Goal: Information Seeking & Learning: Learn about a topic

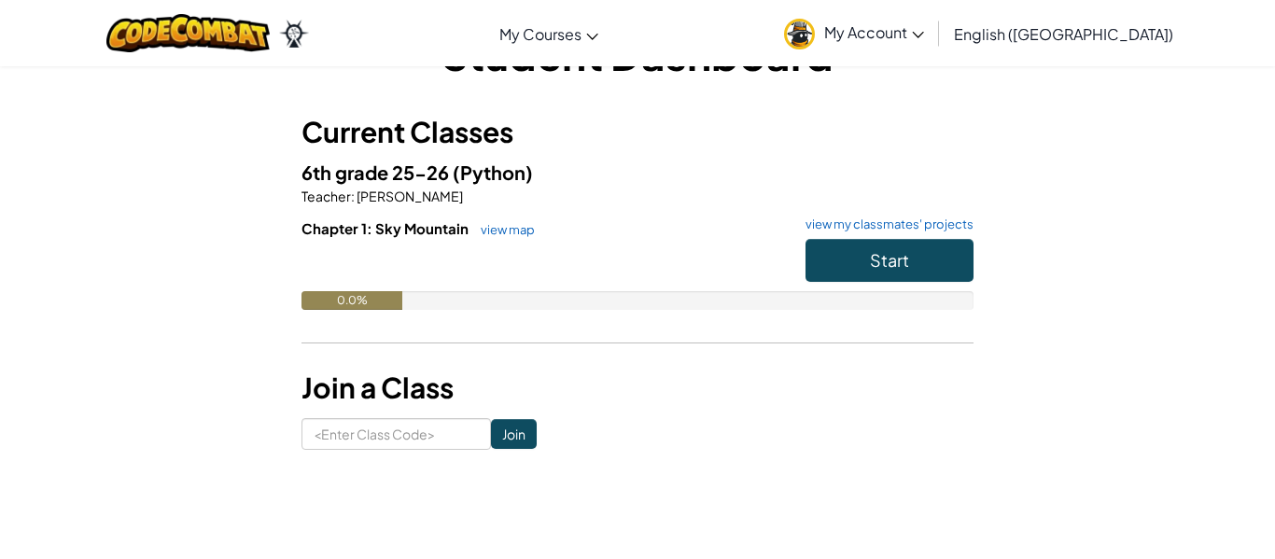
scroll to position [70, 0]
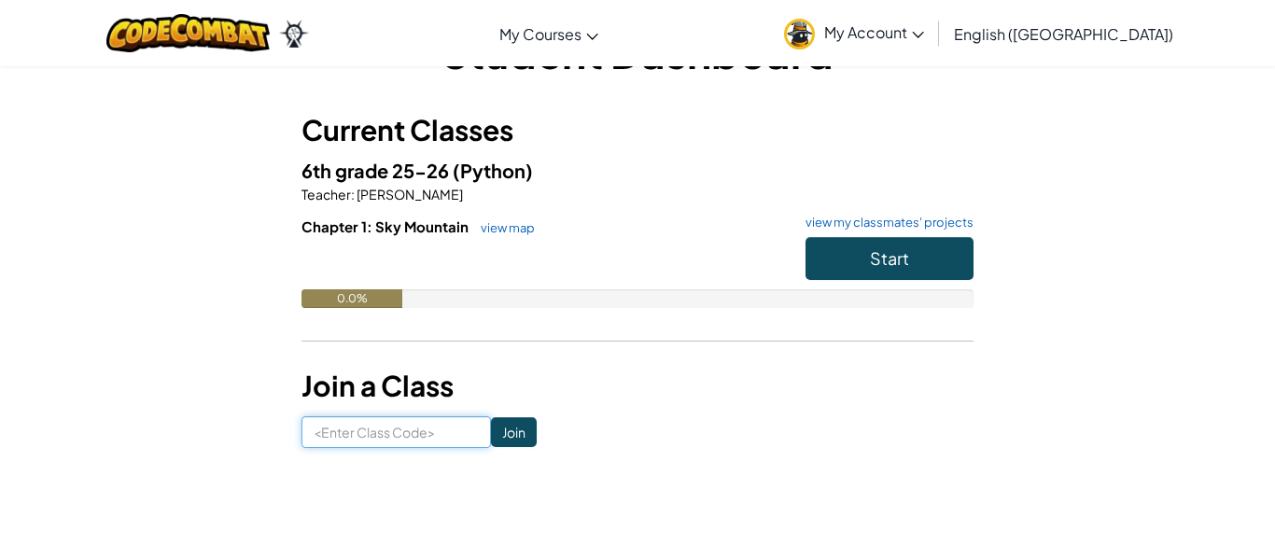
click at [410, 425] on input at bounding box center [395, 432] width 189 height 32
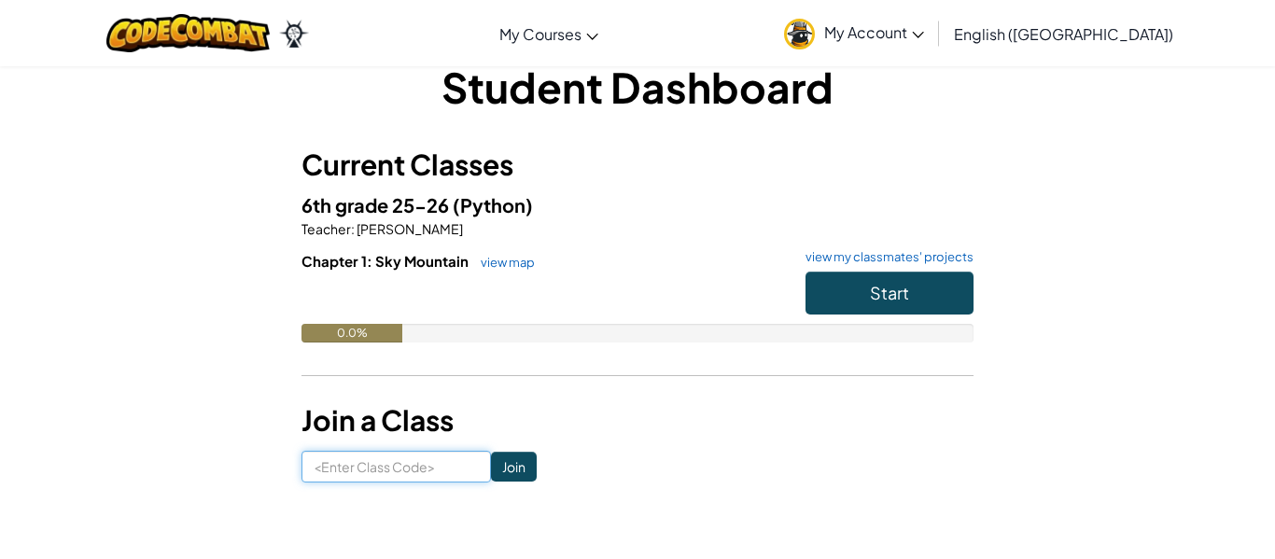
scroll to position [35, 0]
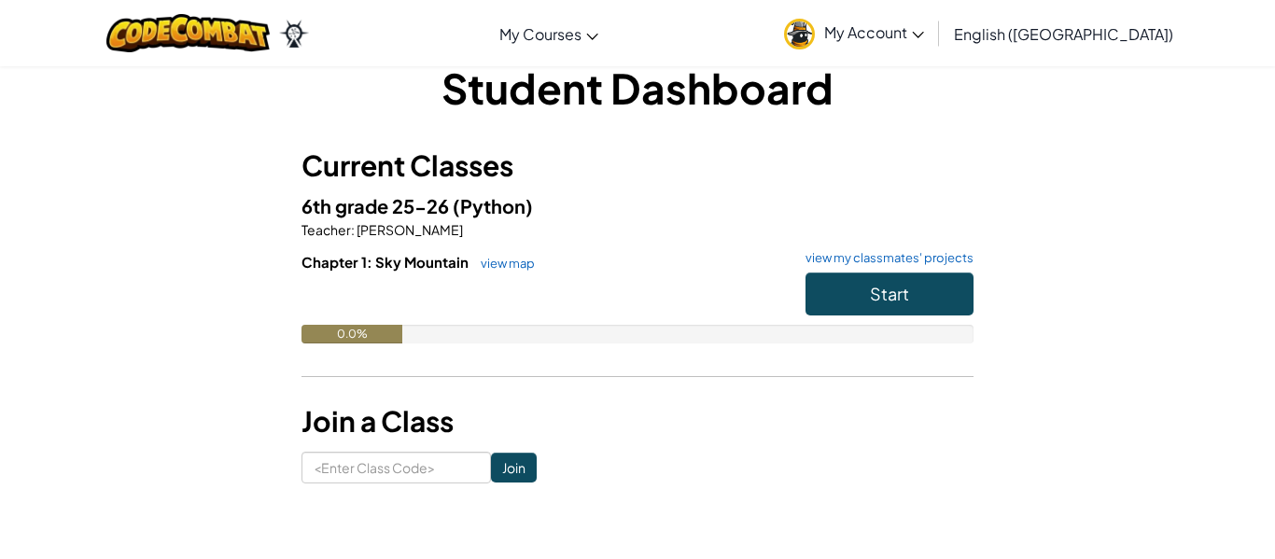
click at [782, 252] on h6 "Chapter 1: Sky Mountain view map view my classmates' projects" at bounding box center [637, 262] width 672 height 21
click at [836, 291] on button "Start" at bounding box center [889, 294] width 168 height 43
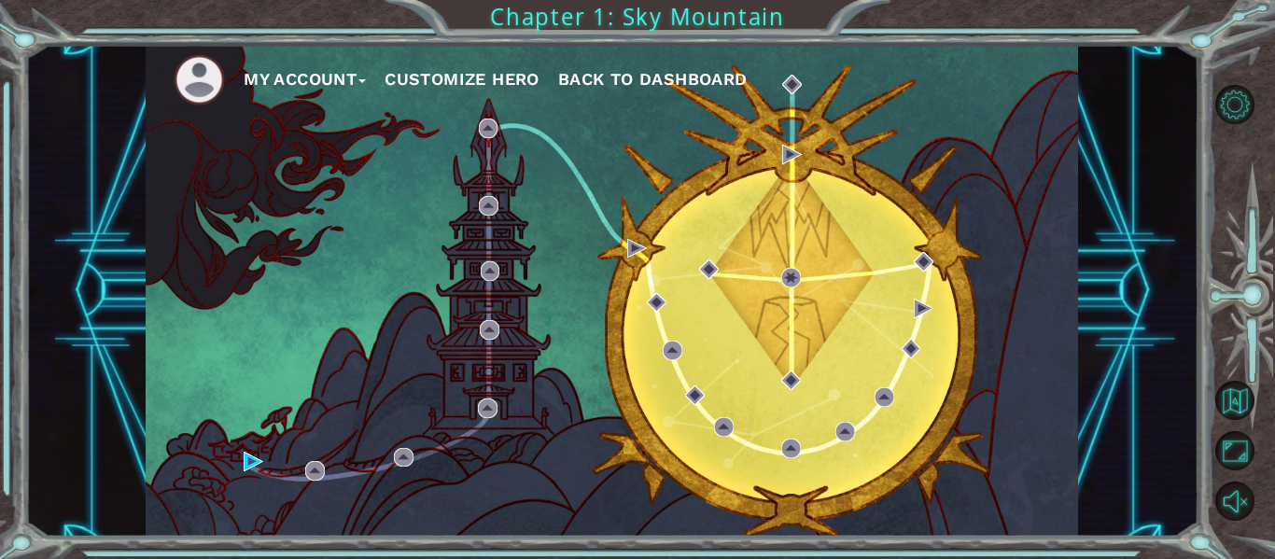
click at [308, 314] on div "My Account Customize Hero Back to Dashboard" at bounding box center [612, 291] width 932 height 492
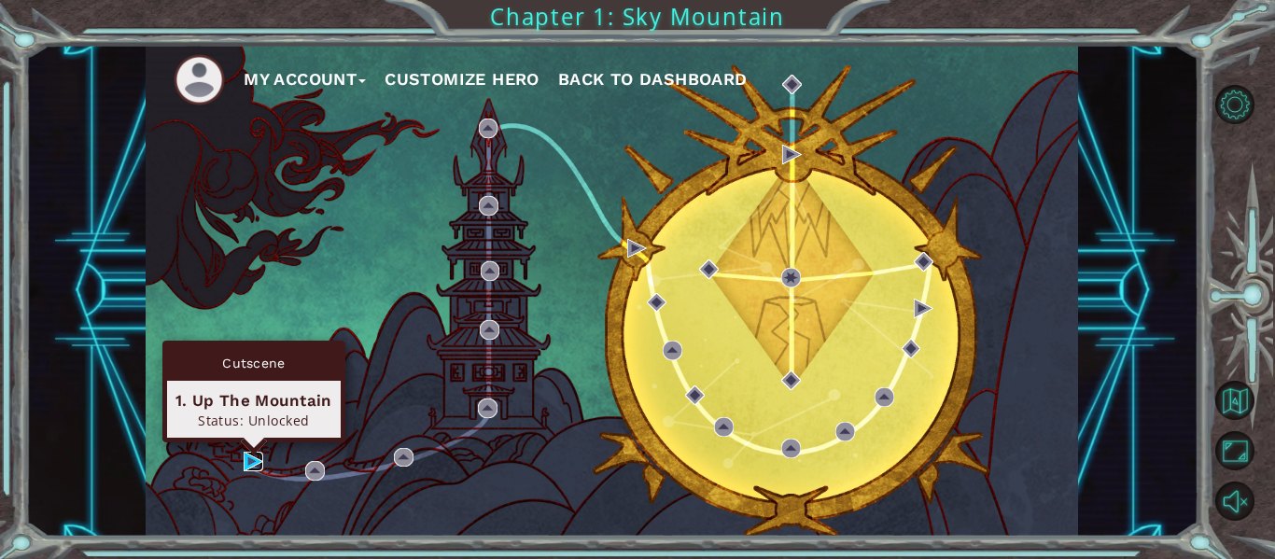
click at [247, 457] on img at bounding box center [254, 462] width 20 height 20
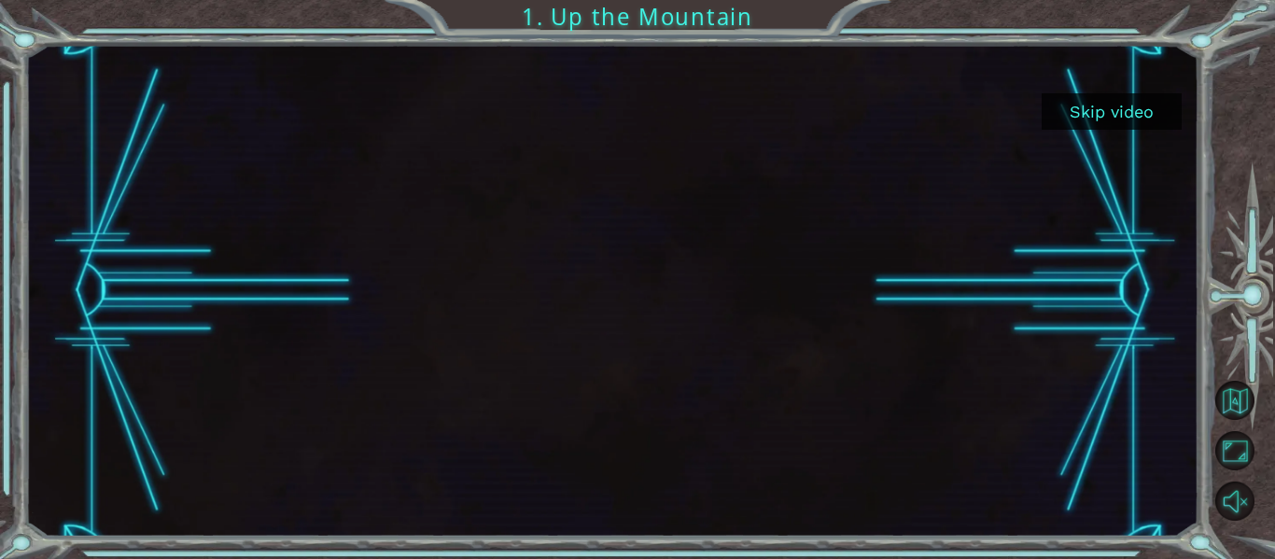
click at [564, 296] on div at bounding box center [612, 291] width 874 height 492
click at [1235, 498] on button "Unmute" at bounding box center [1234, 501] width 39 height 39
click at [701, 251] on div at bounding box center [612, 291] width 874 height 492
click at [542, 218] on div at bounding box center [612, 291] width 874 height 492
click at [56, 508] on div at bounding box center [611, 291] width 1173 height 492
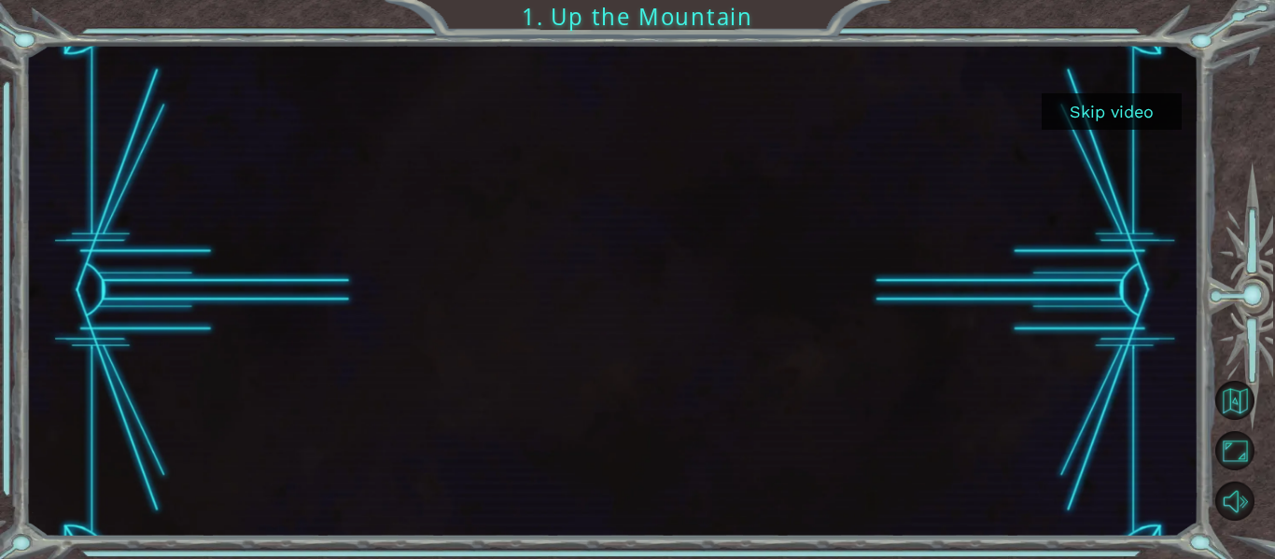
click at [1080, 107] on button "Skip video" at bounding box center [1111, 111] width 140 height 36
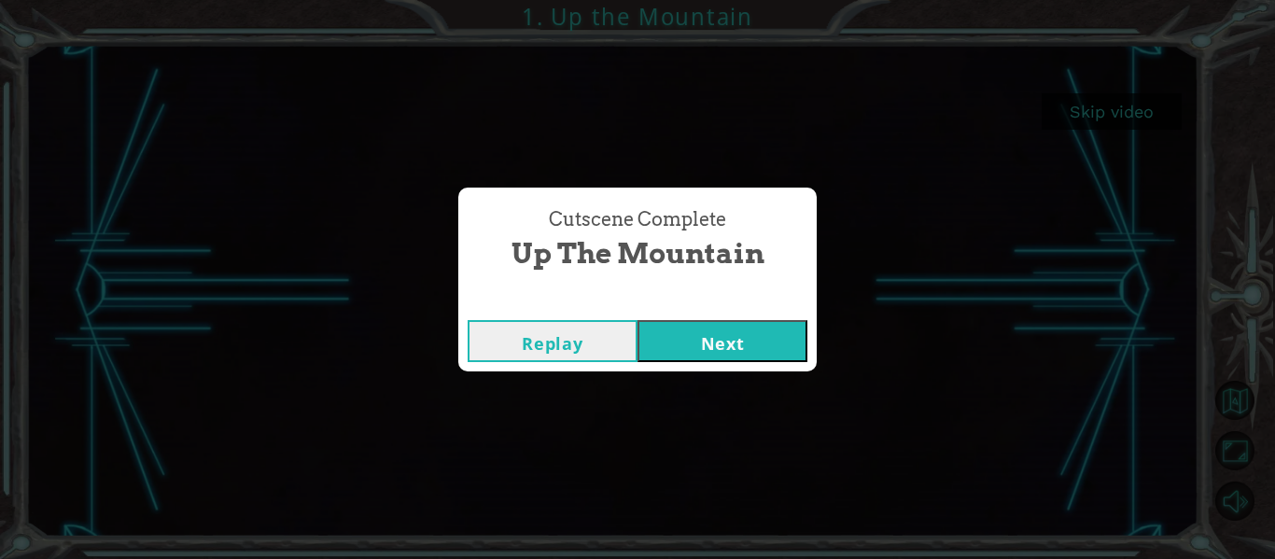
click at [681, 342] on button "Next" at bounding box center [722, 341] width 170 height 42
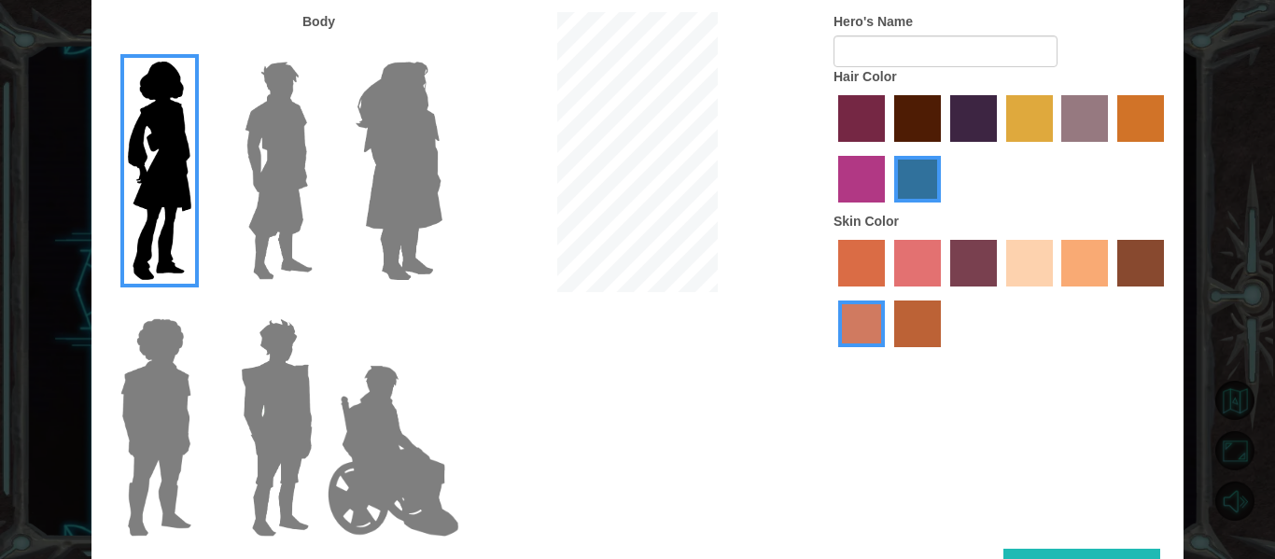
click at [402, 191] on img at bounding box center [399, 170] width 102 height 233
click at [441, 49] on input "Hero Amethyst" at bounding box center [441, 49] width 0 height 0
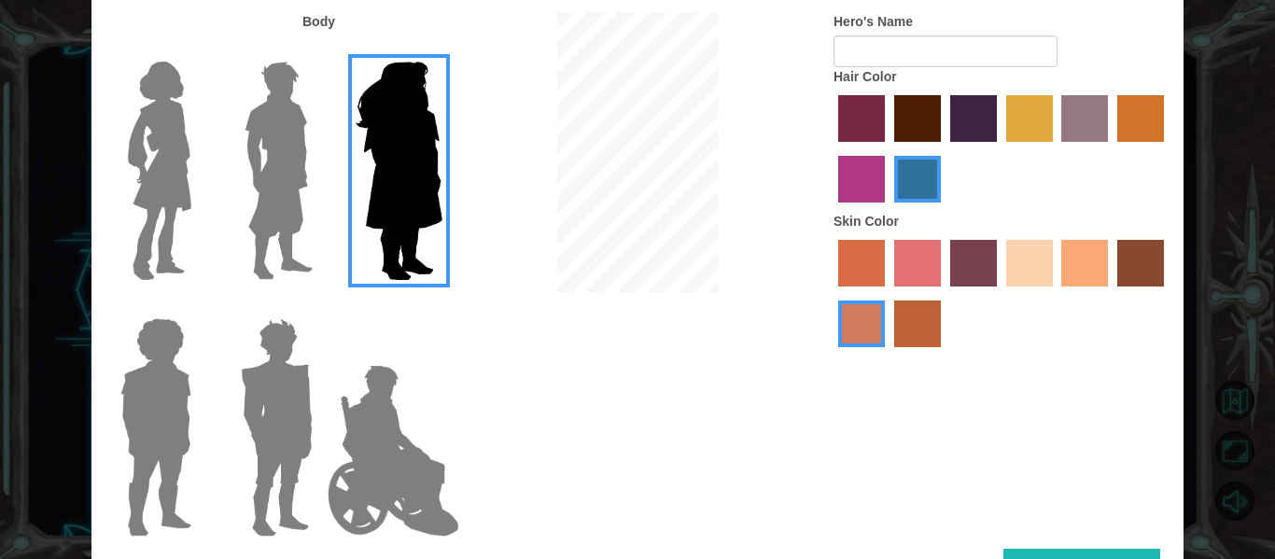
click at [297, 411] on img at bounding box center [276, 427] width 87 height 233
click at [320, 306] on input "Hero Garnet" at bounding box center [320, 306] width 0 height 0
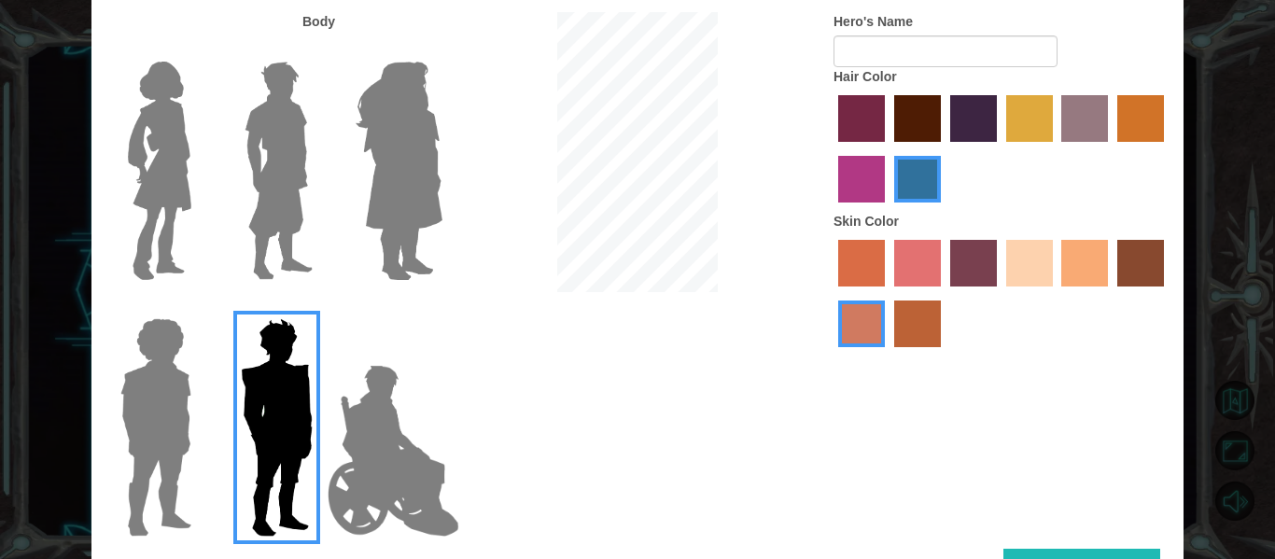
click at [141, 409] on img at bounding box center [156, 427] width 86 height 233
click at [199, 306] on input "Hero Steven" at bounding box center [199, 306] width 0 height 0
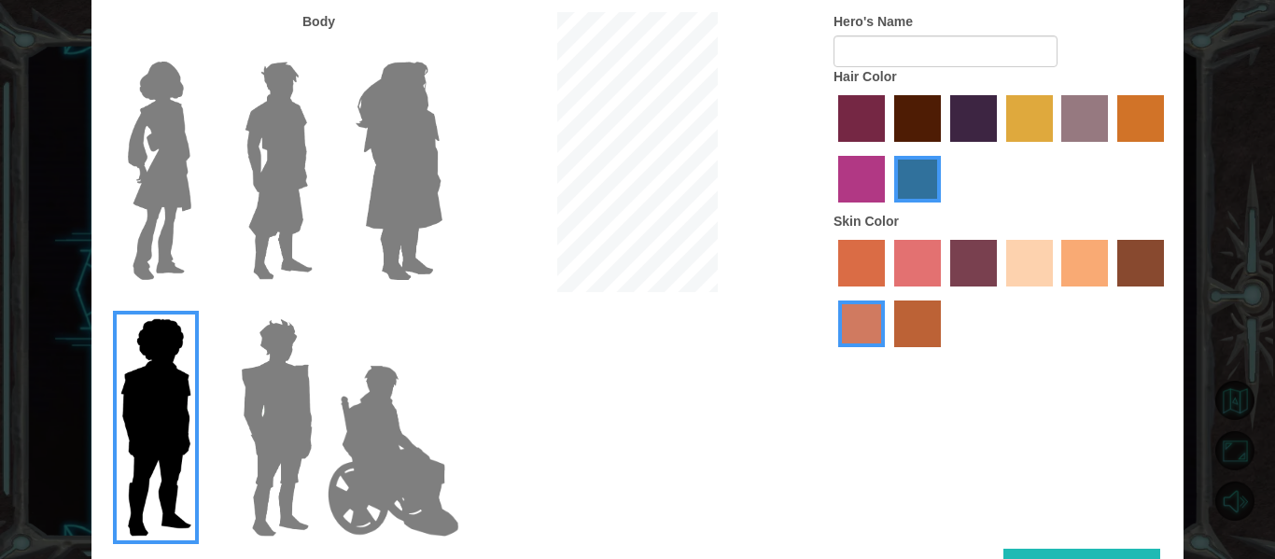
click at [393, 451] on img at bounding box center [393, 450] width 147 height 187
click at [441, 306] on input "Hero Jamie" at bounding box center [441, 306] width 0 height 0
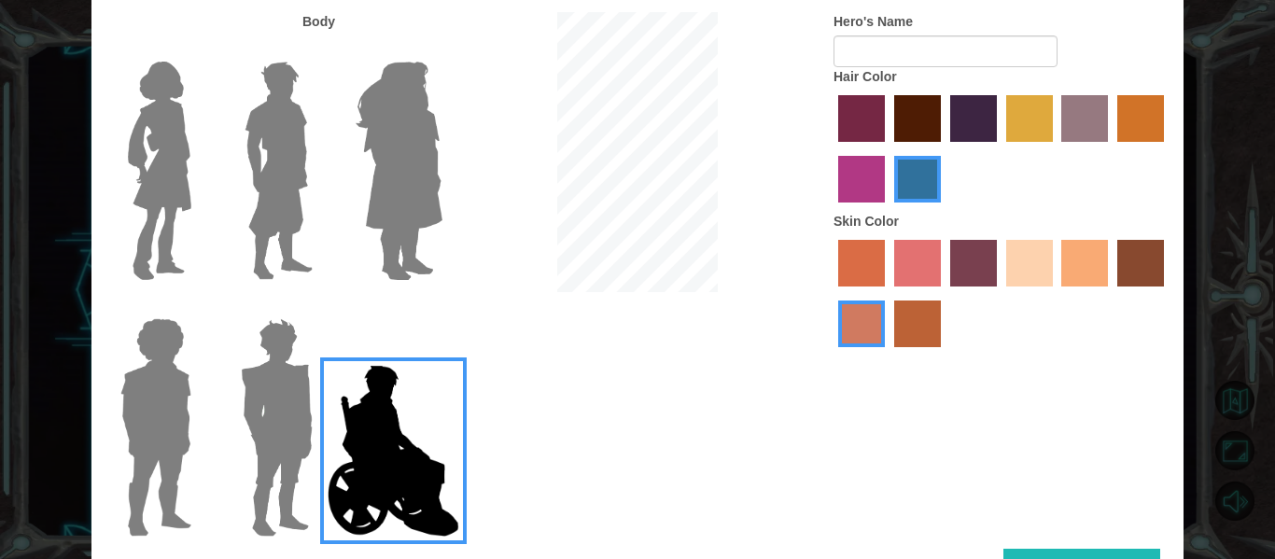
click at [370, 207] on img at bounding box center [399, 170] width 102 height 233
click at [441, 49] on input "Hero Amethyst" at bounding box center [441, 49] width 0 height 0
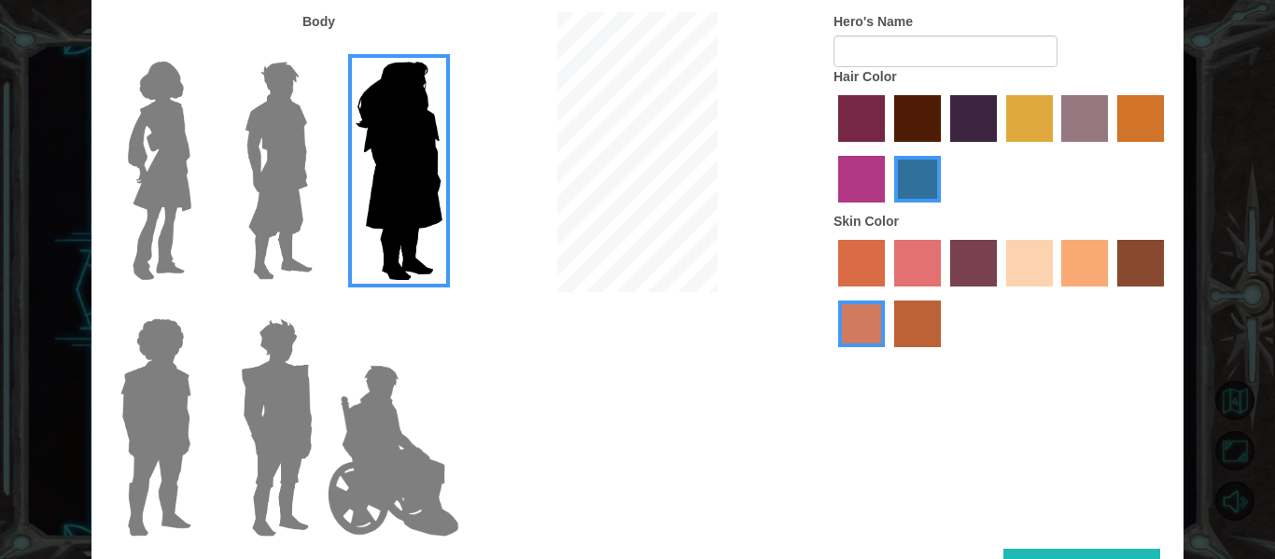
click at [152, 205] on img at bounding box center [159, 170] width 78 height 233
click at [199, 49] on input "Hero Connie" at bounding box center [199, 49] width 0 height 0
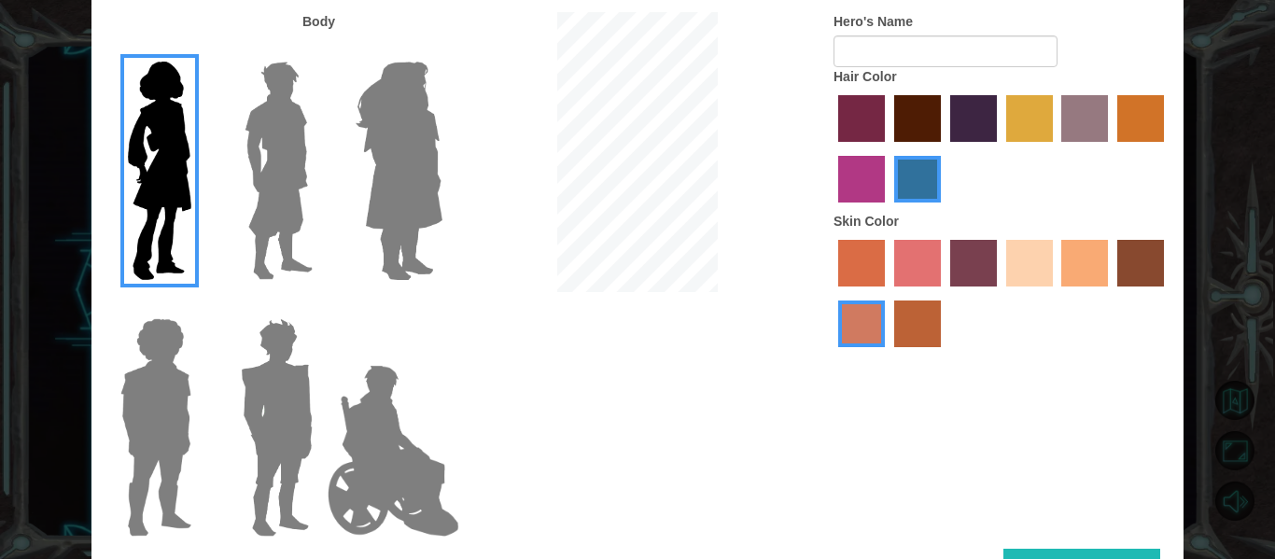
click at [273, 217] on img at bounding box center [278, 170] width 83 height 233
click at [320, 49] on input "Hero Lars" at bounding box center [320, 49] width 0 height 0
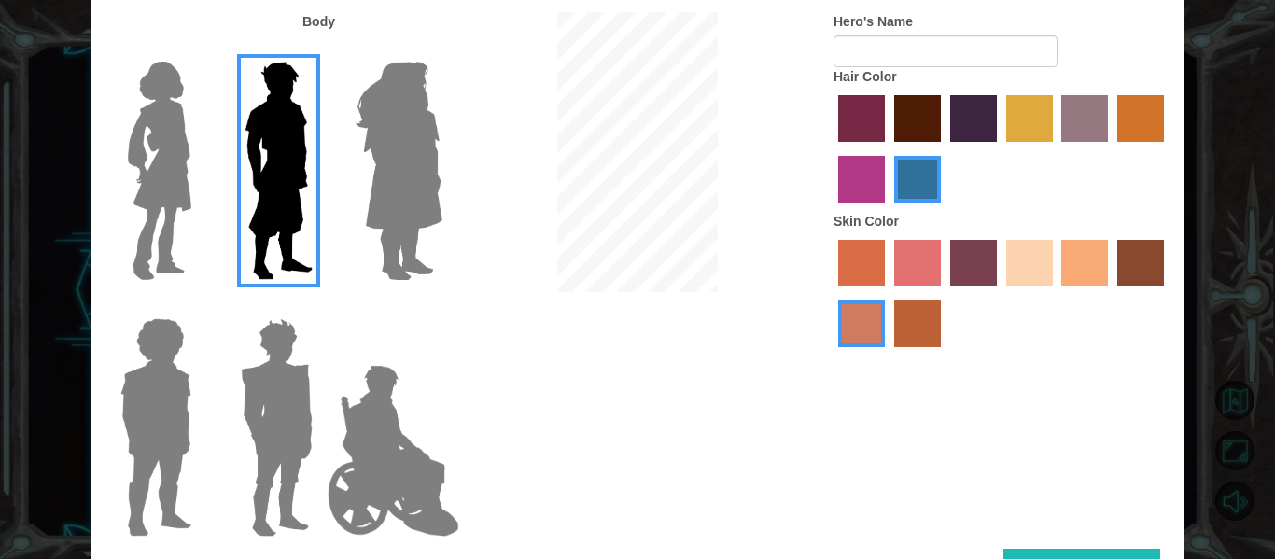
click at [146, 208] on img at bounding box center [159, 170] width 78 height 233
click at [199, 49] on input "Hero Connie" at bounding box center [199, 49] width 0 height 0
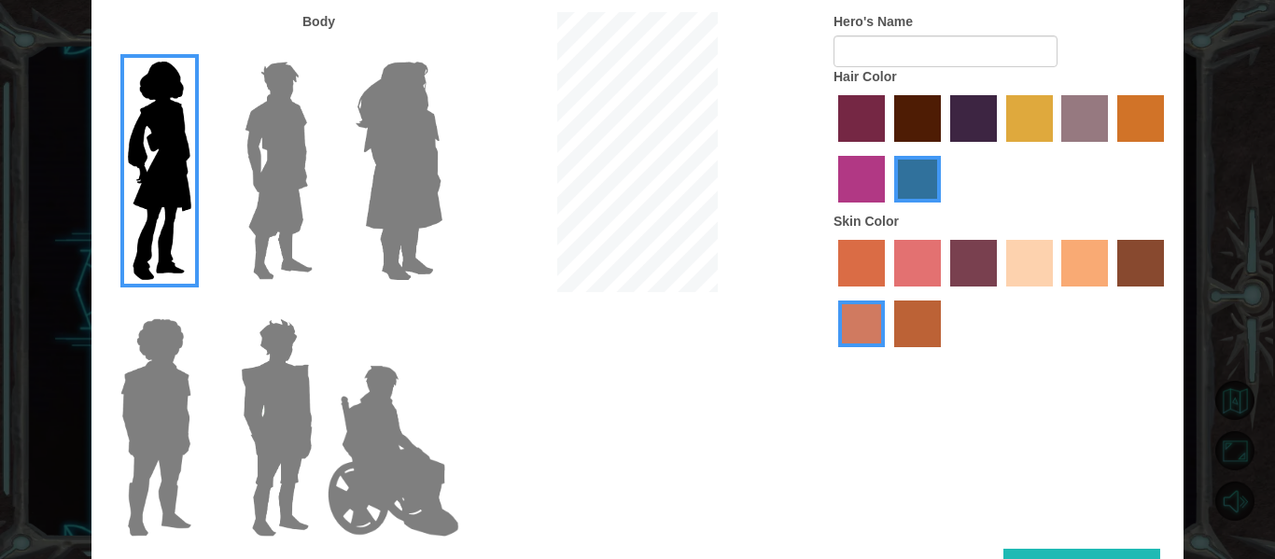
click at [874, 264] on label "sorbus skin color" at bounding box center [861, 263] width 47 height 47
click at [832, 293] on input "sorbus skin color" at bounding box center [832, 293] width 0 height 0
click at [1065, 258] on label "tacao skin color" at bounding box center [1084, 263] width 47 height 47
click at [1055, 293] on input "tacao skin color" at bounding box center [1055, 293] width 0 height 0
click at [913, 328] on label "smoke tree skin color" at bounding box center [917, 324] width 47 height 47
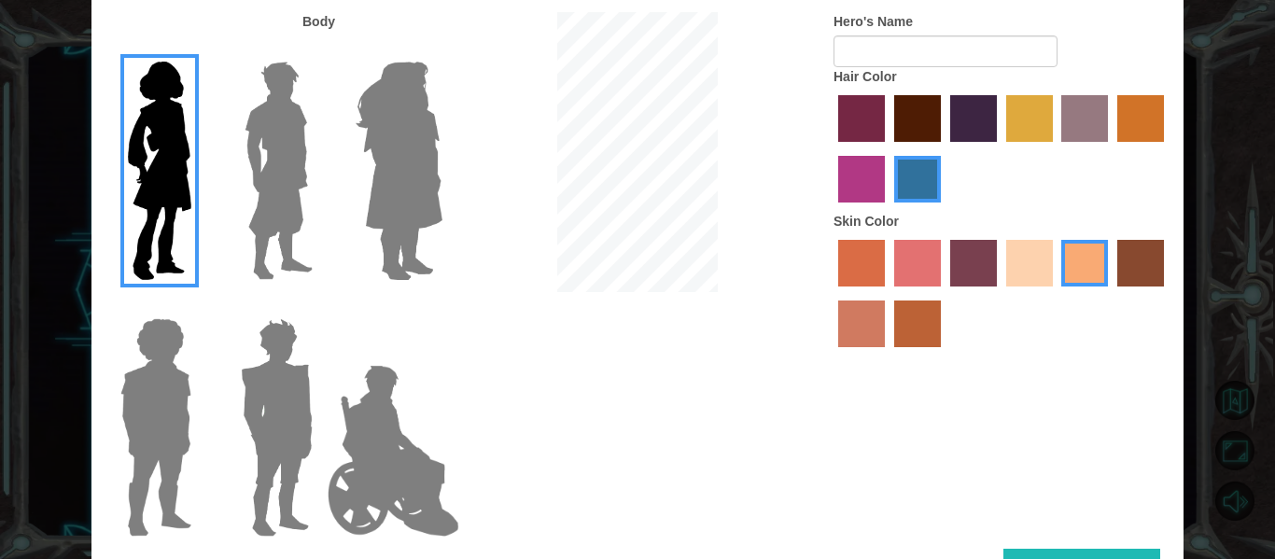
click at [888, 354] on input "smoke tree skin color" at bounding box center [888, 354] width 0 height 0
click at [1100, 262] on label "tacao skin color" at bounding box center [1084, 263] width 47 height 47
click at [1055, 293] on input "tacao skin color" at bounding box center [1055, 293] width 0 height 0
click at [1035, 112] on label "tulip tree hair color" at bounding box center [1029, 118] width 47 height 47
click at [999, 148] on input "tulip tree hair color" at bounding box center [999, 148] width 0 height 0
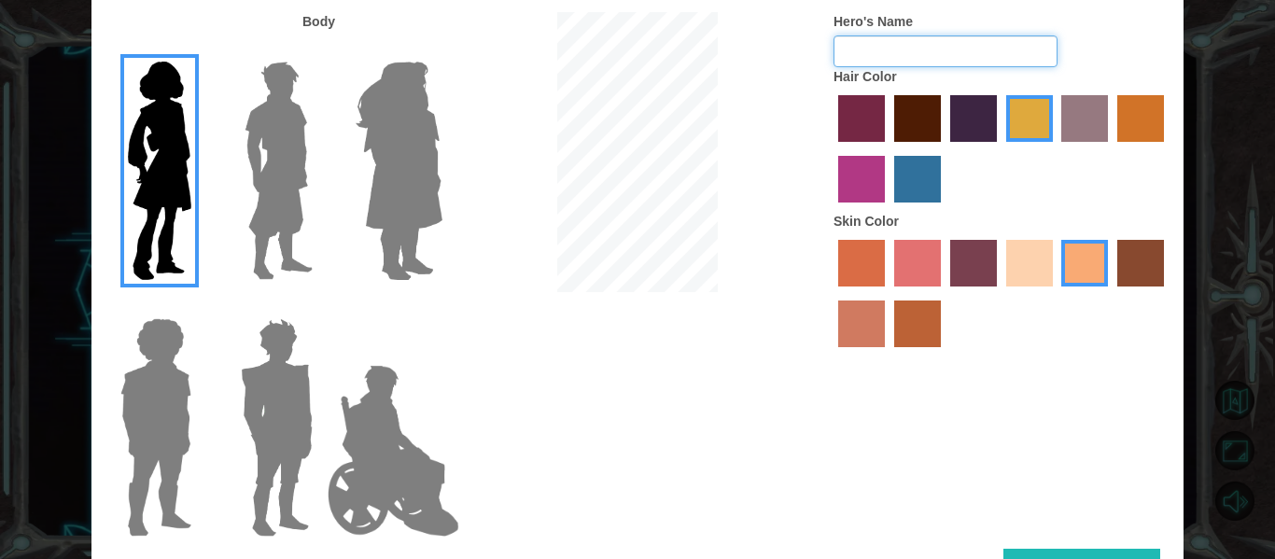
click at [957, 54] on input "Hero's Name" at bounding box center [945, 51] width 224 height 32
type input "Baylee"
click at [872, 385] on div "Body Hero's Name [PERSON_NAME] Hair Color Skin Color" at bounding box center [637, 280] width 1092 height 537
click at [1063, 551] on button "Done" at bounding box center [1081, 570] width 157 height 42
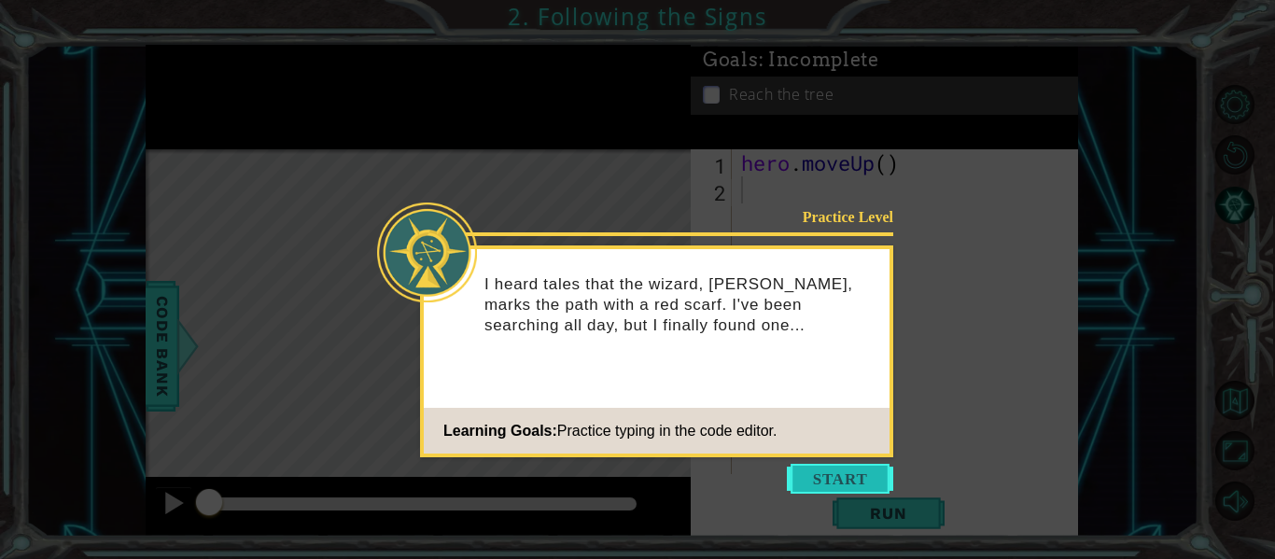
click at [858, 479] on button "Start" at bounding box center [840, 479] width 106 height 30
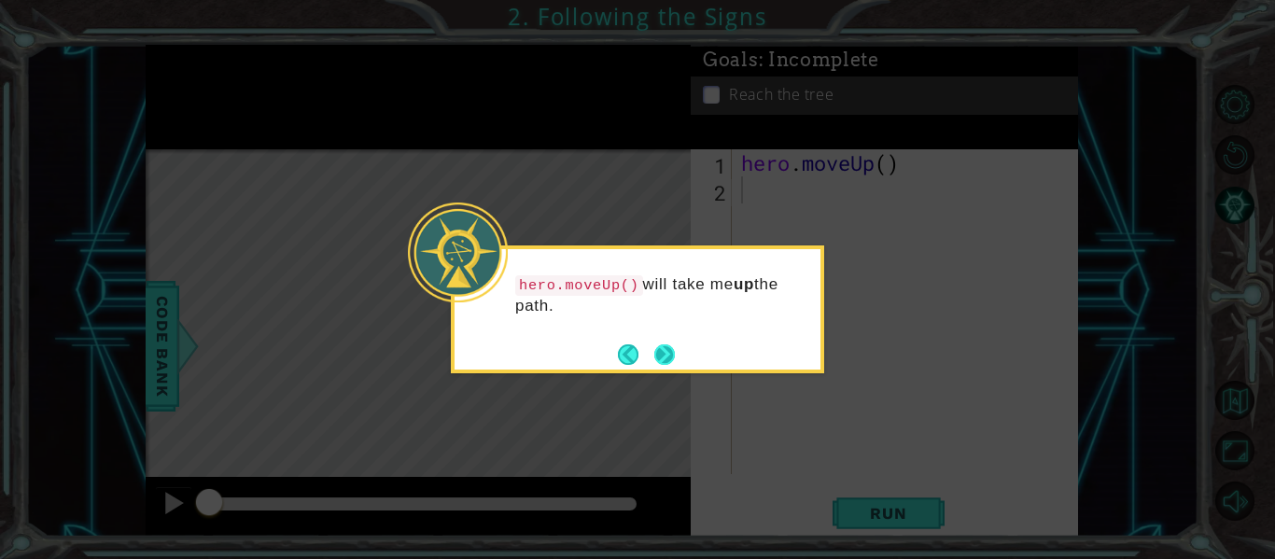
click at [661, 350] on button "Next" at bounding box center [664, 353] width 21 height 21
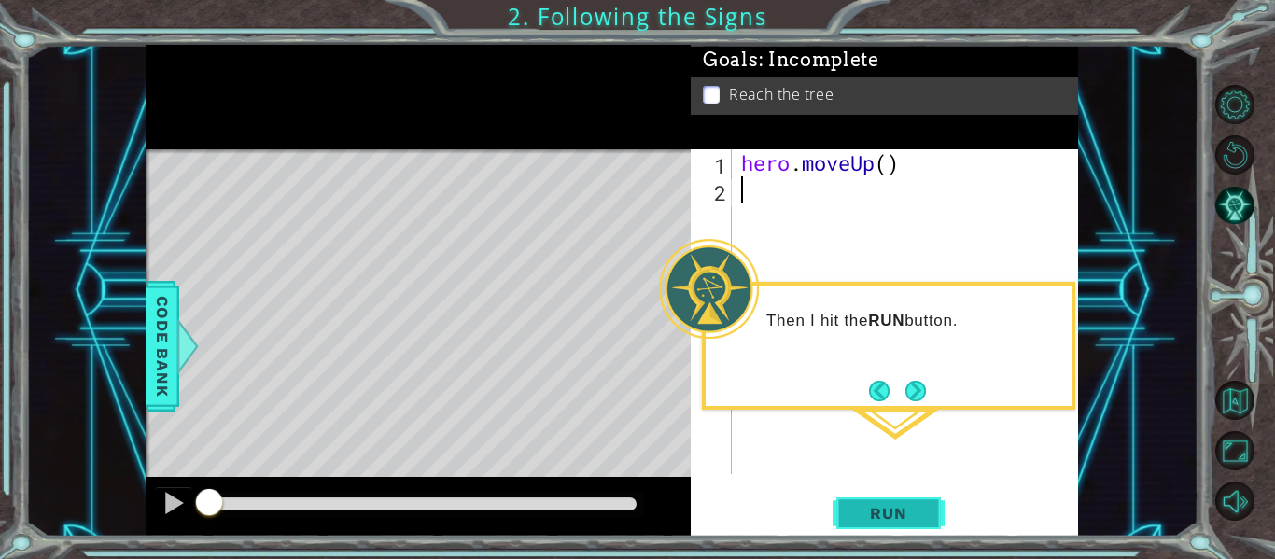
click at [885, 509] on span "Run" at bounding box center [888, 513] width 74 height 19
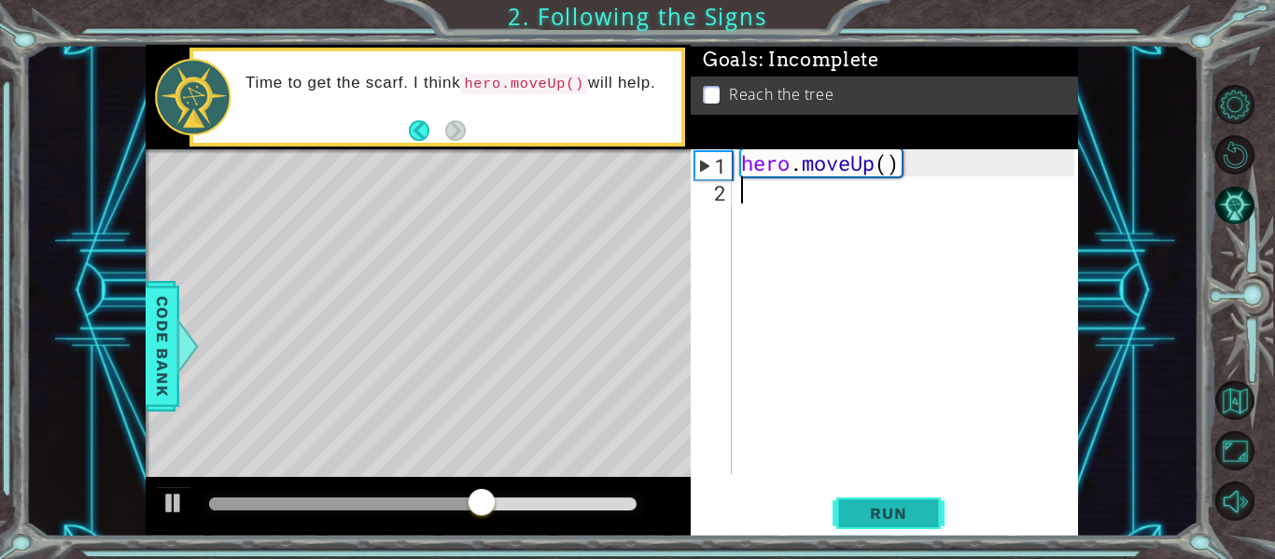
click at [876, 513] on span "Run" at bounding box center [888, 513] width 74 height 19
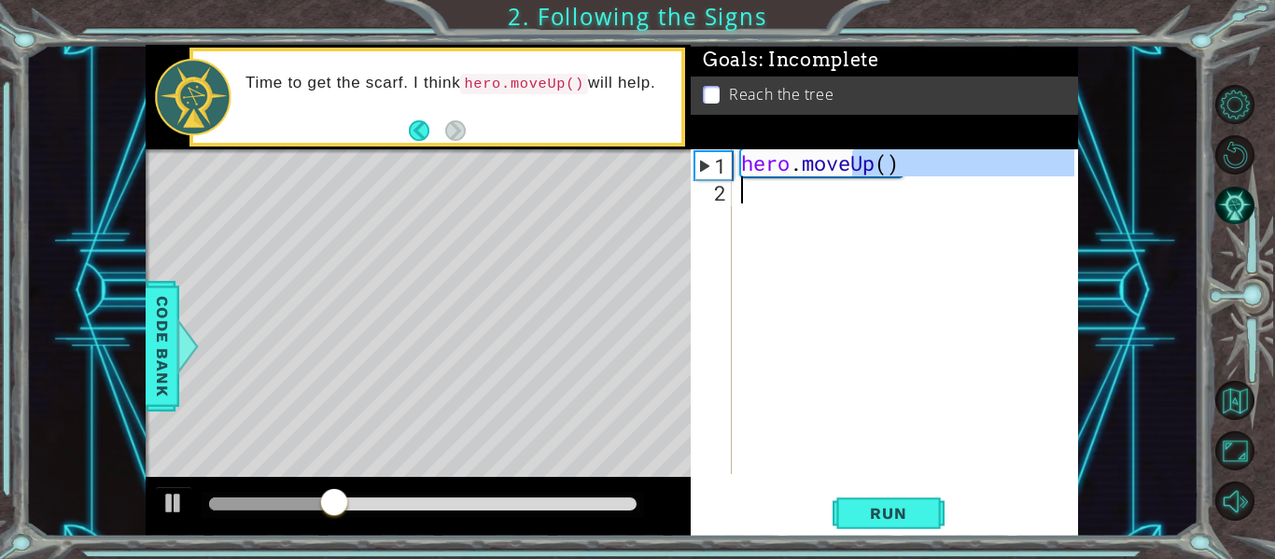
drag, startPoint x: 849, startPoint y: 170, endPoint x: 840, endPoint y: 213, distance: 43.9
click at [840, 213] on div "hero . moveUp ( )" at bounding box center [910, 338] width 346 height 379
click at [784, 152] on div "hero . moveUp ( )" at bounding box center [910, 338] width 346 height 379
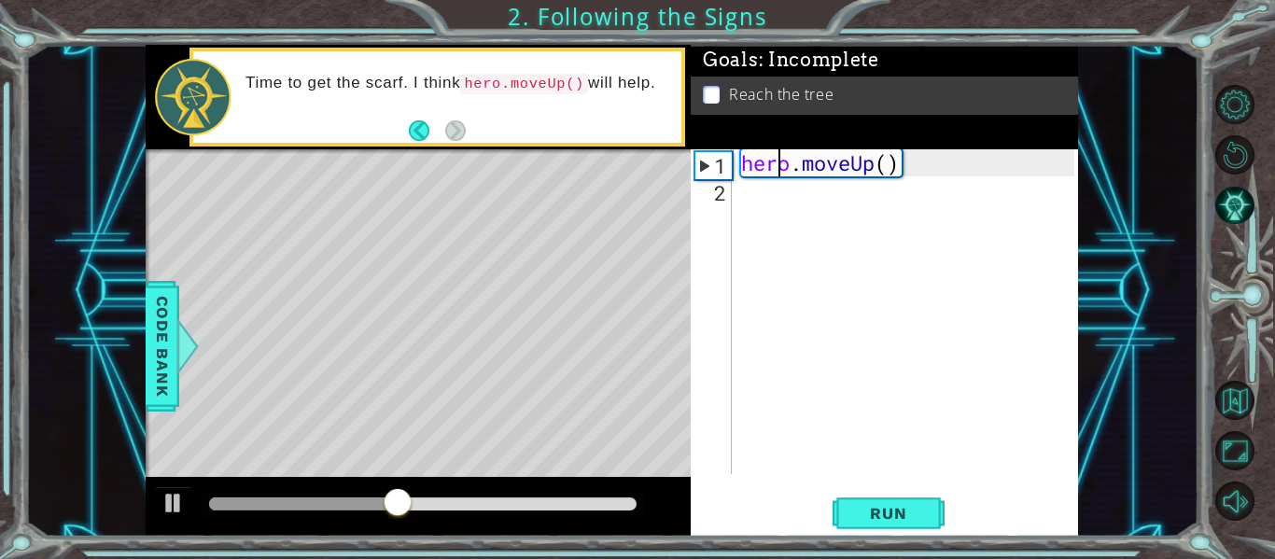
click at [724, 171] on div "1" at bounding box center [713, 165] width 36 height 27
click at [155, 511] on button at bounding box center [173, 505] width 37 height 38
drag, startPoint x: 807, startPoint y: 163, endPoint x: 790, endPoint y: 210, distance: 49.9
click at [790, 210] on div "hero . moveUp ( )" at bounding box center [910, 338] width 346 height 379
type textarea "hero.moveUp()"
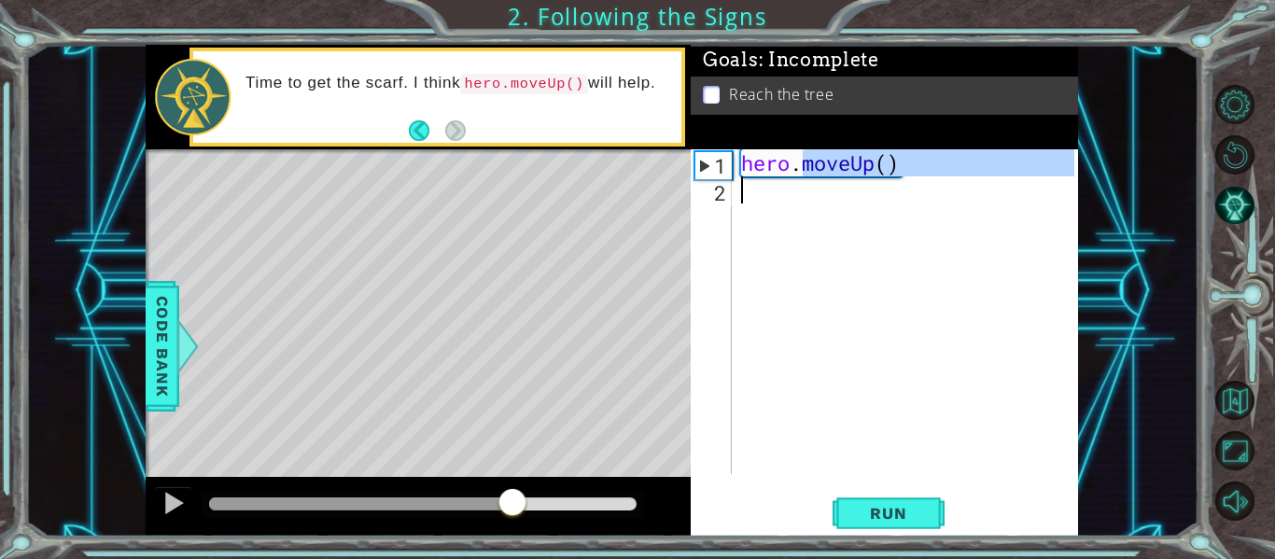
click at [790, 210] on div "hero . moveUp ( )" at bounding box center [905, 311] width 337 height 325
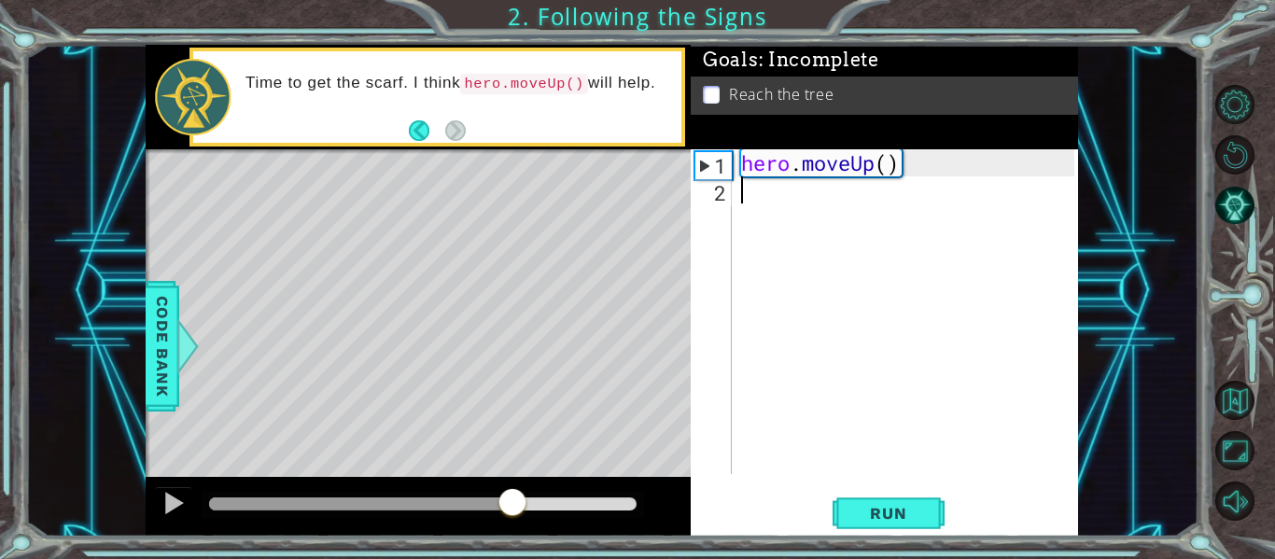
click at [712, 163] on div "1" at bounding box center [713, 165] width 36 height 27
type textarea "hero.moveUp()"
click at [883, 161] on div "hero . moveUp ( )" at bounding box center [910, 338] width 346 height 379
click at [865, 516] on span "Run" at bounding box center [888, 513] width 74 height 19
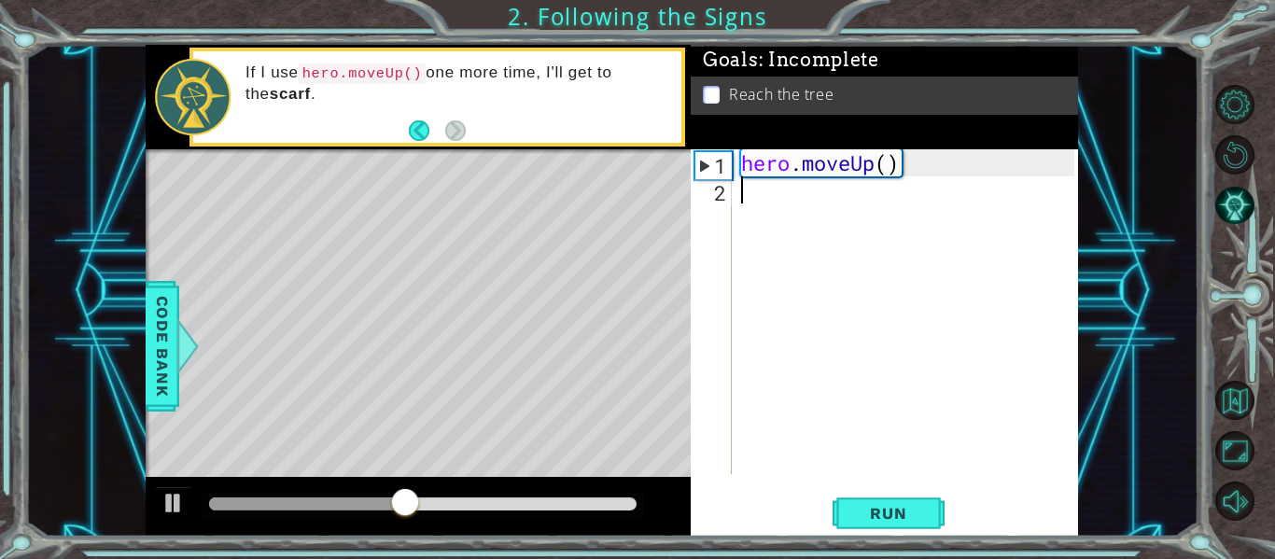
type textarea "h"
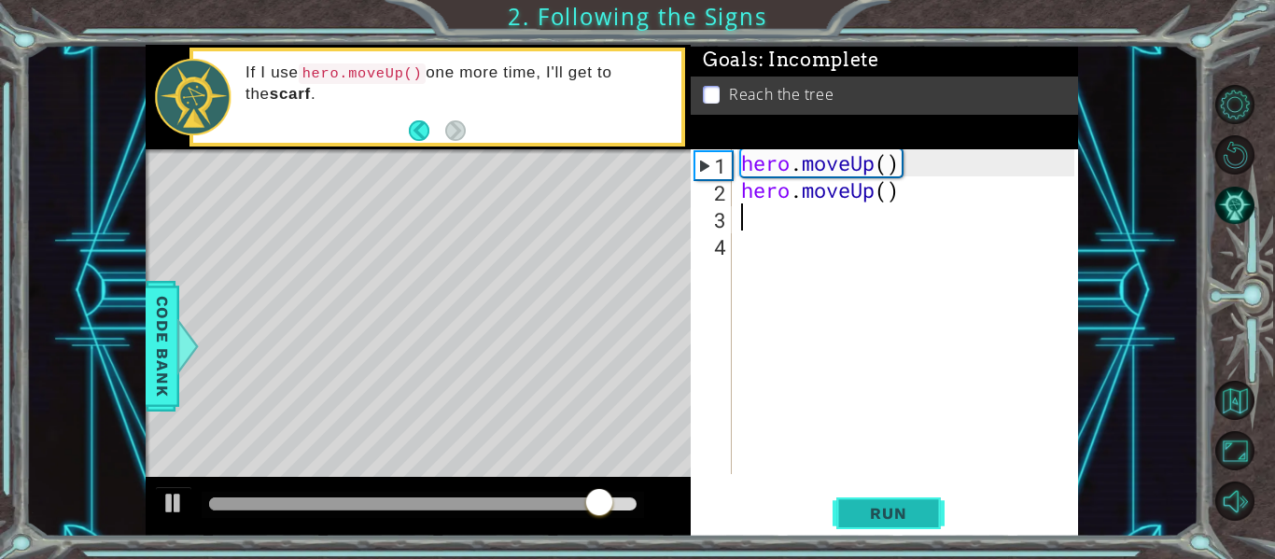
click at [914, 522] on span "Run" at bounding box center [888, 513] width 74 height 19
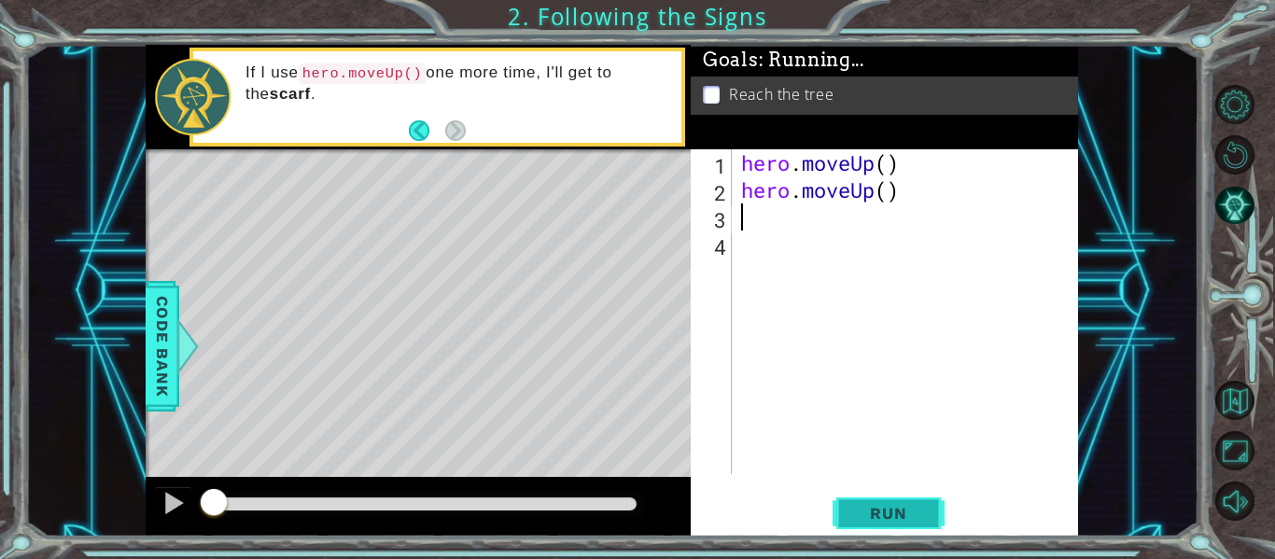
click at [914, 522] on span "Run" at bounding box center [888, 513] width 74 height 19
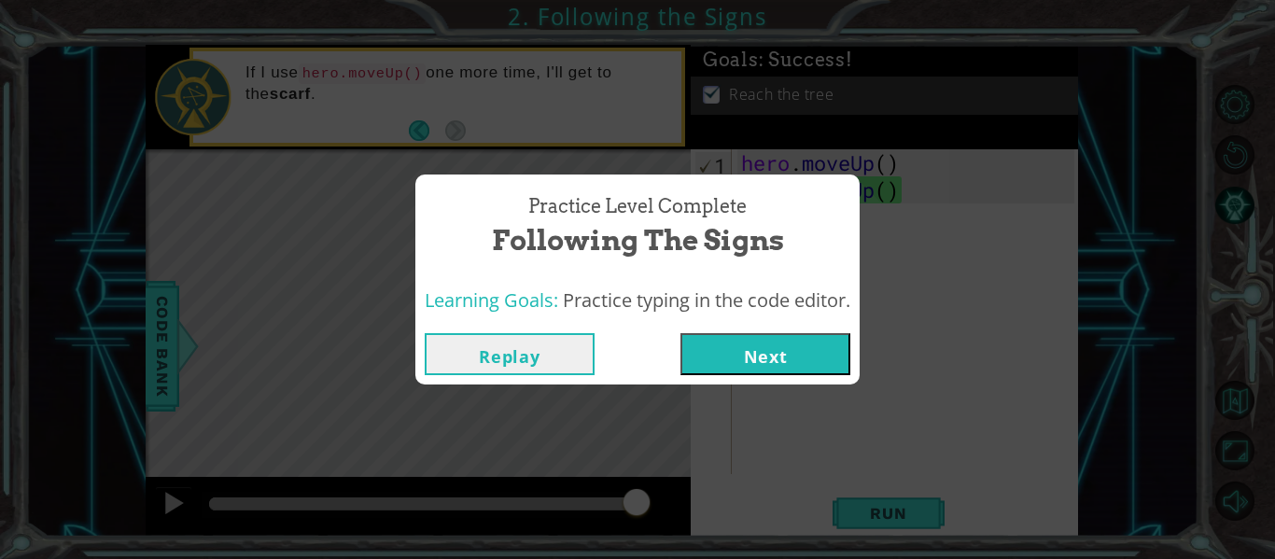
click at [785, 350] on button "Next" at bounding box center [765, 354] width 170 height 42
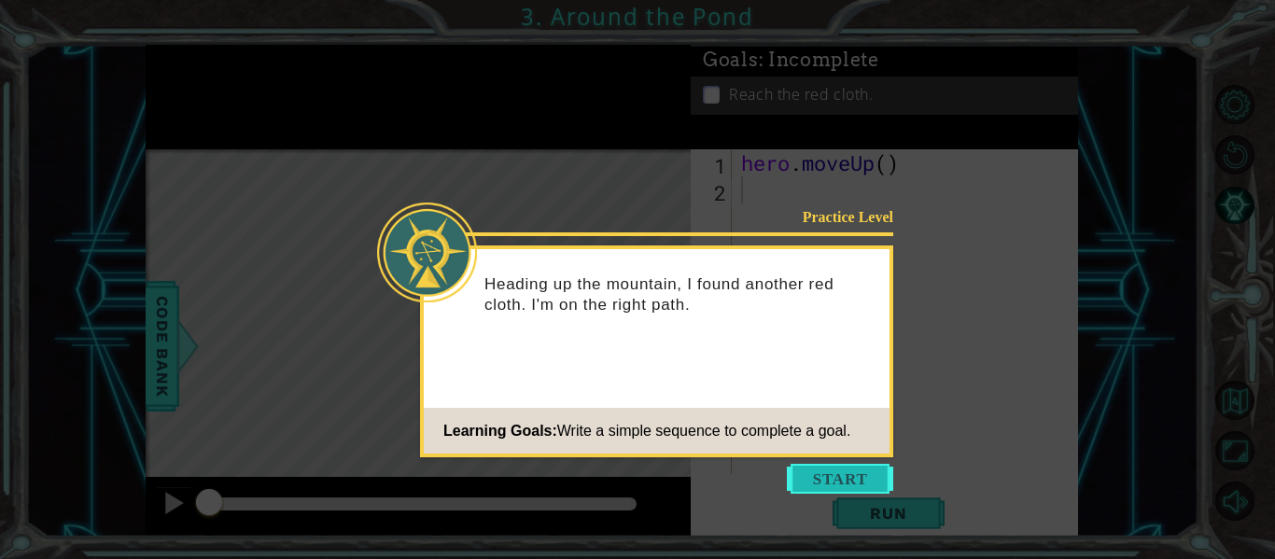
click at [824, 478] on button "Start" at bounding box center [840, 479] width 106 height 30
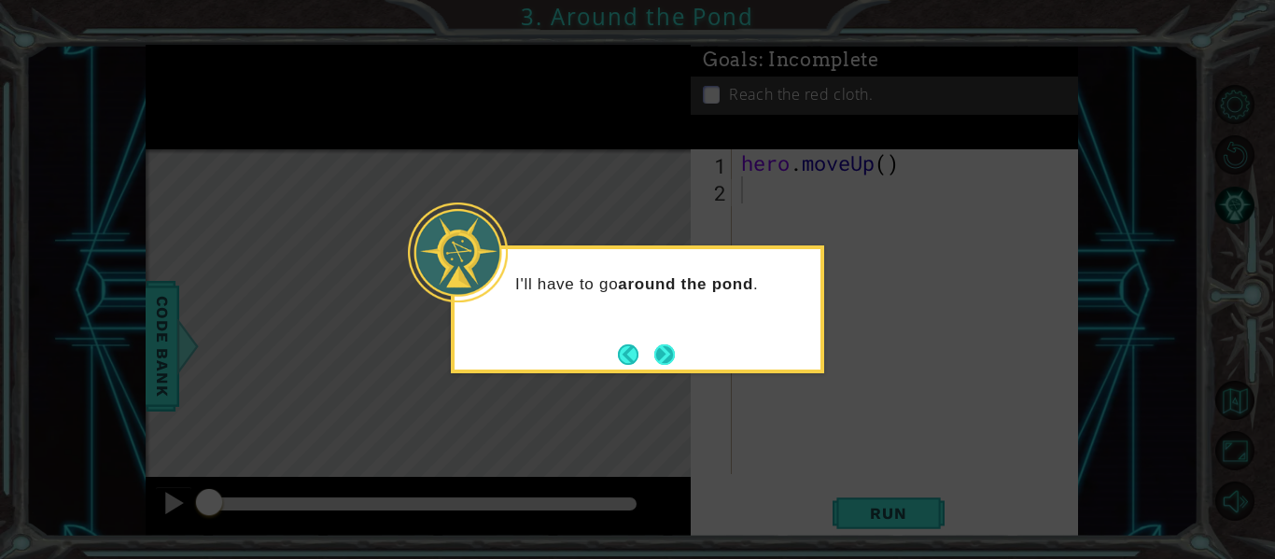
click at [664, 354] on button "Next" at bounding box center [664, 354] width 21 height 21
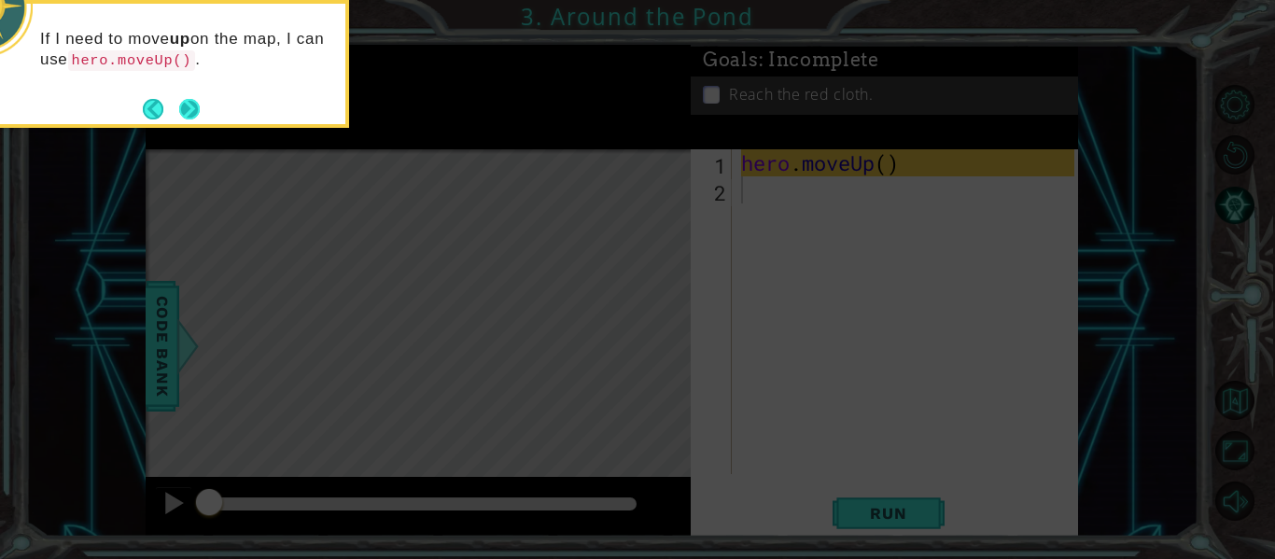
click at [196, 105] on button "Next" at bounding box center [189, 109] width 21 height 21
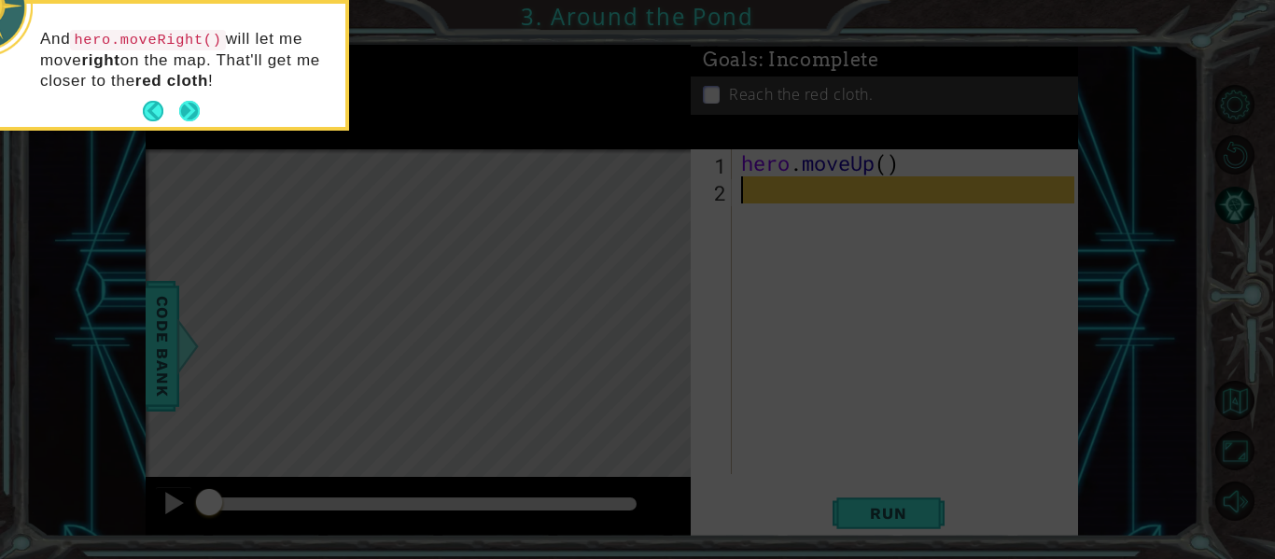
click at [185, 108] on button "Next" at bounding box center [189, 111] width 21 height 21
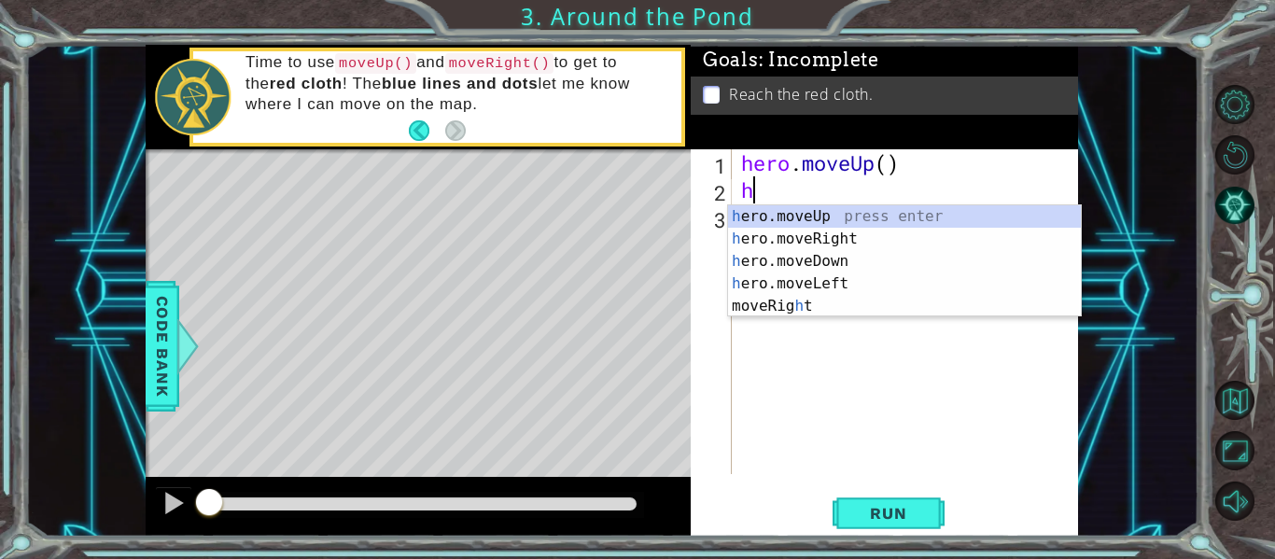
type textarea "he"
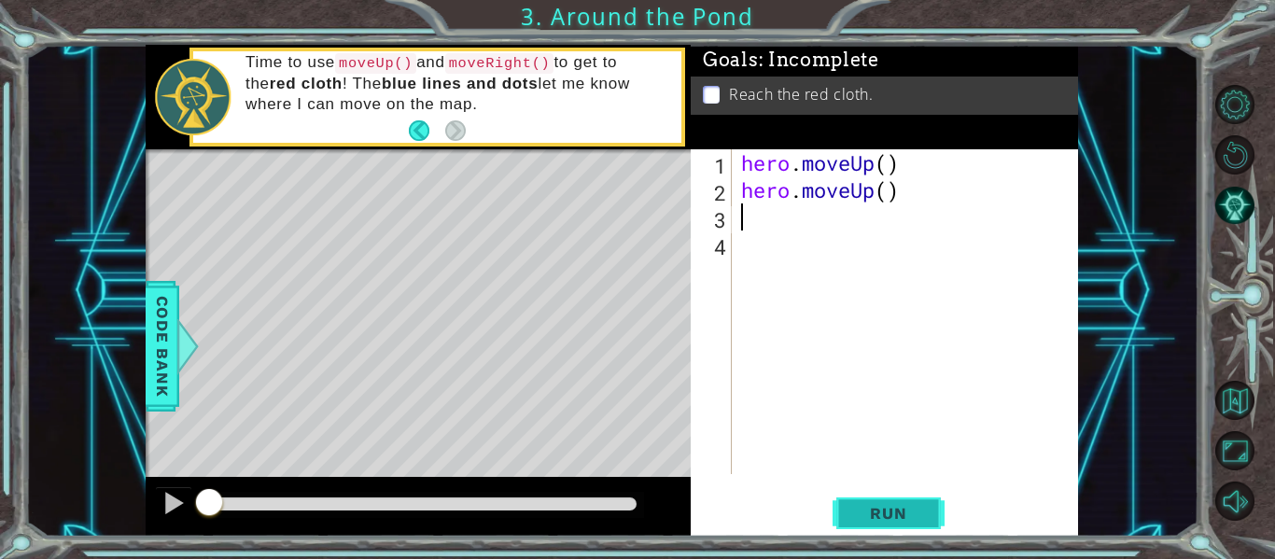
click at [891, 519] on span "Run" at bounding box center [888, 513] width 74 height 19
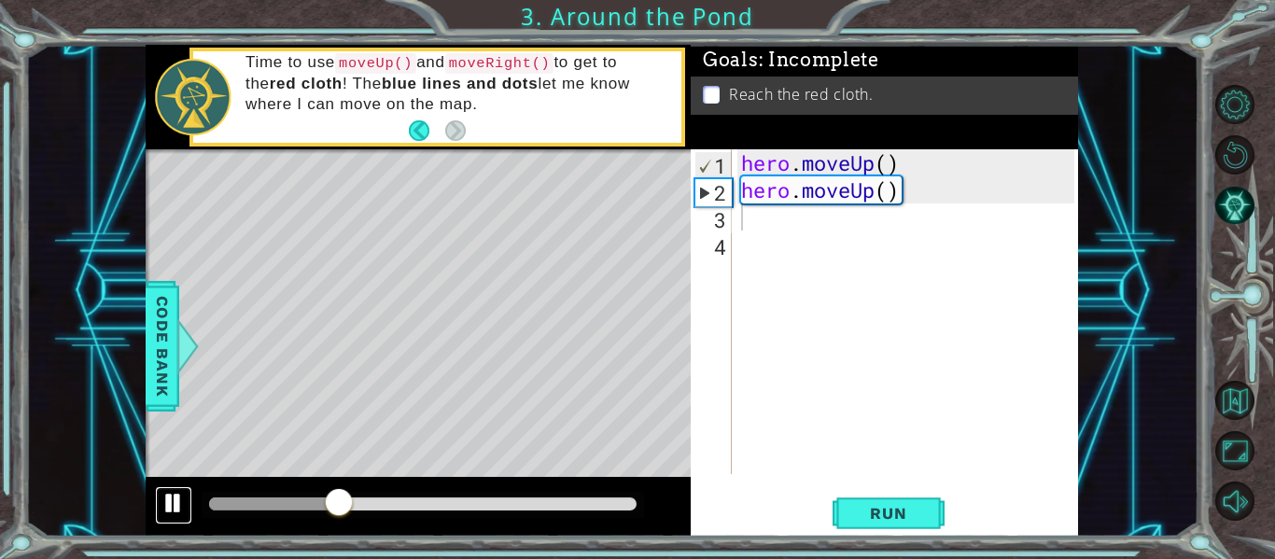
click at [173, 499] on div at bounding box center [173, 503] width 24 height 24
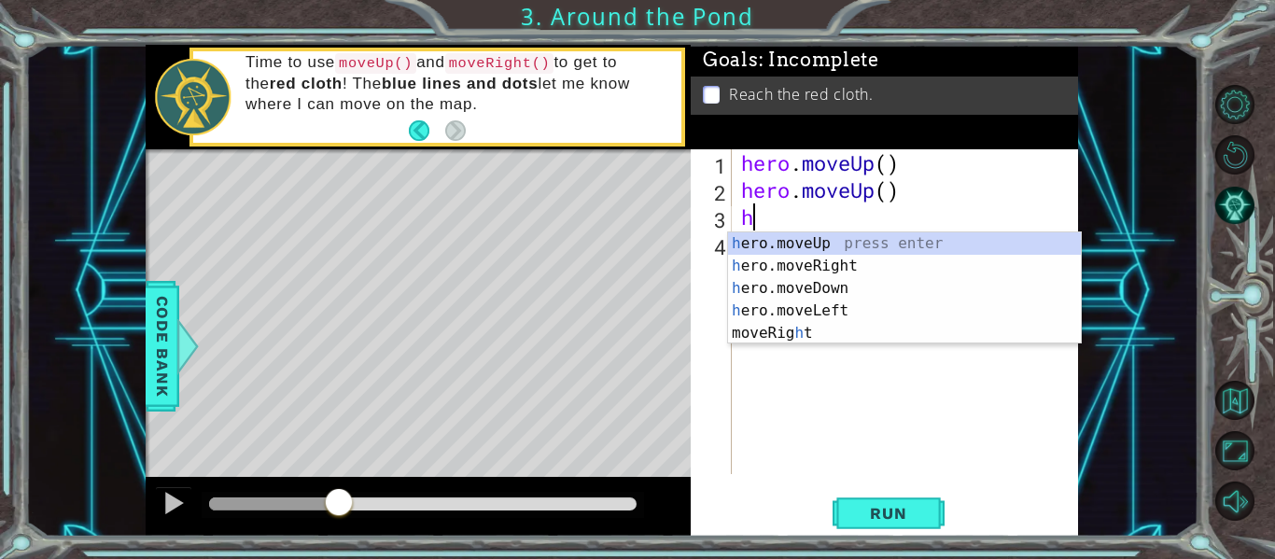
type textarea "he"
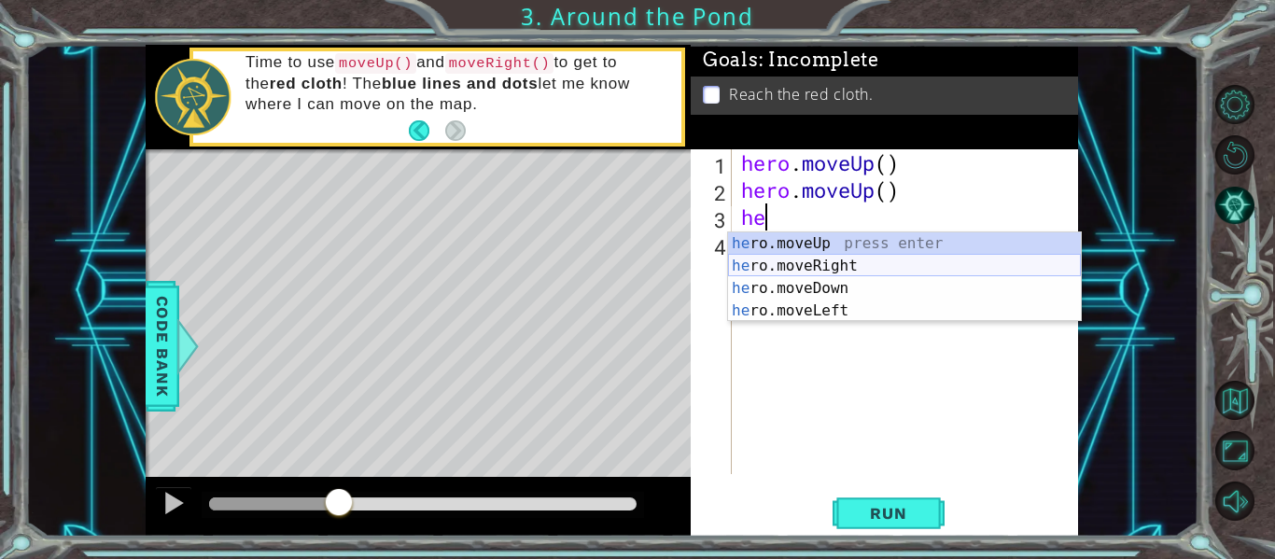
click at [797, 268] on div "he ro.moveUp press enter he ro.moveRight press enter he ro.moveDown press enter…" at bounding box center [904, 299] width 353 height 134
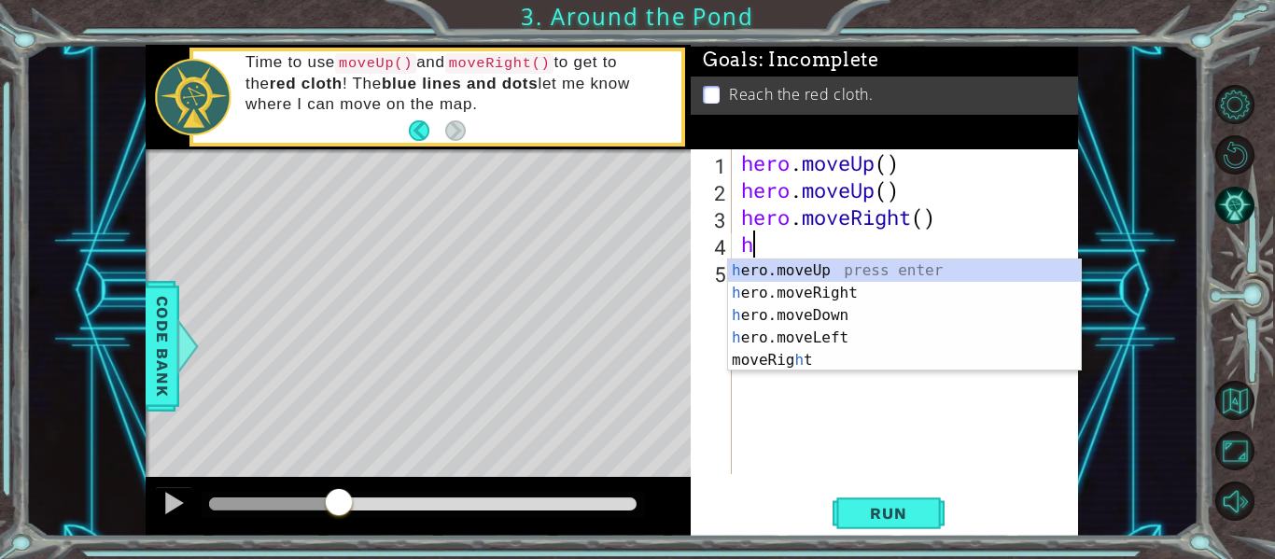
type textarea "he"
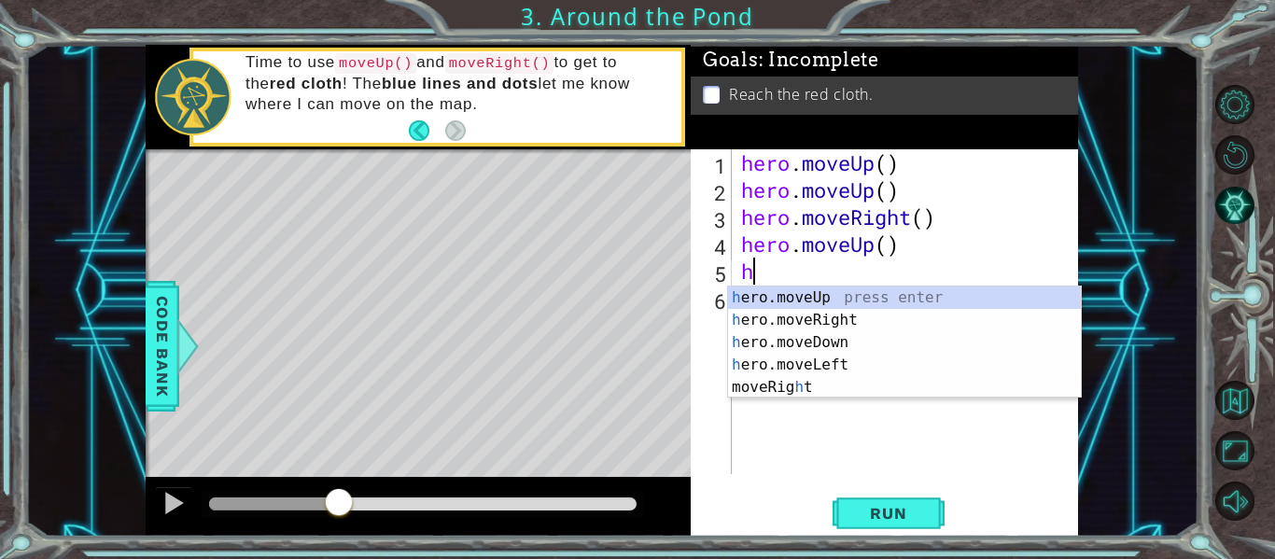
type textarea "he"
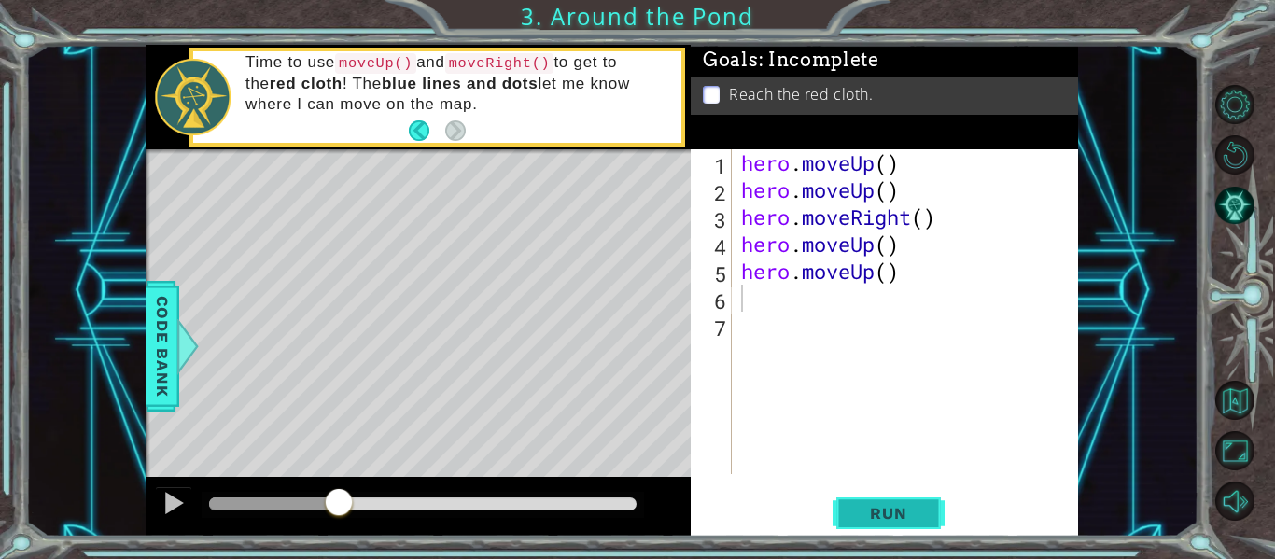
click at [873, 517] on span "Run" at bounding box center [888, 513] width 74 height 19
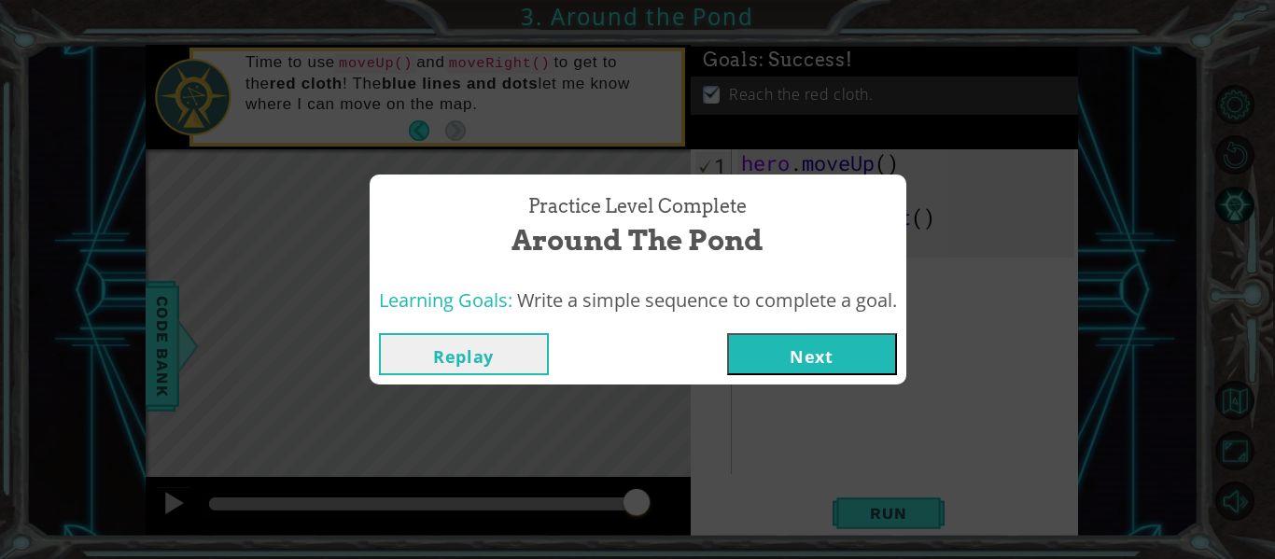
click at [788, 358] on button "Next" at bounding box center [812, 354] width 170 height 42
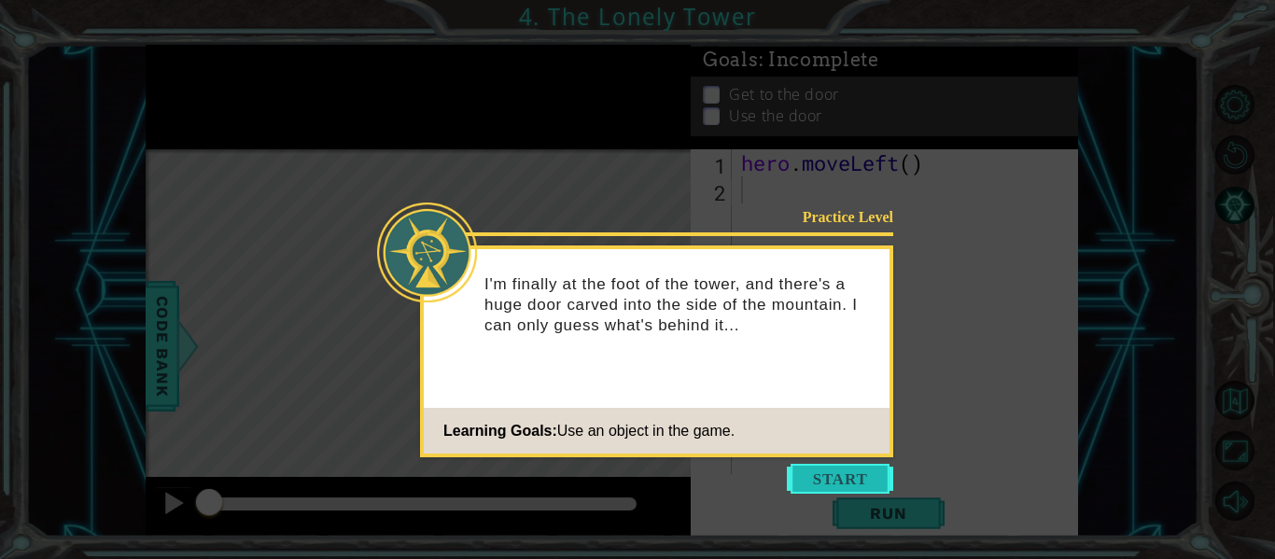
click at [824, 470] on button "Start" at bounding box center [840, 479] width 106 height 30
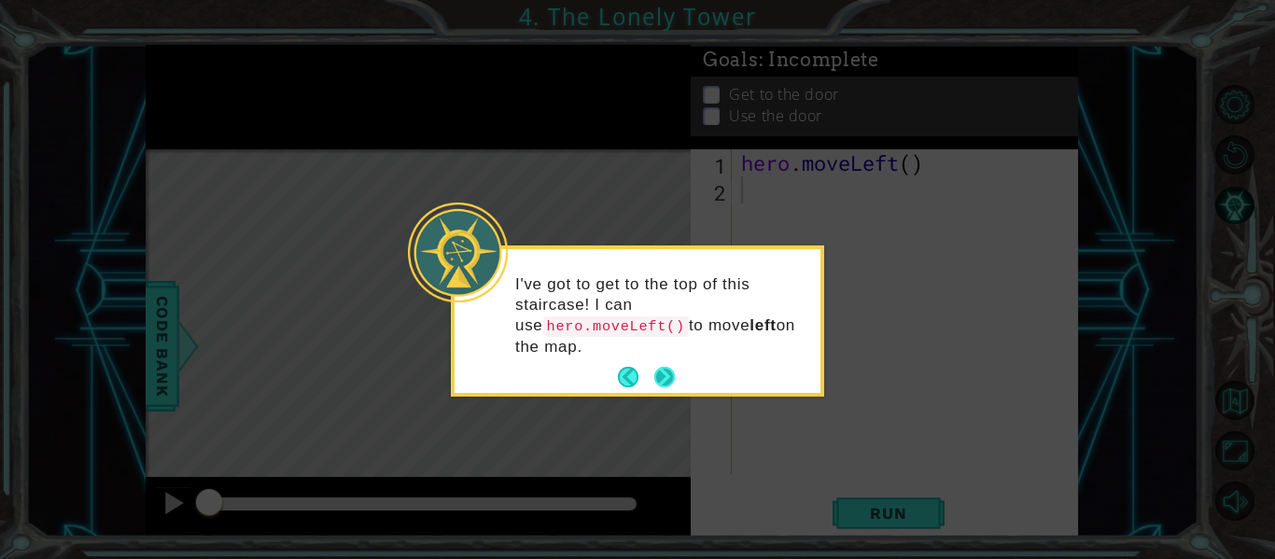
click at [666, 374] on button "Next" at bounding box center [664, 377] width 21 height 21
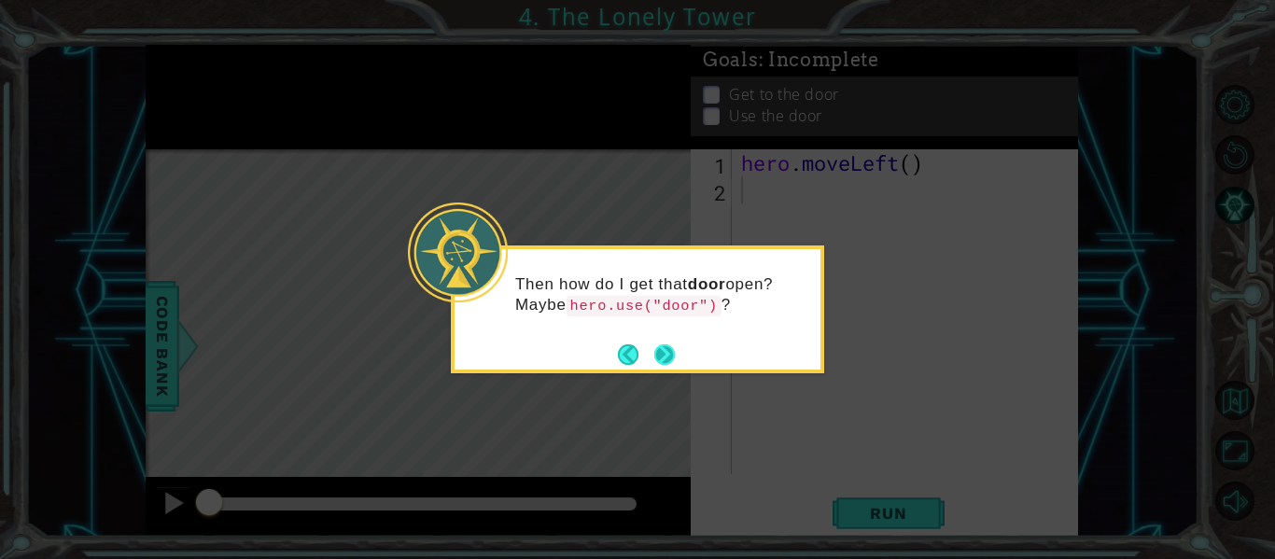
click at [662, 349] on button "Next" at bounding box center [663, 353] width 21 height 21
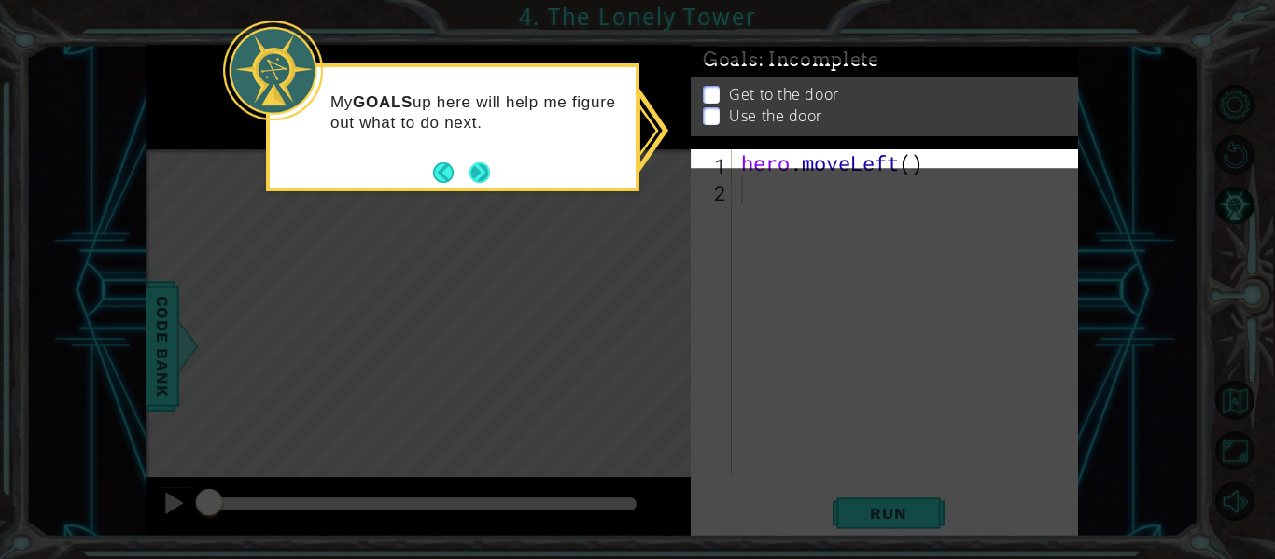
click at [484, 172] on button "Next" at bounding box center [479, 172] width 21 height 21
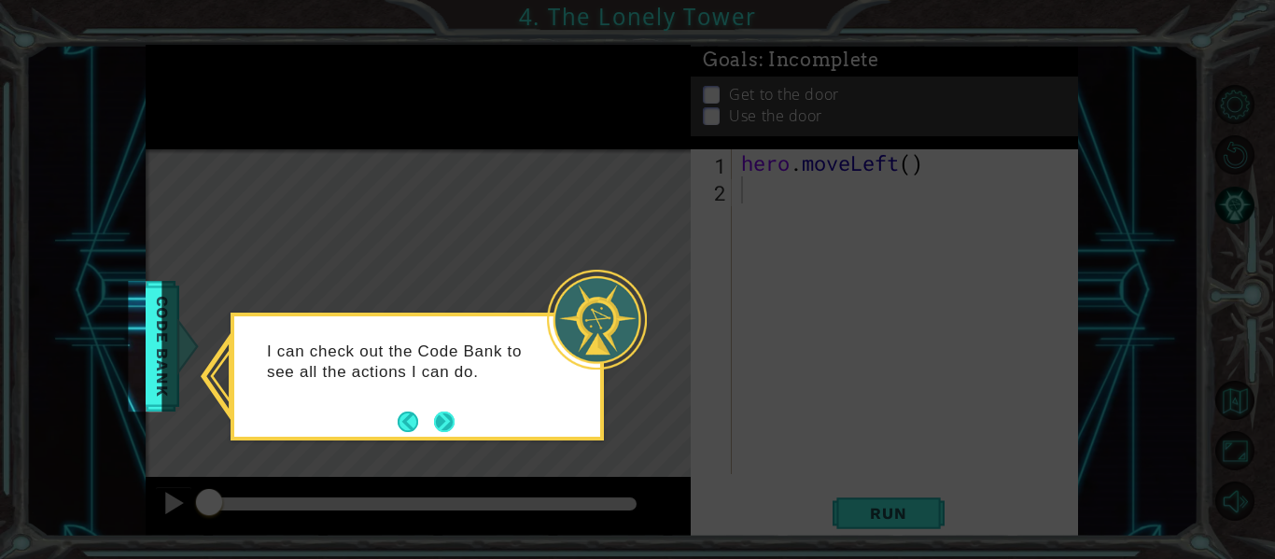
click at [440, 414] on button "Next" at bounding box center [444, 421] width 21 height 21
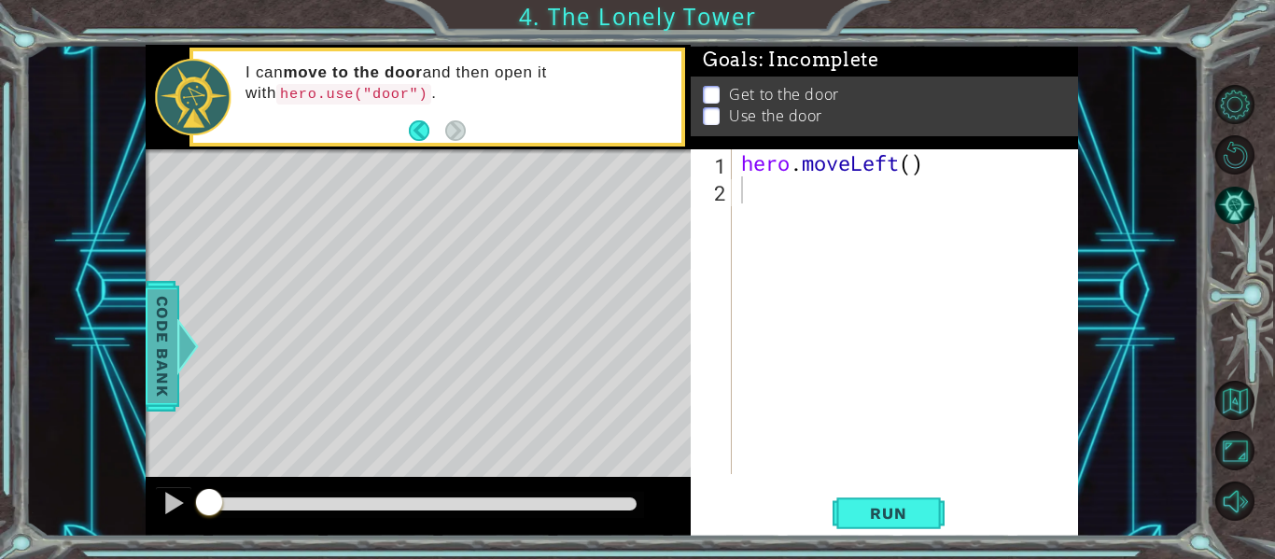
click at [165, 338] on span "Code Bank" at bounding box center [157, 346] width 30 height 114
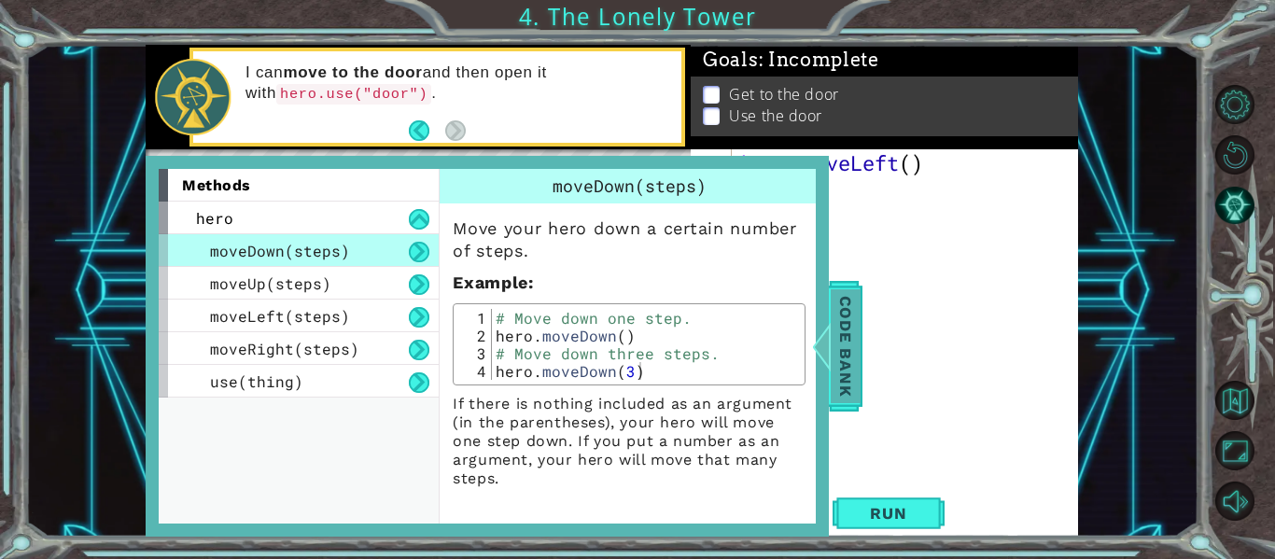
click at [851, 346] on span "Code Bank" at bounding box center [843, 346] width 30 height 114
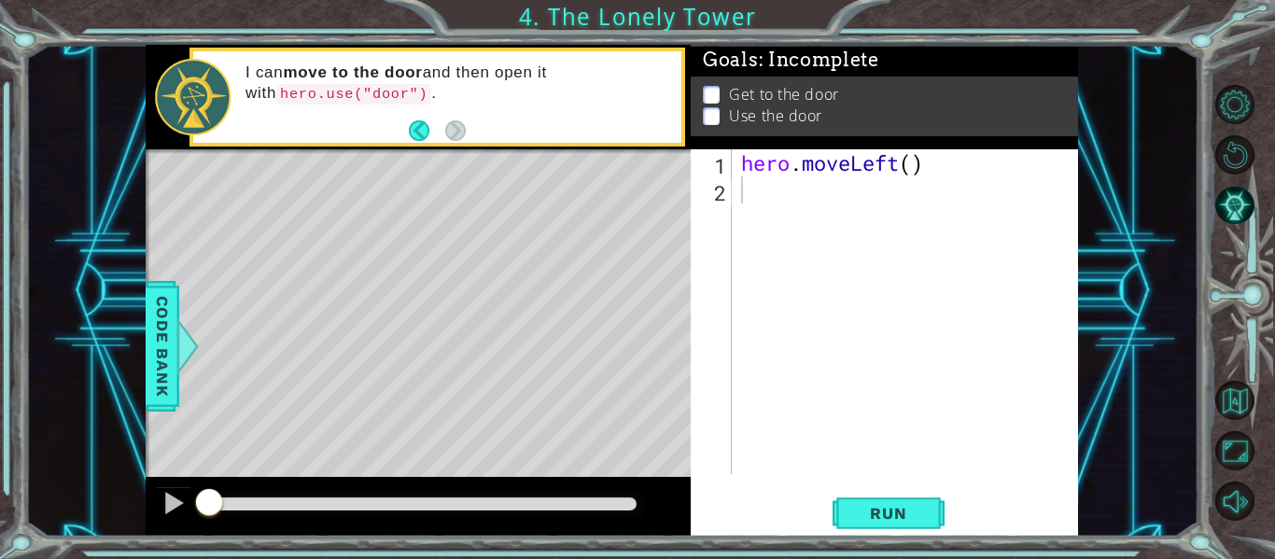
type textarea "hero.moveLeft()"
click at [775, 173] on div "hero . moveLeft ( )" at bounding box center [910, 338] width 346 height 379
click at [761, 205] on div "hero . moveLeft ( )" at bounding box center [910, 338] width 346 height 379
type textarea "he"
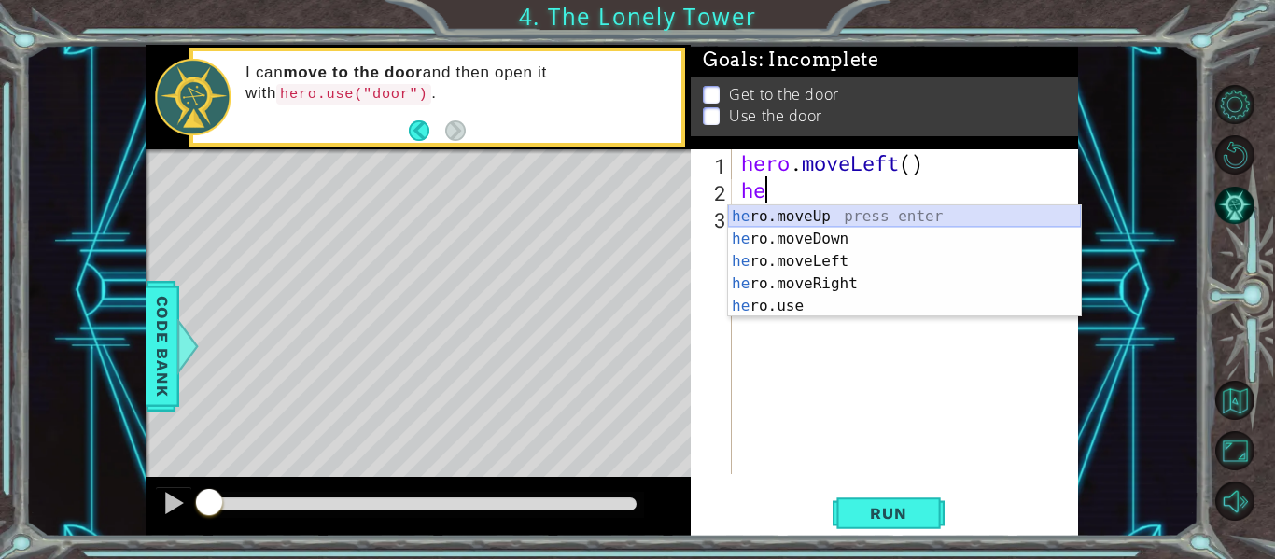
click at [760, 215] on div "he ro.moveUp press enter he ro.moveDown press enter he ro.moveLeft press enter …" at bounding box center [904, 283] width 353 height 157
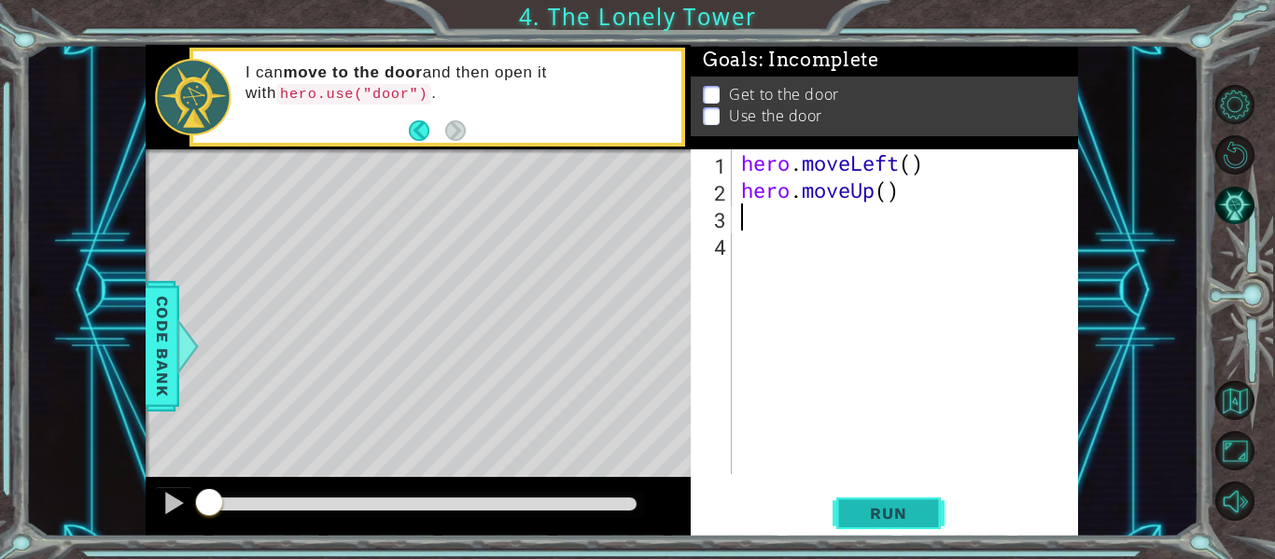
click at [893, 506] on span "Run" at bounding box center [888, 513] width 74 height 19
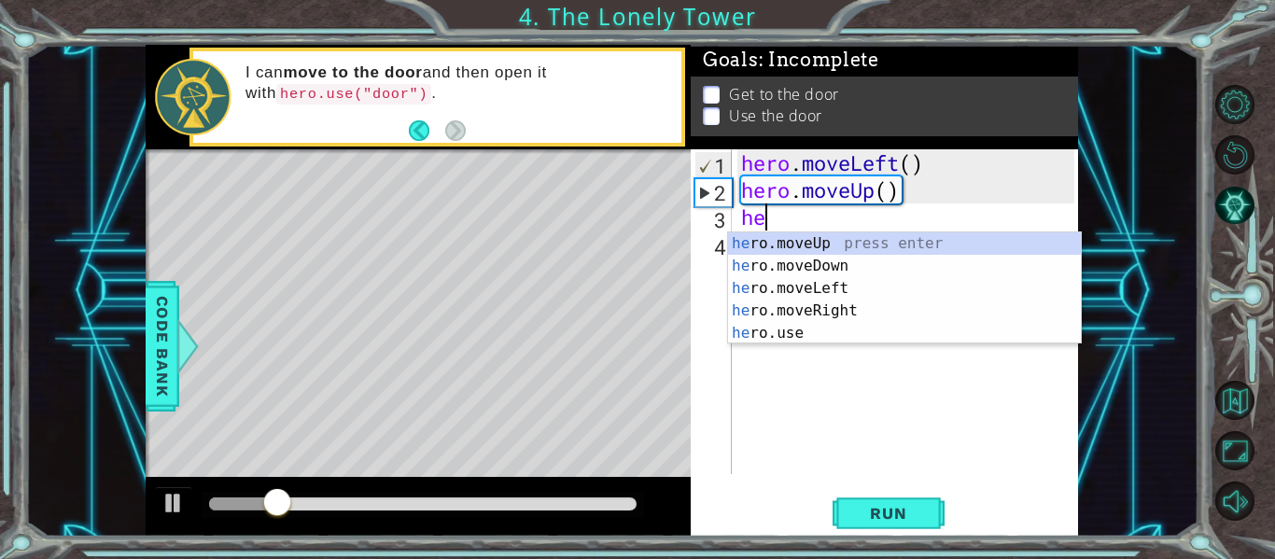
type textarea "her"
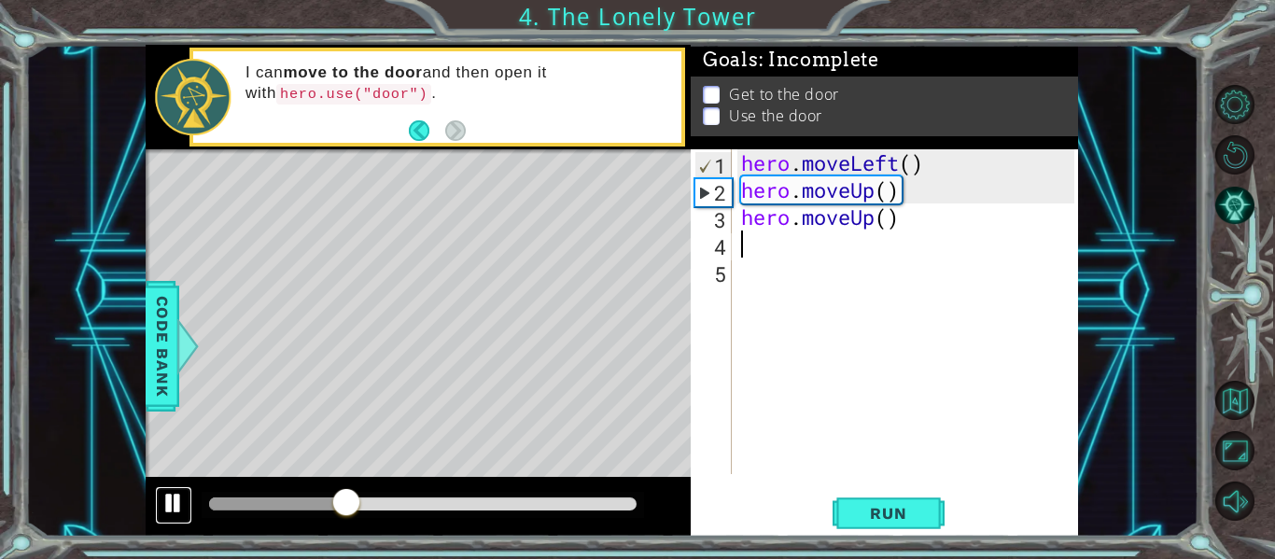
click at [176, 501] on div at bounding box center [173, 503] width 24 height 24
type textarea "he"
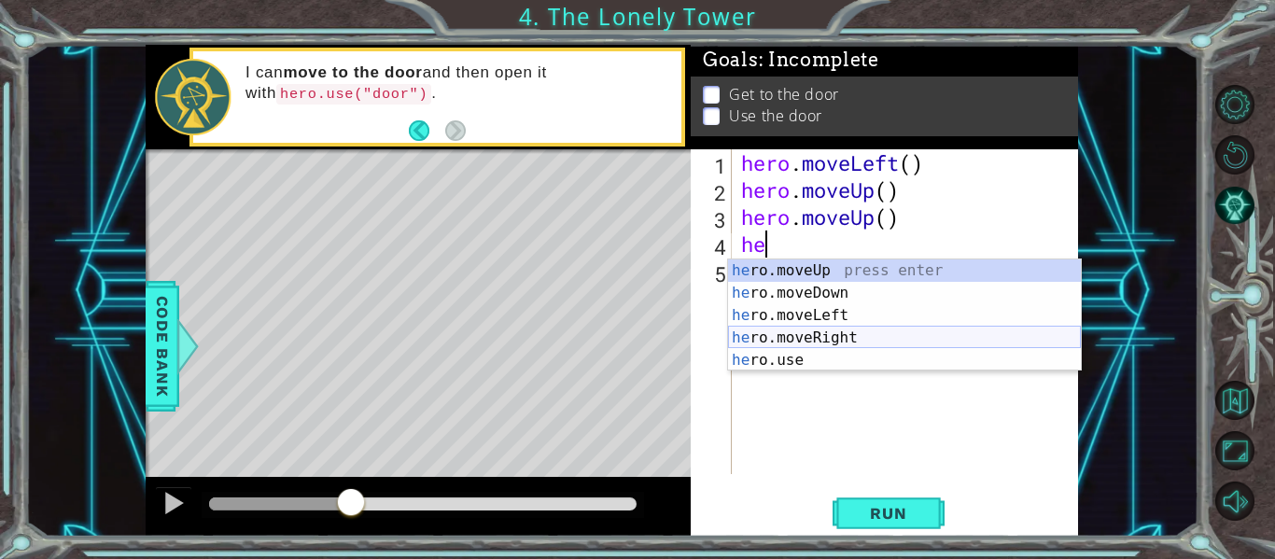
click at [836, 335] on div "he ro.moveUp press enter he ro.moveDown press enter he ro.moveLeft press enter …" at bounding box center [904, 337] width 353 height 157
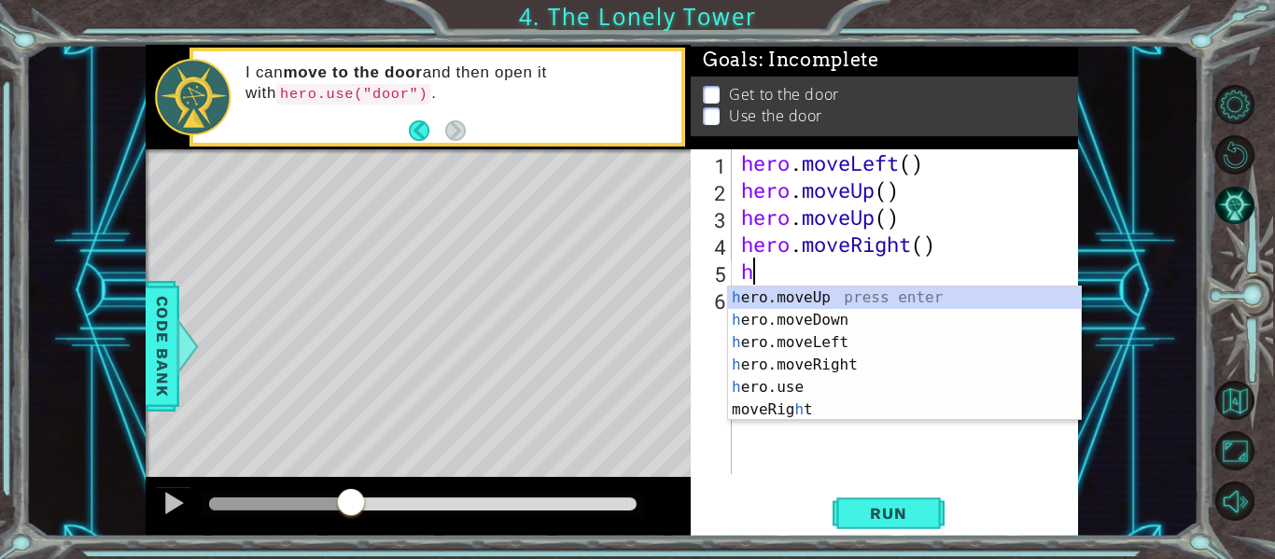
type textarea "he"
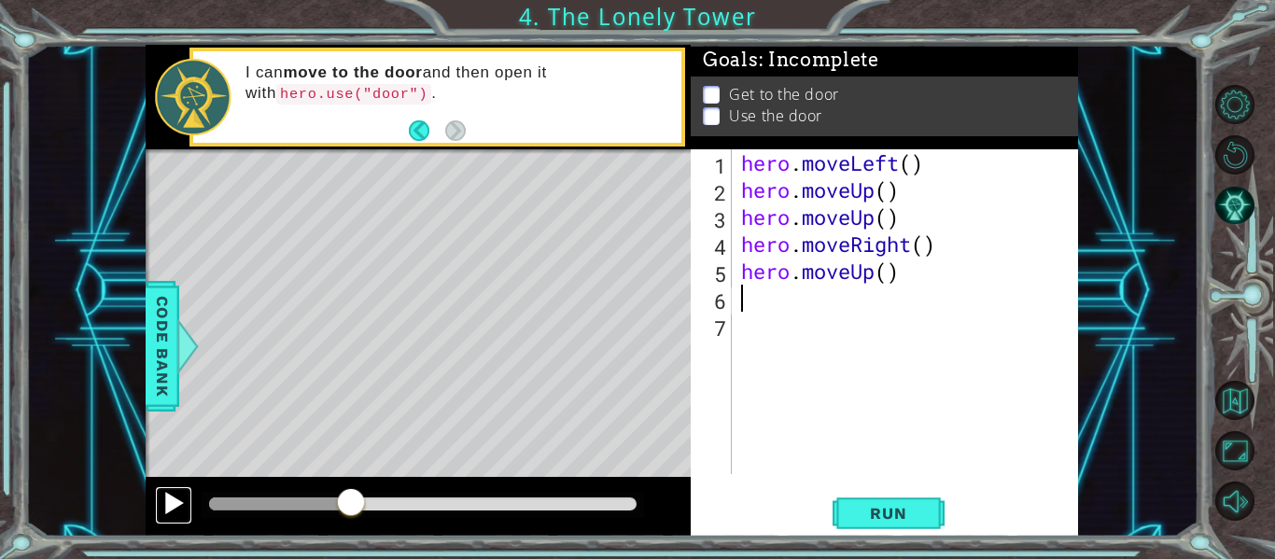
click at [174, 510] on div at bounding box center [173, 503] width 24 height 24
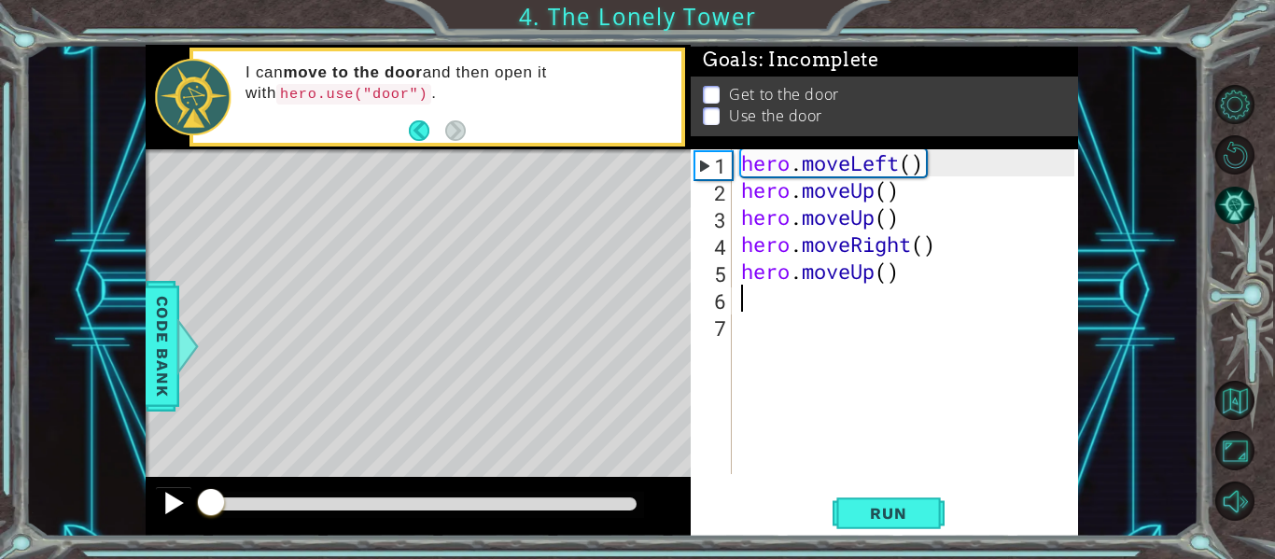
drag, startPoint x: 406, startPoint y: 503, endPoint x: 188, endPoint y: 502, distance: 218.4
click at [188, 502] on div at bounding box center [418, 507] width 545 height 60
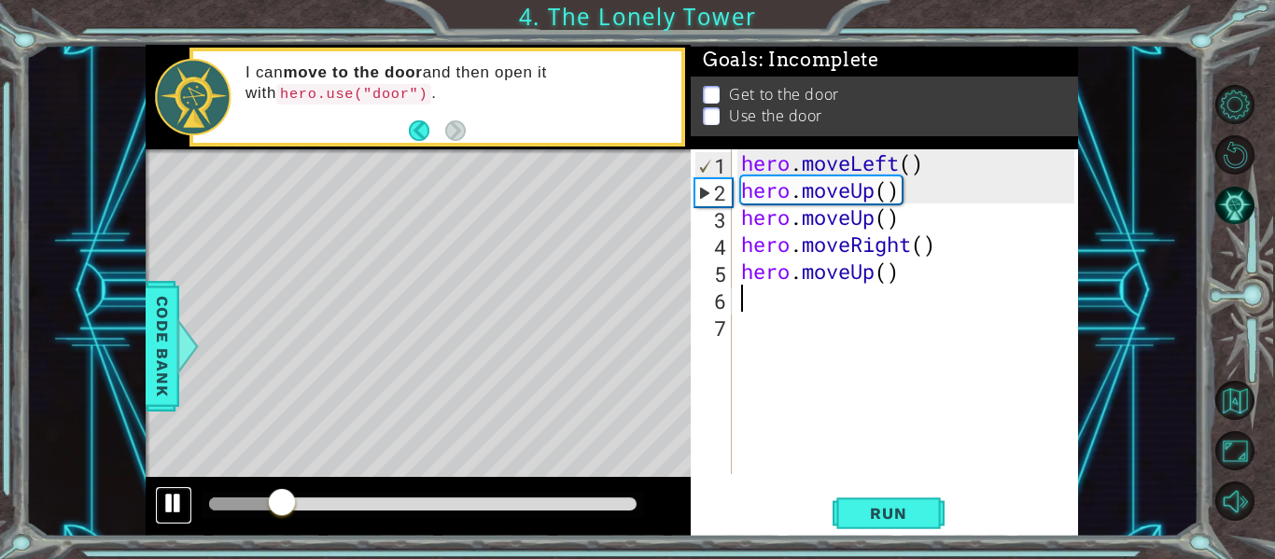
click at [174, 502] on div at bounding box center [173, 503] width 24 height 24
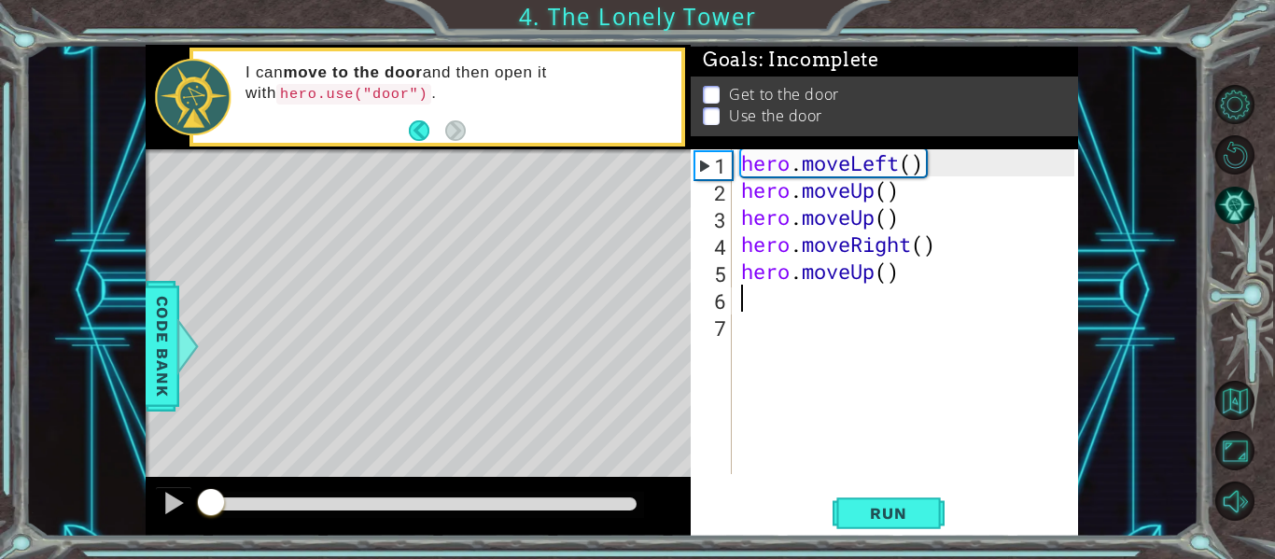
drag, startPoint x: 288, startPoint y: 490, endPoint x: 204, endPoint y: 503, distance: 85.0
click at [204, 503] on div at bounding box center [211, 504] width 34 height 34
click at [167, 509] on div at bounding box center [173, 503] width 24 height 24
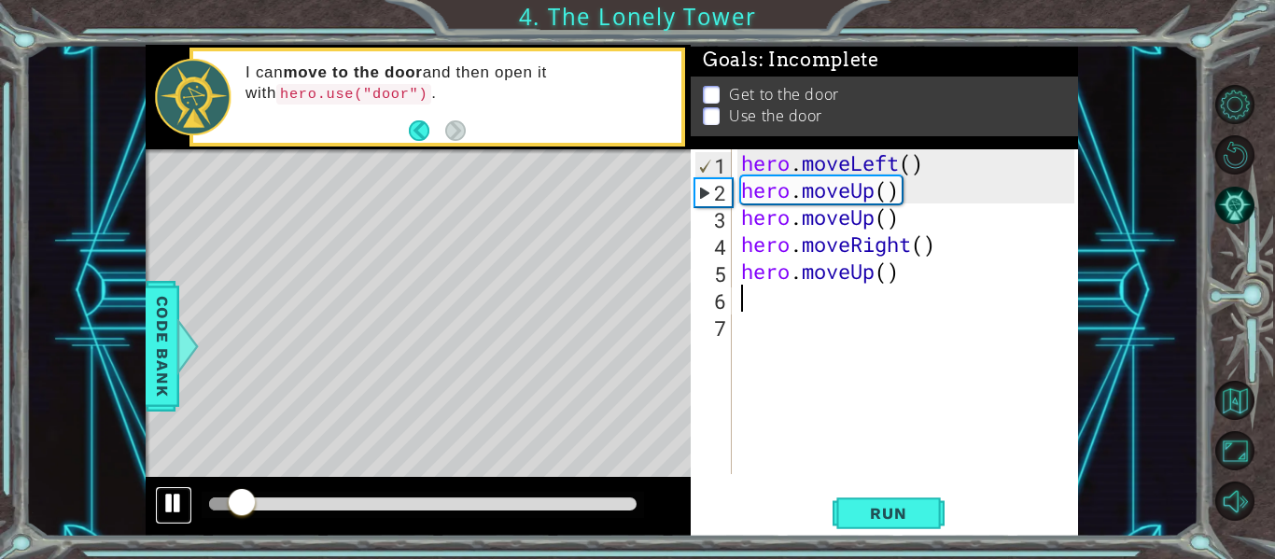
click at [184, 515] on div at bounding box center [173, 503] width 24 height 24
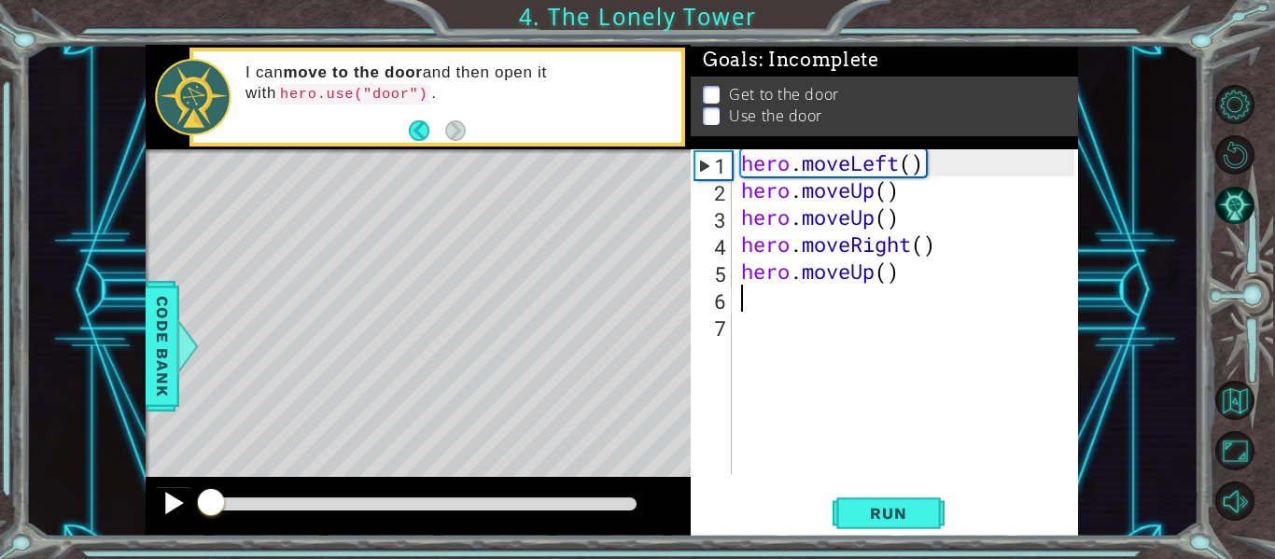
drag, startPoint x: 246, startPoint y: 501, endPoint x: 175, endPoint y: 515, distance: 73.2
click at [175, 515] on div at bounding box center [418, 507] width 545 height 60
click at [887, 510] on span "Run" at bounding box center [888, 513] width 74 height 19
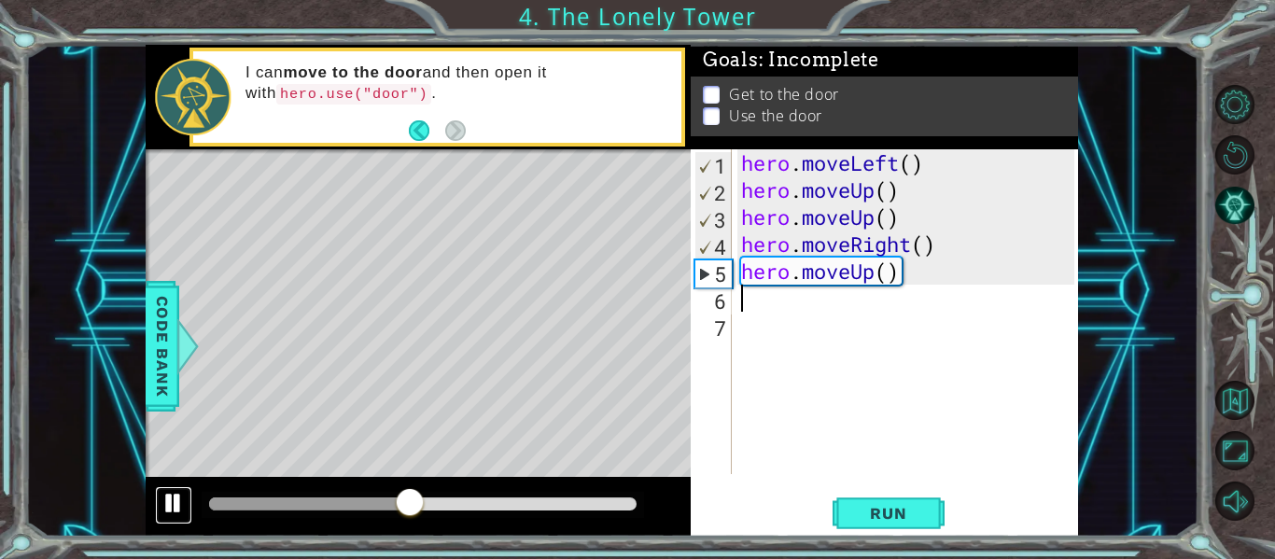
click at [165, 504] on div at bounding box center [173, 503] width 24 height 24
click at [885, 195] on div "hero . moveLeft ( ) hero . moveUp ( ) hero . moveUp ( ) hero . moveRight ( ) he…" at bounding box center [910, 338] width 346 height 379
type textarea "hero.moveUp()"
click at [884, 215] on div "hero . moveLeft ( ) hero . moveUp ( ) hero . moveUp ( ) hero . moveRight ( ) he…" at bounding box center [910, 338] width 346 height 379
click at [950, 208] on div "hero . moveLeft ( ) hero . moveUp ( ) hero . moveUp ( ) hero . moveRight ( ) he…" at bounding box center [910, 338] width 346 height 379
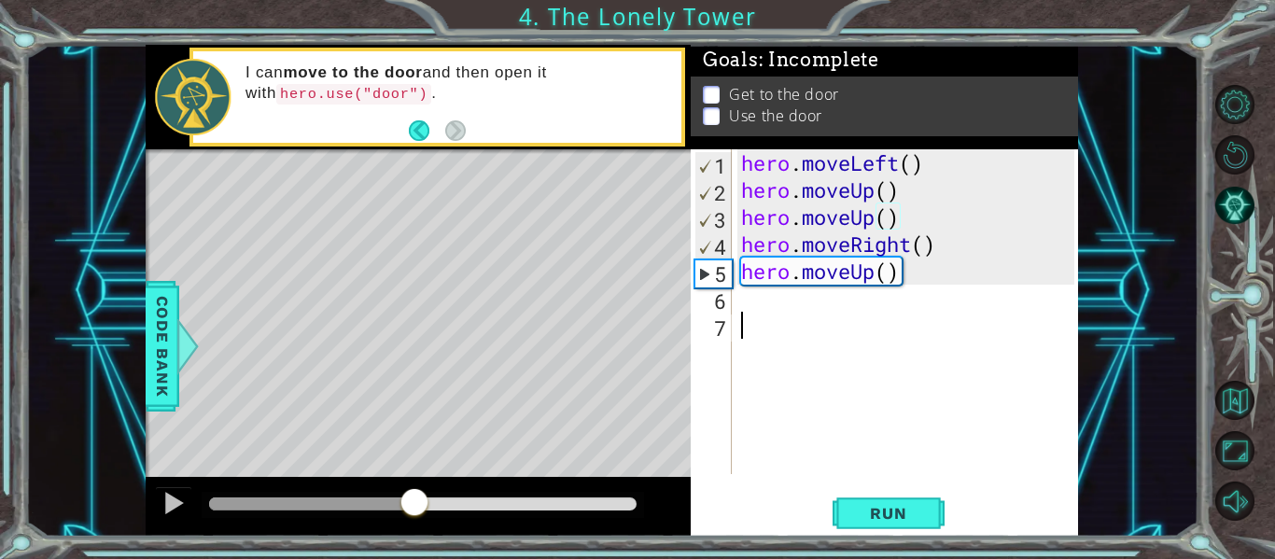
click at [756, 366] on div "hero . moveLeft ( ) hero . moveUp ( ) hero . moveUp ( ) hero . moveRight ( ) he…" at bounding box center [910, 338] width 346 height 379
click at [907, 273] on div "hero . moveLeft ( ) hero . moveUp ( ) hero . moveUp ( ) hero . moveRight ( ) he…" at bounding box center [910, 338] width 346 height 379
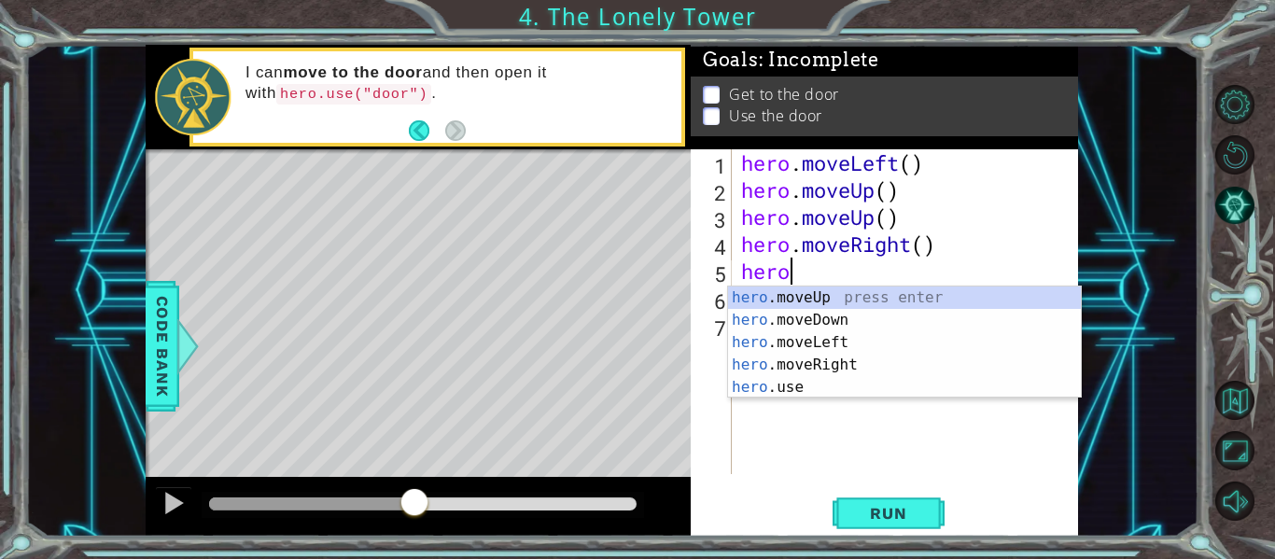
type textarea "h"
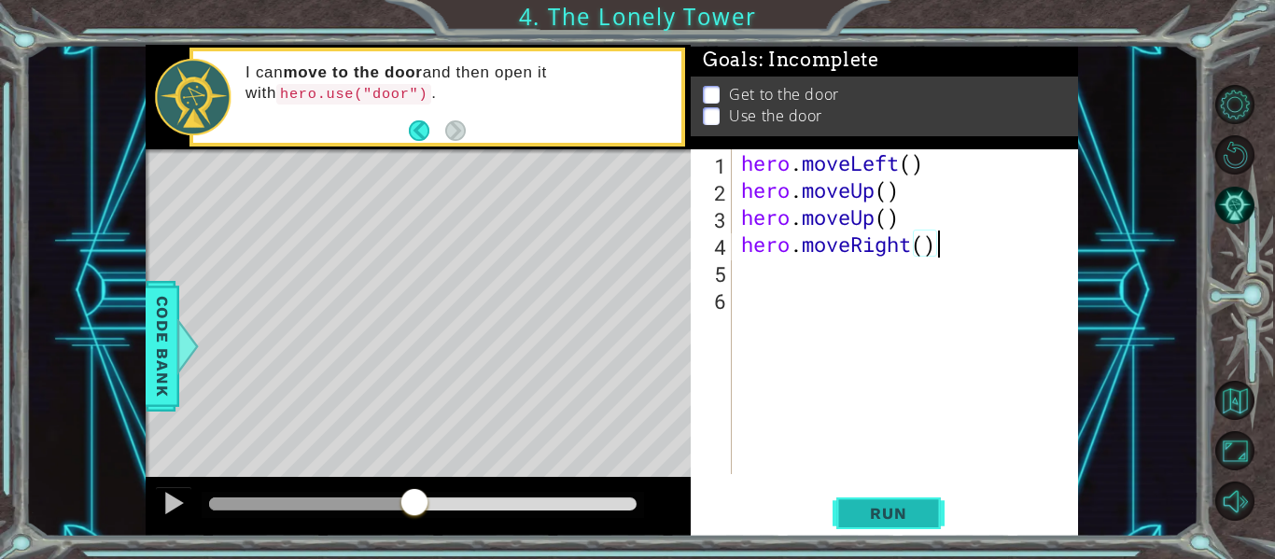
click at [888, 508] on span "Run" at bounding box center [888, 513] width 74 height 19
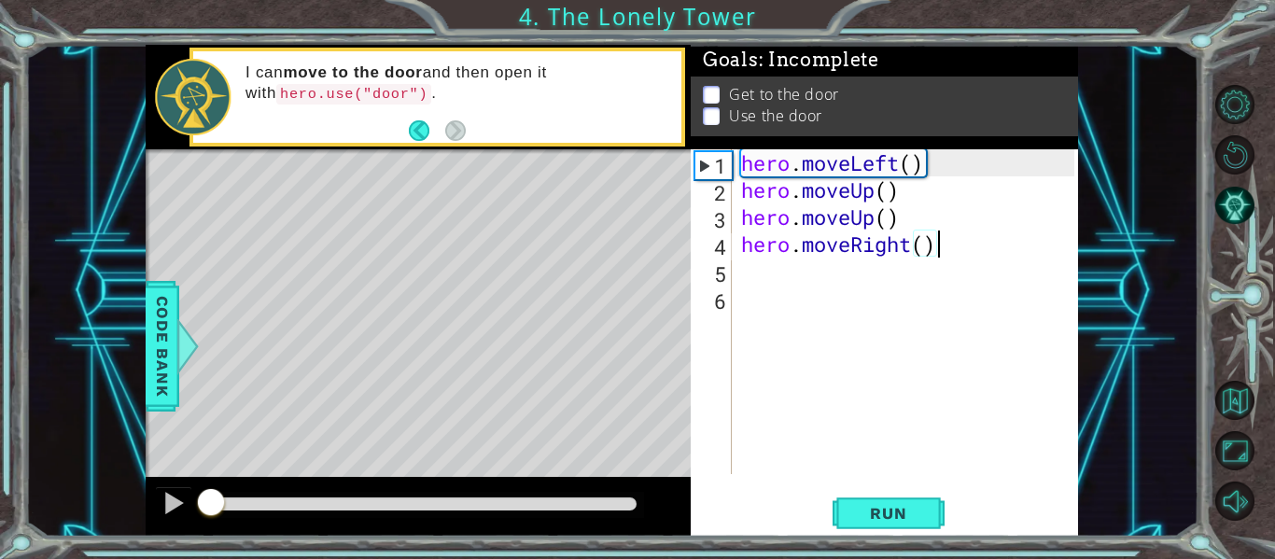
drag, startPoint x: 319, startPoint y: 495, endPoint x: 97, endPoint y: 522, distance: 223.8
click at [97, 522] on div "1 ההההההההההההההההההההההההההההההההההההההההההההההההההההההההההההההההההההההההההההה…" at bounding box center [611, 291] width 1173 height 492
click at [157, 513] on button at bounding box center [173, 505] width 37 height 38
click at [918, 508] on span "Run" at bounding box center [888, 513] width 74 height 19
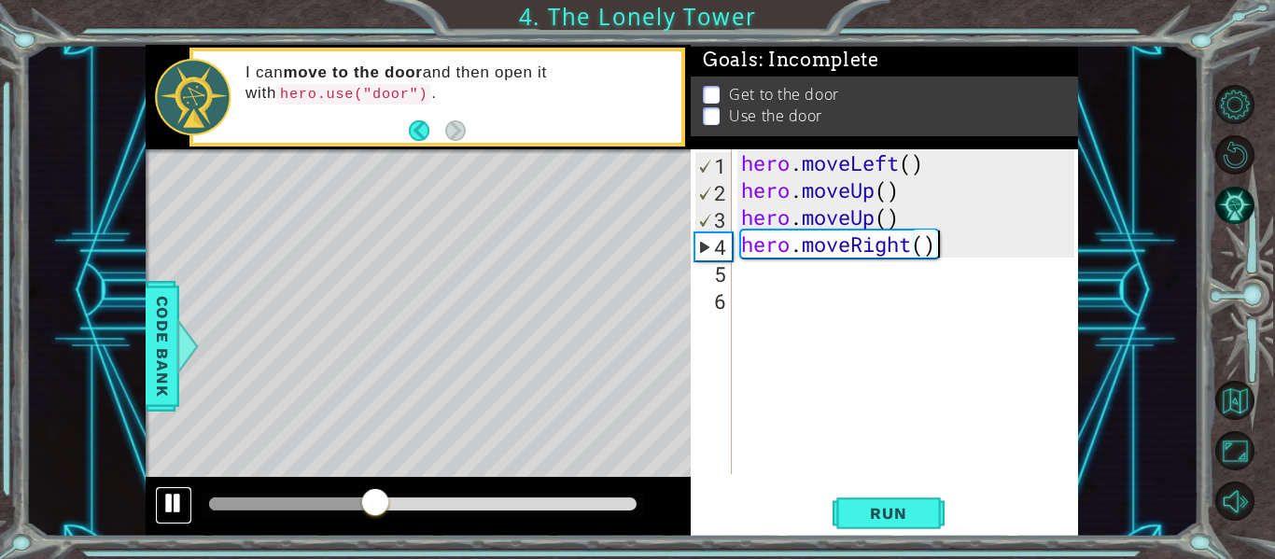
click at [163, 510] on div at bounding box center [173, 503] width 24 height 24
click at [948, 249] on div "hero . moveLeft ( ) hero . moveUp ( ) hero . moveUp ( ) hero . moveRight ( )" at bounding box center [910, 338] width 346 height 379
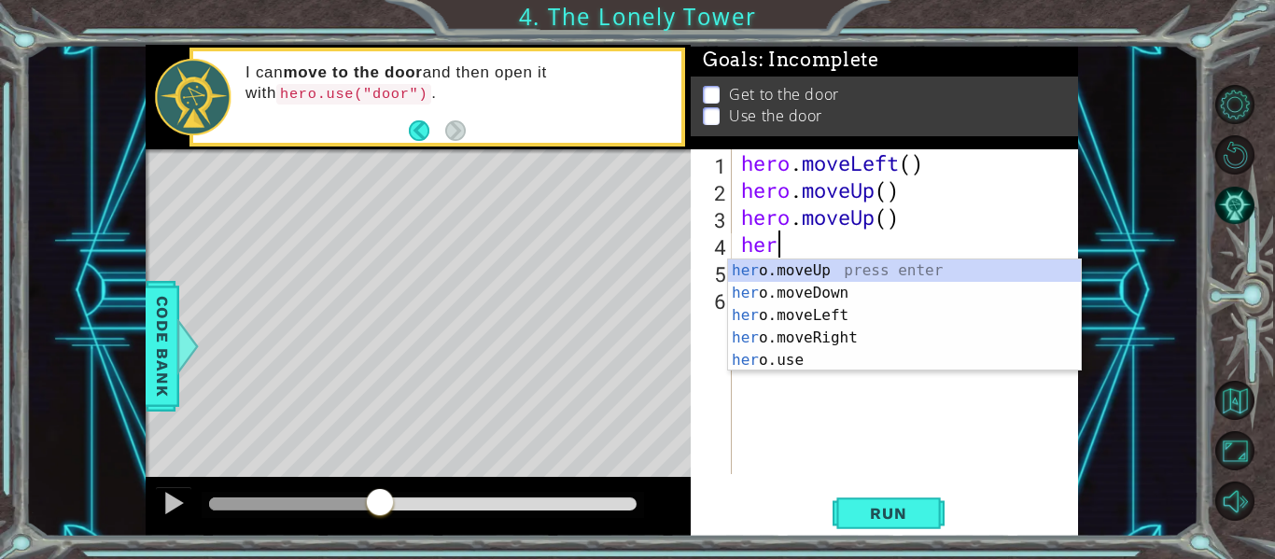
type textarea "h"
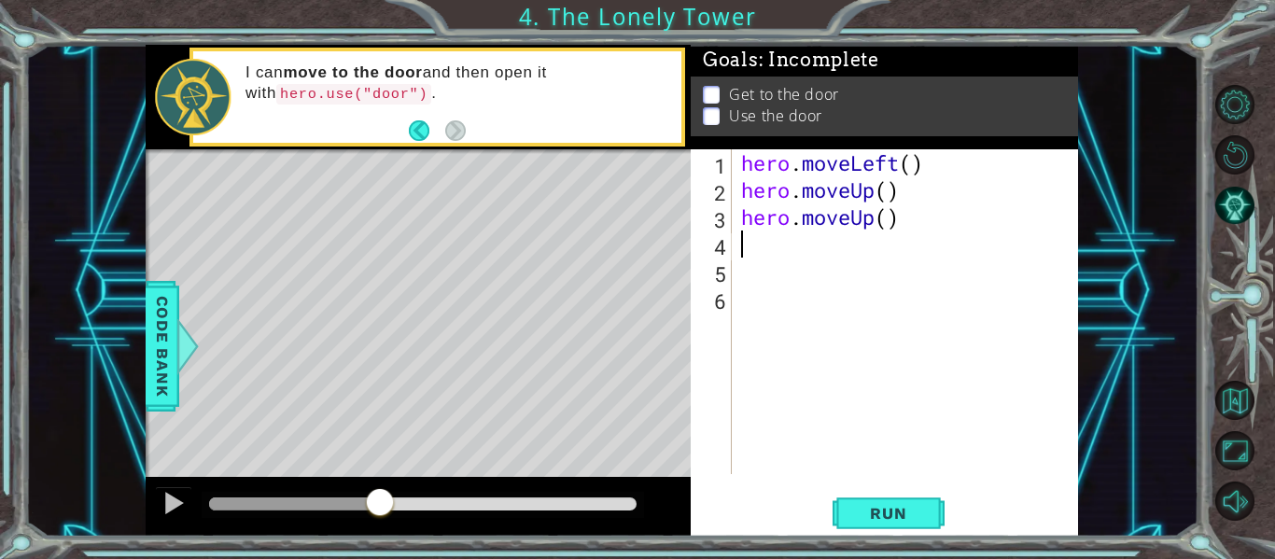
type textarea "h"
click at [899, 518] on span "Run" at bounding box center [888, 513] width 74 height 19
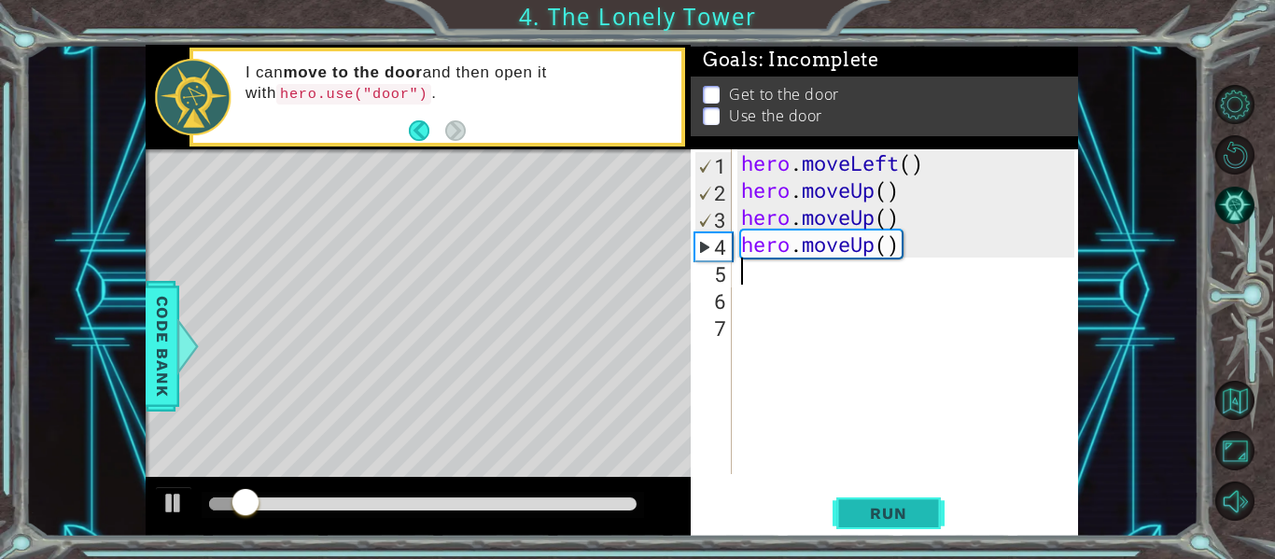
click at [899, 518] on span "Run" at bounding box center [888, 513] width 74 height 19
click at [863, 511] on span "Run" at bounding box center [888, 513] width 74 height 19
click at [188, 500] on button at bounding box center [173, 505] width 37 height 38
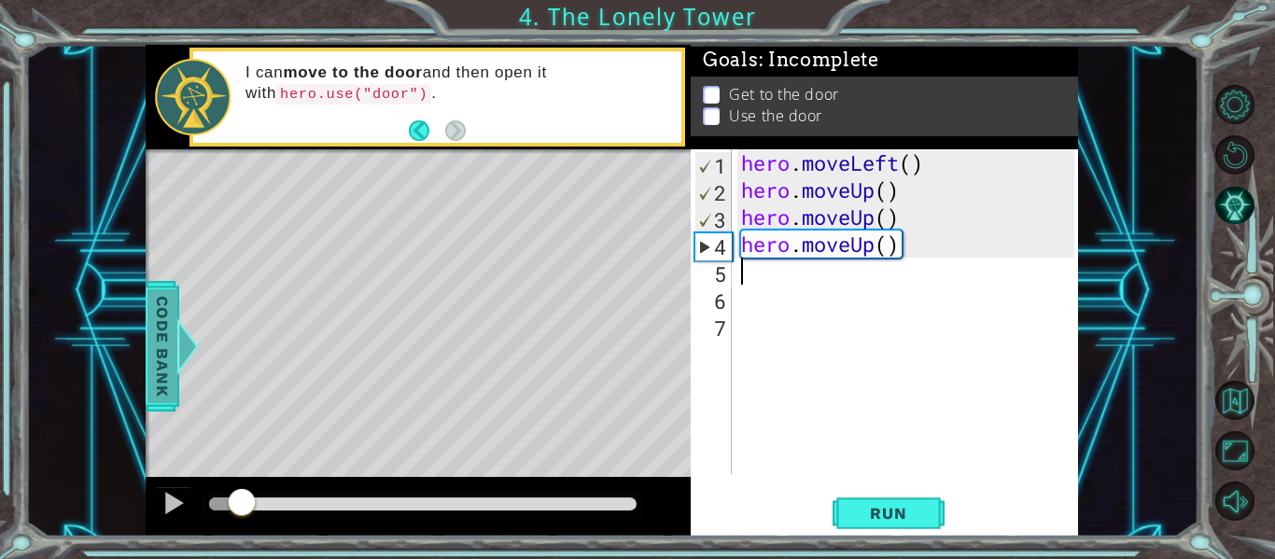
click at [161, 319] on span "Code Bank" at bounding box center [152, 346] width 30 height 114
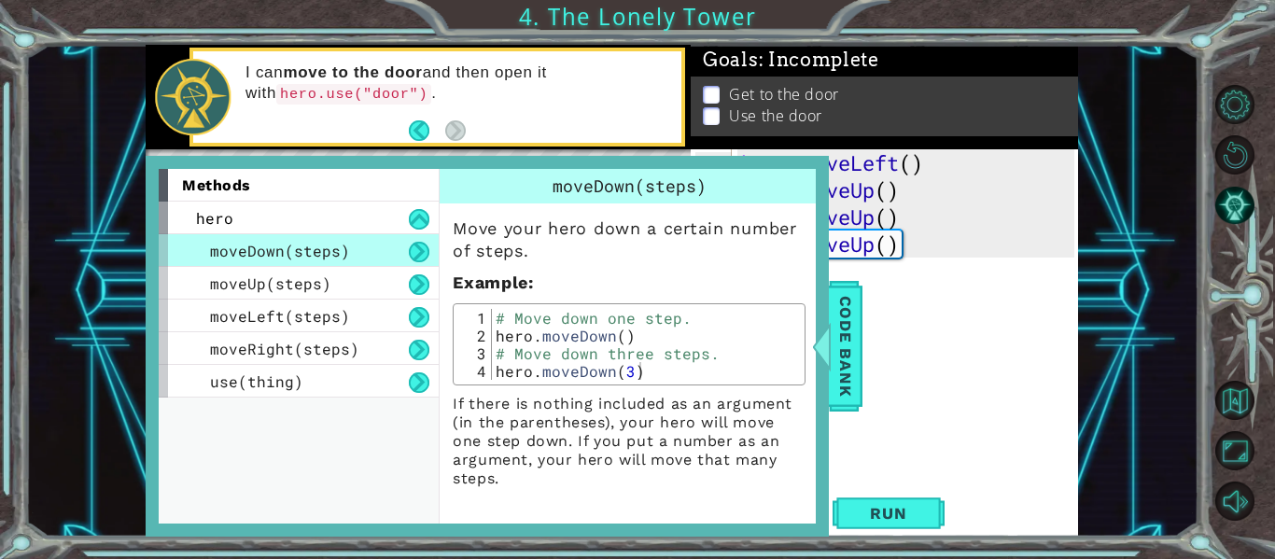
click at [897, 448] on div "hero . moveLeft ( ) hero . moveUp ( ) hero . moveUp ( ) hero . moveUp ( )" at bounding box center [910, 338] width 346 height 379
click at [845, 357] on span "Code Bank" at bounding box center [837, 346] width 30 height 114
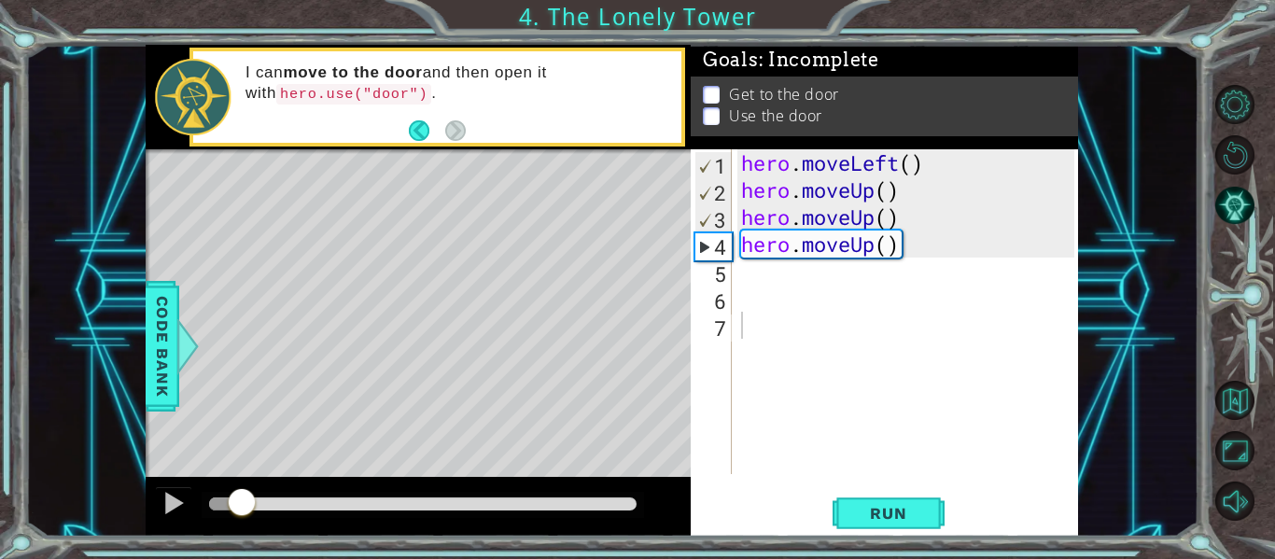
click at [918, 238] on div "hero . moveLeft ( ) hero . moveUp ( ) hero . moveUp ( ) hero . moveUp ( )" at bounding box center [910, 338] width 346 height 379
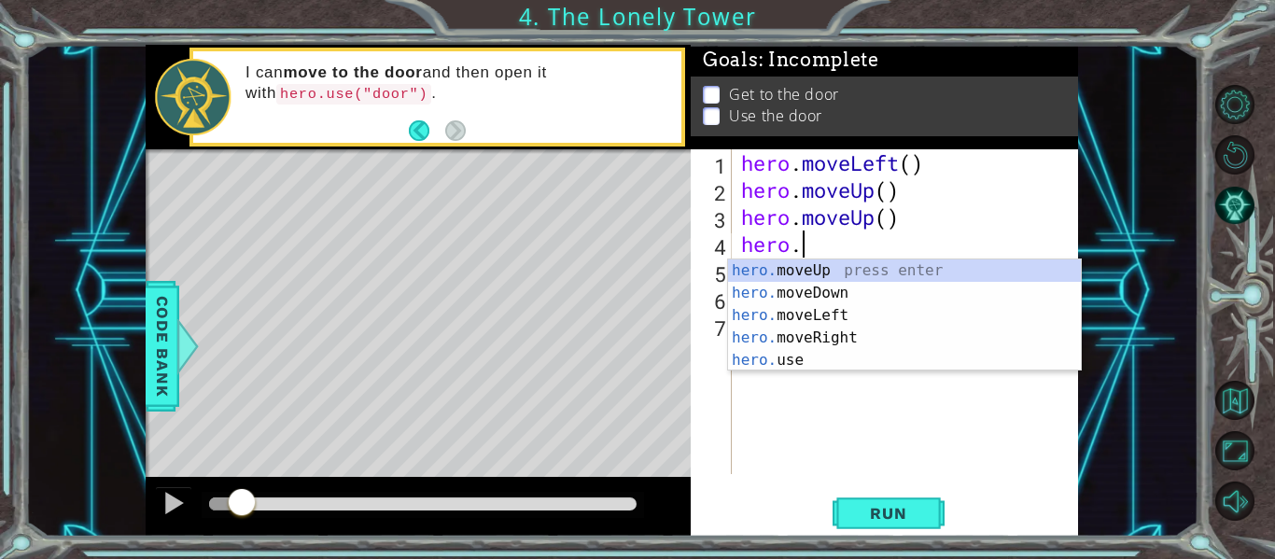
type textarea "h"
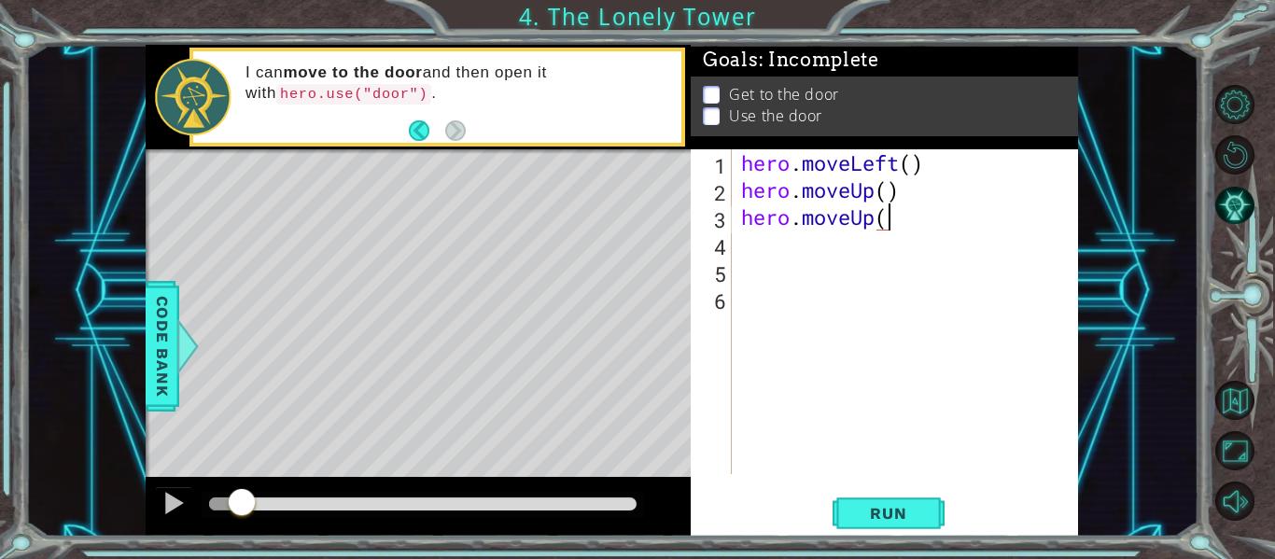
type textarea "hero.moveUp"
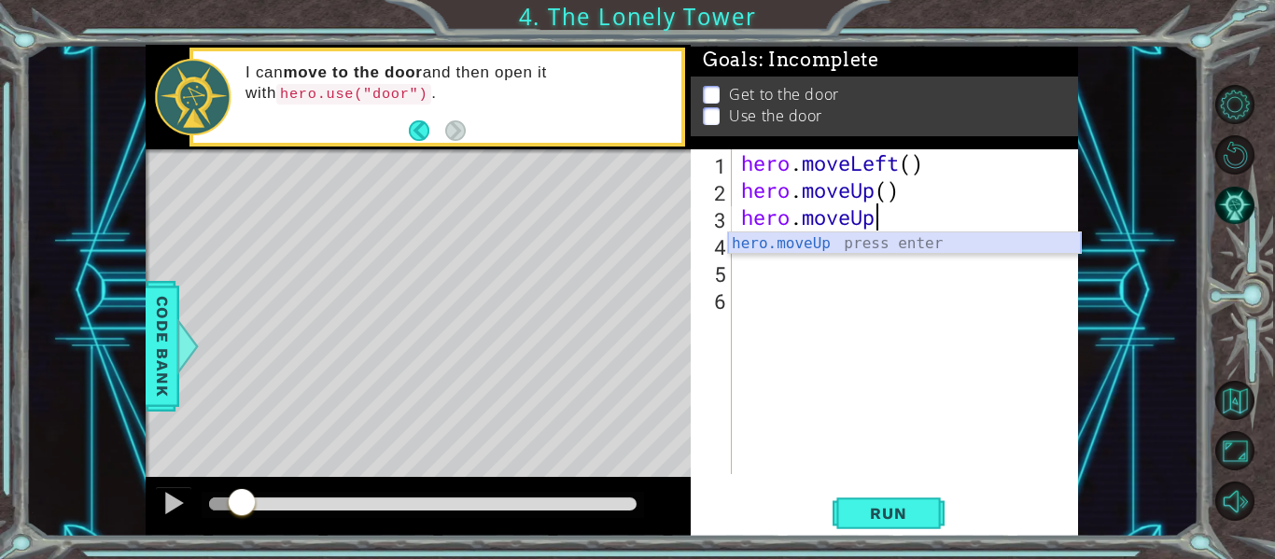
click at [867, 240] on div "hero.moveUp press enter" at bounding box center [904, 265] width 353 height 67
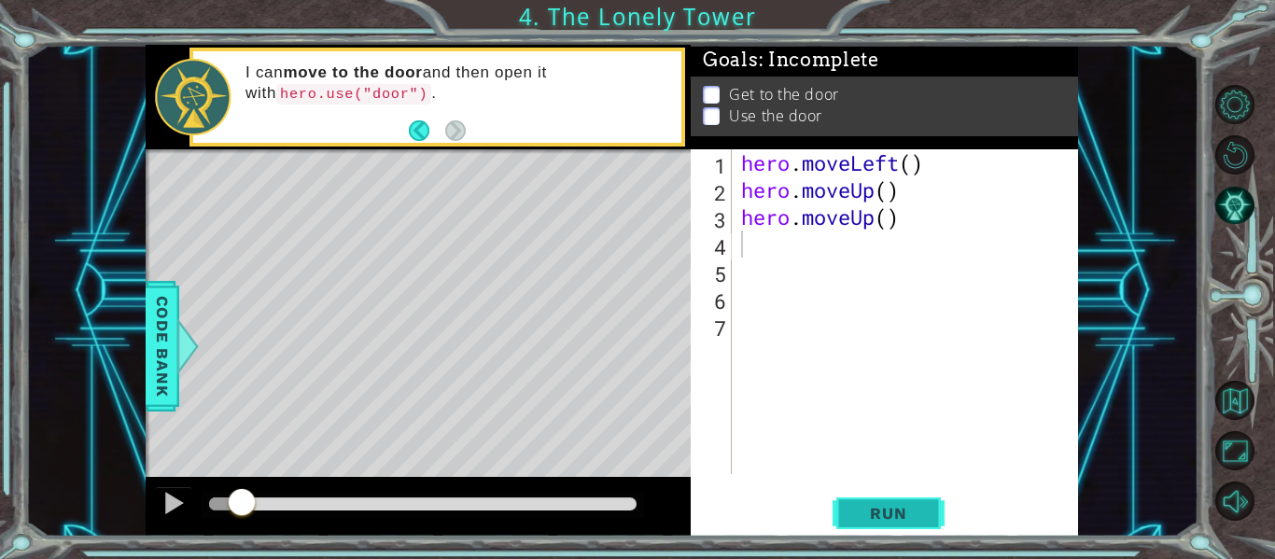
click at [876, 510] on span "Run" at bounding box center [888, 513] width 74 height 19
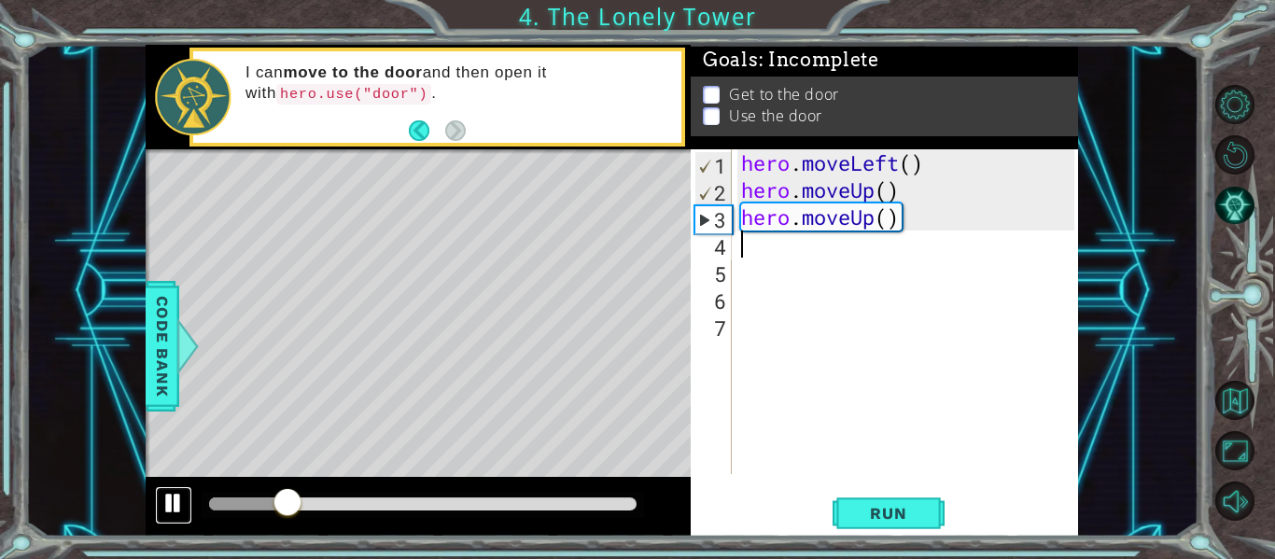
click at [165, 509] on div at bounding box center [173, 503] width 24 height 24
click at [908, 226] on div "hero . moveLeft ( ) hero . moveUp ( ) hero . moveUp ( )" at bounding box center [910, 338] width 346 height 379
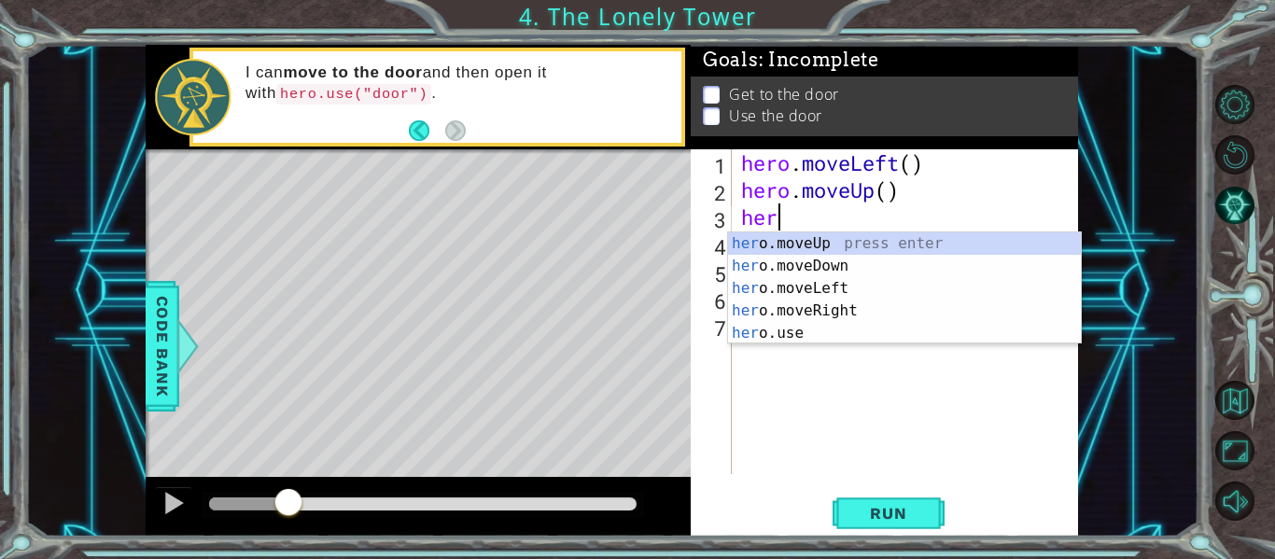
type textarea "h"
type textarea "hero.moveUp()"
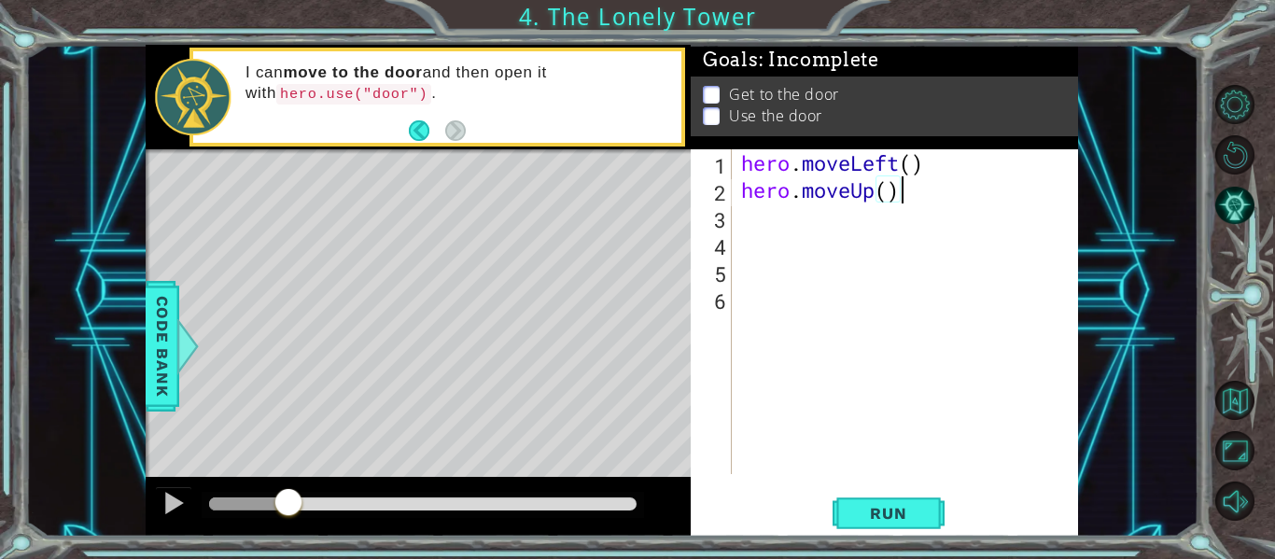
click at [764, 221] on div "hero . moveLeft ( ) hero . moveUp ( )" at bounding box center [910, 338] width 346 height 379
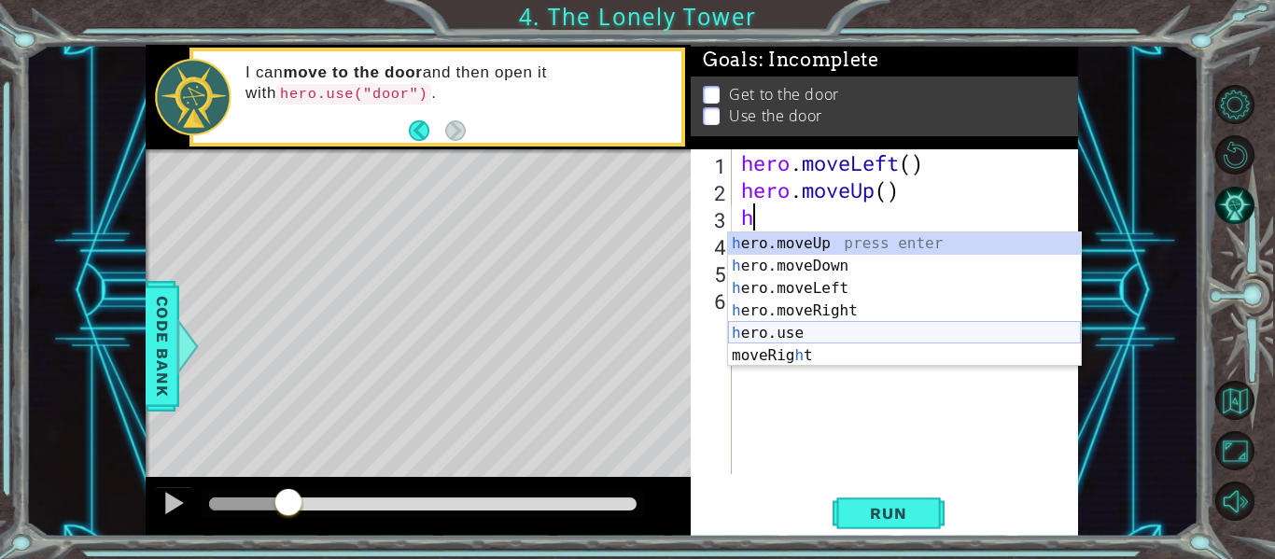
click at [765, 333] on div "h ero.moveUp press enter h ero.moveDown press enter h ero.moveLeft press enter …" at bounding box center [904, 321] width 353 height 179
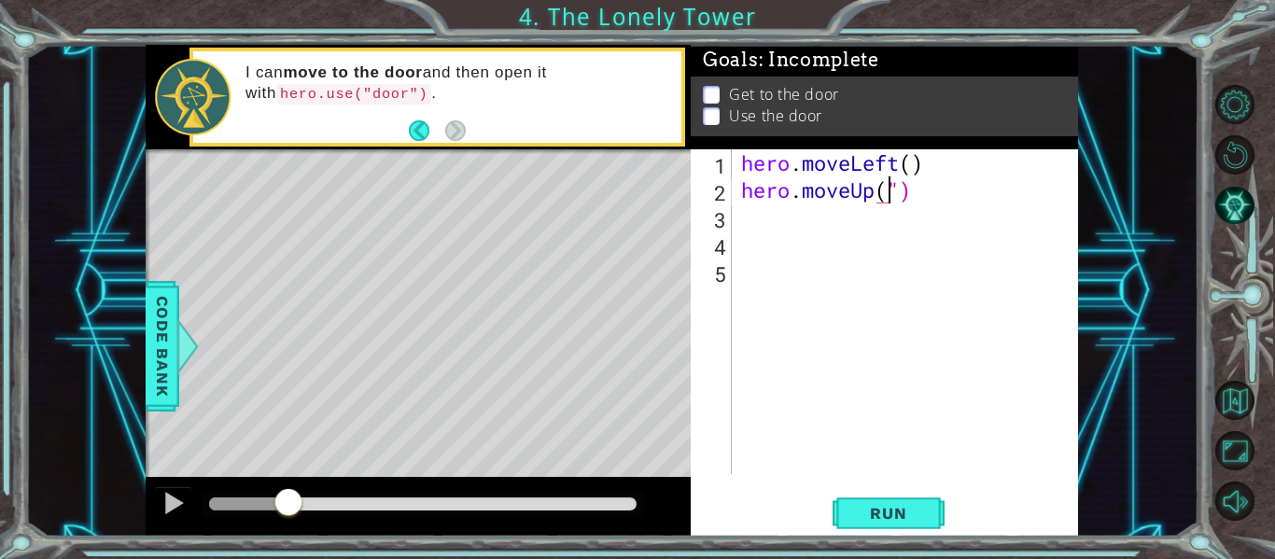
click at [919, 202] on div "hero . moveLeft ( ) hero . moveUp ( ")" at bounding box center [910, 338] width 346 height 379
type textarea "hero.moveUp"
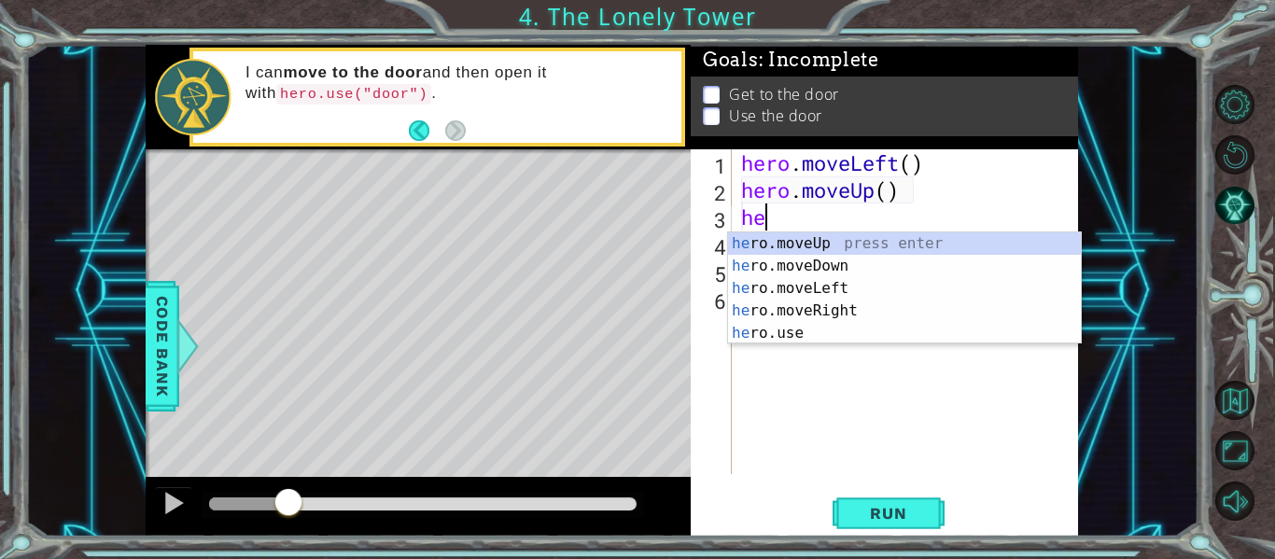
type textarea "her"
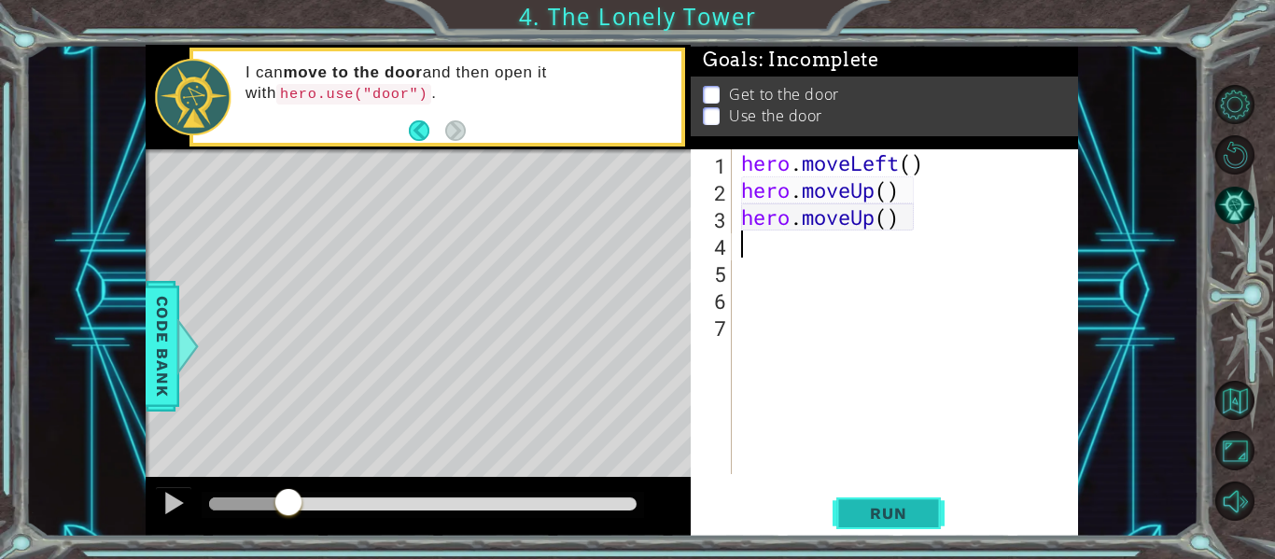
click at [905, 518] on span "Run" at bounding box center [888, 513] width 74 height 19
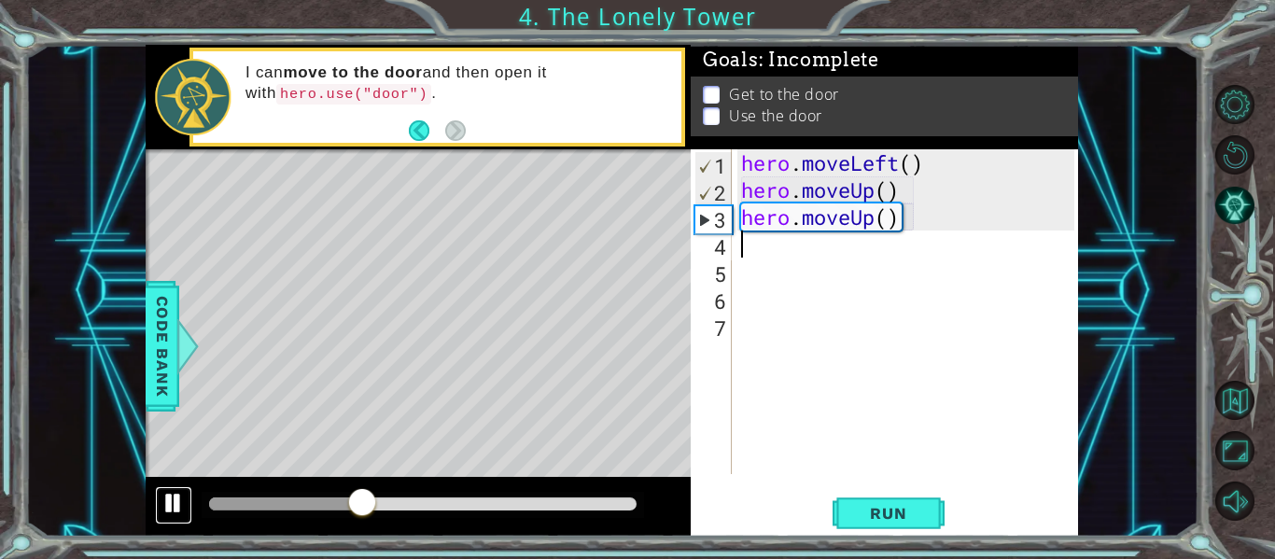
click at [171, 501] on div at bounding box center [173, 503] width 24 height 24
click at [919, 214] on div "hero . moveLeft ( ) hero . moveUp ( ) hero . moveUp ( )" at bounding box center [910, 338] width 346 height 379
type textarea "hero.moveUp()"
click at [813, 271] on div "hero . moveLeft ( ) hero . moveUp ( ) hero . moveUp ( )" at bounding box center [910, 338] width 346 height 379
click at [907, 215] on div "hero . moveLeft ( ) hero . moveUp ( ) hero . moveUp ( )" at bounding box center [910, 338] width 346 height 379
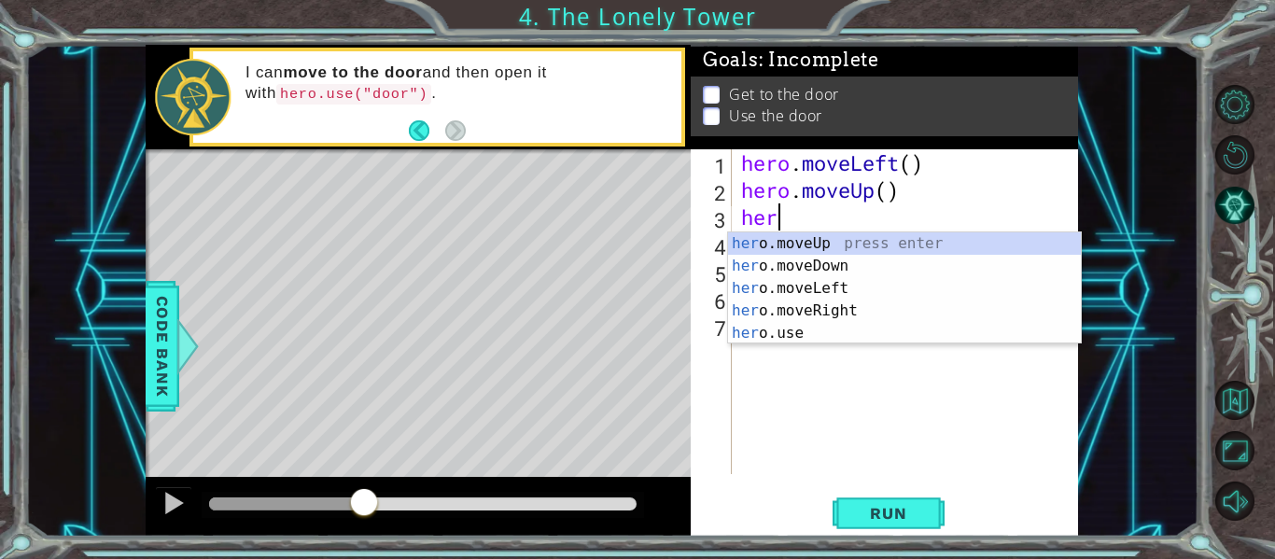
type textarea "hero"
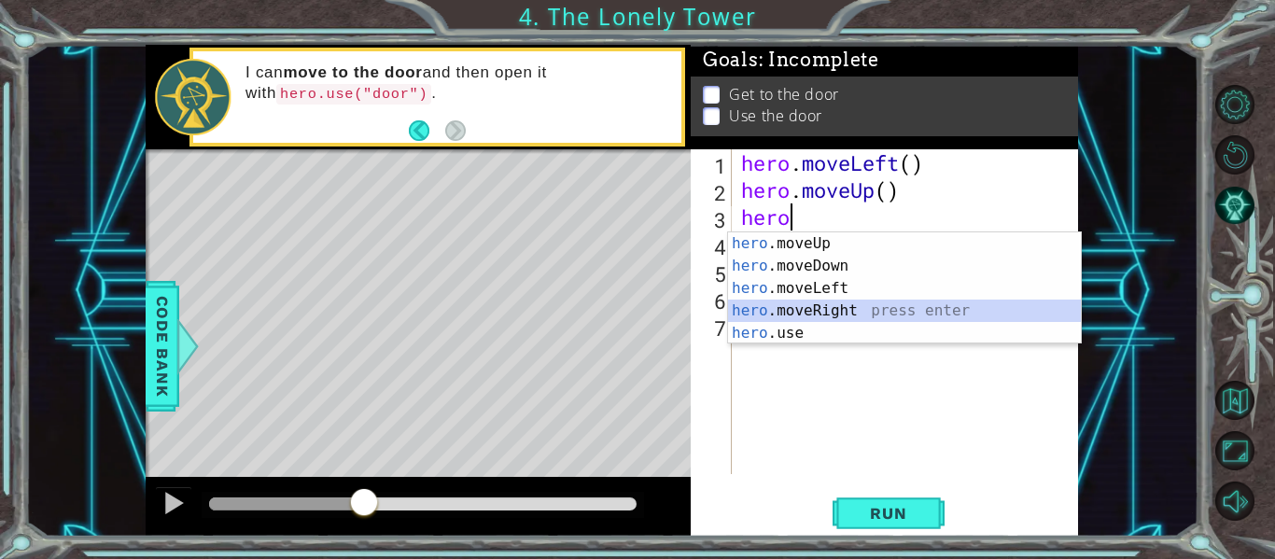
click at [888, 301] on div "hero .moveUp press enter hero .moveDown press enter hero .moveLeft press enter …" at bounding box center [904, 310] width 353 height 157
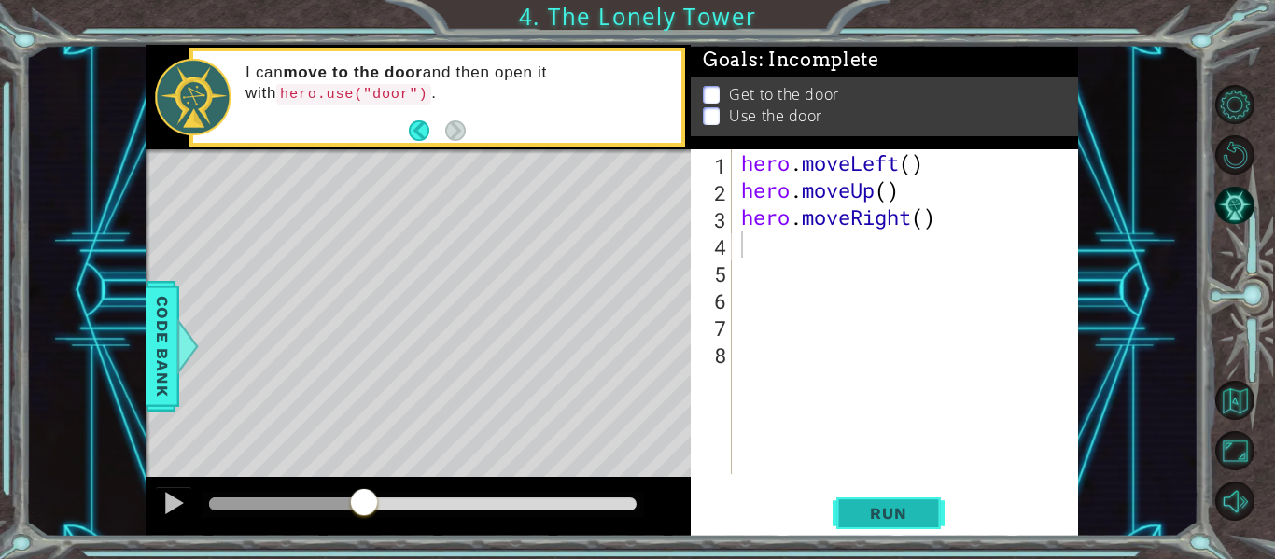
click at [895, 510] on span "Run" at bounding box center [888, 513] width 74 height 19
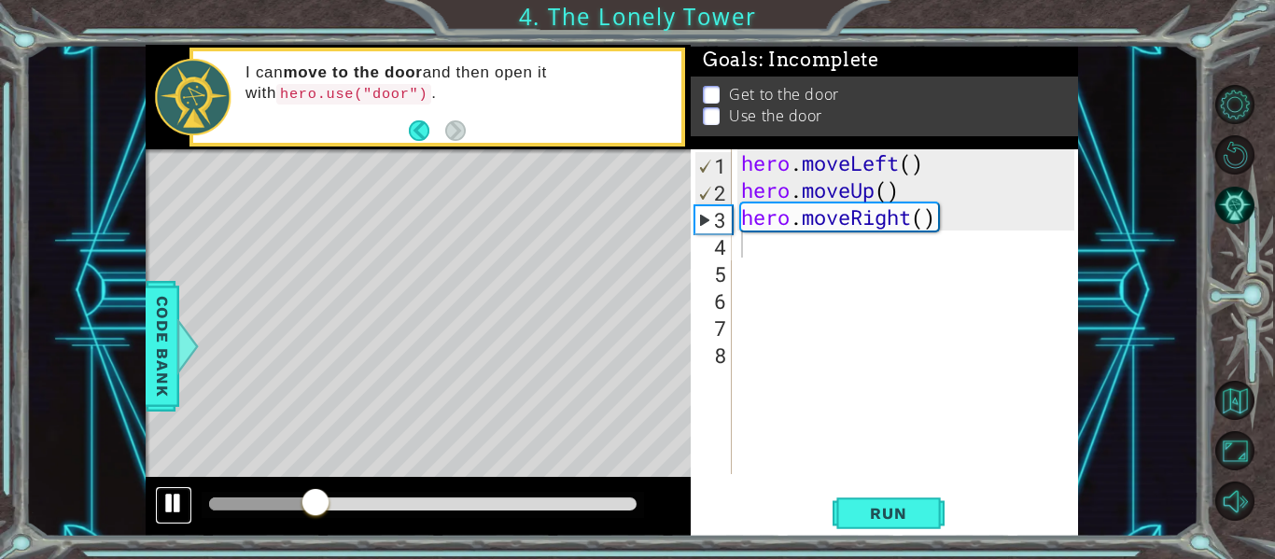
click at [173, 509] on div at bounding box center [173, 503] width 24 height 24
click at [946, 225] on div "hero . moveLeft ( ) hero . moveUp ( ) hero . moveRight ( )" at bounding box center [910, 338] width 346 height 379
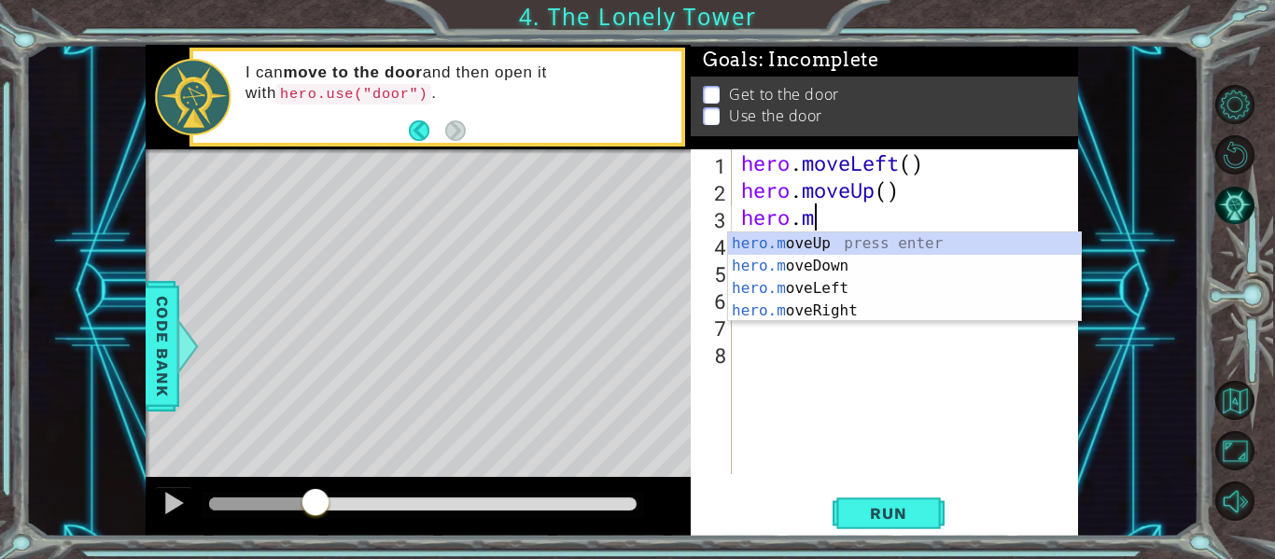
type textarea "h"
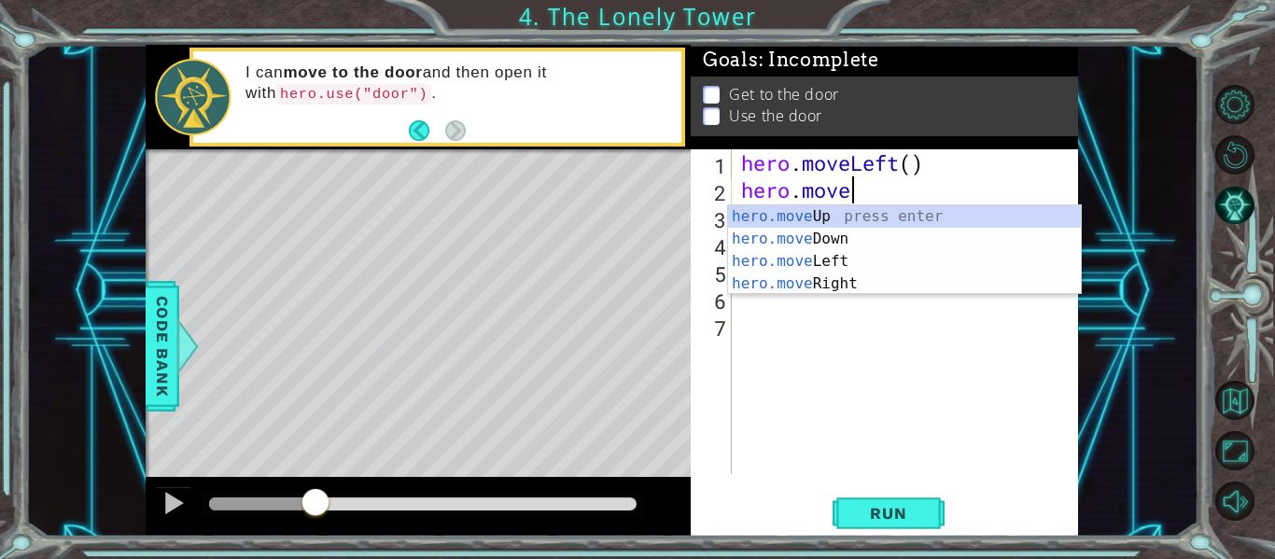
type textarea "h"
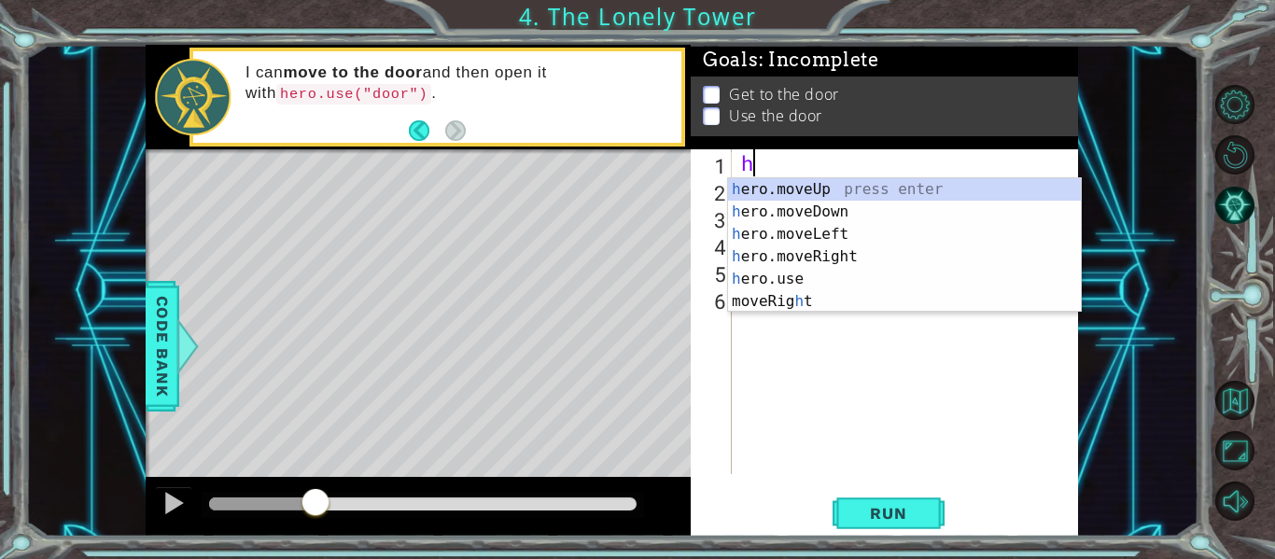
type textarea "h"
type textarea "her"
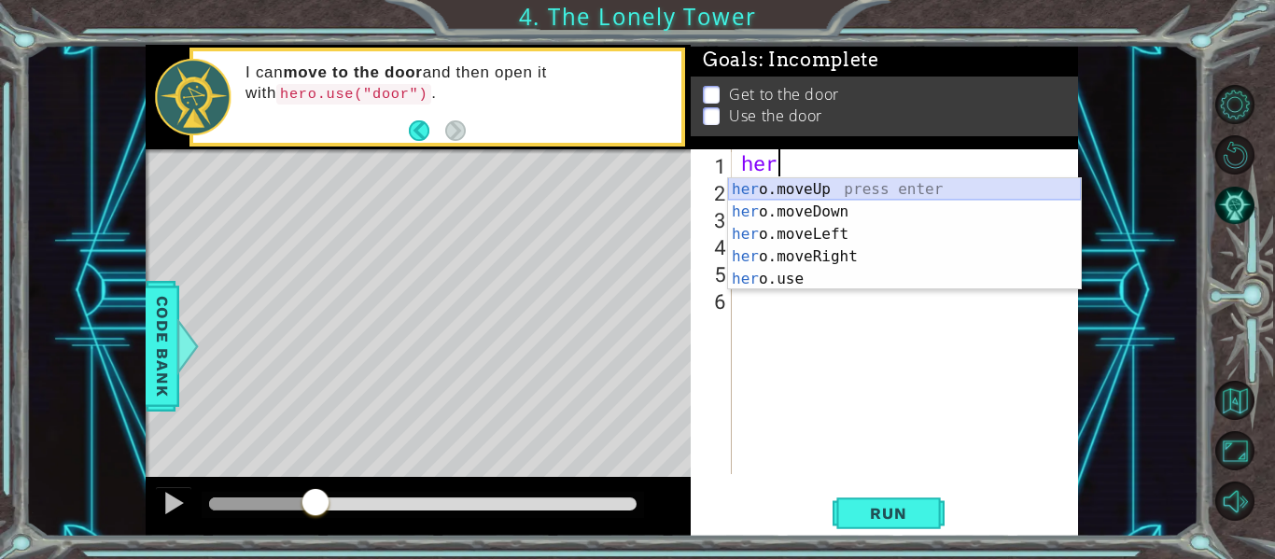
click at [929, 189] on div "her o.moveUp press enter her o.moveDown press enter her o.moveLeft press enter …" at bounding box center [904, 256] width 353 height 157
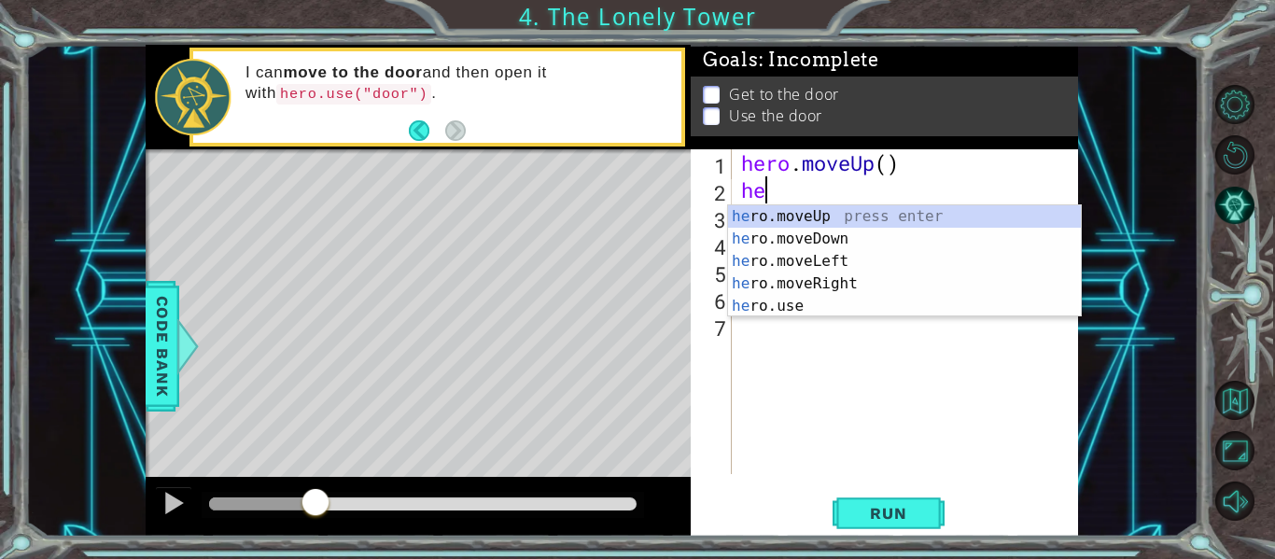
type textarea "her"
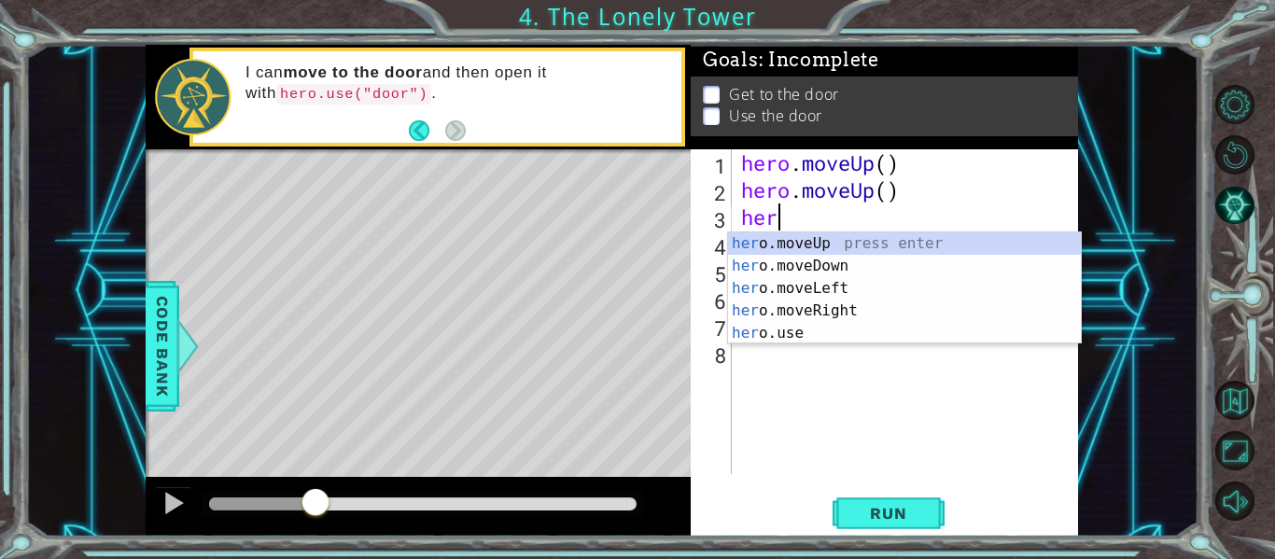
type textarea "her"
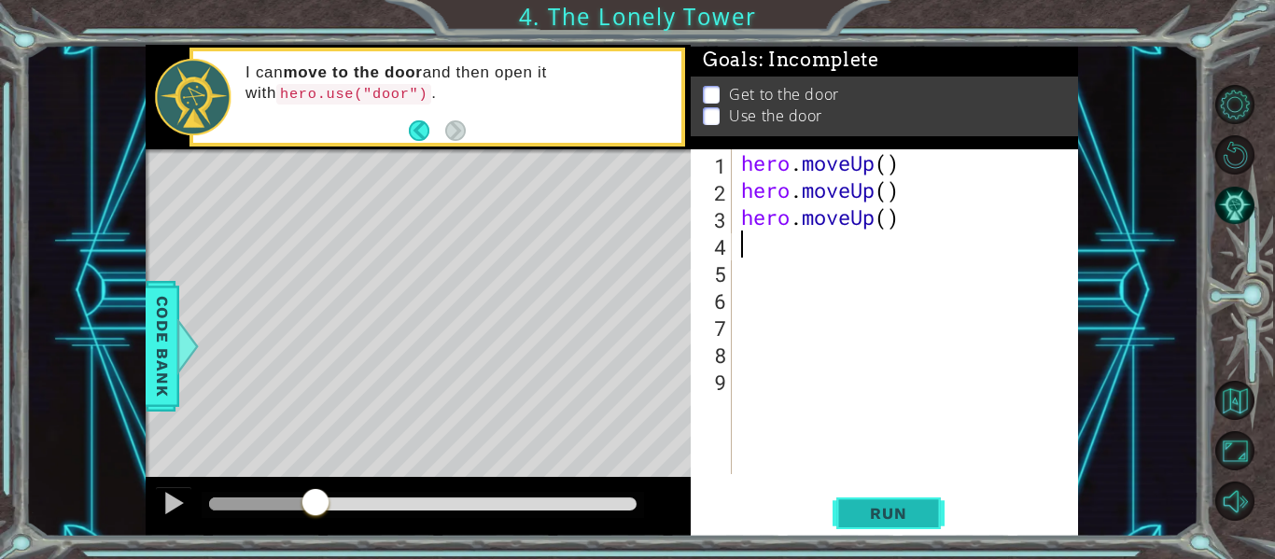
click at [884, 509] on span "Run" at bounding box center [888, 513] width 74 height 19
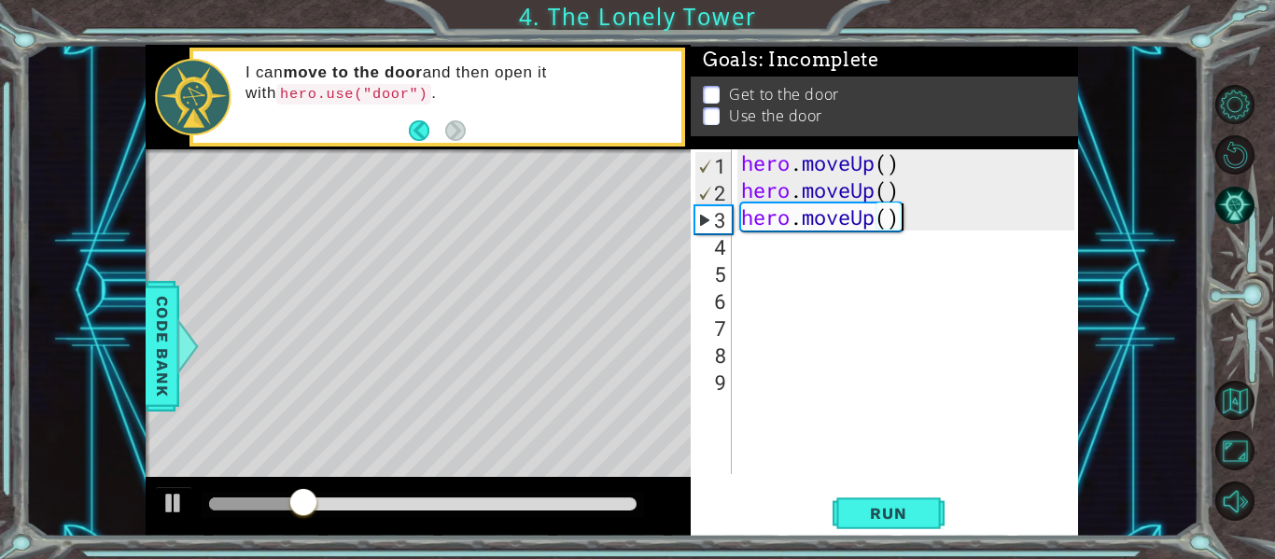
click at [919, 220] on div "hero . moveUp ( ) hero . moveUp ( ) hero . moveUp ( )" at bounding box center [910, 338] width 346 height 379
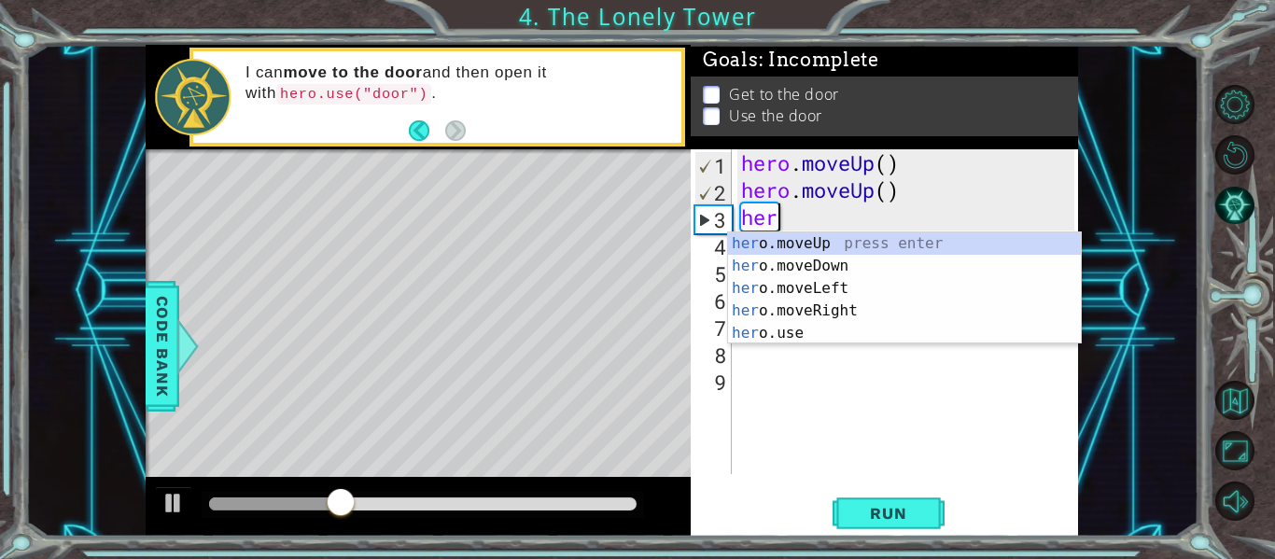
type textarea "h"
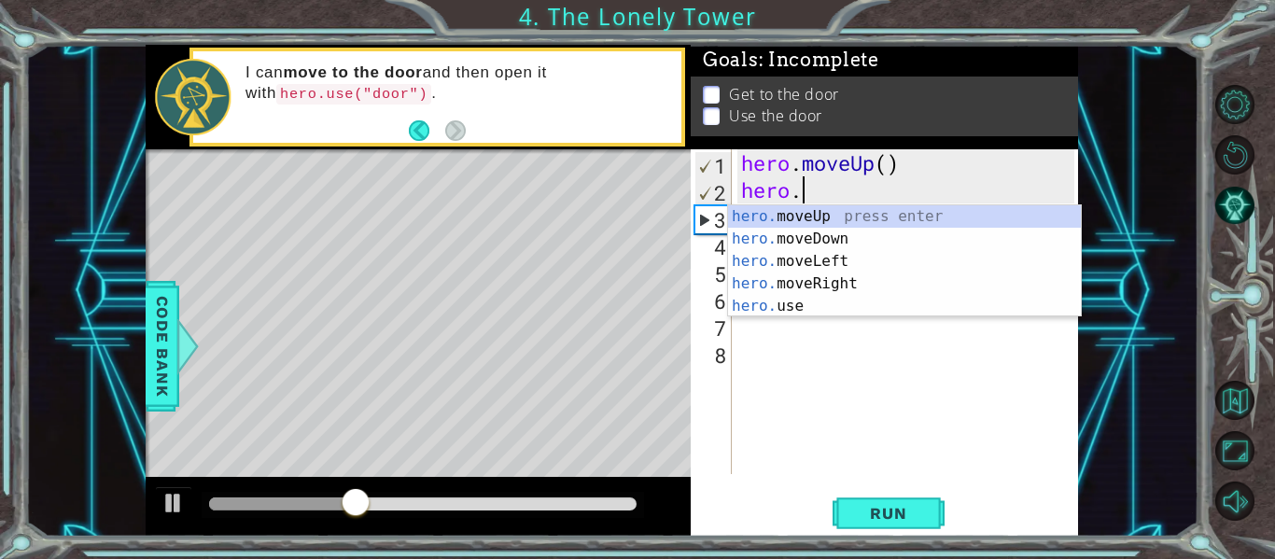
type textarea "h"
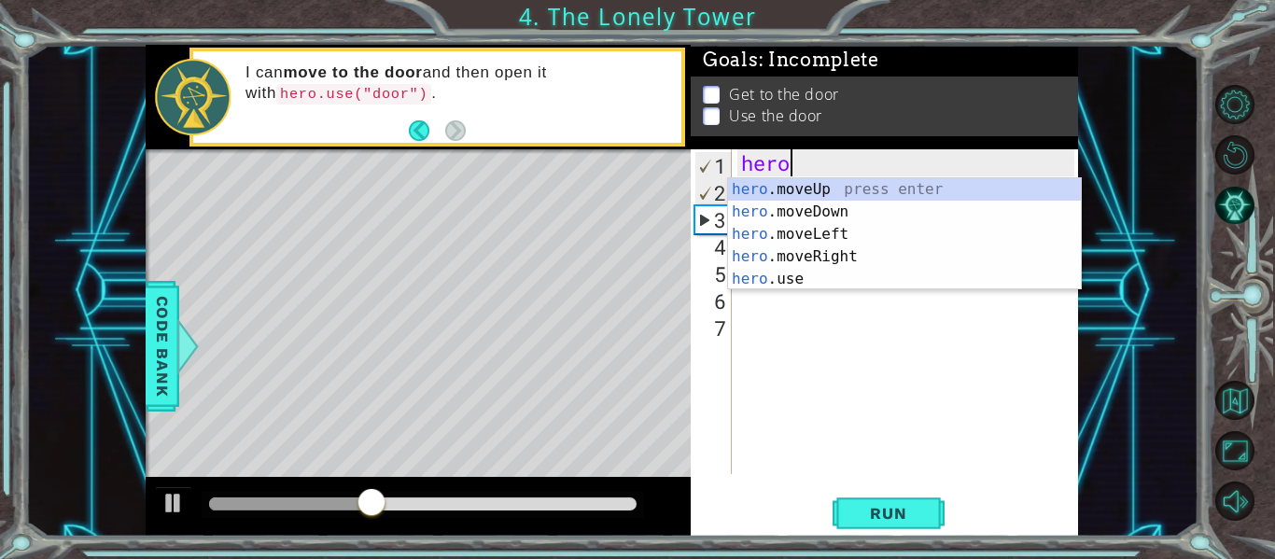
type textarea "h"
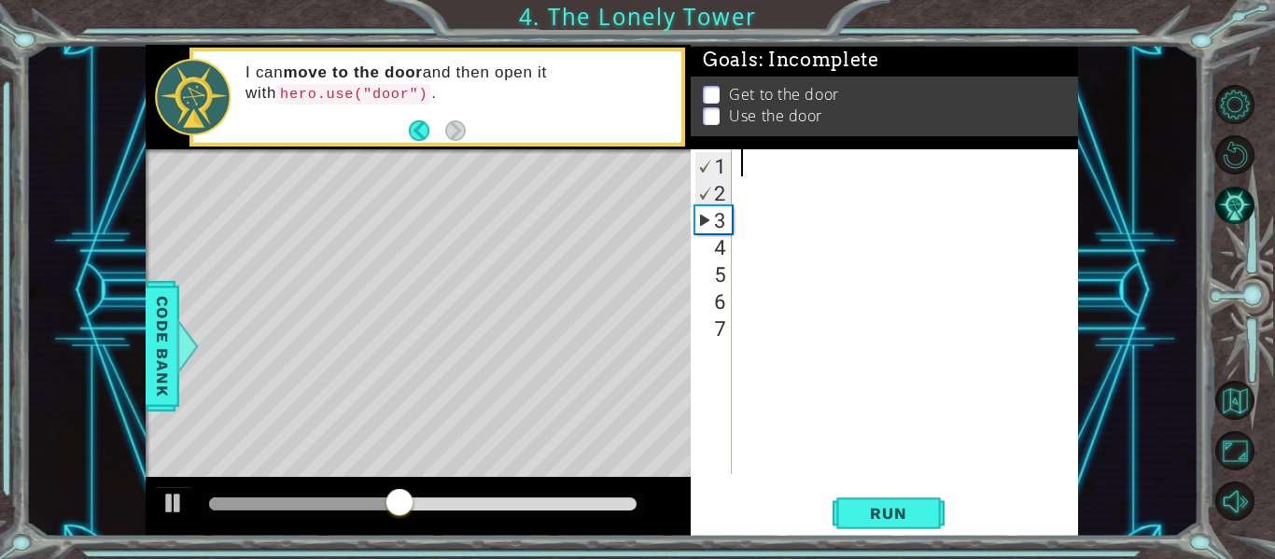
click at [909, 243] on div at bounding box center [910, 338] width 346 height 379
click at [775, 212] on div at bounding box center [910, 338] width 346 height 379
click at [714, 217] on div "3" at bounding box center [713, 219] width 36 height 27
click at [715, 319] on div "7" at bounding box center [712, 327] width 37 height 27
click at [711, 224] on div "3" at bounding box center [713, 219] width 36 height 27
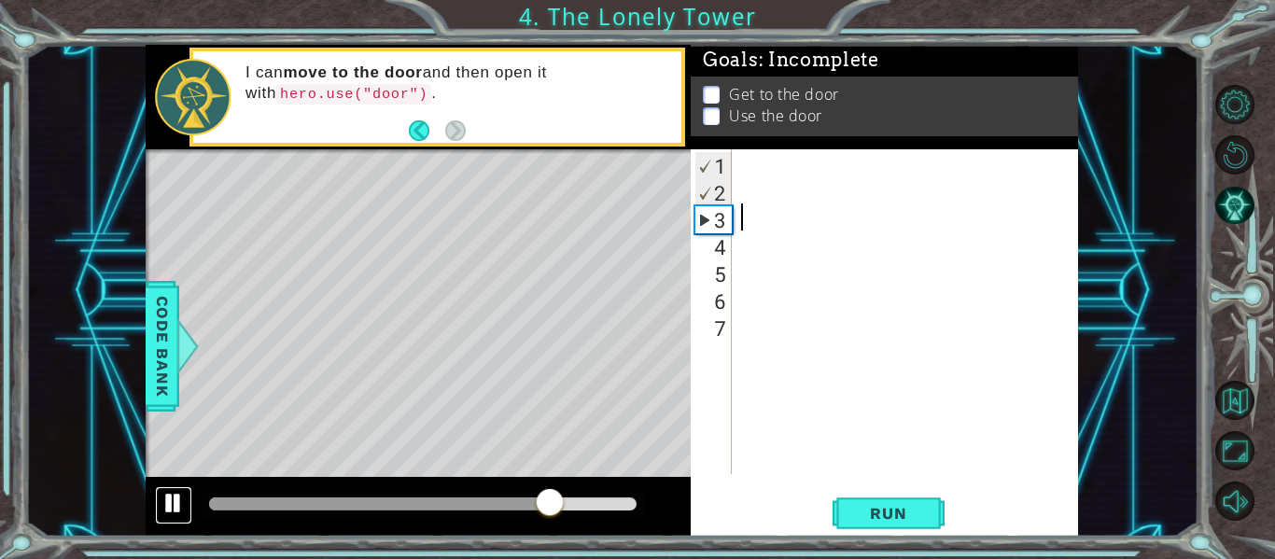
click at [177, 498] on div at bounding box center [173, 503] width 24 height 24
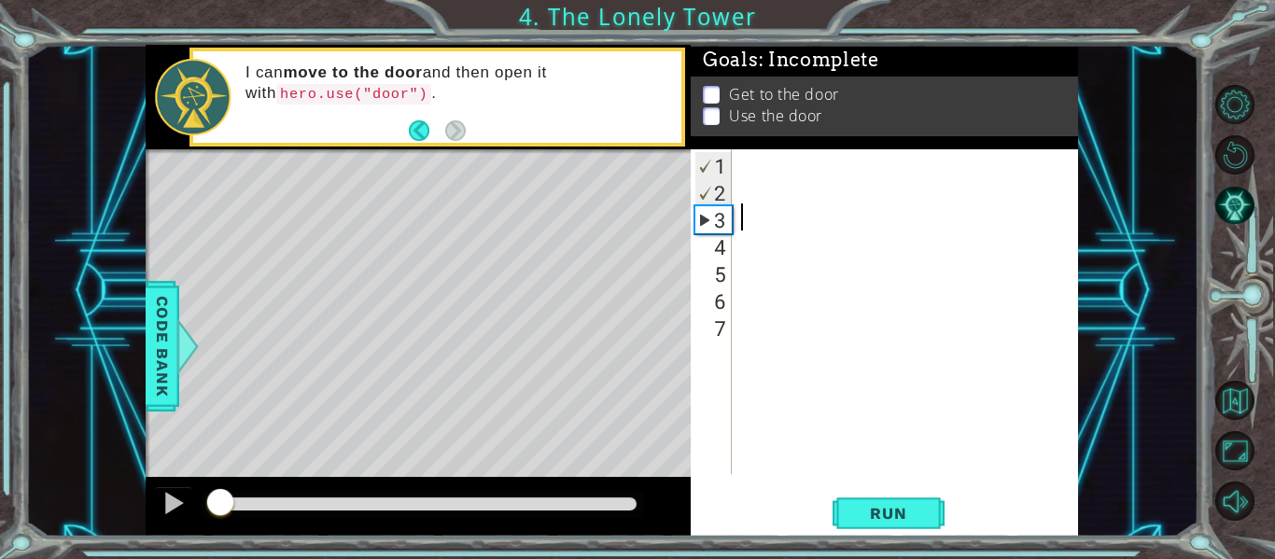
click at [219, 500] on div at bounding box center [214, 503] width 11 height 13
click at [758, 165] on div at bounding box center [910, 338] width 346 height 379
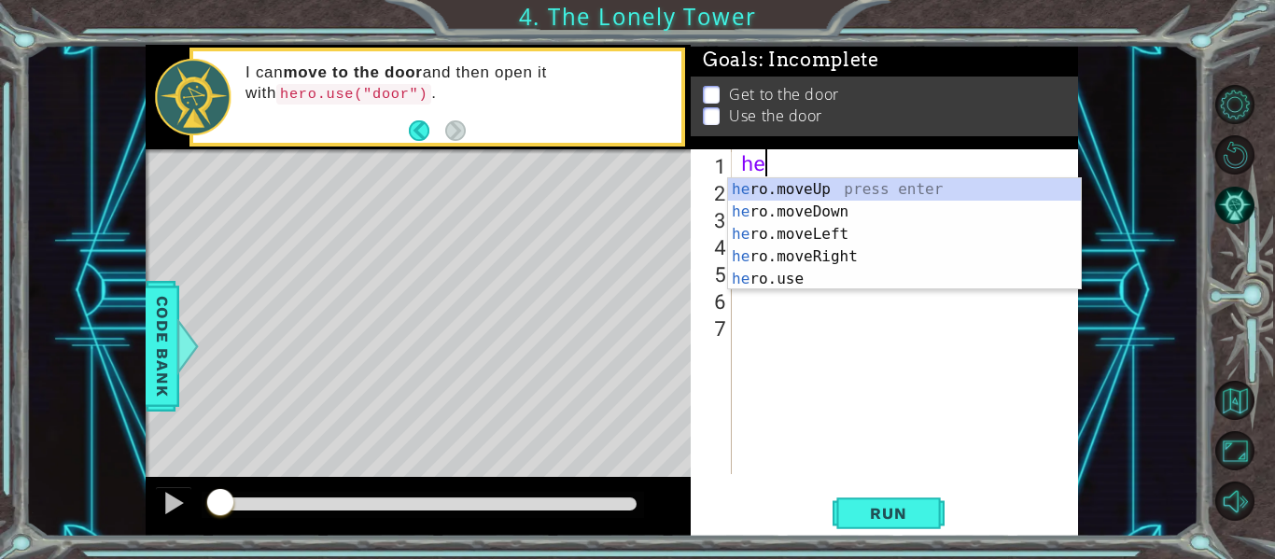
type textarea "her"
click at [815, 236] on div "her o.moveUp press enter her o.moveDown press enter her o.moveLeft press enter …" at bounding box center [904, 256] width 353 height 157
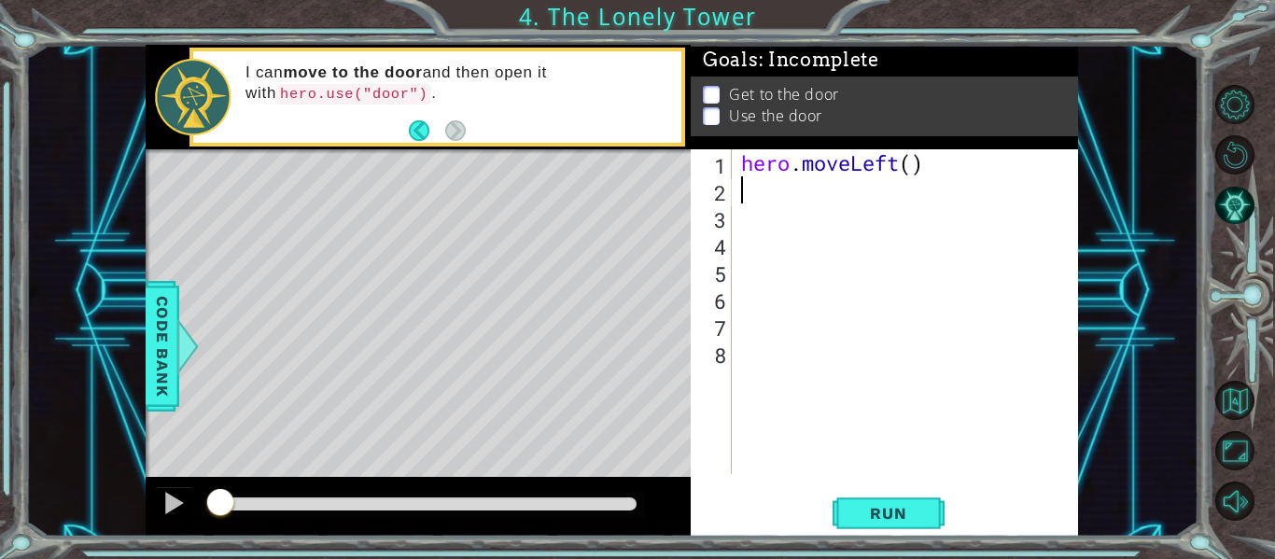
type textarea "h"
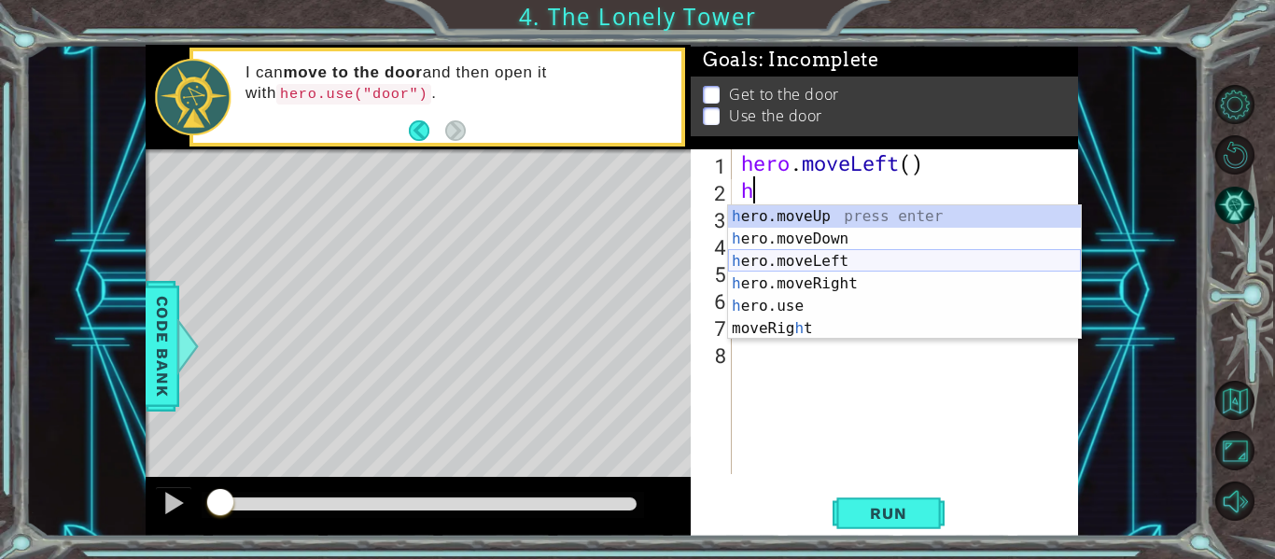
click at [818, 257] on div "h ero.moveUp press enter h ero.moveDown press enter h ero.moveLeft press enter …" at bounding box center [904, 294] width 353 height 179
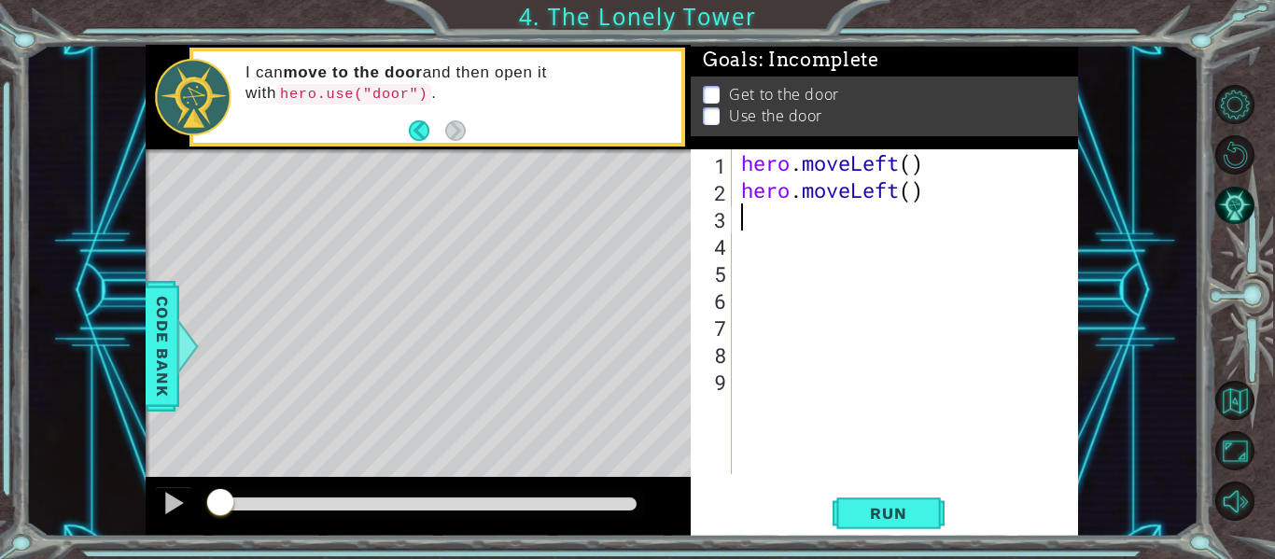
type textarea "h"
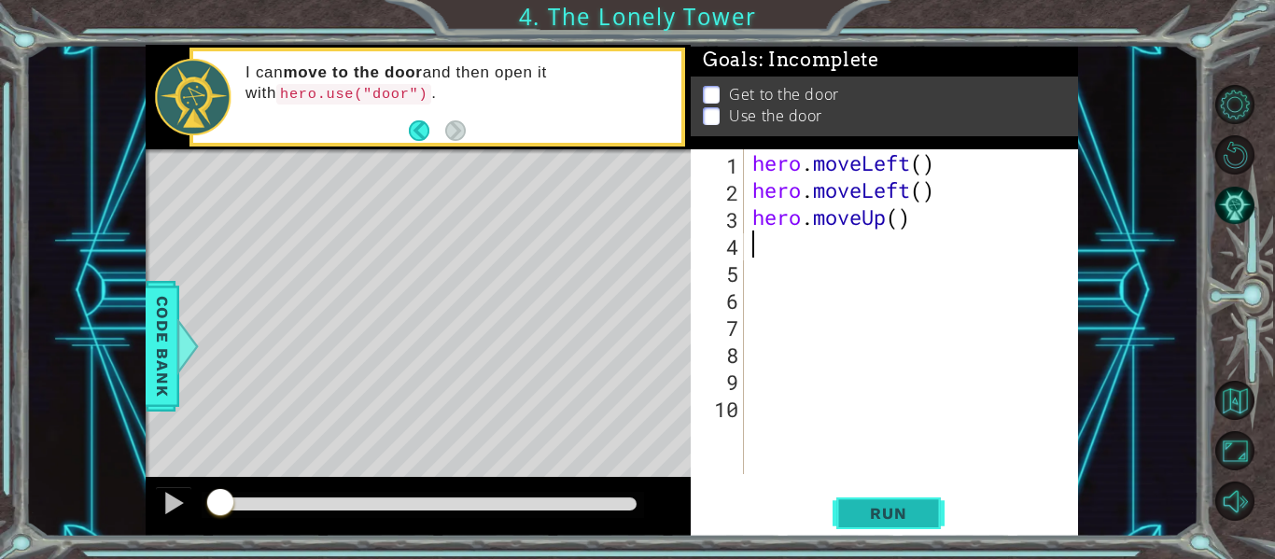
click at [862, 509] on span "Run" at bounding box center [888, 513] width 74 height 19
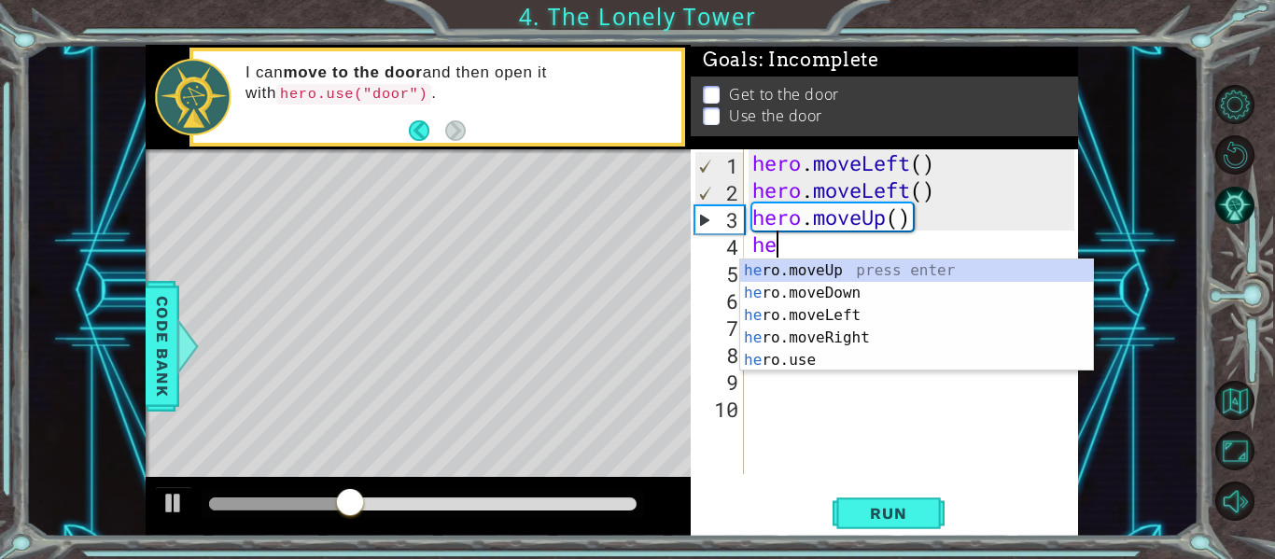
type textarea "her"
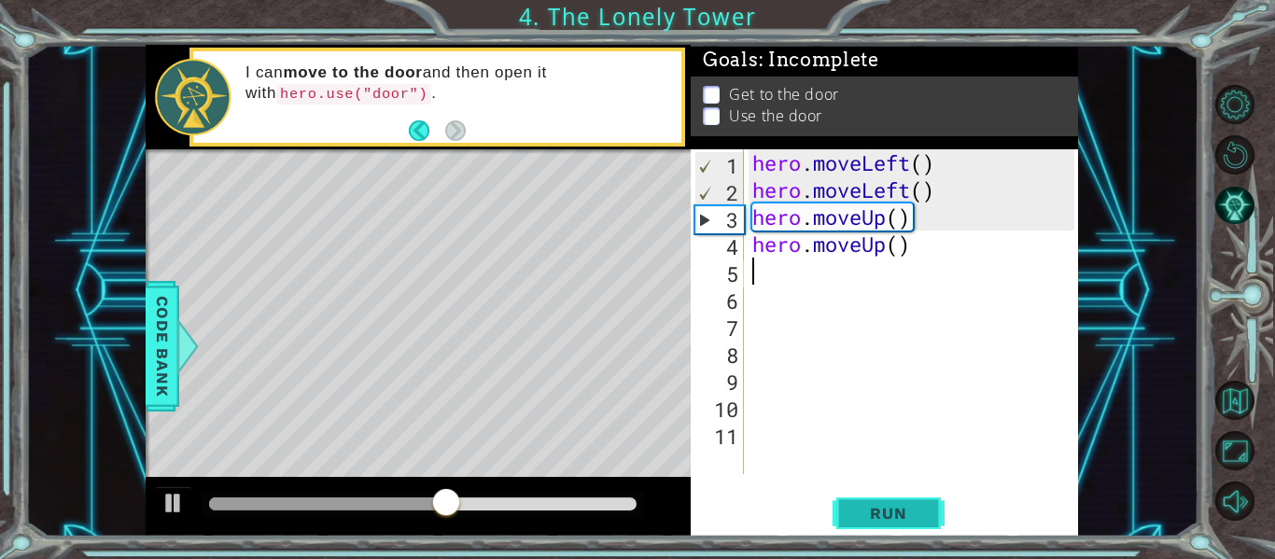
click at [856, 518] on span "Run" at bounding box center [888, 513] width 74 height 19
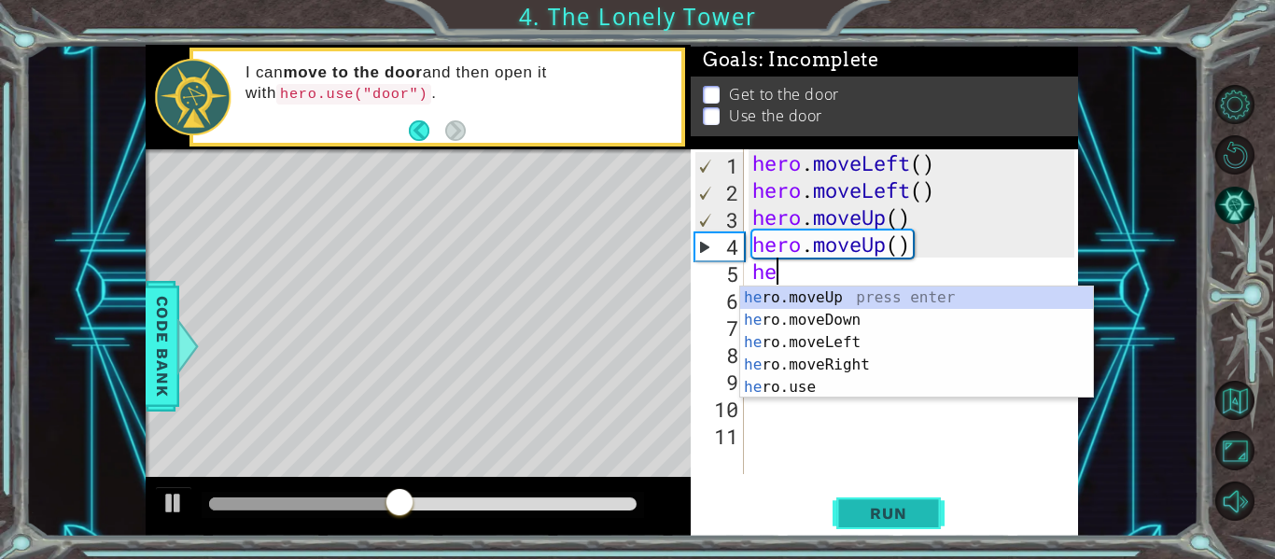
type textarea "her"
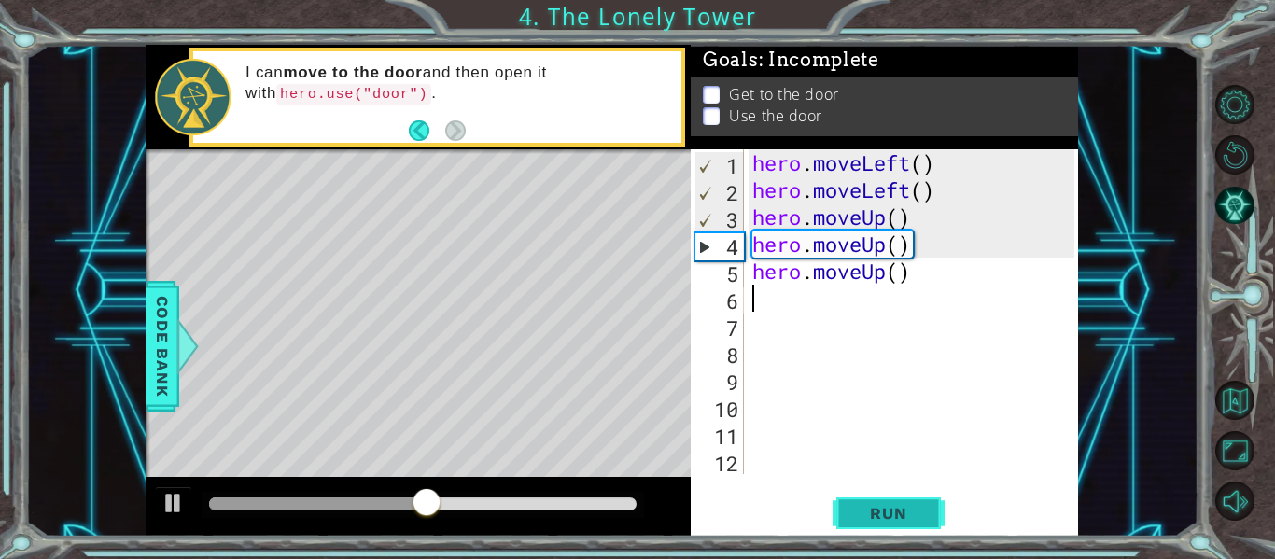
type textarea "he"
click at [919, 524] on button "Run" at bounding box center [888, 514] width 112 height 38
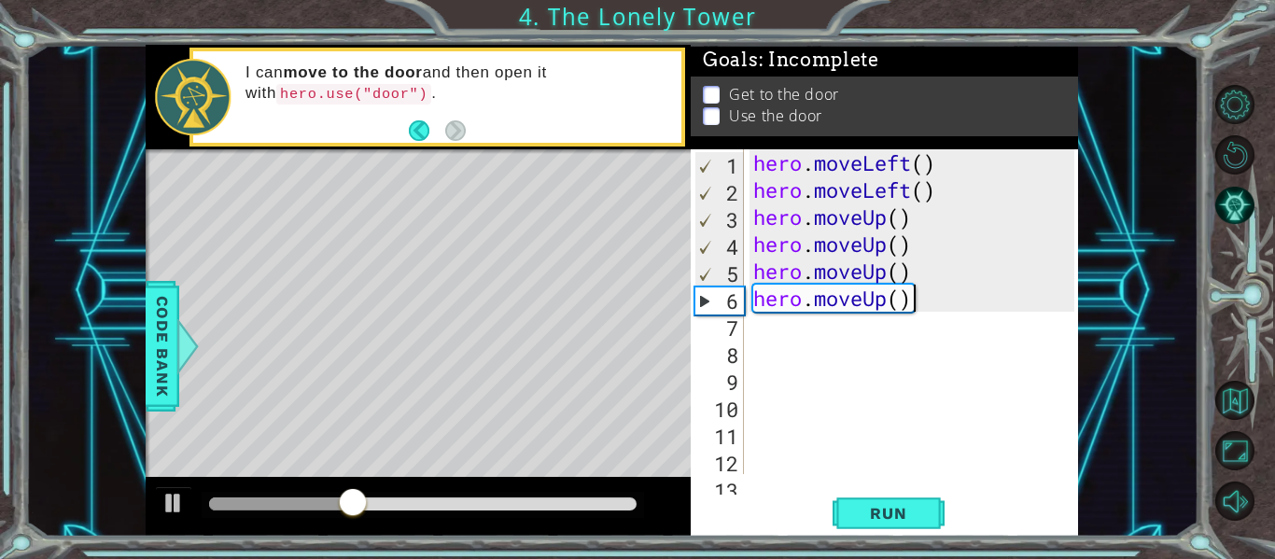
click at [931, 303] on div "hero . moveLeft ( ) hero . moveLeft ( ) hero . moveUp ( ) hero . moveUp ( ) her…" at bounding box center [916, 338] width 334 height 379
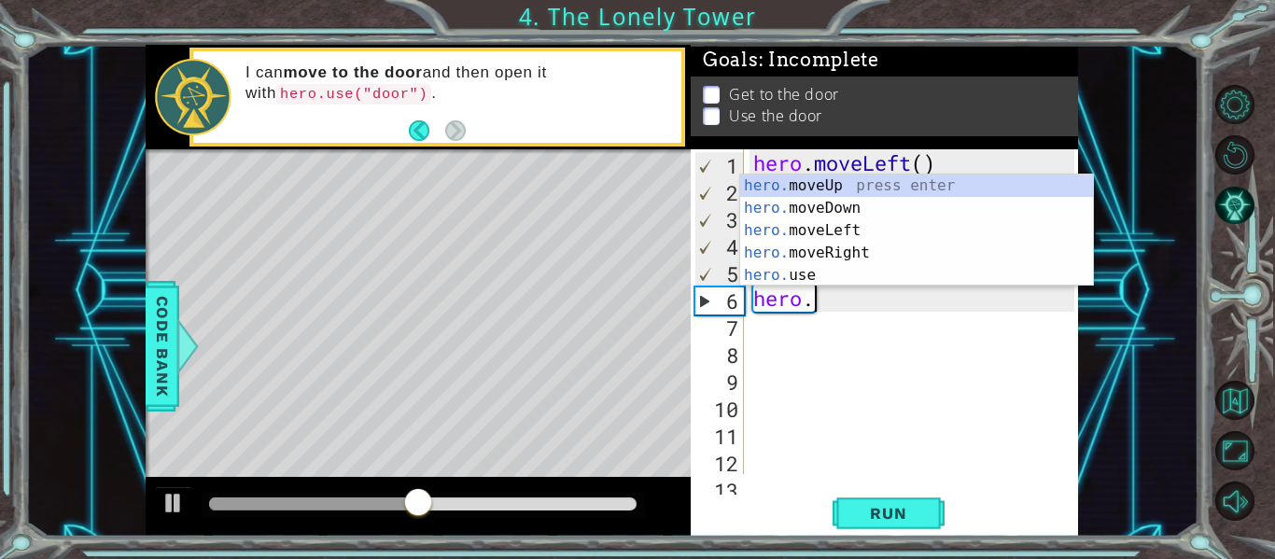
type textarea "hero"
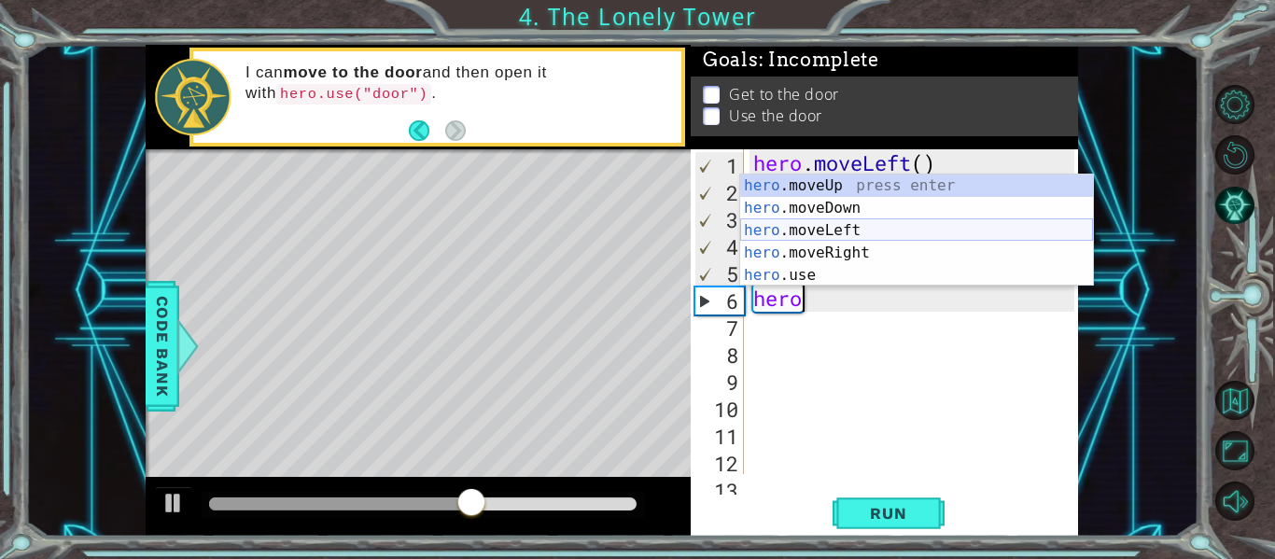
click at [888, 231] on div "hero .moveUp press enter hero .moveDown press enter hero .moveLeft press enter …" at bounding box center [916, 253] width 353 height 157
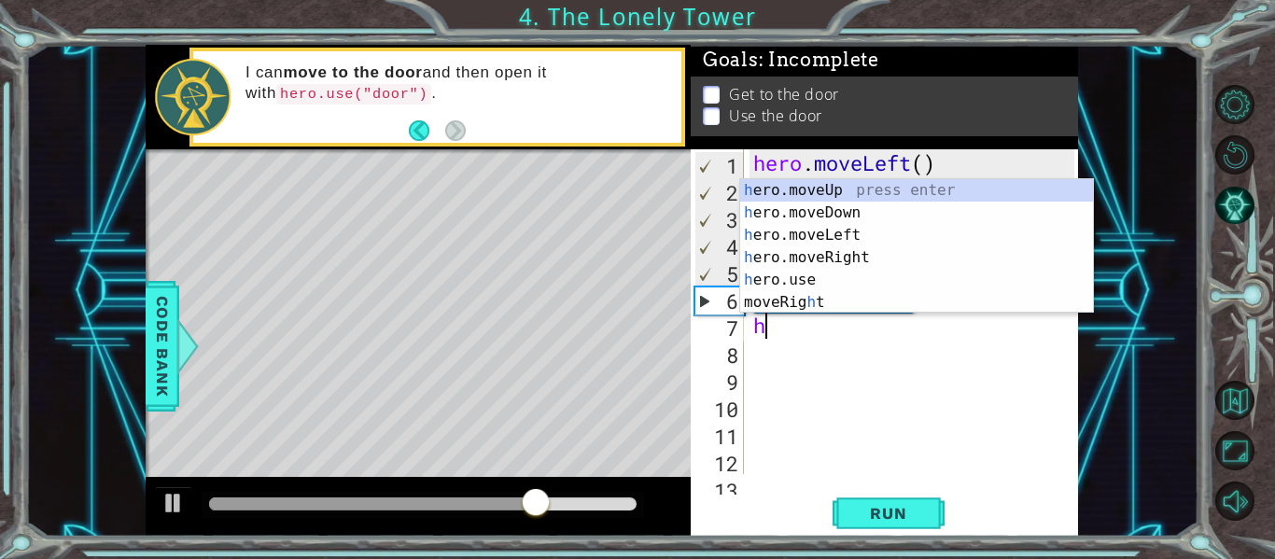
type textarea "he"
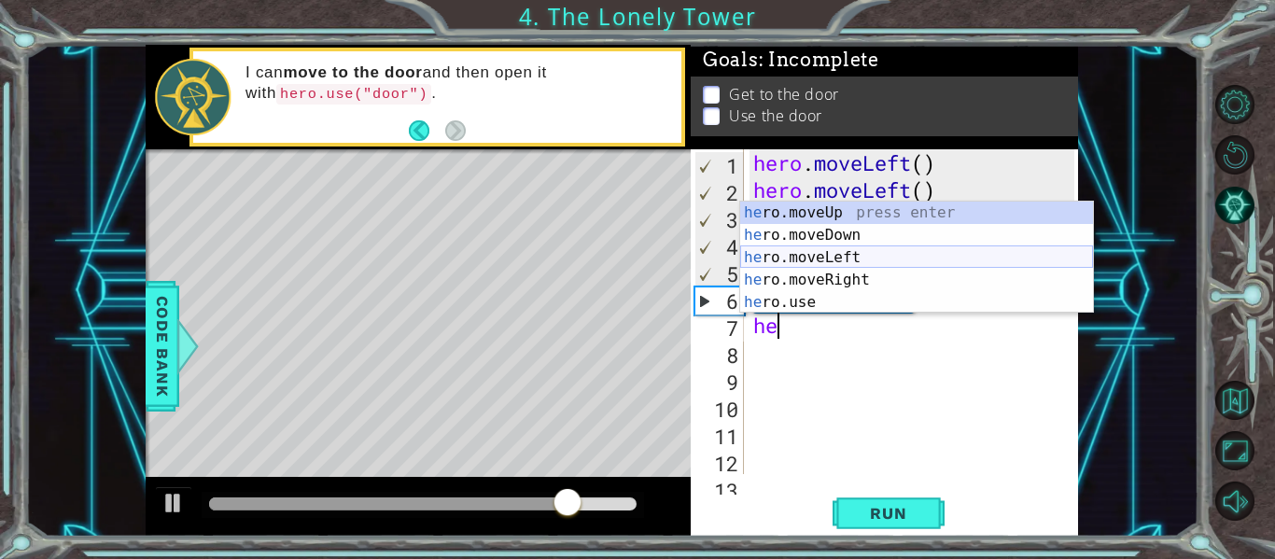
click at [880, 259] on div "he ro.moveUp press enter he ro.moveDown press enter he ro.moveLeft press enter …" at bounding box center [916, 280] width 353 height 157
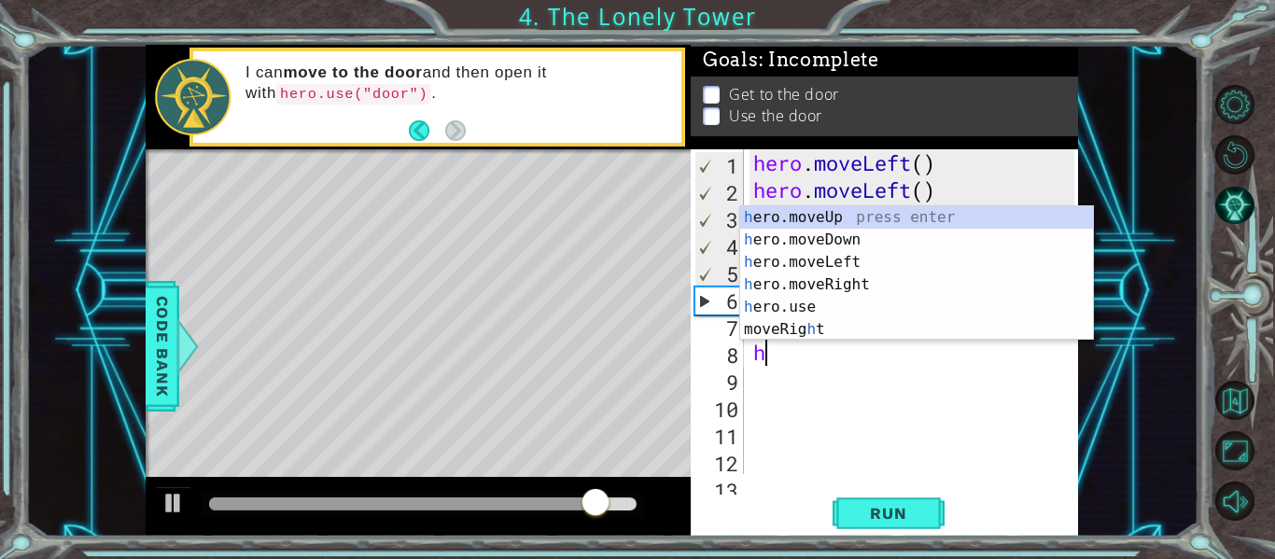
type textarea "he"
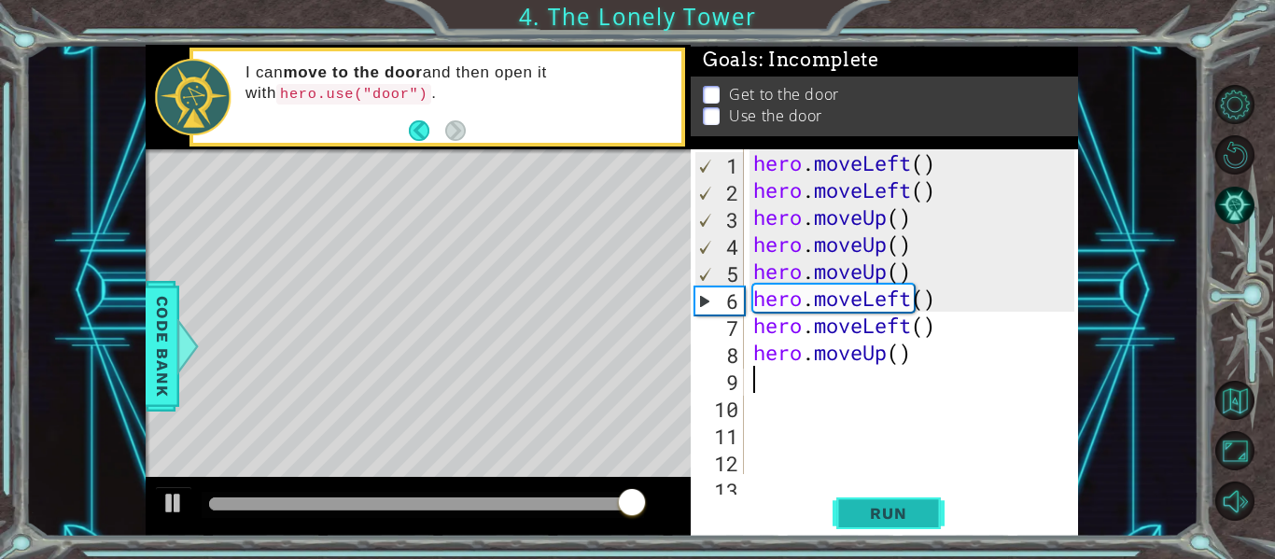
click at [840, 519] on button "Run" at bounding box center [888, 514] width 112 height 38
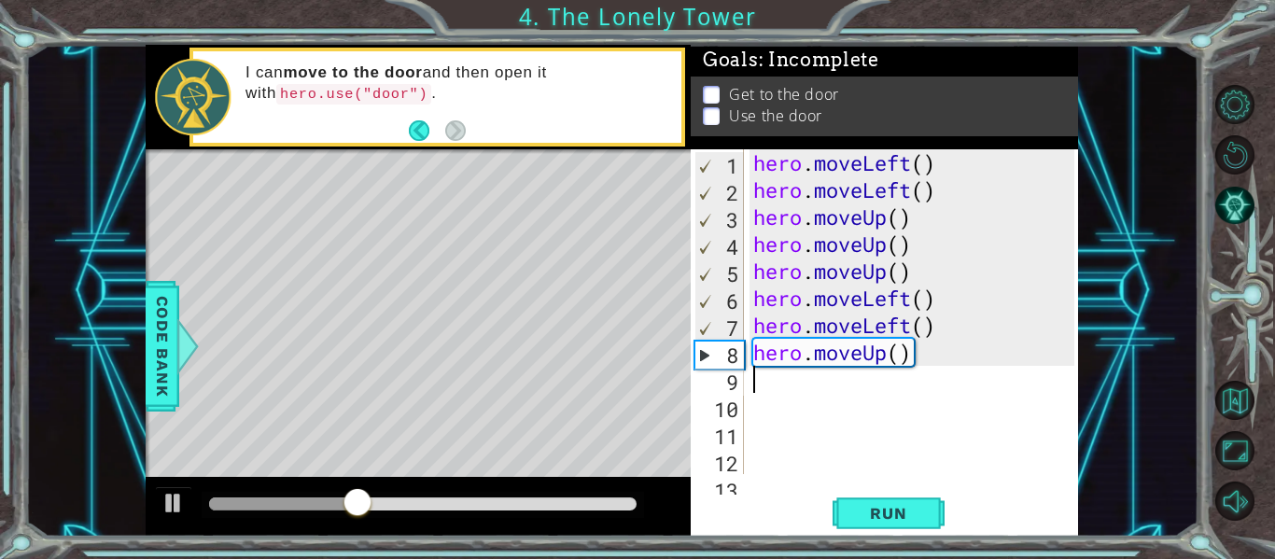
click at [938, 324] on div "hero . moveLeft ( ) hero . moveLeft ( ) hero . moveUp ( ) hero . moveUp ( ) her…" at bounding box center [916, 338] width 334 height 379
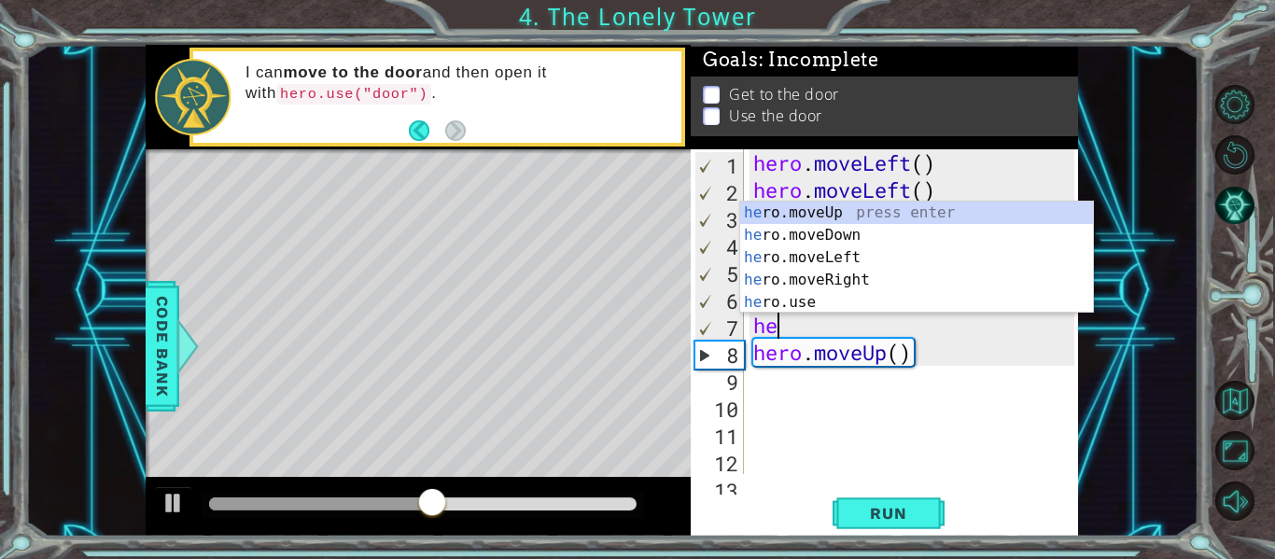
type textarea "h"
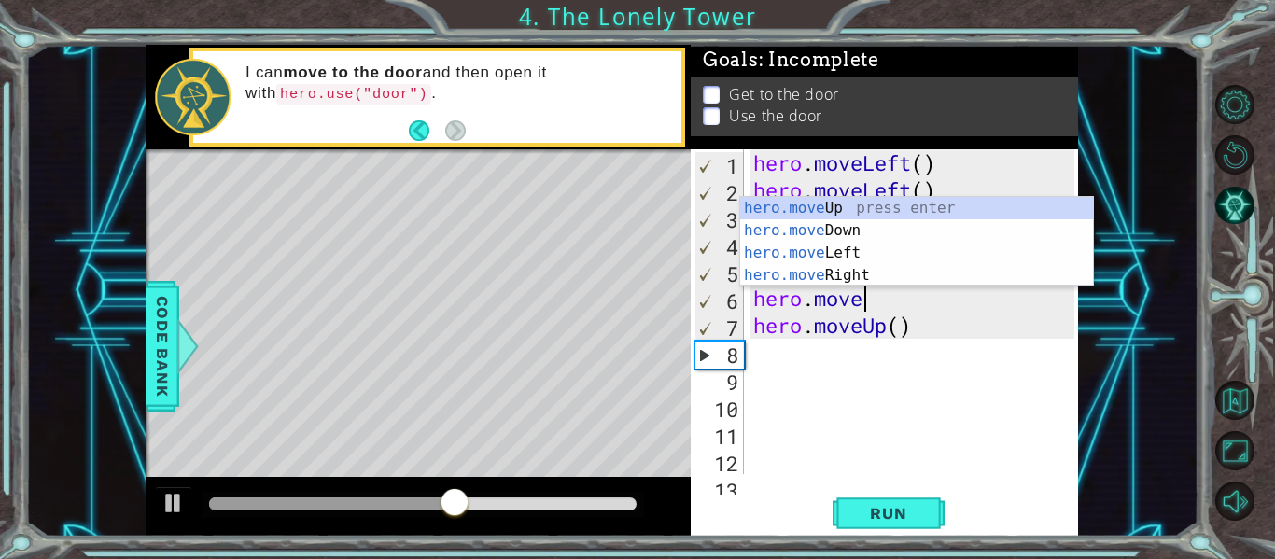
type textarea "[DOMAIN_NAME]"
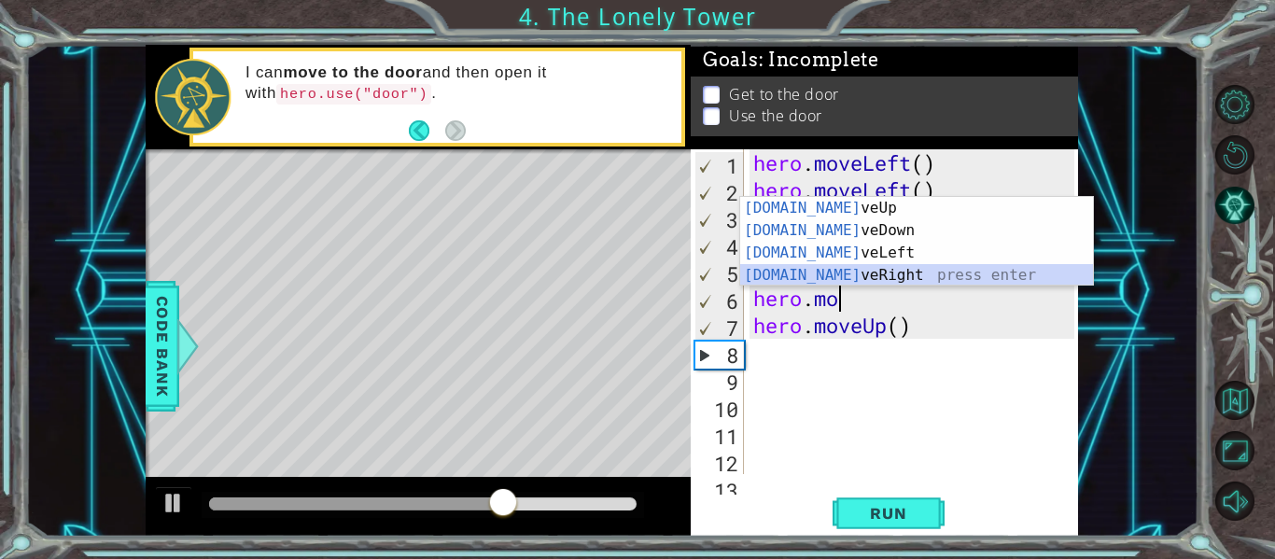
click at [908, 274] on div "[DOMAIN_NAME] veUp press enter [DOMAIN_NAME] veDown press enter [DOMAIN_NAME] v…" at bounding box center [916, 264] width 353 height 134
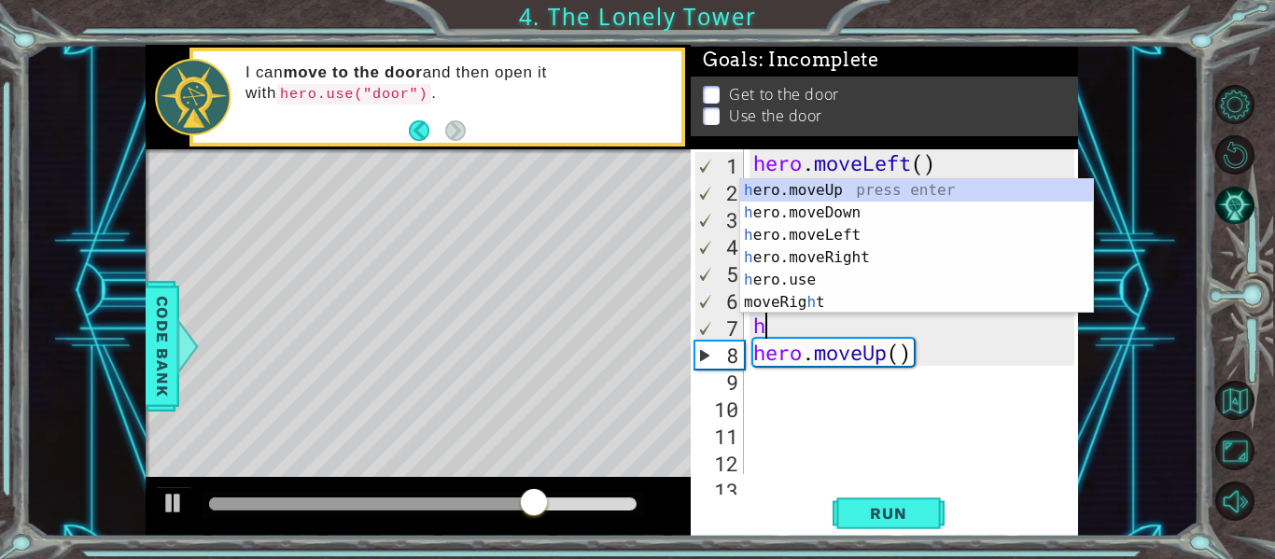
type textarea "he"
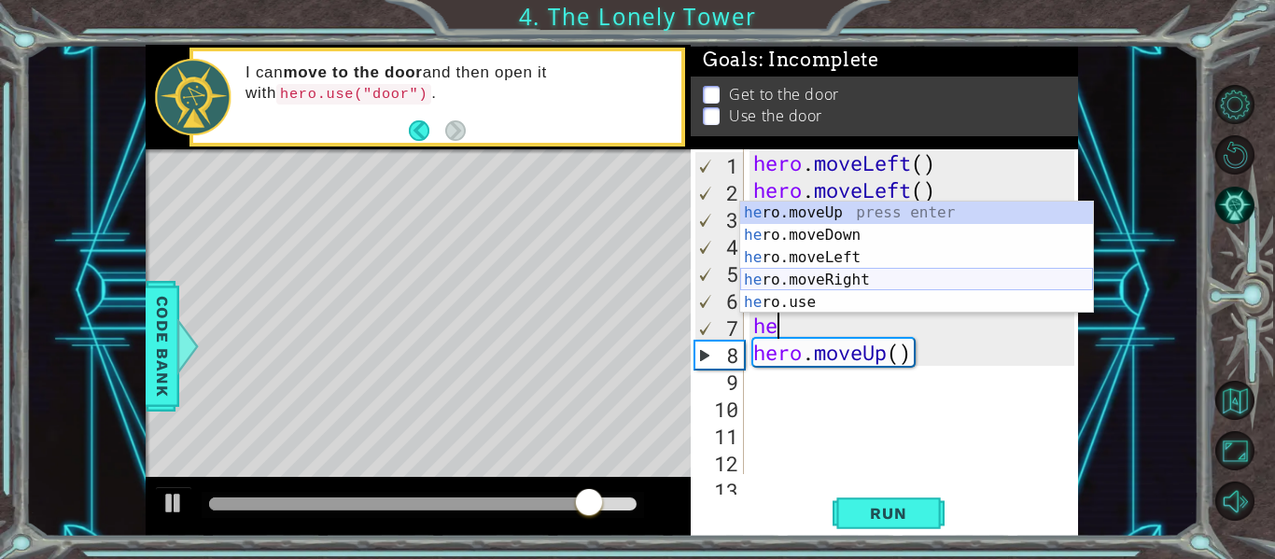
click at [860, 274] on div "he ro.moveUp press enter he ro.moveDown press enter he ro.moveLeft press enter …" at bounding box center [916, 280] width 353 height 157
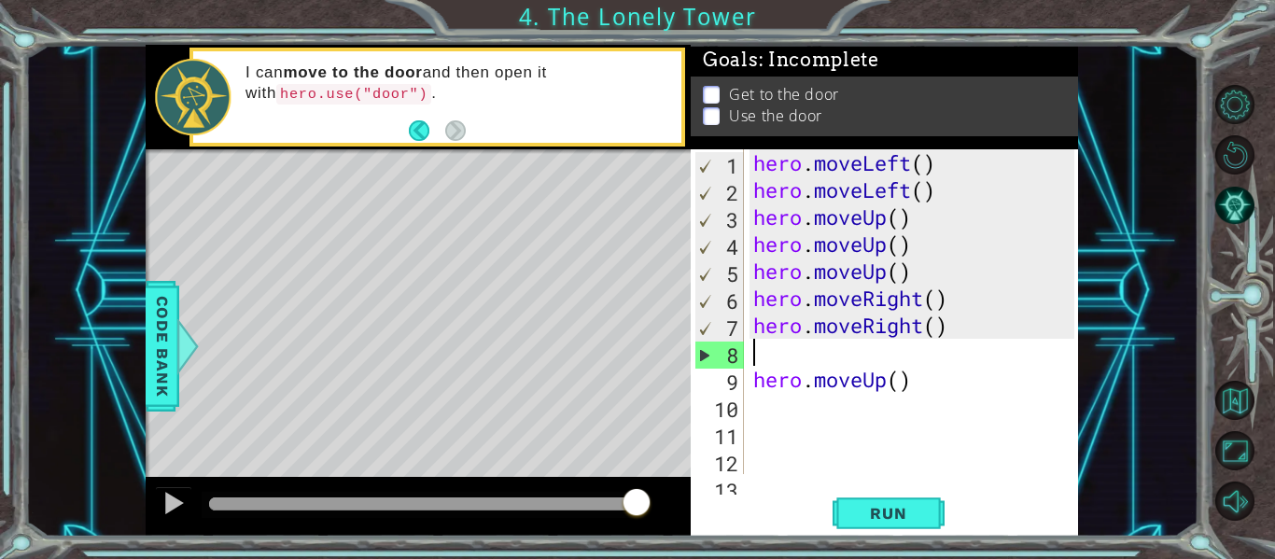
click at [924, 383] on div "hero . moveLeft ( ) hero . moveLeft ( ) hero . moveUp ( ) hero . moveUp ( ) her…" at bounding box center [916, 338] width 334 height 379
type textarea "hero.moveUp()"
click at [876, 361] on div "hero . moveLeft ( ) hero . moveLeft ( ) hero . moveUp ( ) hero . moveUp ( ) her…" at bounding box center [916, 338] width 334 height 379
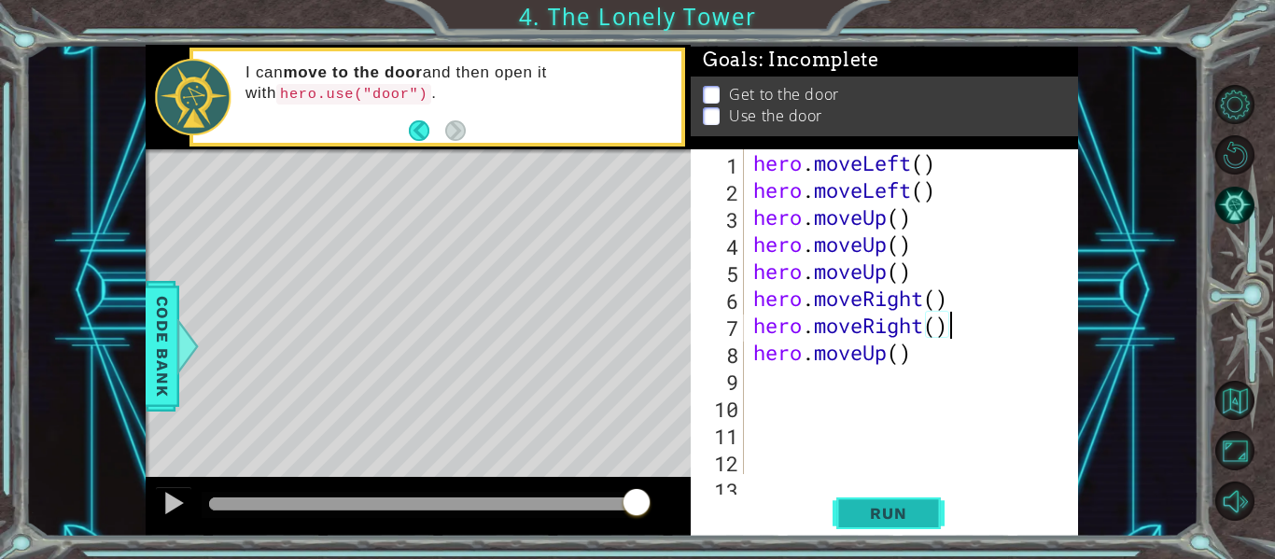
type textarea "hero.moveRight()"
click at [876, 531] on button "Run" at bounding box center [888, 514] width 112 height 38
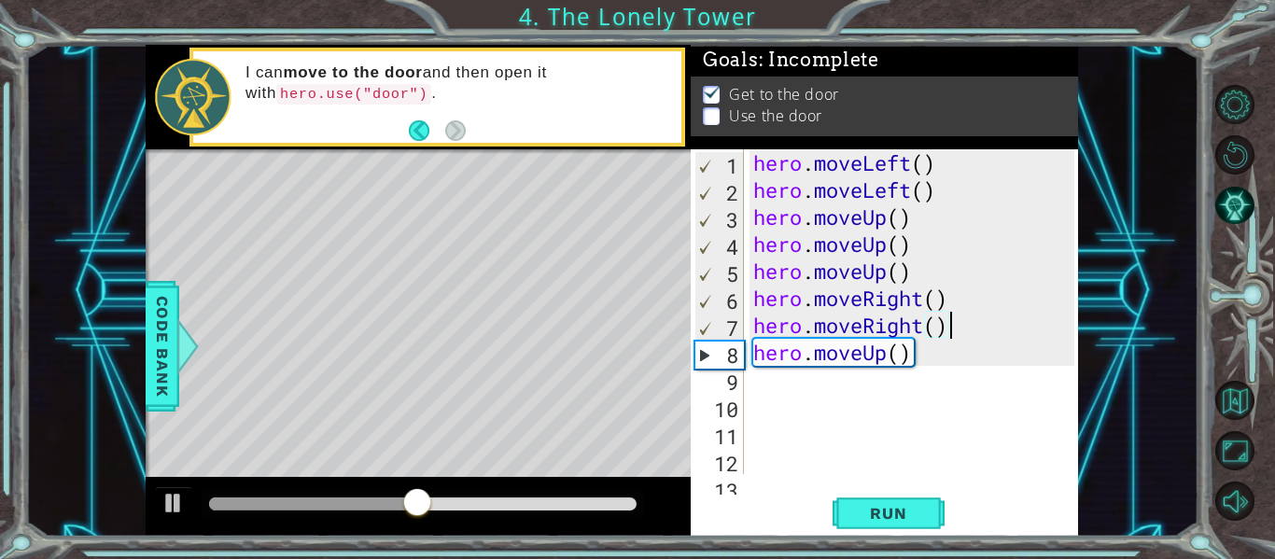
click at [782, 376] on div "hero . moveLeft ( ) hero . moveLeft ( ) hero . moveUp ( ) hero . moveUp ( ) her…" at bounding box center [916, 338] width 334 height 379
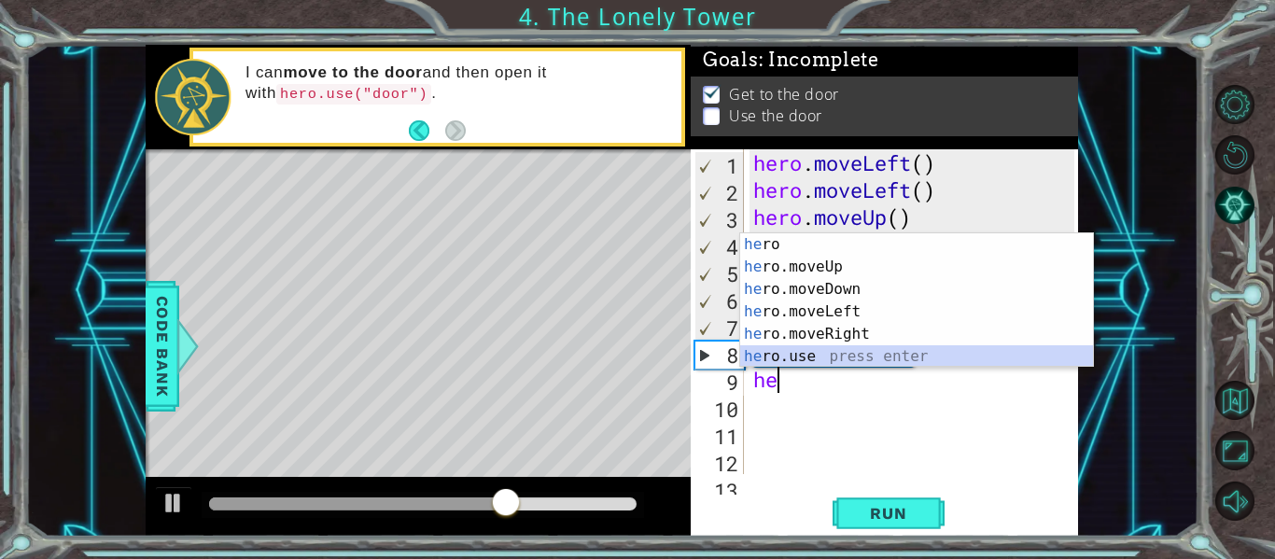
click at [763, 366] on div "he ro press enter he ro.moveUp press enter he ro.moveDown press enter he ro.mov…" at bounding box center [916, 322] width 353 height 179
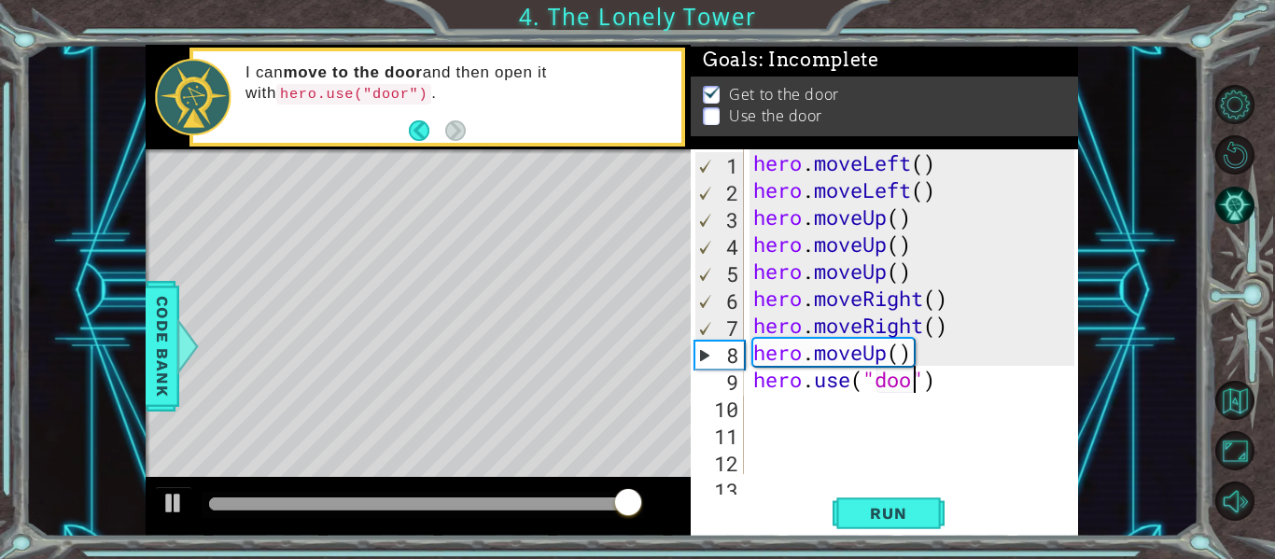
scroll to position [0, 8]
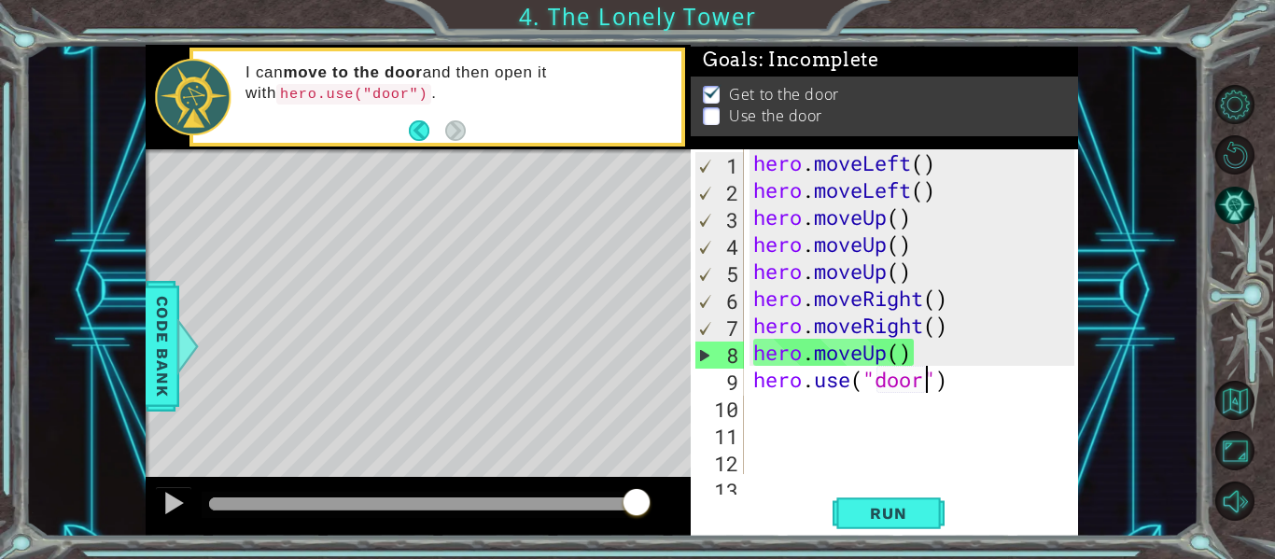
click at [884, 493] on div "hero.use("door") 1 2 3 4 5 6 7 8 9 10 11 12 13 hero . moveLeft ( ) hero . moveL…" at bounding box center [884, 342] width 387 height 387
click at [880, 508] on span "Run" at bounding box center [888, 513] width 74 height 19
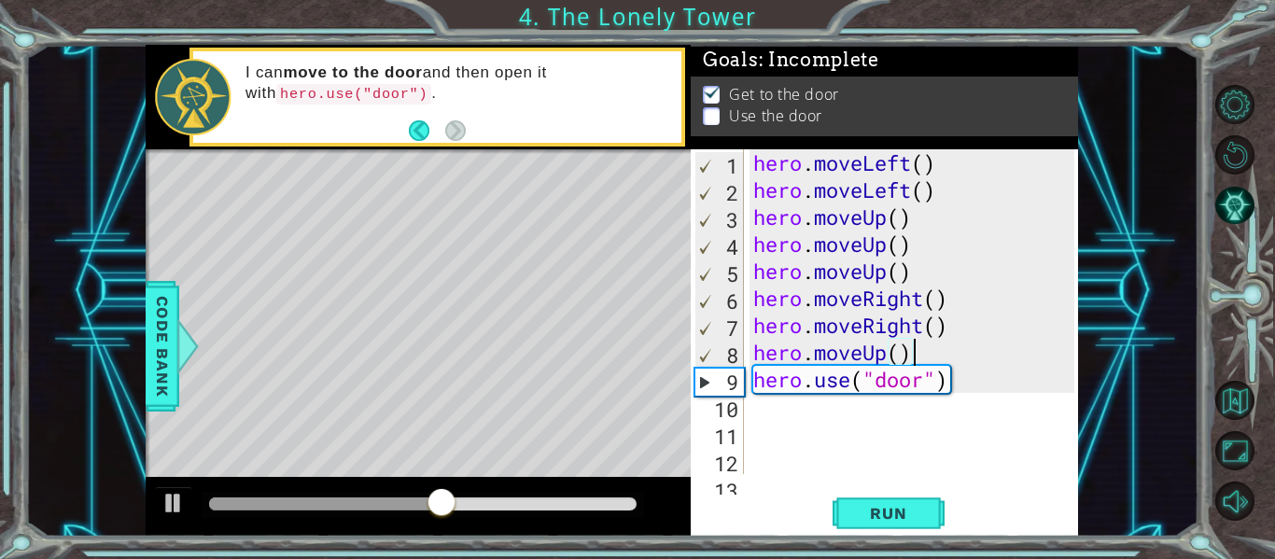
click at [918, 347] on div "hero . moveLeft ( ) hero . moveLeft ( ) hero . moveUp ( ) hero . moveUp ( ) her…" at bounding box center [916, 338] width 334 height 379
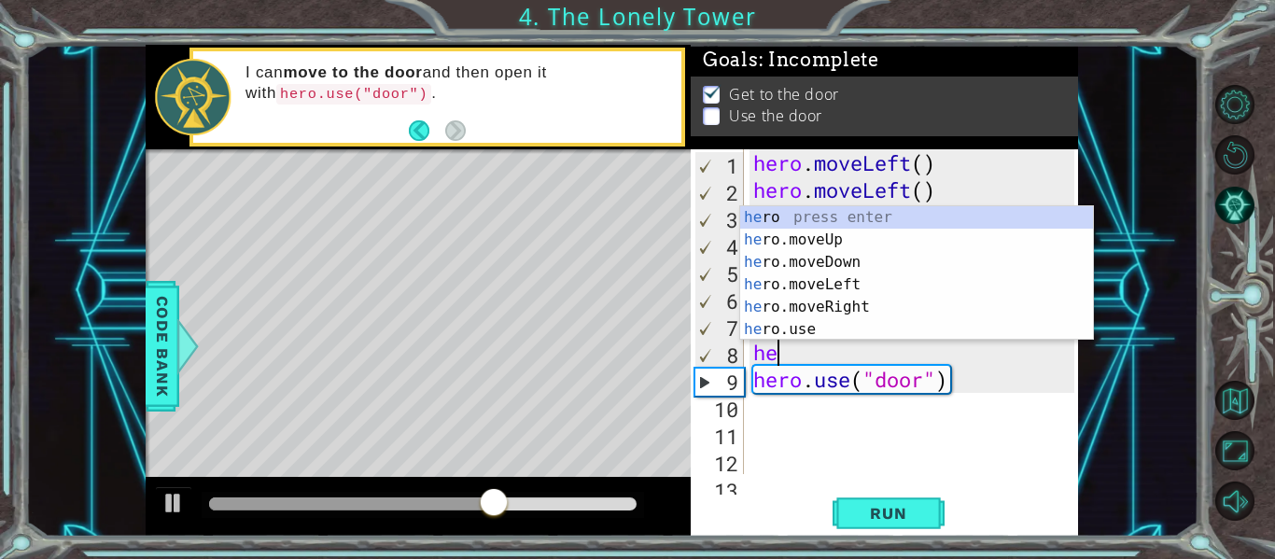
scroll to position [0, 0]
type textarea "h"
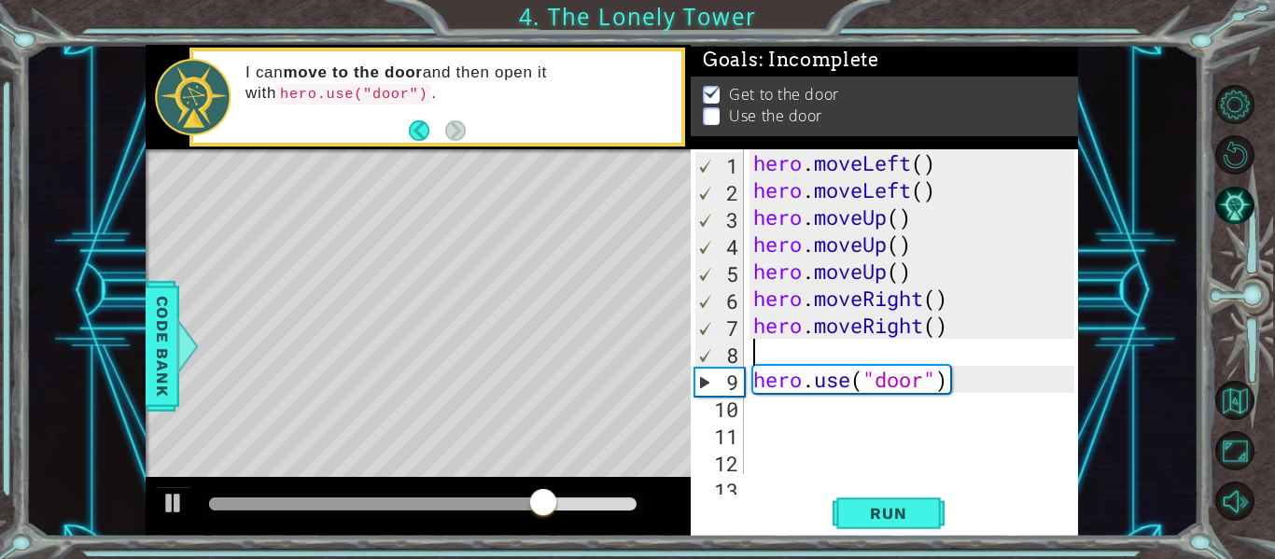
click at [970, 384] on div "hero . moveLeft ( ) hero . moveLeft ( ) hero . moveUp ( ) hero . moveUp ( ) her…" at bounding box center [916, 338] width 334 height 379
type textarea "hero.use("door")"
click at [903, 349] on div "hero . moveLeft ( ) hero . moveLeft ( ) hero . moveUp ( ) hero . moveUp ( ) her…" at bounding box center [916, 338] width 334 height 379
type textarea "hero.moveRight()"
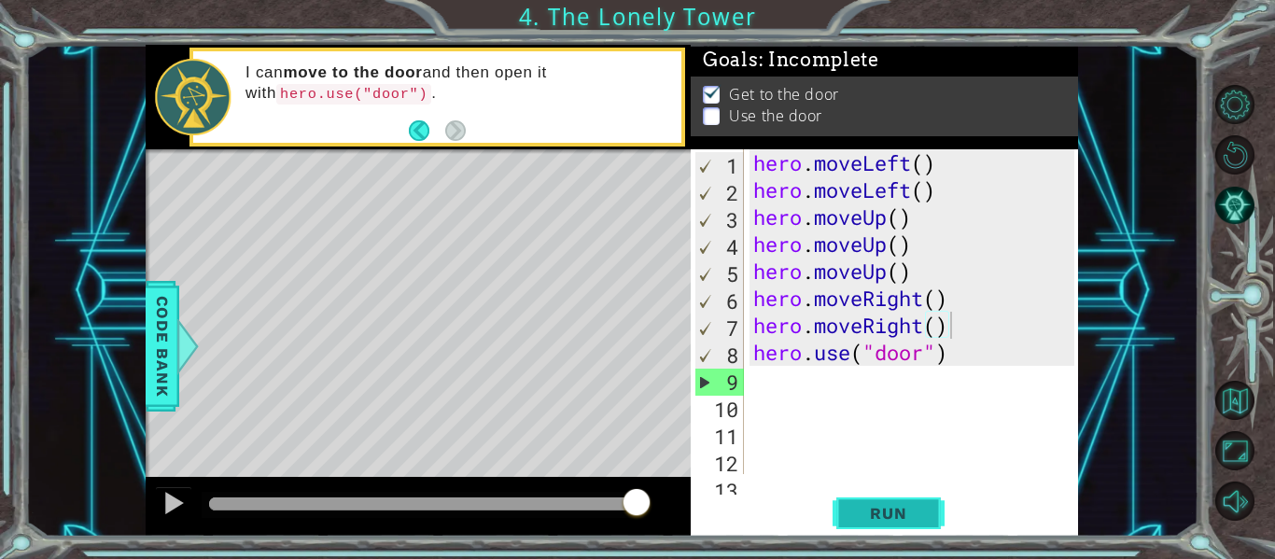
click at [876, 504] on span "Run" at bounding box center [888, 513] width 74 height 19
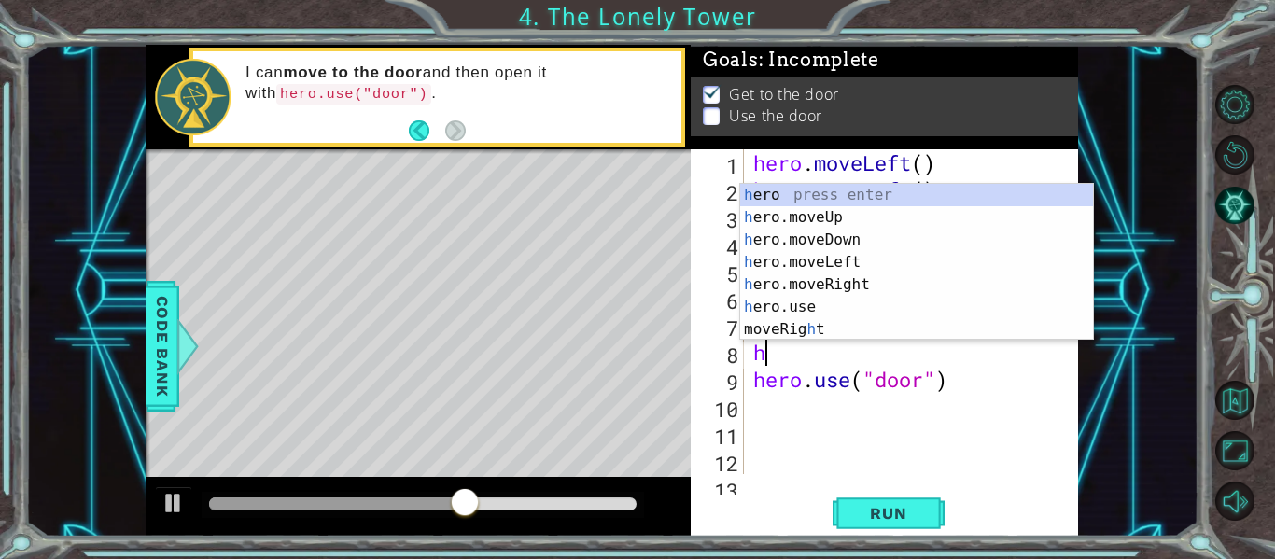
type textarea "he"
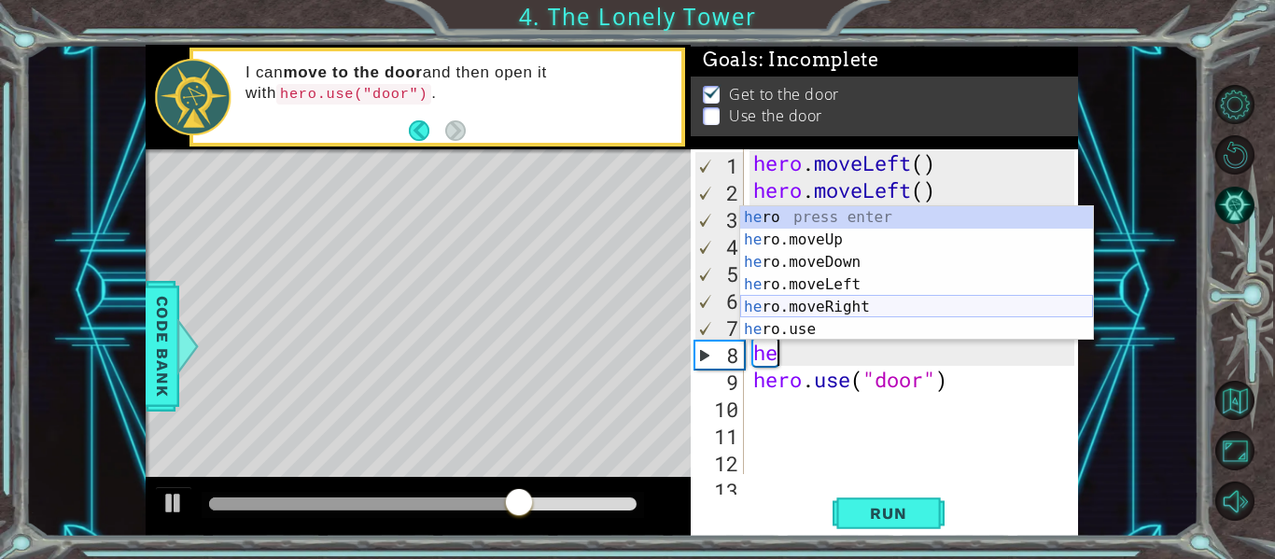
click at [874, 304] on div "he ro press enter he ro.moveUp press enter he ro.moveDown press enter he ro.mov…" at bounding box center [916, 295] width 353 height 179
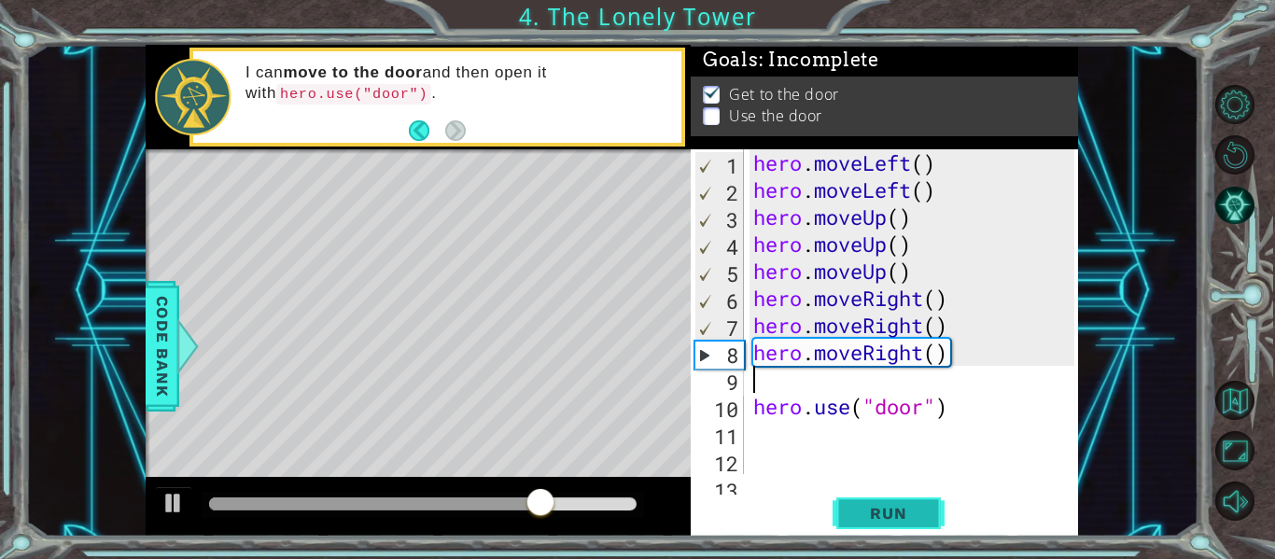
click at [866, 510] on span "Run" at bounding box center [888, 513] width 74 height 19
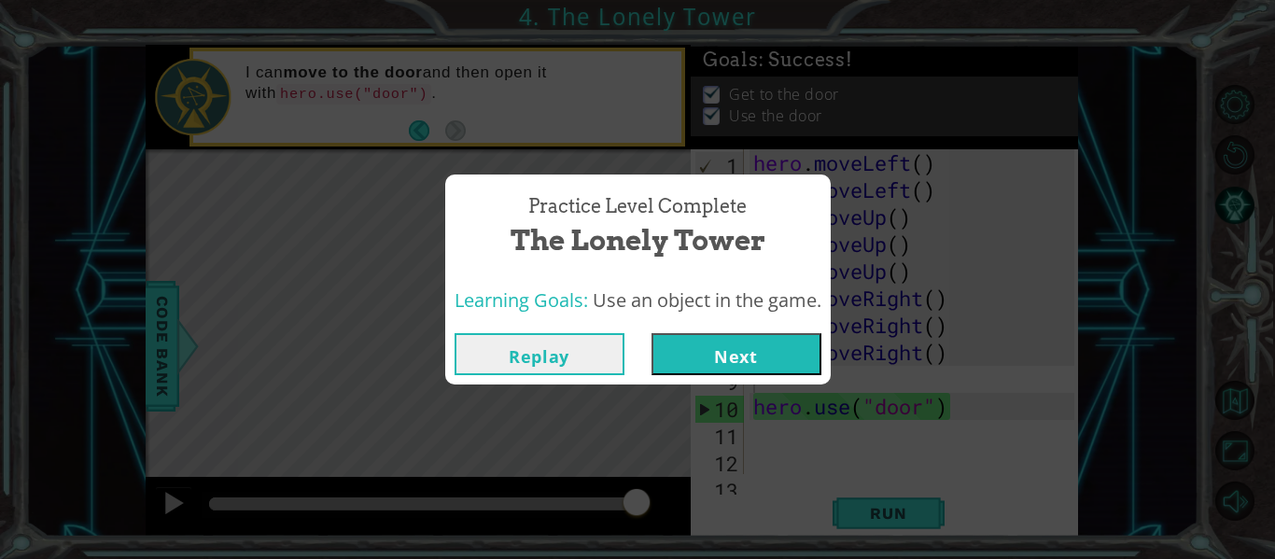
click at [750, 355] on button "Next" at bounding box center [736, 354] width 170 height 42
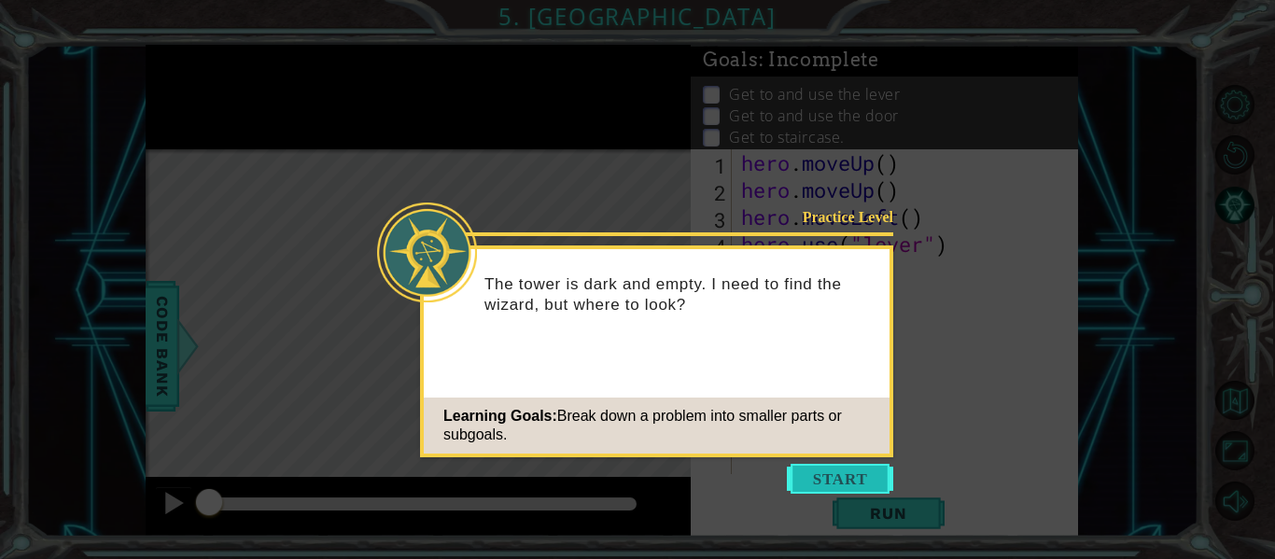
click at [815, 473] on button "Start" at bounding box center [840, 479] width 106 height 30
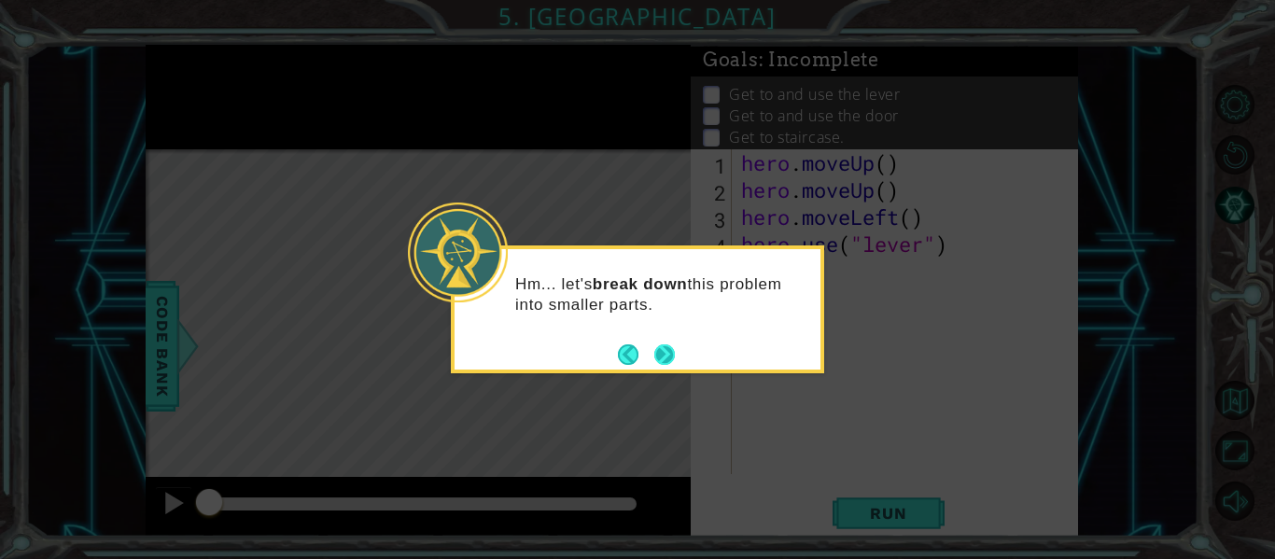
click at [664, 346] on button "Next" at bounding box center [664, 354] width 21 height 21
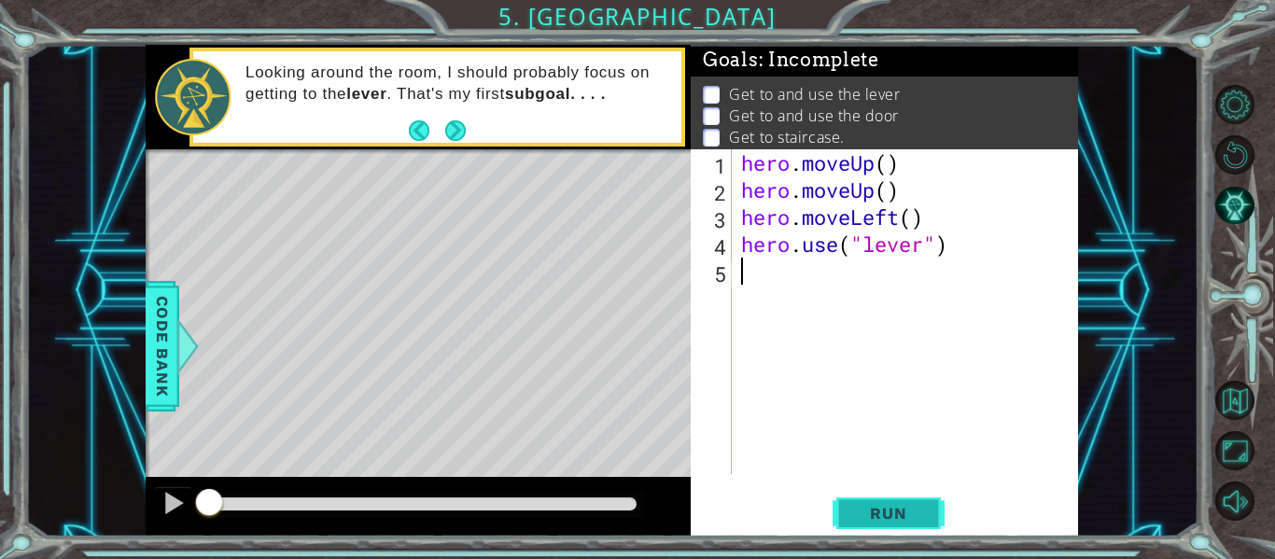
click at [858, 520] on span "Run" at bounding box center [888, 513] width 74 height 19
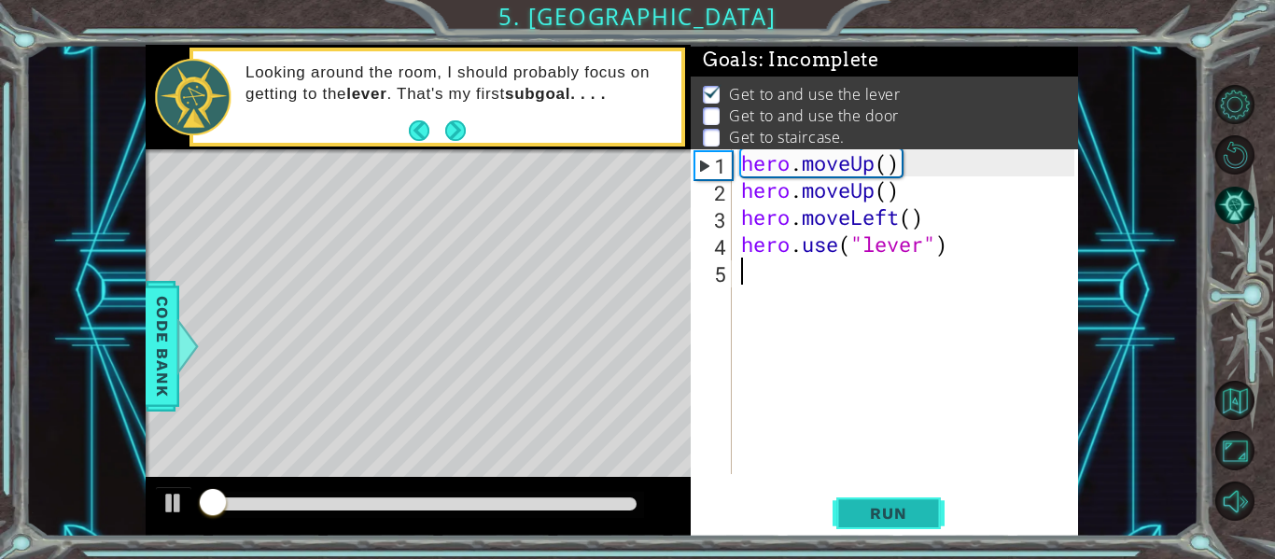
scroll to position [4, 0]
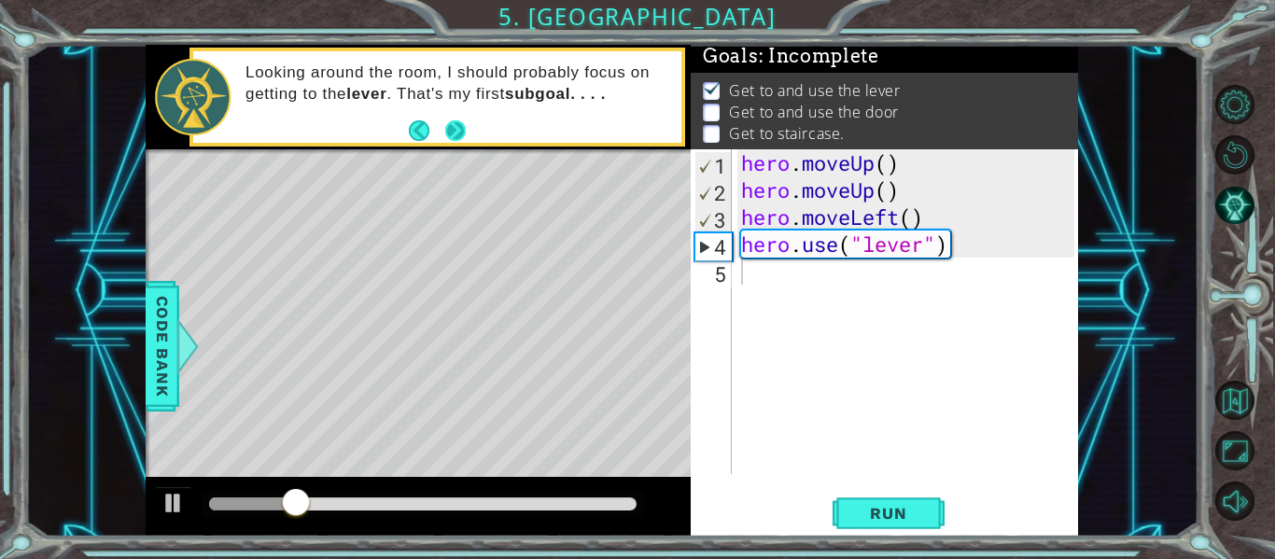
click at [456, 119] on button "Next" at bounding box center [455, 129] width 21 height 21
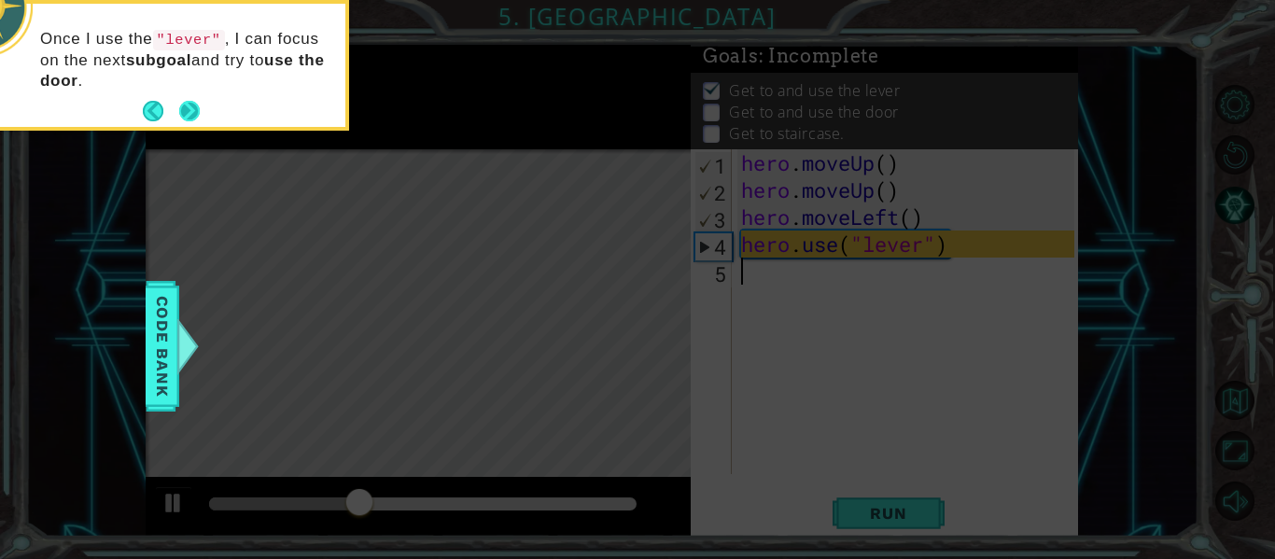
click at [201, 116] on button "Next" at bounding box center [189, 111] width 22 height 22
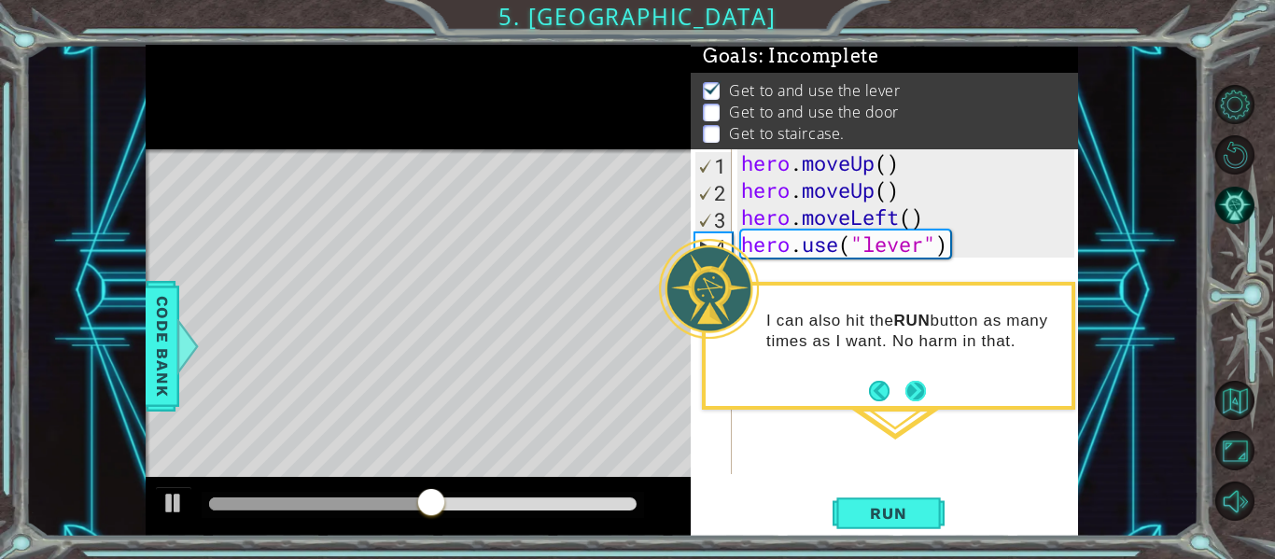
click at [915, 389] on button "Next" at bounding box center [915, 391] width 21 height 21
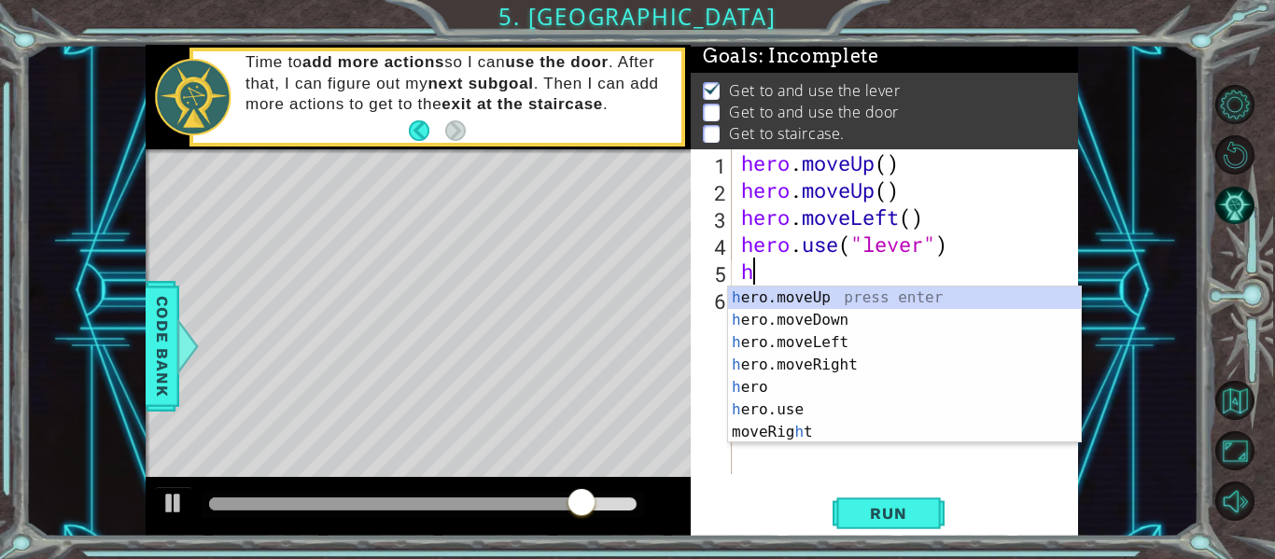
type textarea "he"
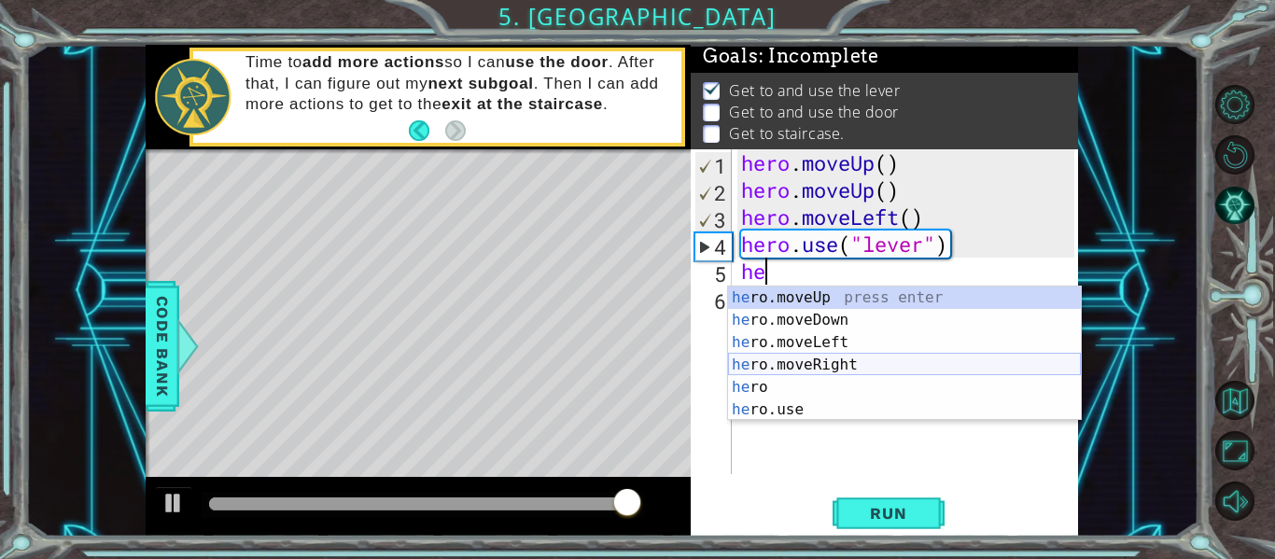
click at [795, 359] on div "he ro.moveUp press enter he ro.moveDown press enter he ro.moveLeft press enter …" at bounding box center [904, 376] width 353 height 179
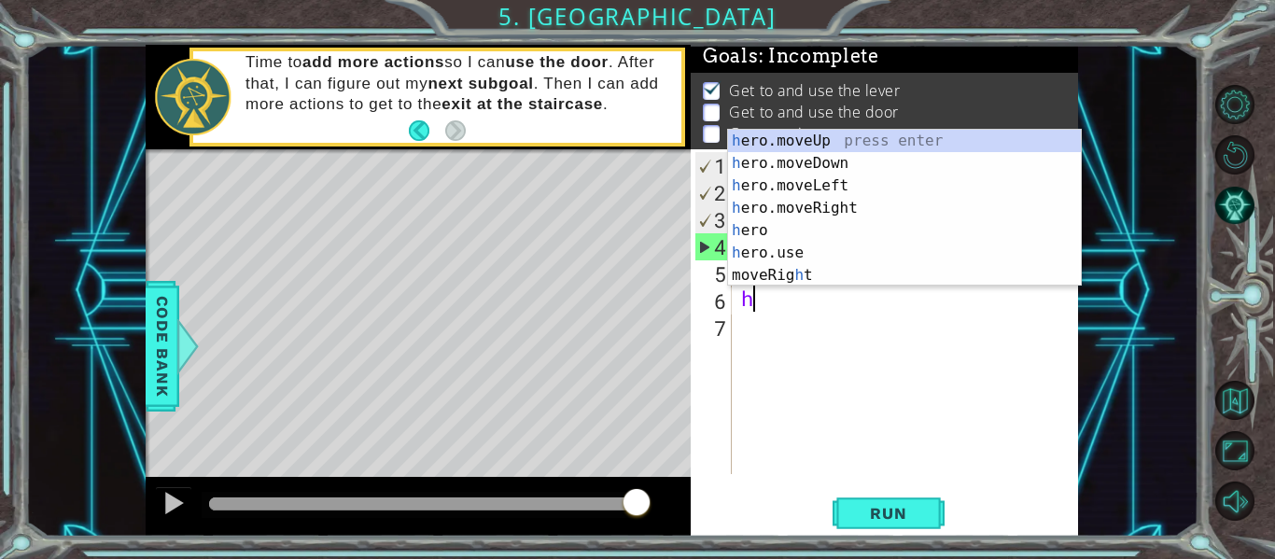
type textarea "he"
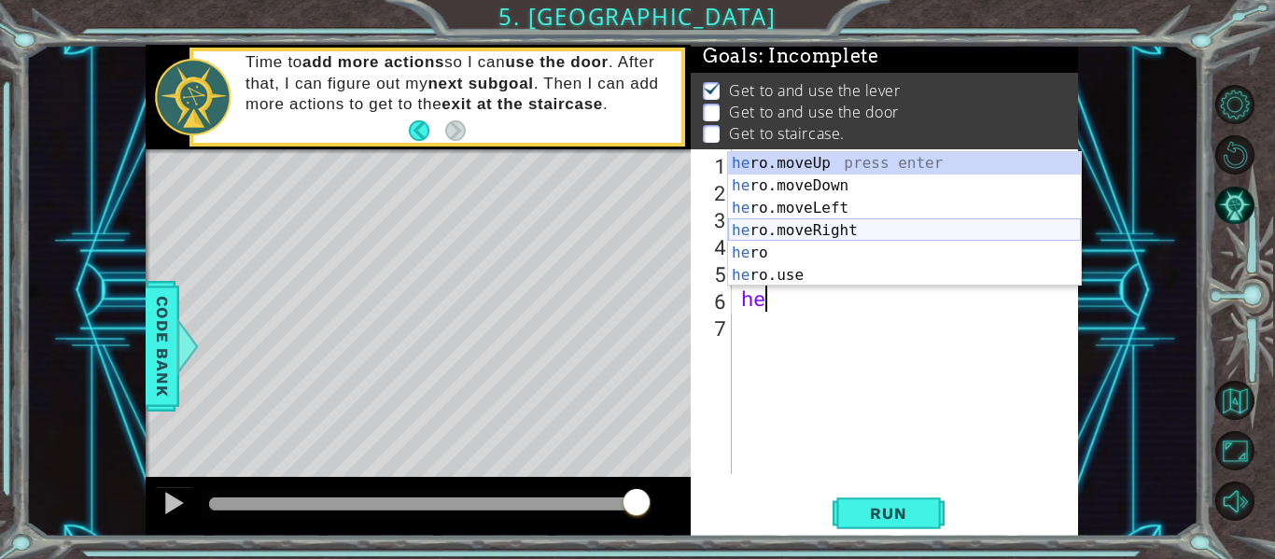
click at [812, 228] on div "he ro.moveUp press enter he ro.moveDown press enter he ro.moveLeft press enter …" at bounding box center [904, 241] width 353 height 179
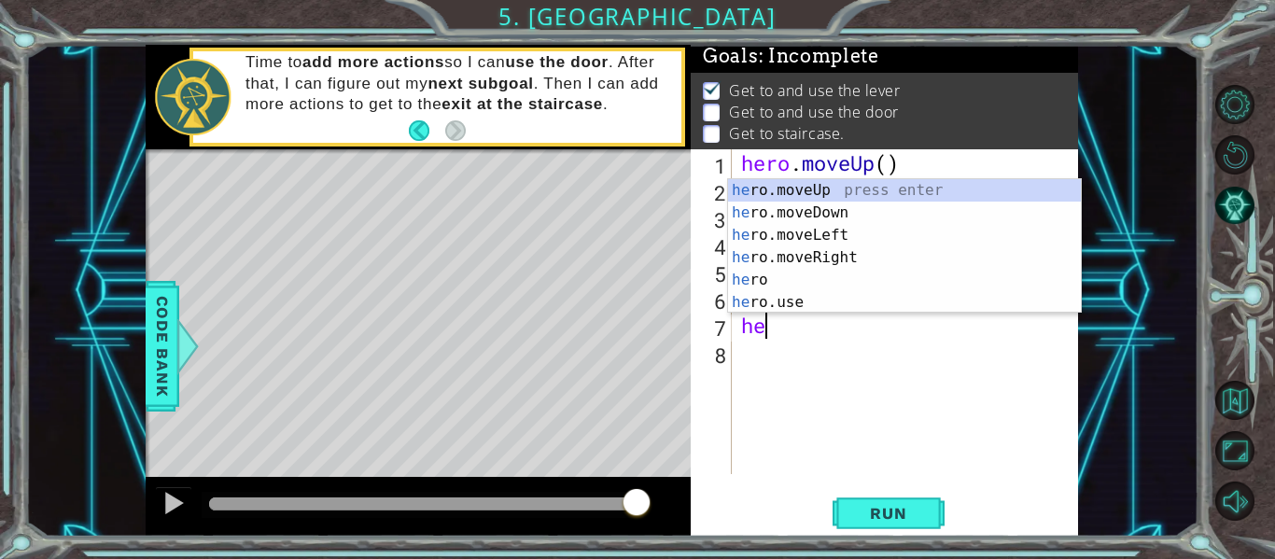
type textarea "her"
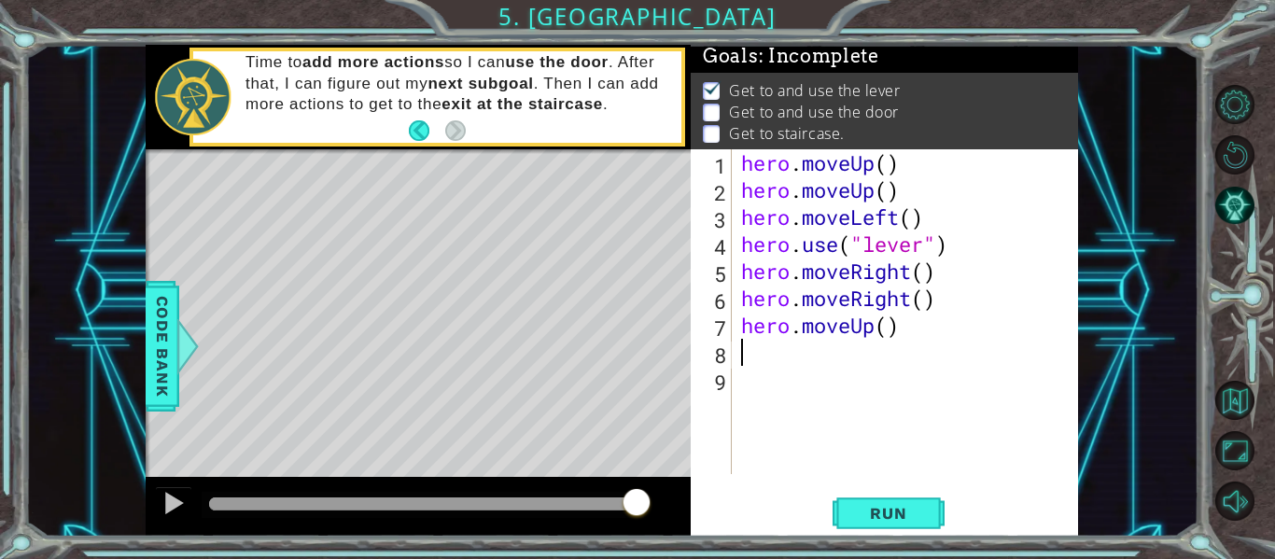
scroll to position [0, 0]
click at [877, 504] on span "Run" at bounding box center [888, 513] width 74 height 19
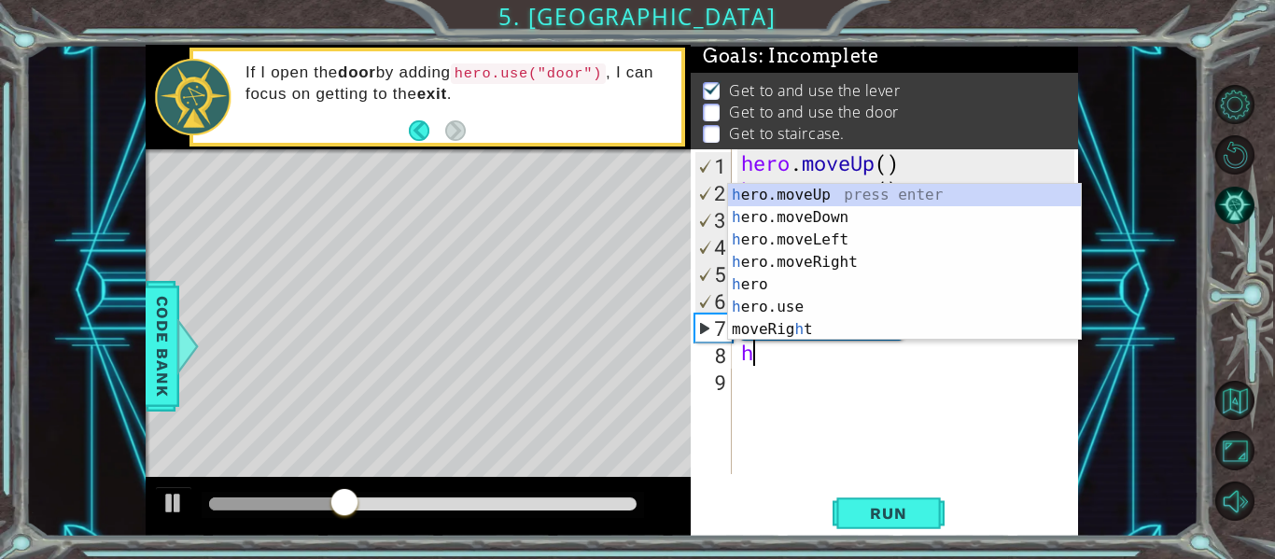
type textarea "he"
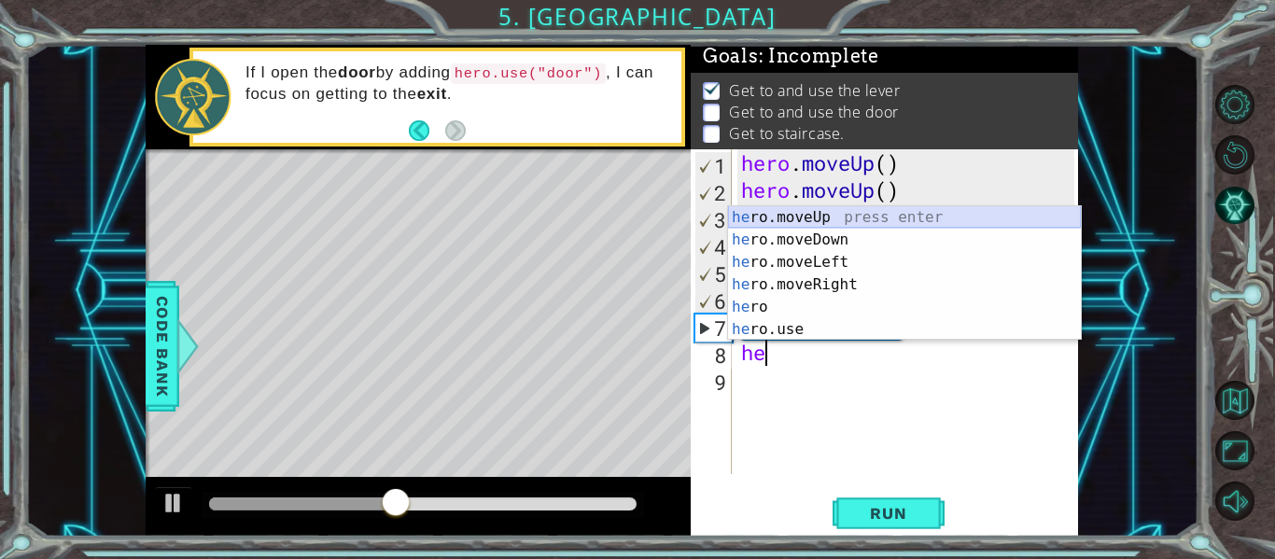
click at [840, 215] on div "he ro.moveUp press enter he ro.moveDown press enter he ro.moveLeft press enter …" at bounding box center [904, 295] width 353 height 179
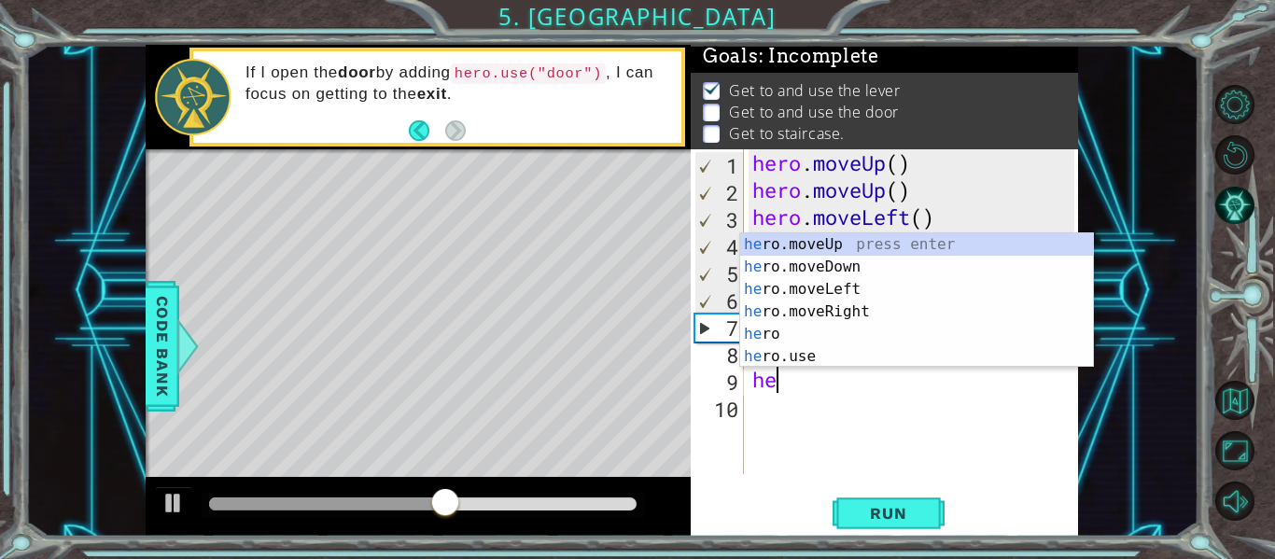
scroll to position [0, 1]
click at [795, 360] on div "her o.moveUp press enter her o.moveDown press enter her o.moveLeft press enter …" at bounding box center [916, 322] width 353 height 179
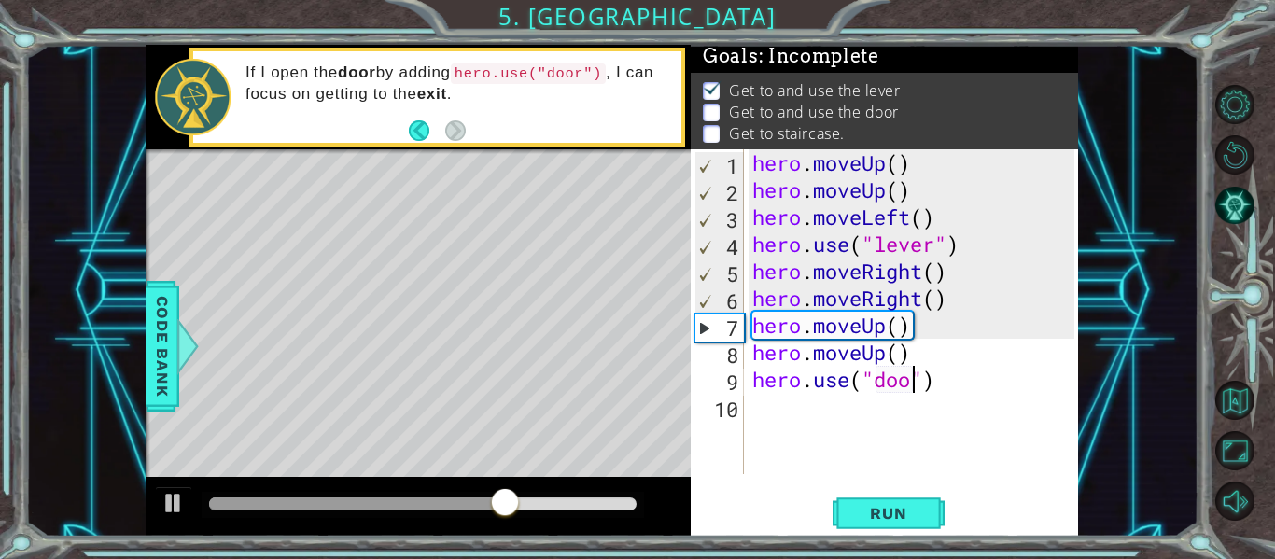
scroll to position [0, 8]
click at [865, 507] on span "Run" at bounding box center [888, 513] width 74 height 19
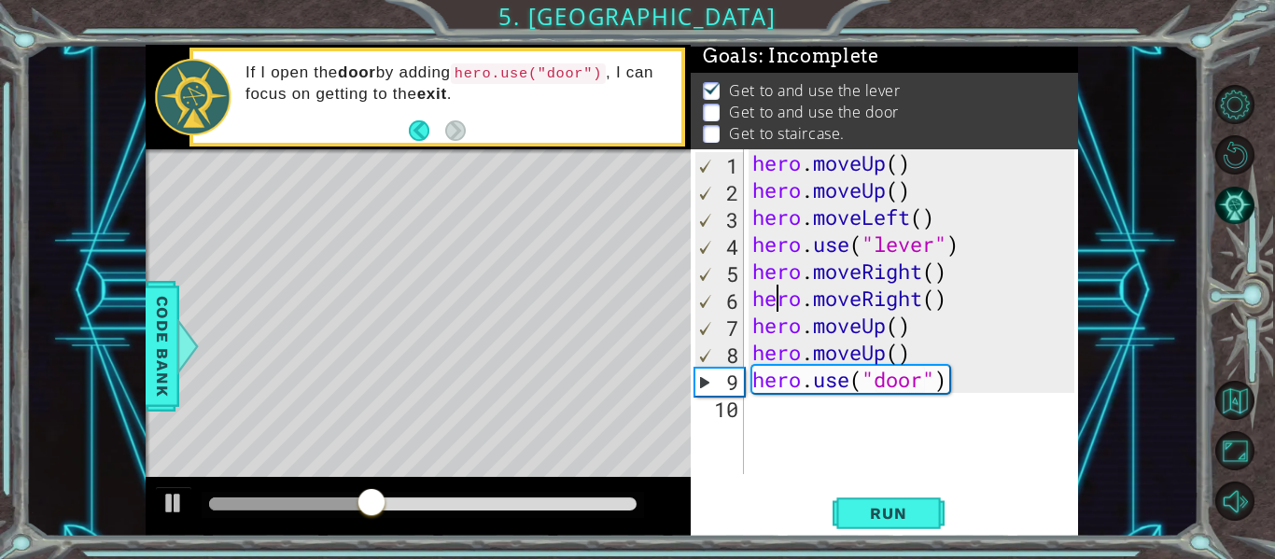
click at [783, 311] on div "hero . moveUp ( ) hero . moveUp ( ) hero . moveLeft ( ) hero . use ( "lever" ) …" at bounding box center [915, 338] width 335 height 379
click at [914, 325] on div "hero . moveUp ( ) hero . moveUp ( ) hero . moveLeft ( ) hero . use ( "lever" ) …" at bounding box center [915, 338] width 335 height 379
click at [875, 316] on div "hero . moveUp ( ) hero . moveUp ( ) hero . moveLeft ( ) hero . use ( "lever" ) …" at bounding box center [915, 338] width 335 height 379
click at [909, 326] on div "hero . moveUp ( ) hero . moveUp ( ) hero . moveLeft ( ) hero . use ( "lever" ) …" at bounding box center [915, 338] width 335 height 379
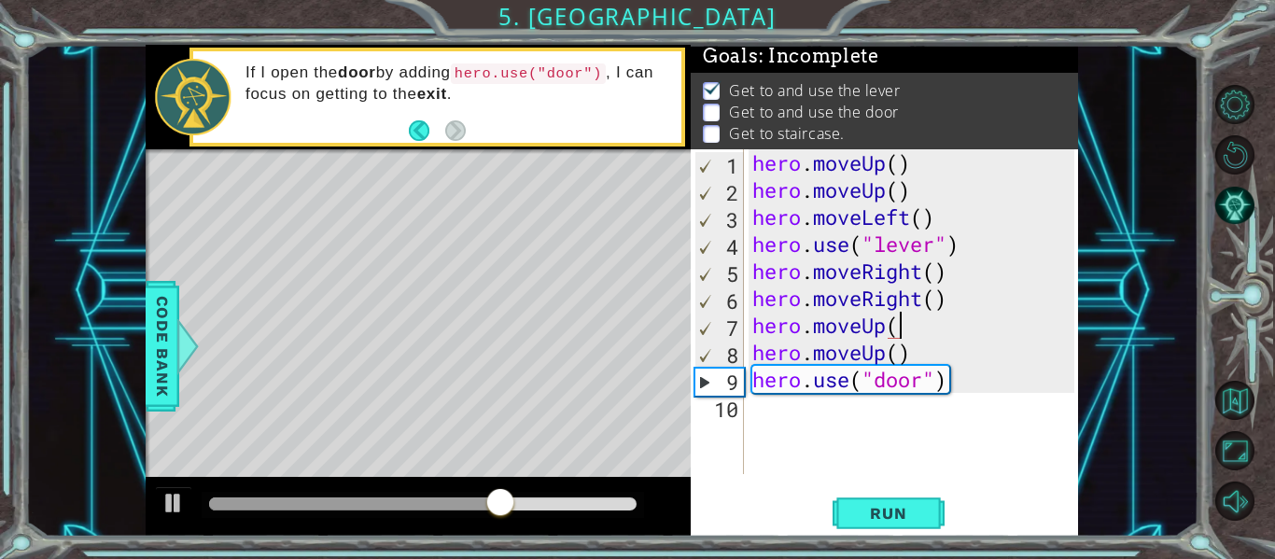
type textarea "hero.moveUp"
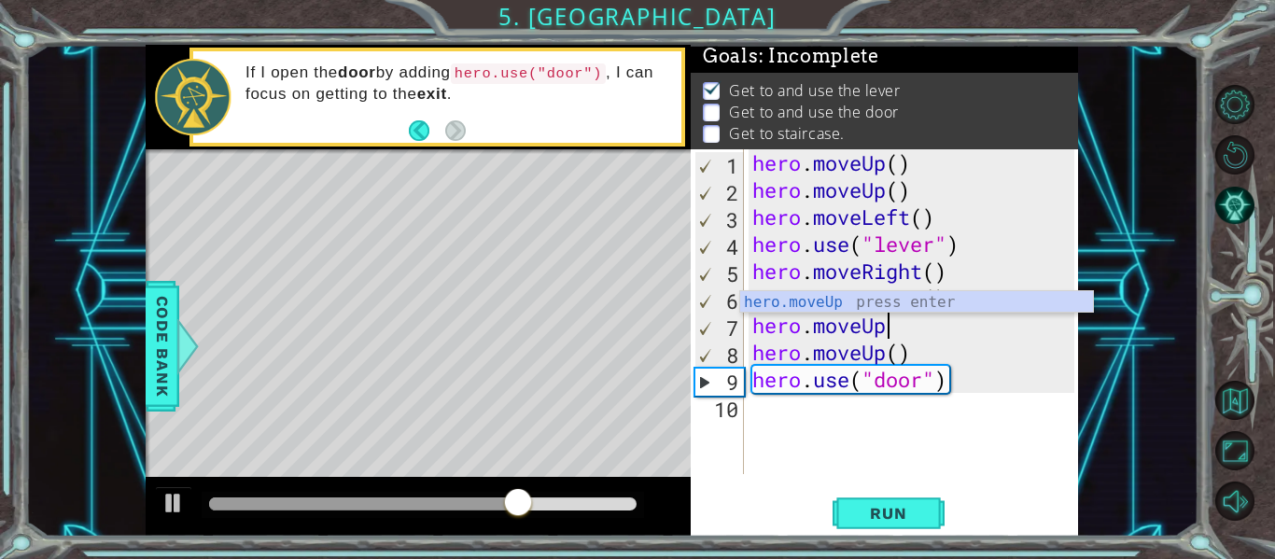
scroll to position [0, 0]
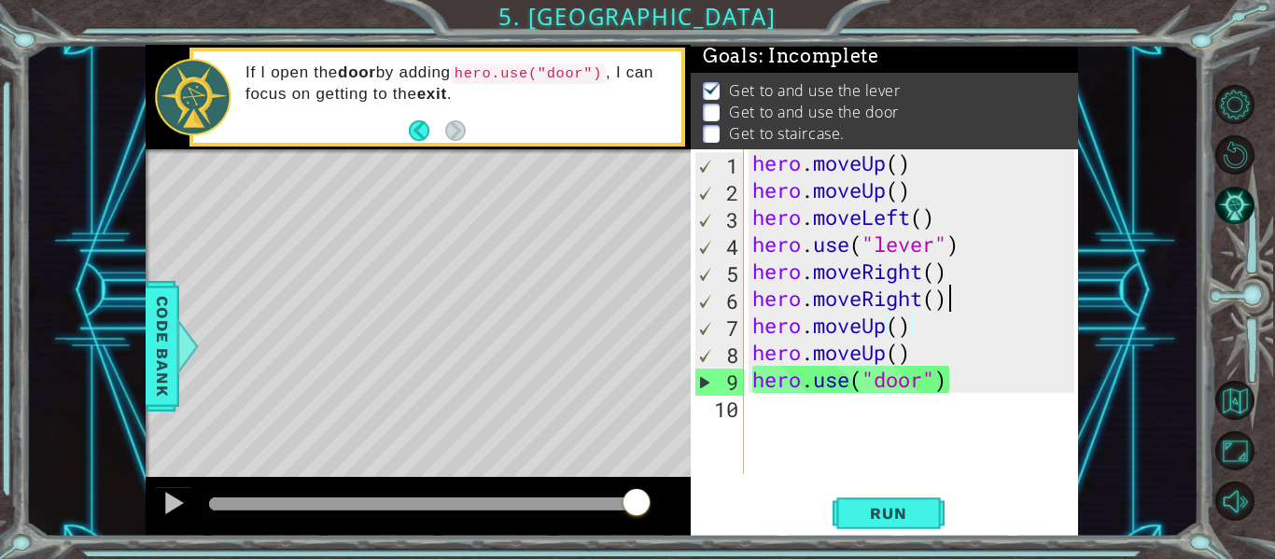
click at [946, 297] on div "hero . moveUp ( ) hero . moveUp ( ) hero . moveLeft ( ) hero . use ( "lever" ) …" at bounding box center [915, 338] width 335 height 379
type textarea "hero.moveRight()"
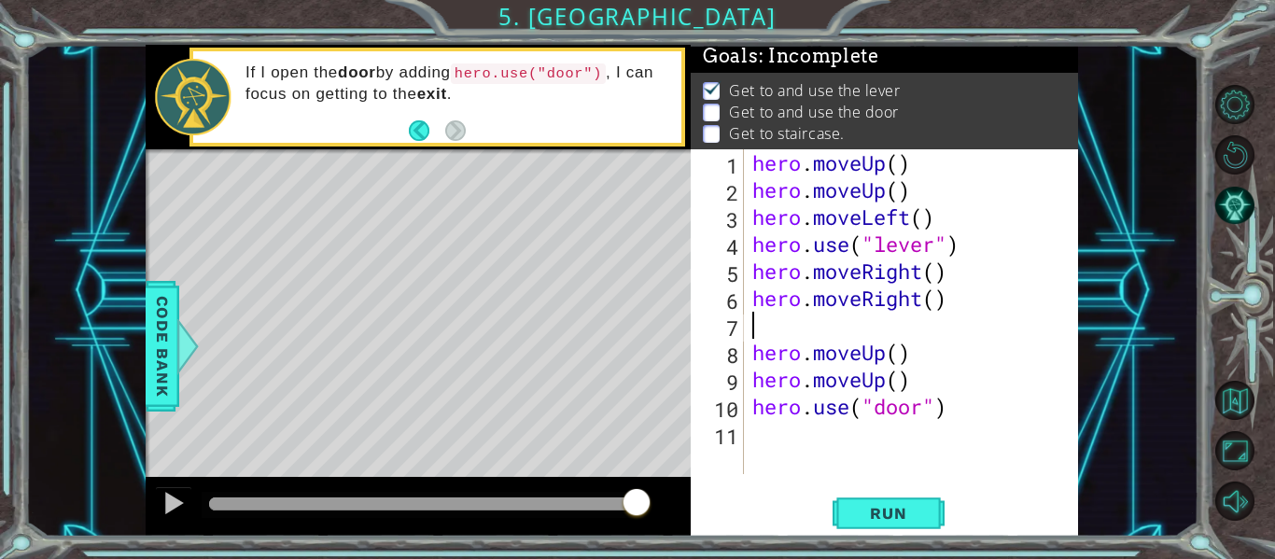
type textarea "h"
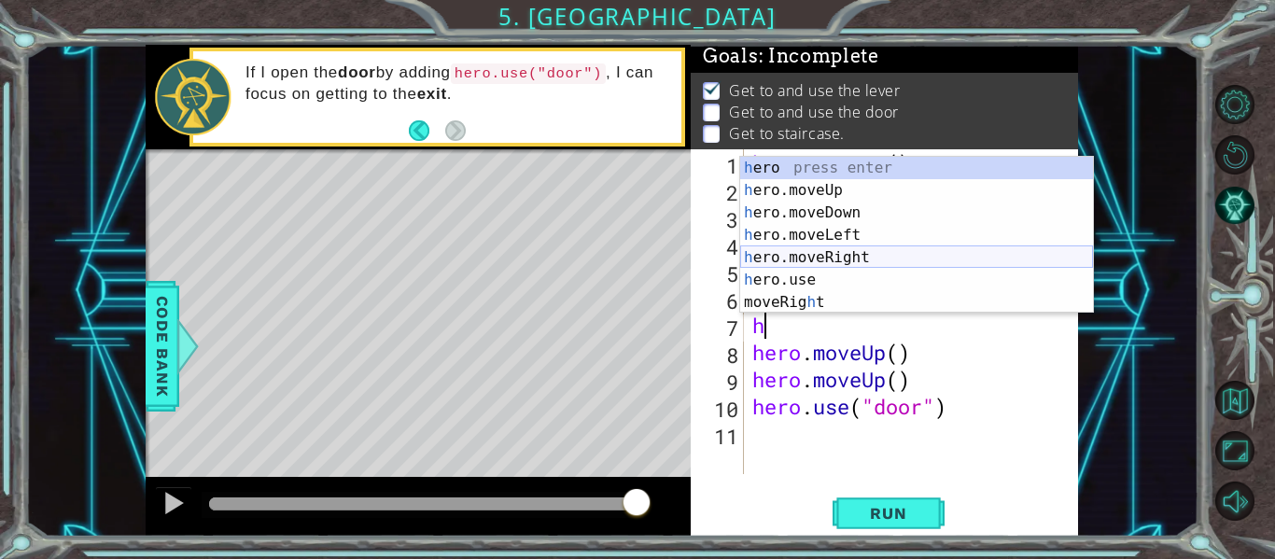
click at [908, 259] on div "h ero press enter h ero.moveUp press enter h ero.moveDown press enter h ero.mov…" at bounding box center [916, 258] width 353 height 202
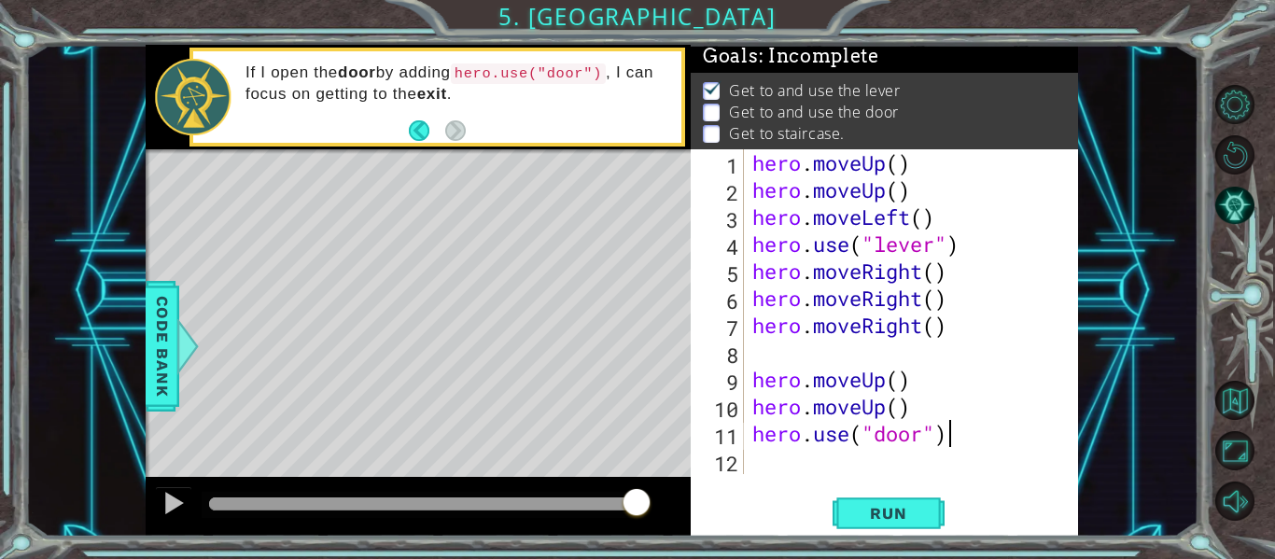
click at [951, 435] on div "hero . moveUp ( ) hero . moveUp ( ) hero . moveLeft ( ) hero . use ( "lever" ) …" at bounding box center [915, 338] width 335 height 379
type textarea "hero.use("door")"
click at [829, 356] on div "hero . moveUp ( ) hero . moveUp ( ) hero . moveLeft ( ) hero . use ( "lever" ) …" at bounding box center [915, 338] width 335 height 379
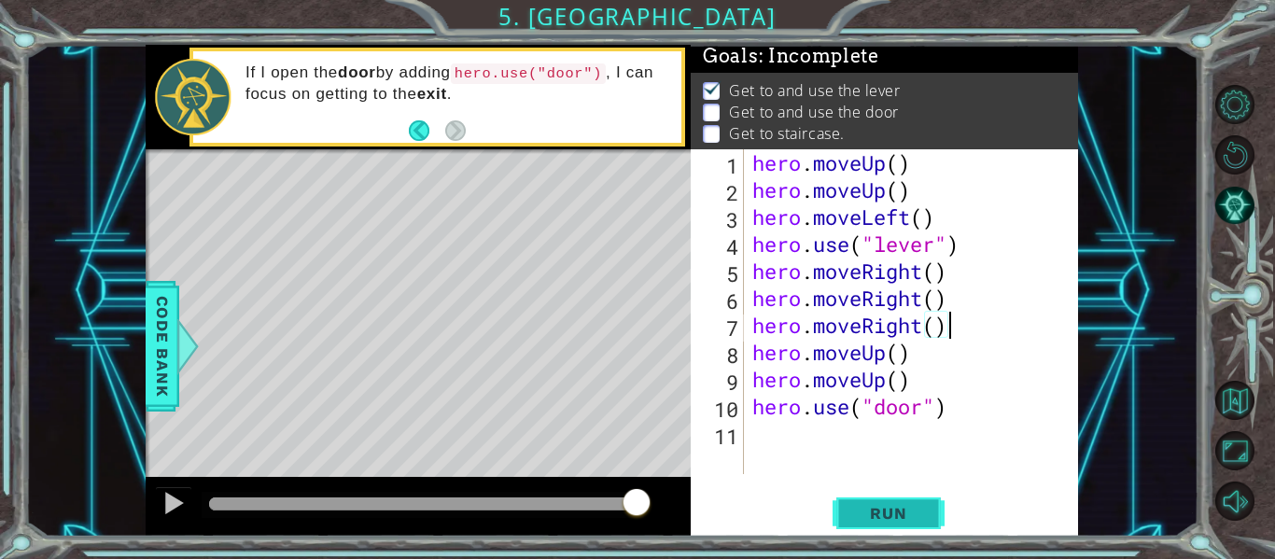
type textarea "hero.moveRight()"
click at [856, 524] on button "Run" at bounding box center [888, 514] width 112 height 38
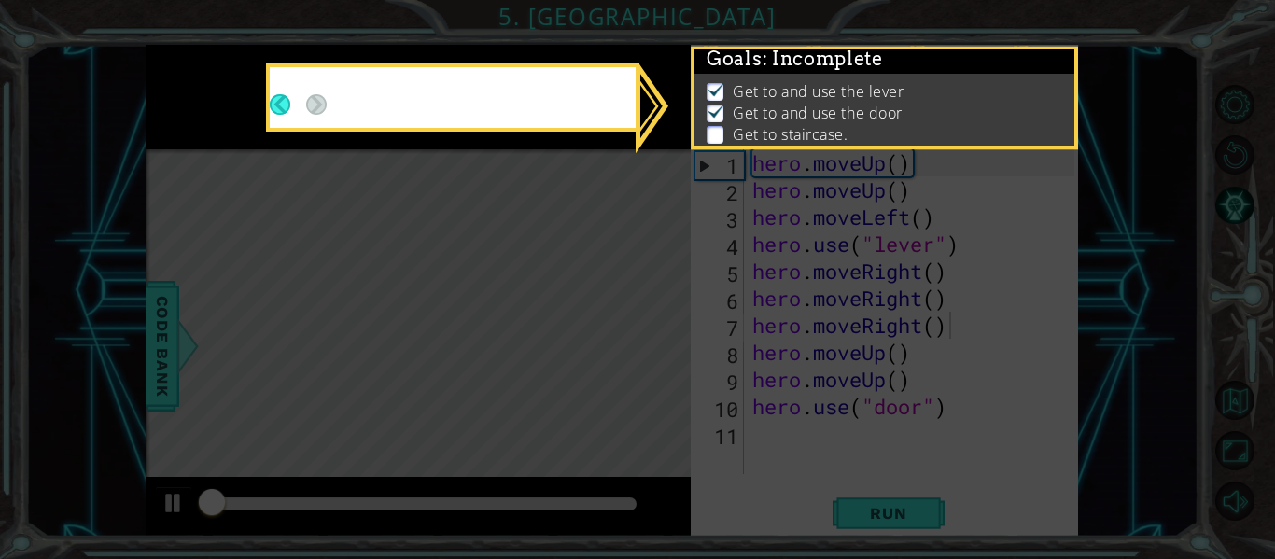
scroll to position [4, 0]
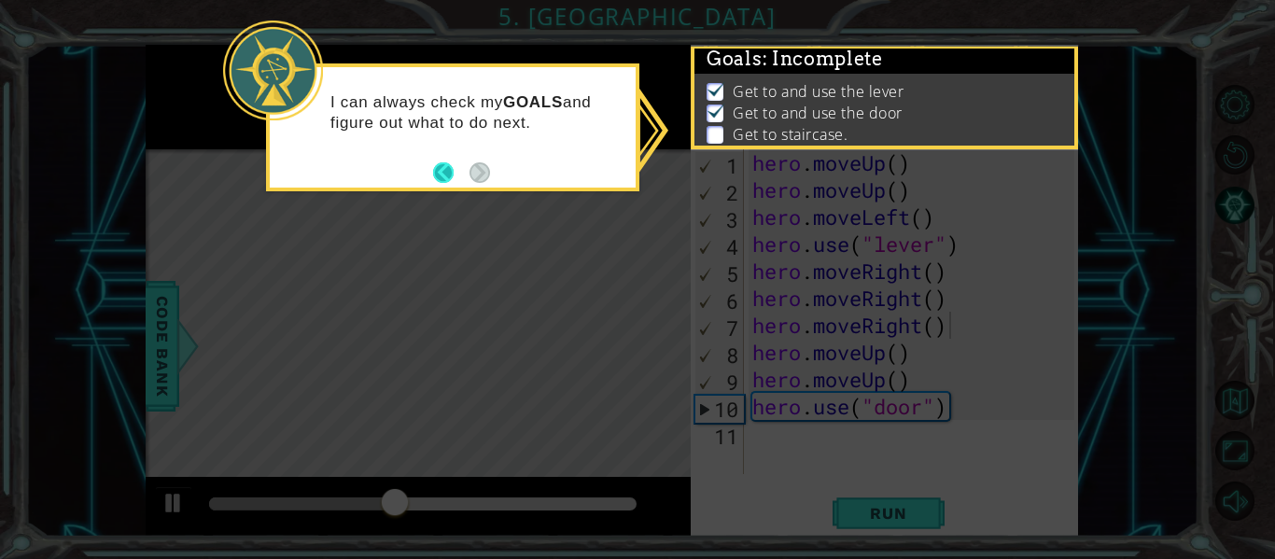
click at [439, 175] on button "Back" at bounding box center [451, 172] width 36 height 21
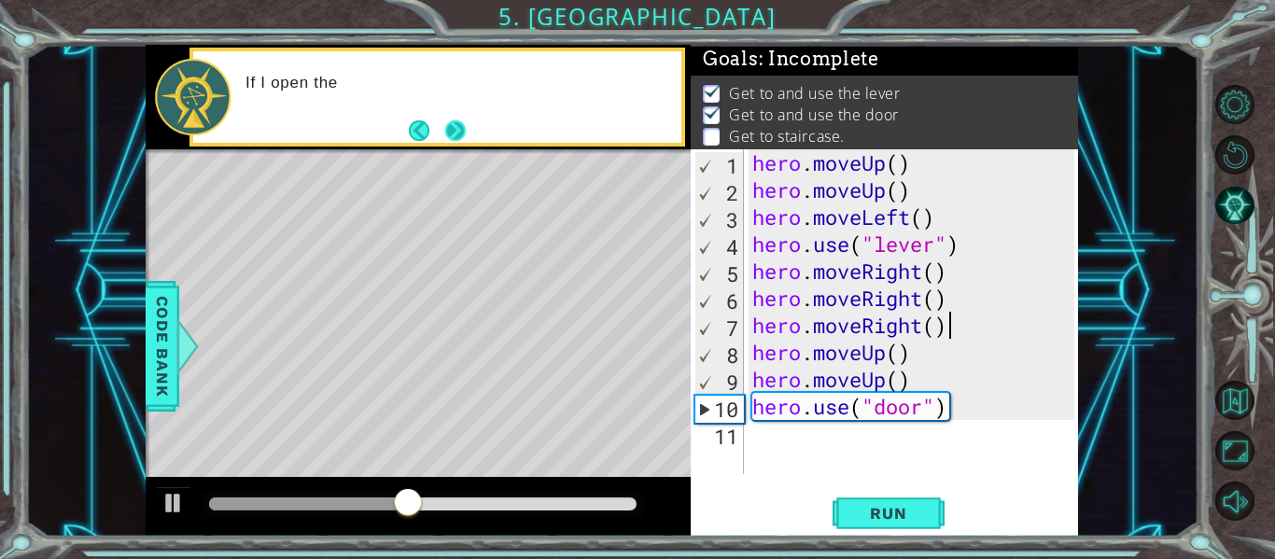
click at [449, 135] on button "Next" at bounding box center [455, 129] width 21 height 21
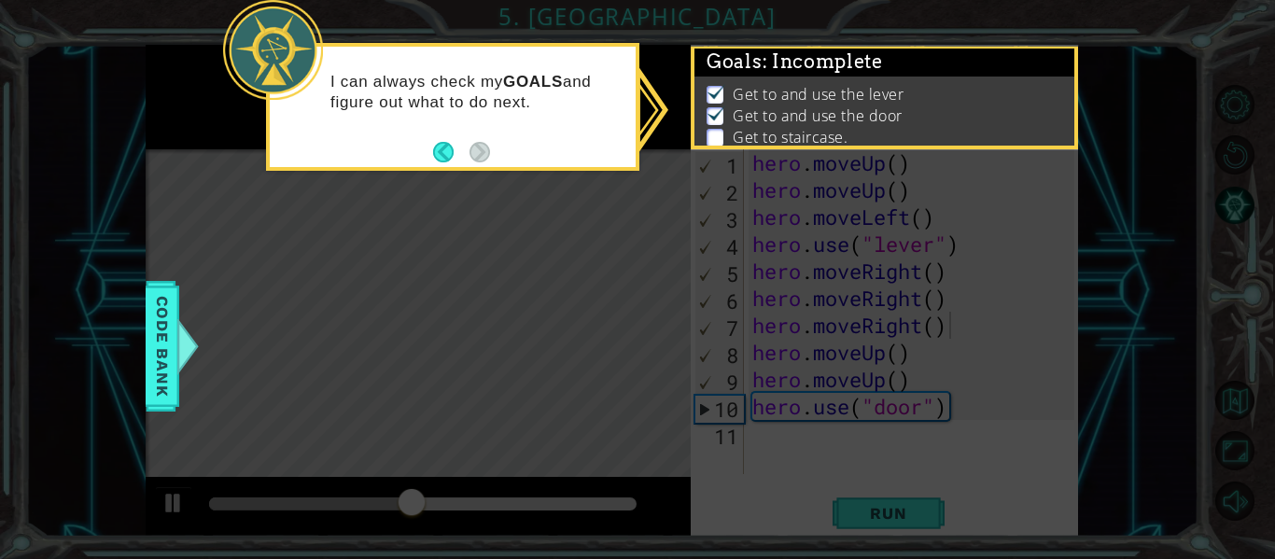
scroll to position [0, 0]
click at [564, 261] on icon at bounding box center [637, 279] width 1275 height 559
click at [187, 364] on div at bounding box center [187, 346] width 23 height 56
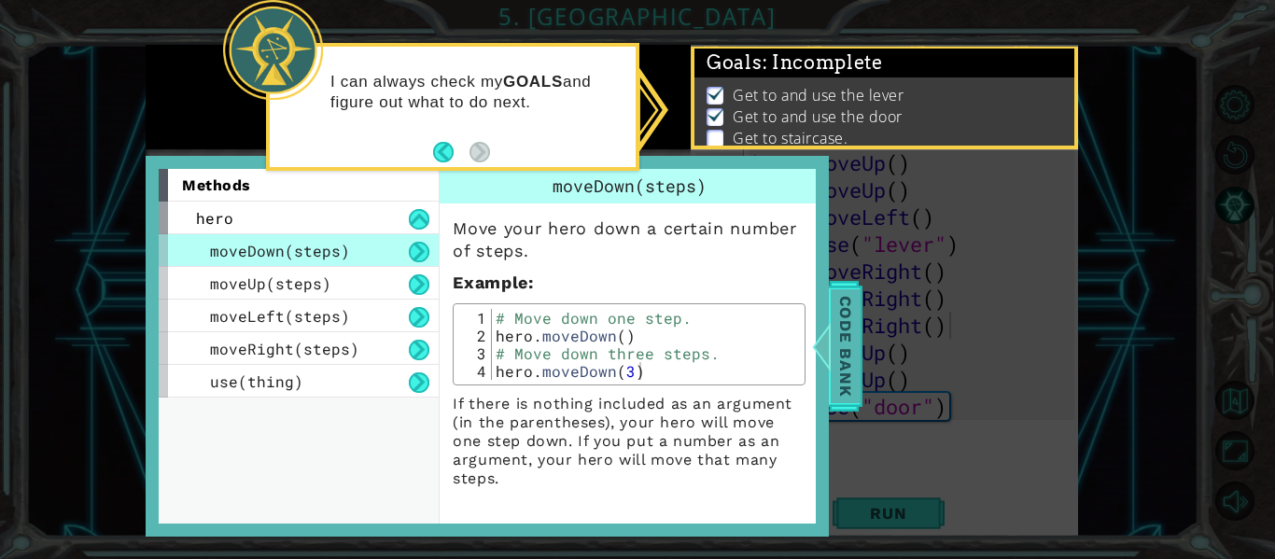
click at [835, 374] on span "Code Bank" at bounding box center [846, 346] width 30 height 114
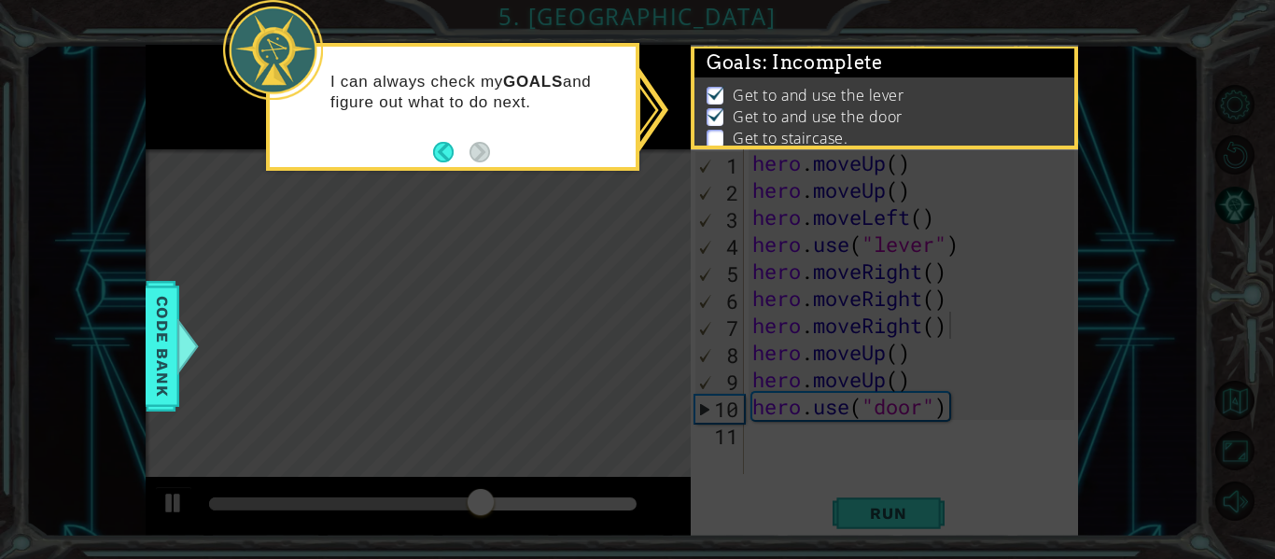
click at [726, 118] on li "Get to and use the door" at bounding box center [886, 116] width 360 height 21
click at [758, 46] on div "Goals : Incomplete Get to and use the lever Get to and use the door Get to stai…" at bounding box center [884, 97] width 387 height 105
click at [709, 128] on li "Get to staircase." at bounding box center [886, 138] width 360 height 21
click at [559, 224] on icon at bounding box center [637, 279] width 1275 height 559
click at [437, 151] on button "Back" at bounding box center [451, 152] width 36 height 21
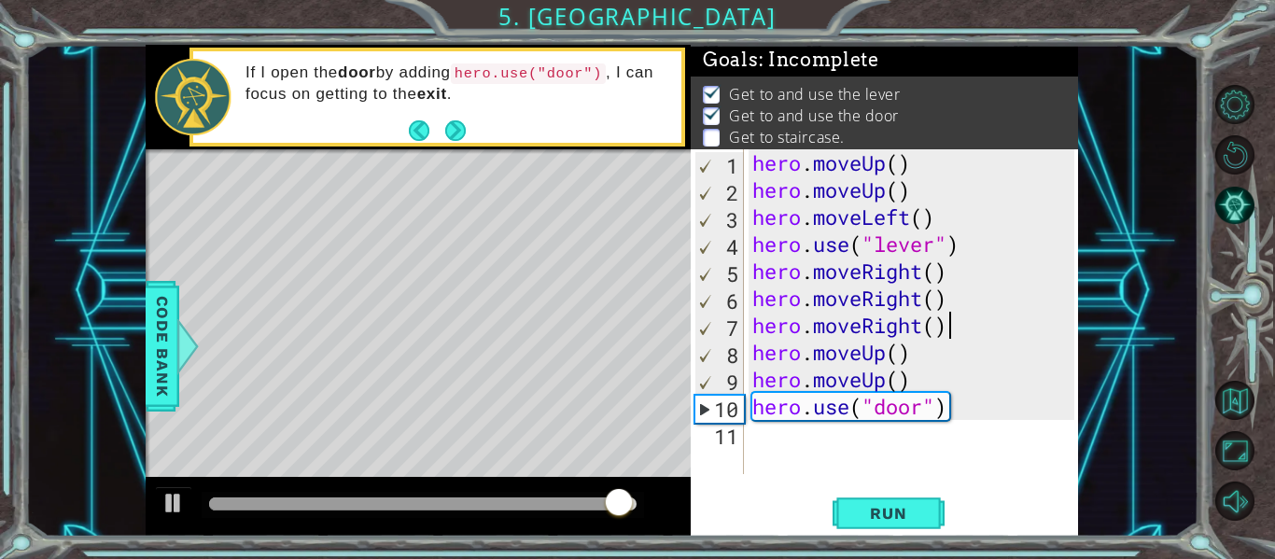
click at [859, 430] on div "hero . moveUp ( ) hero . moveUp ( ) hero . moveLeft ( ) hero . use ( "lever" ) …" at bounding box center [915, 338] width 335 height 379
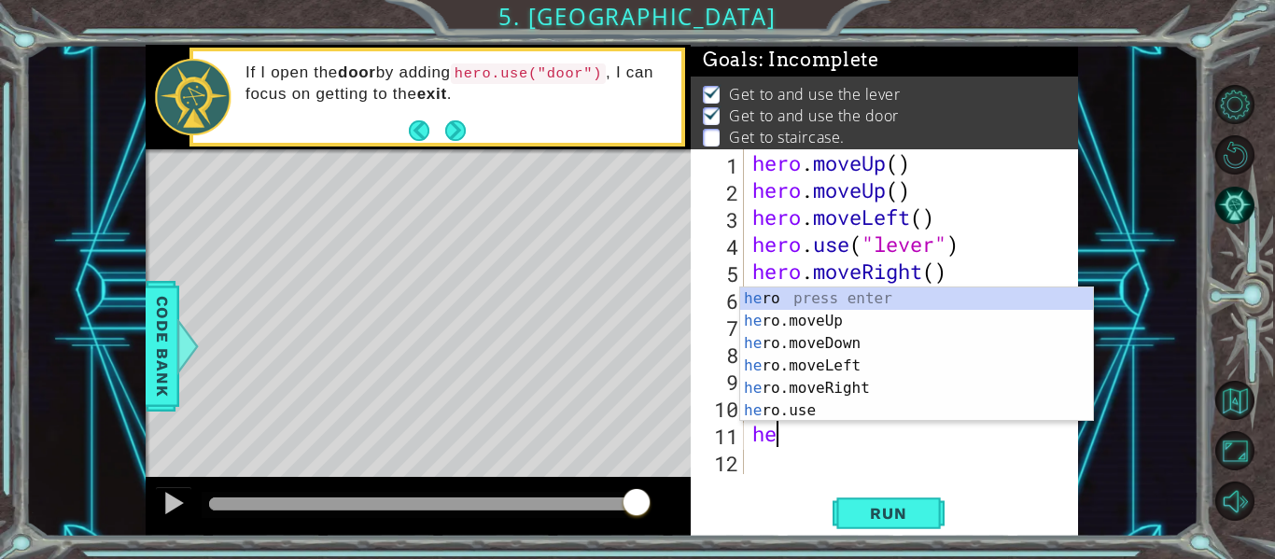
scroll to position [0, 1]
type textarea "hero"
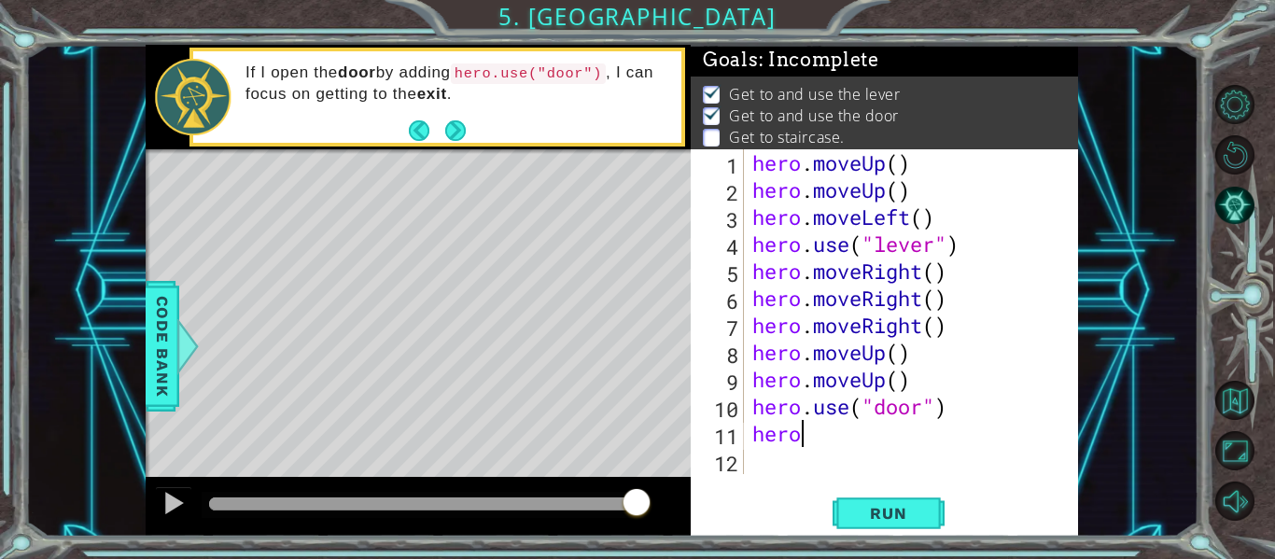
scroll to position [27, 0]
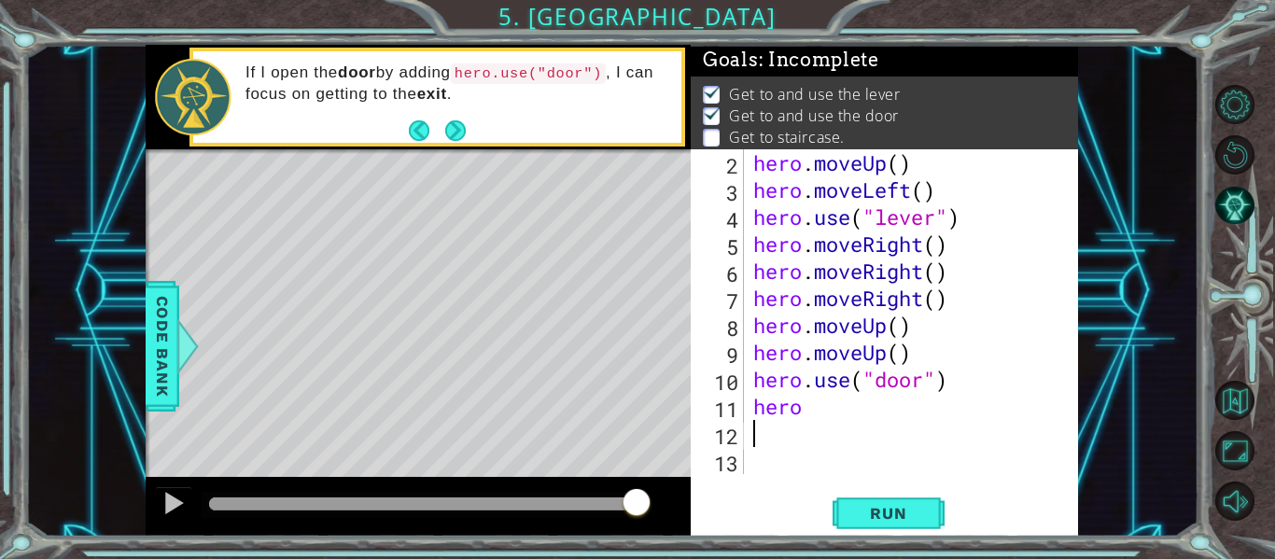
click at [836, 408] on div "hero . moveUp ( ) hero . moveLeft ( ) hero . use ( "lever" ) hero . moveRight (…" at bounding box center [916, 338] width 334 height 379
type textarea "hero."
click at [902, 518] on span "Run" at bounding box center [888, 513] width 74 height 19
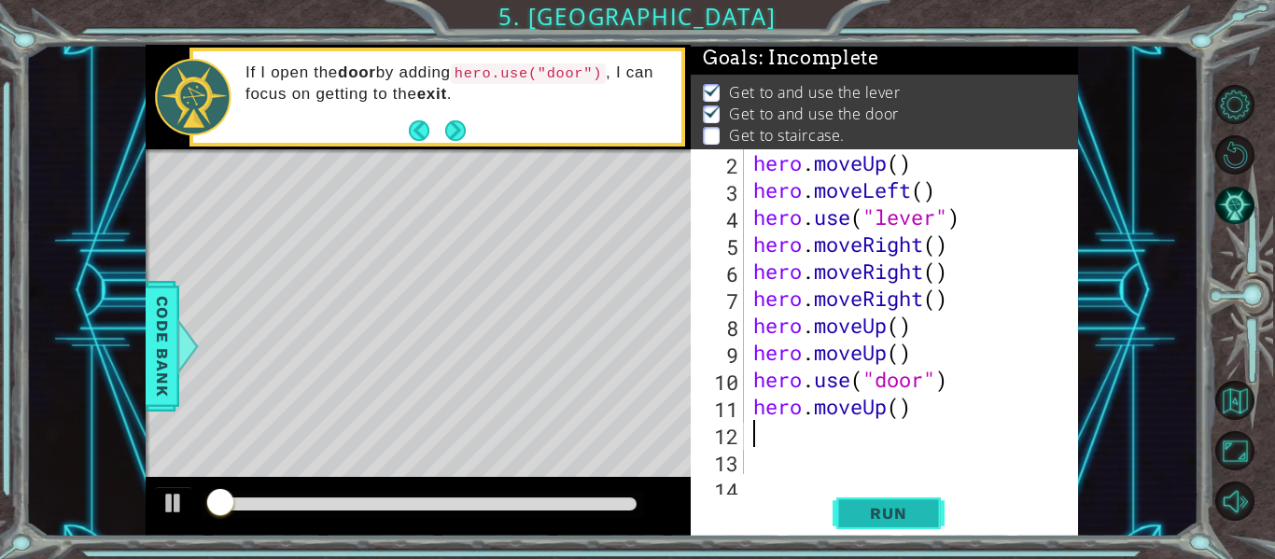
scroll to position [4, 0]
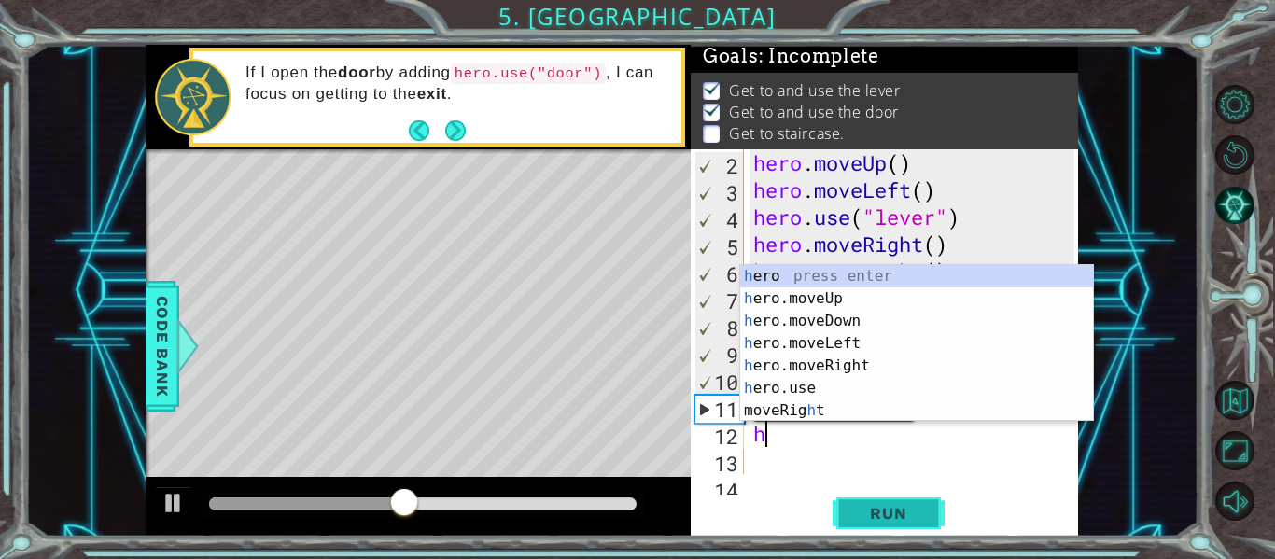
type textarea "hero"
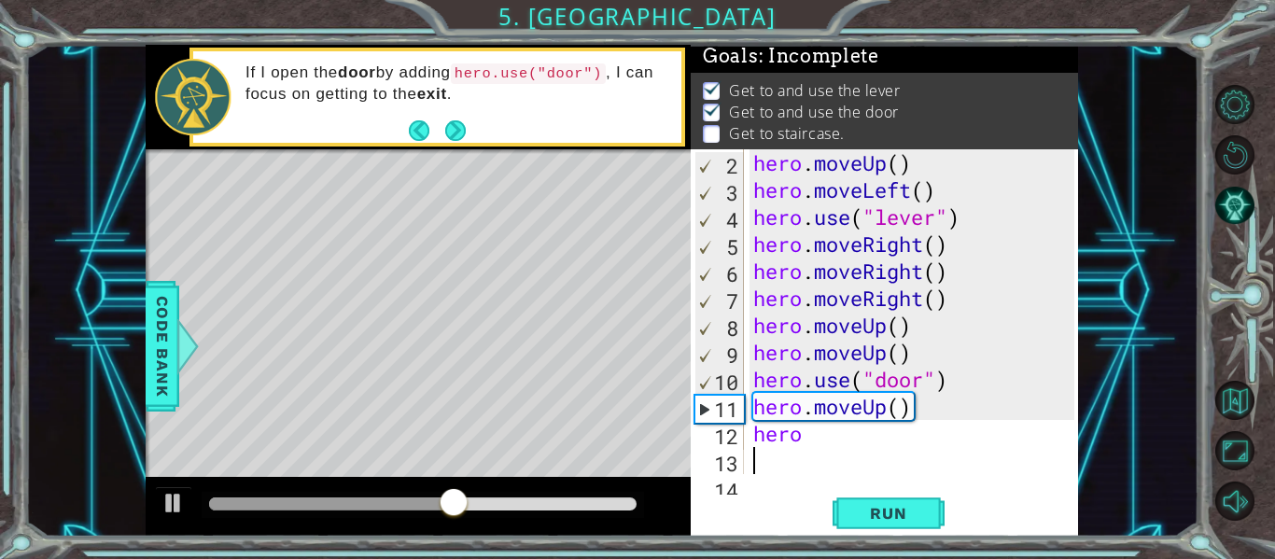
click at [833, 448] on div "hero . moveUp ( ) hero . moveLeft ( ) hero . use ( "lever" ) hero . moveRight (…" at bounding box center [916, 338] width 334 height 379
click at [828, 446] on div "hero . moveUp ( ) hero . moveLeft ( ) hero . use ( "lever" ) hero . moveRight (…" at bounding box center [916, 338] width 334 height 379
type textarea "hero."
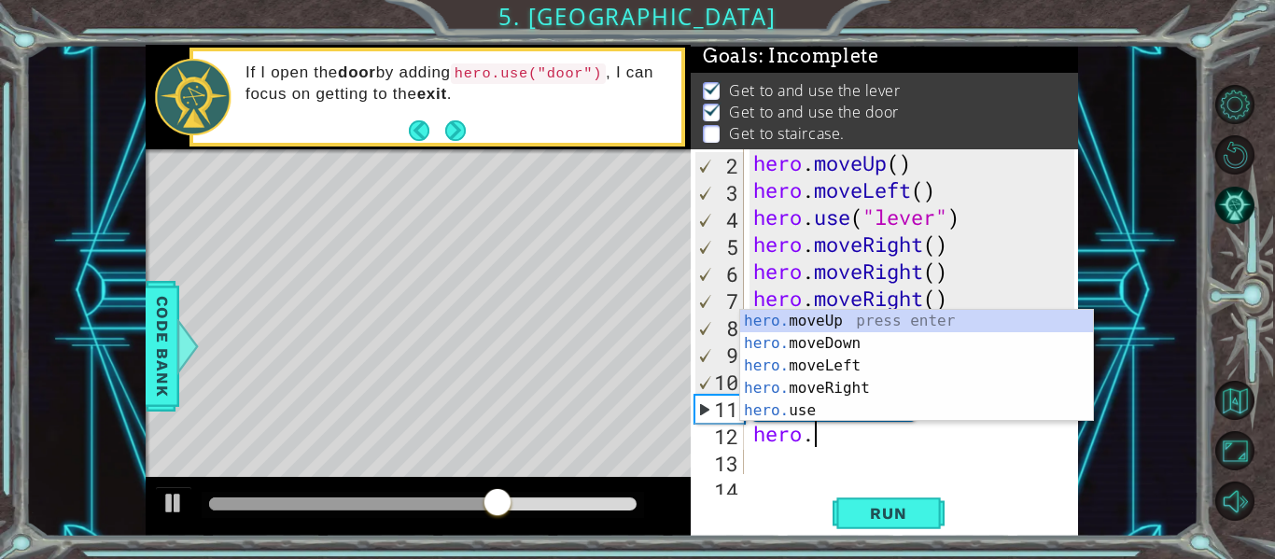
scroll to position [0, 0]
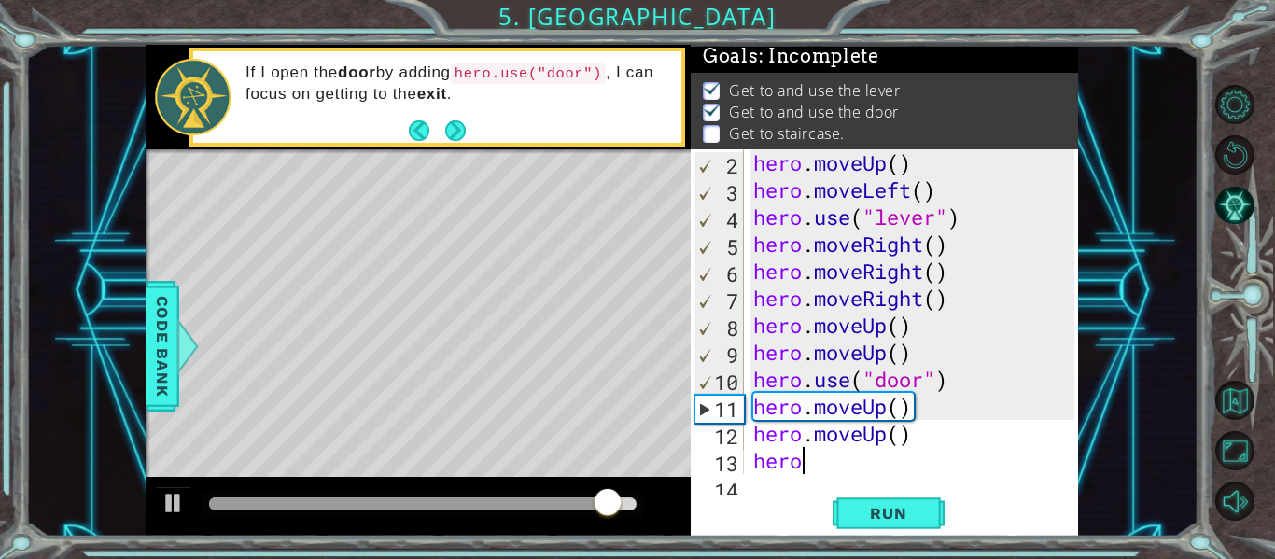
type textarea "hero."
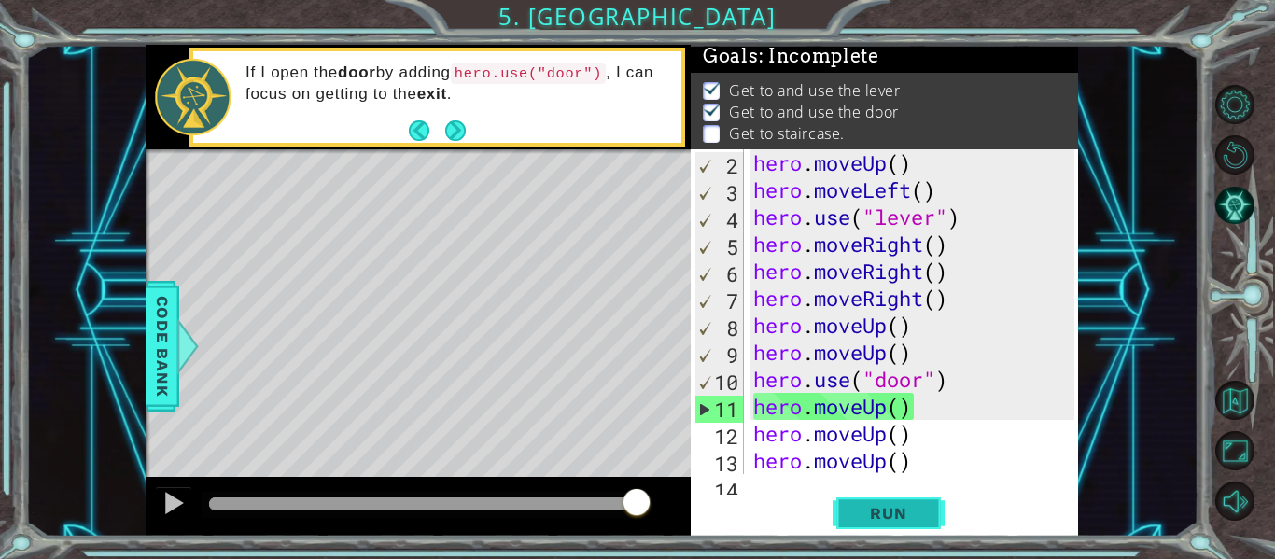
click at [869, 524] on button "Run" at bounding box center [888, 514] width 112 height 38
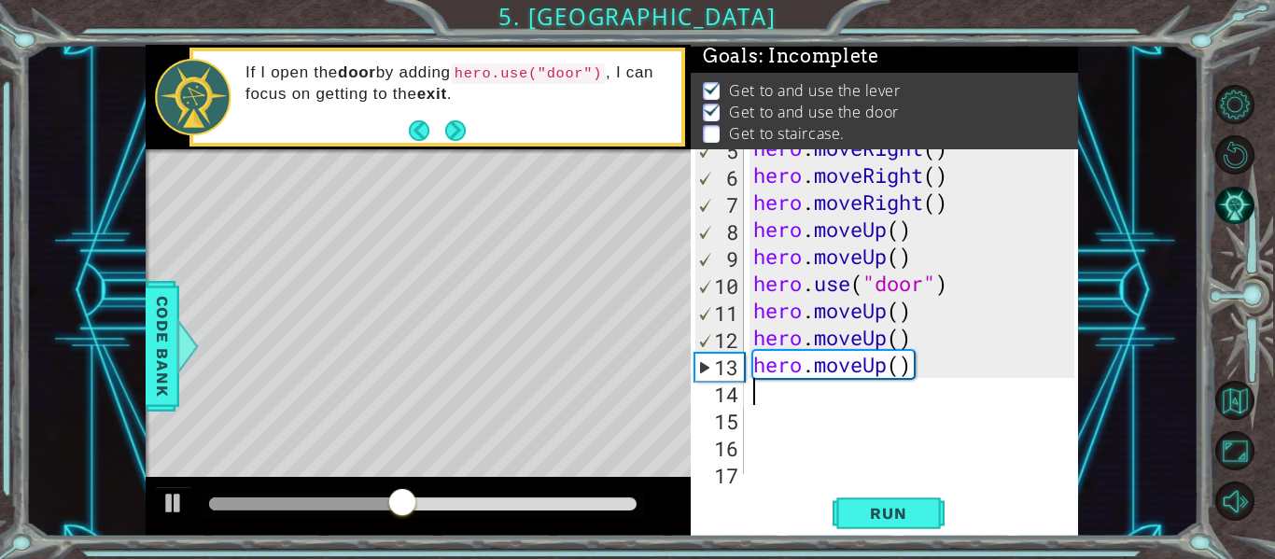
scroll to position [135, 0]
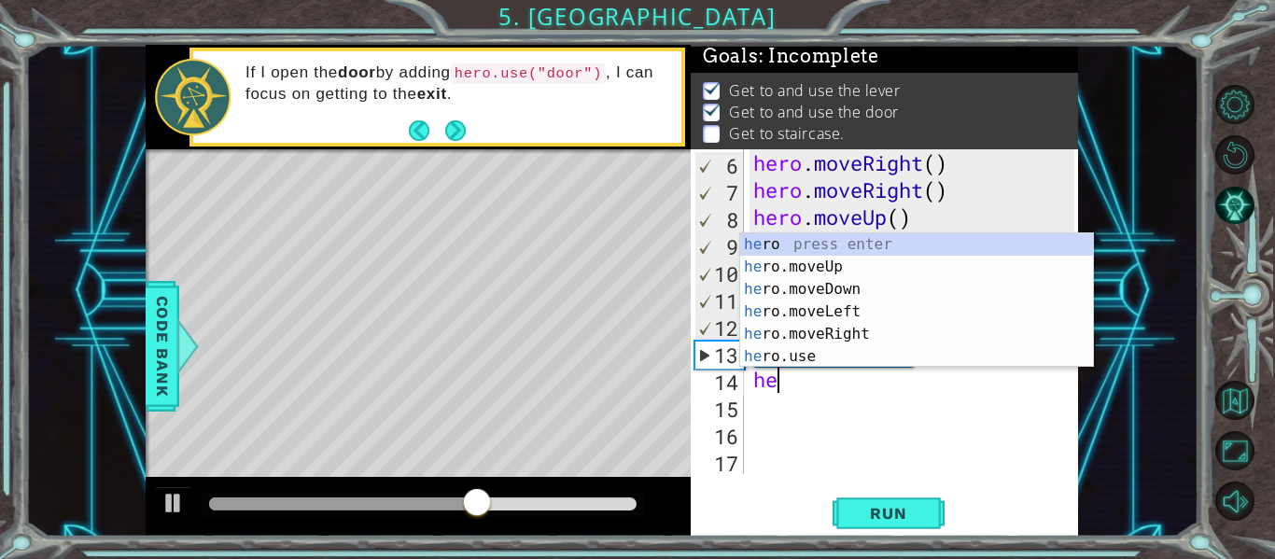
type textarea "her"
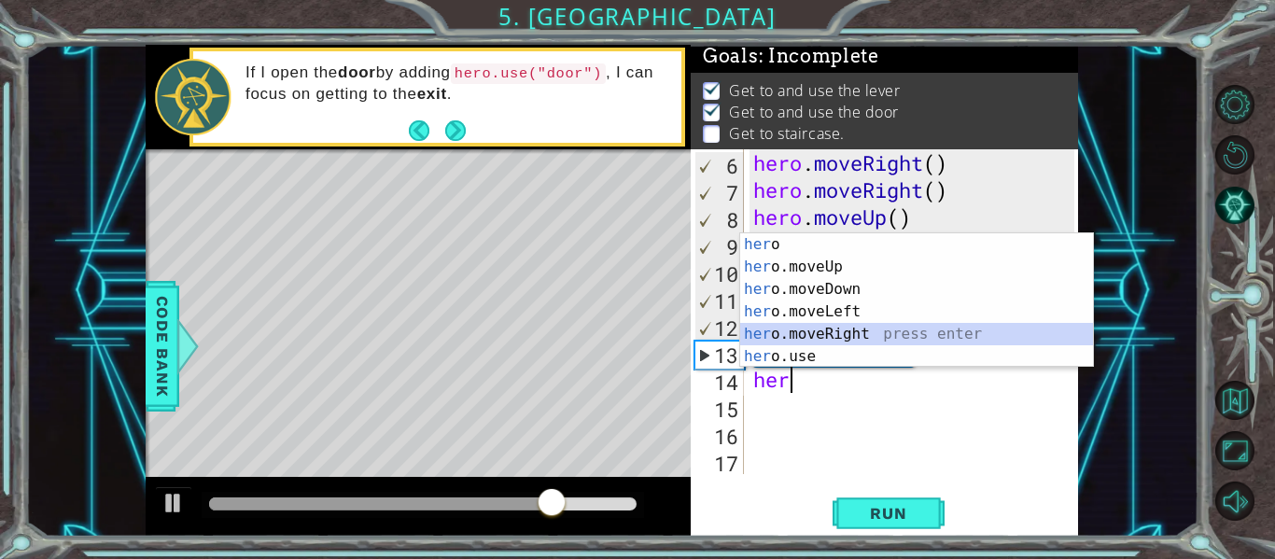
click at [827, 329] on div "her o press enter her o.moveUp press enter her o.moveDown press enter her o.mov…" at bounding box center [916, 322] width 353 height 179
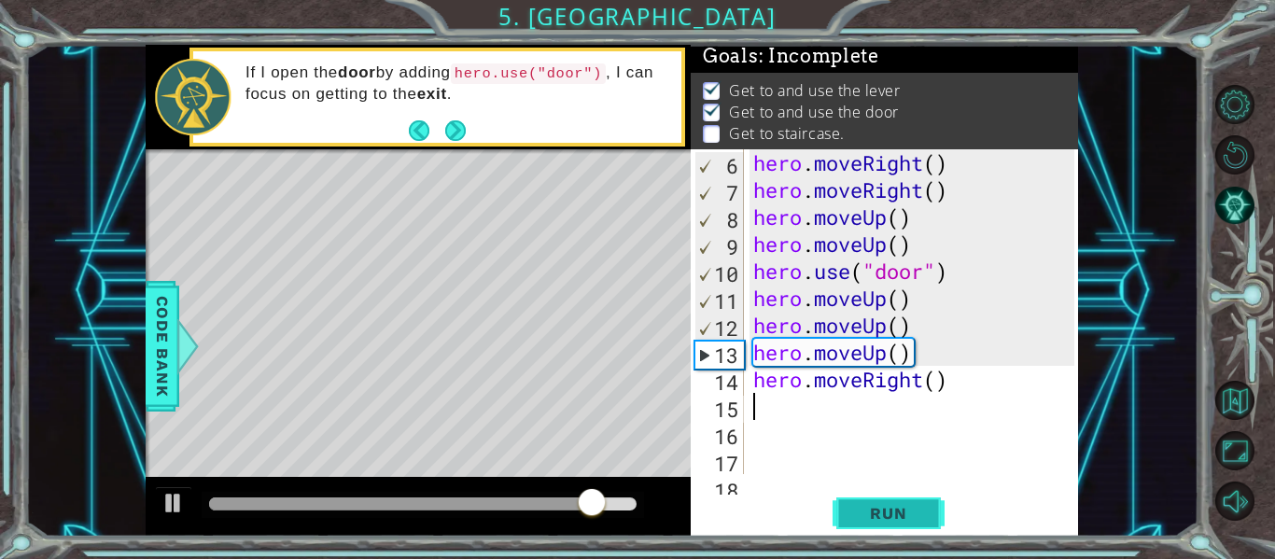
click at [873, 509] on span "Run" at bounding box center [888, 513] width 74 height 19
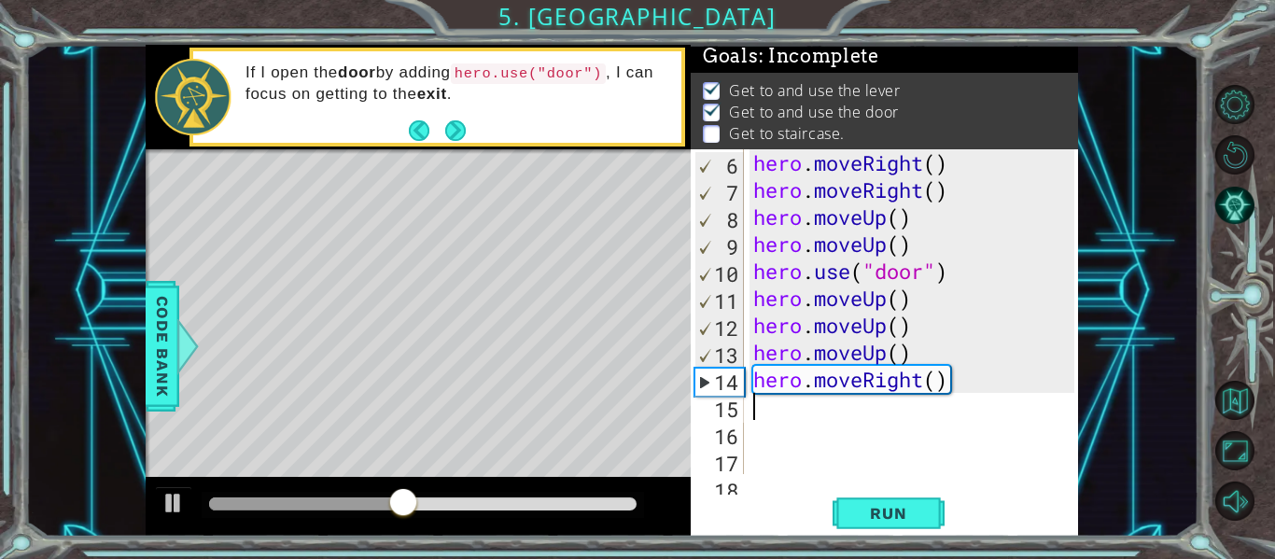
click at [967, 390] on div "hero . moveRight ( ) hero . moveRight ( ) hero . moveUp ( ) hero . moveUp ( ) h…" at bounding box center [916, 338] width 334 height 379
click at [957, 378] on div "hero . moveRight ( ) hero . moveRight ( ) hero . moveUp ( ) hero . moveUp ( ) h…" at bounding box center [916, 338] width 334 height 379
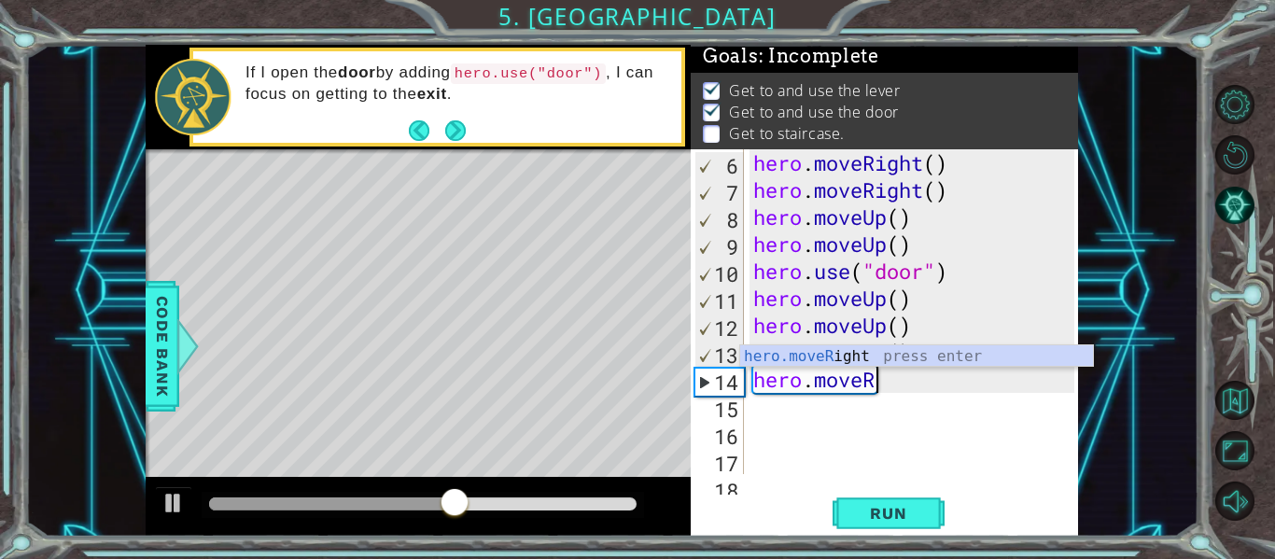
type textarea "hero.move"
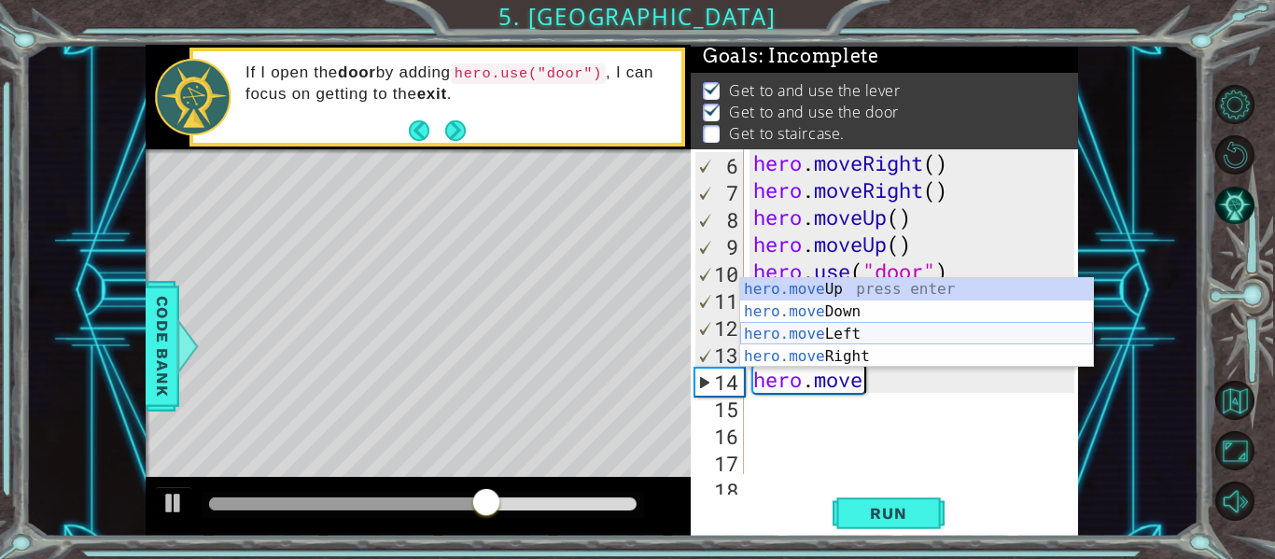
click at [871, 336] on div "hero.move Up press enter hero.move Down press enter hero.move Left press enter …" at bounding box center [916, 345] width 353 height 134
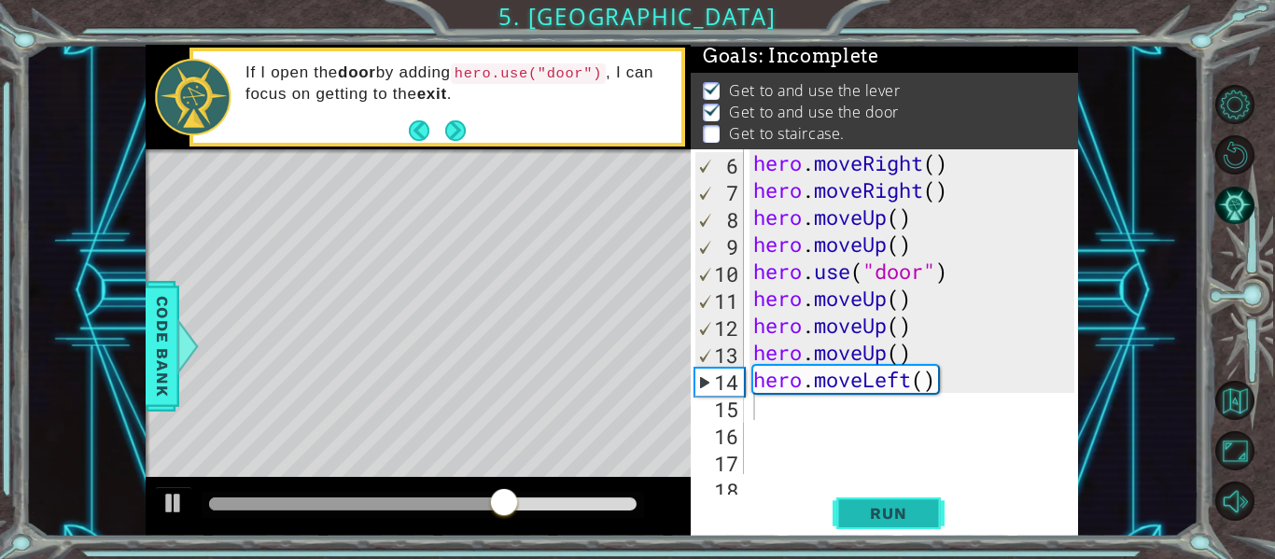
click at [864, 521] on span "Run" at bounding box center [888, 513] width 74 height 19
click at [950, 380] on div "hero . moveRight ( ) hero . moveRight ( ) hero . moveUp ( ) hero . moveUp ( ) h…" at bounding box center [916, 338] width 334 height 379
type textarea "hero.moveLeft()"
click at [799, 425] on div "hero . moveRight ( ) hero . moveRight ( ) hero . moveUp ( ) hero . moveUp ( ) h…" at bounding box center [916, 338] width 334 height 379
click at [768, 409] on div "hero . moveRight ( ) hero . moveRight ( ) hero . moveUp ( ) hero . moveUp ( ) h…" at bounding box center [916, 338] width 334 height 379
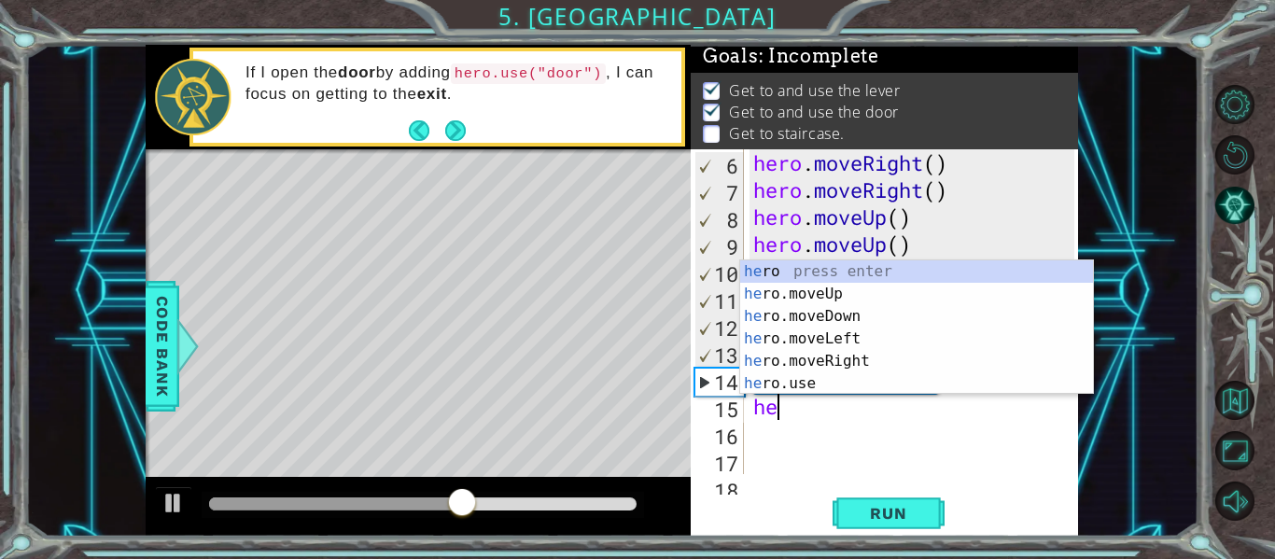
type textarea "her"
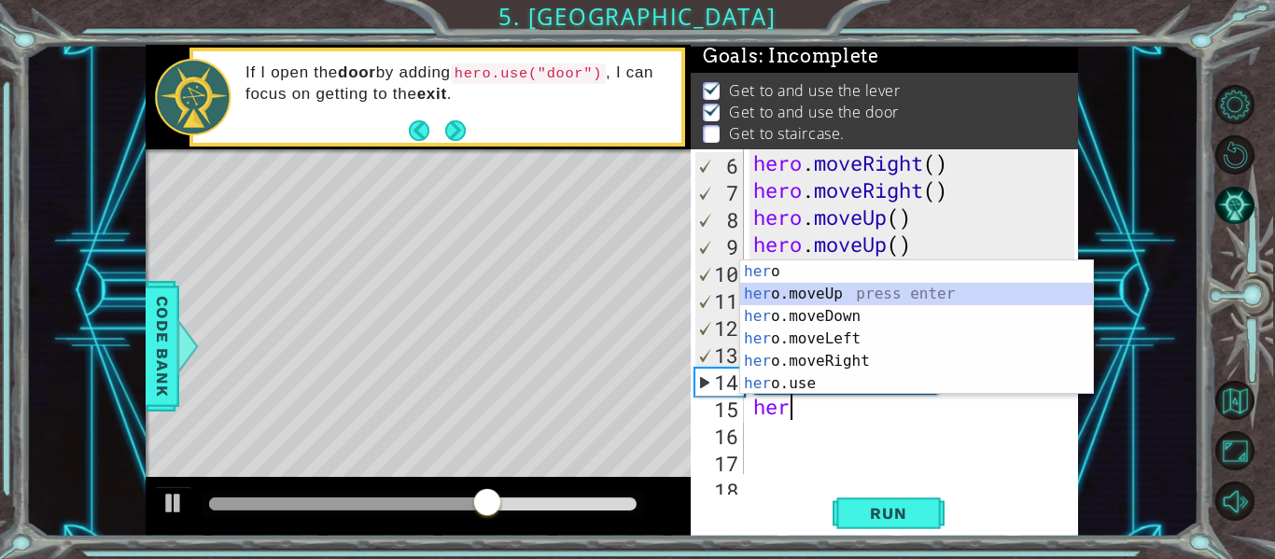
click at [810, 291] on div "her o press enter her o.moveUp press enter her o.moveDown press enter her o.mov…" at bounding box center [916, 349] width 353 height 179
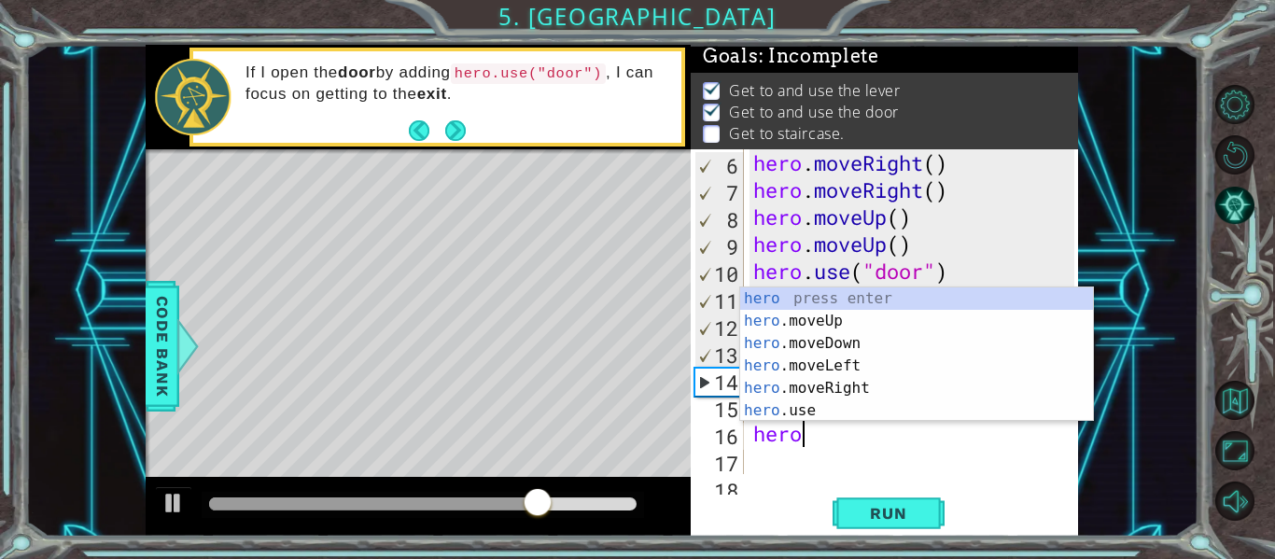
type textarea "hero."
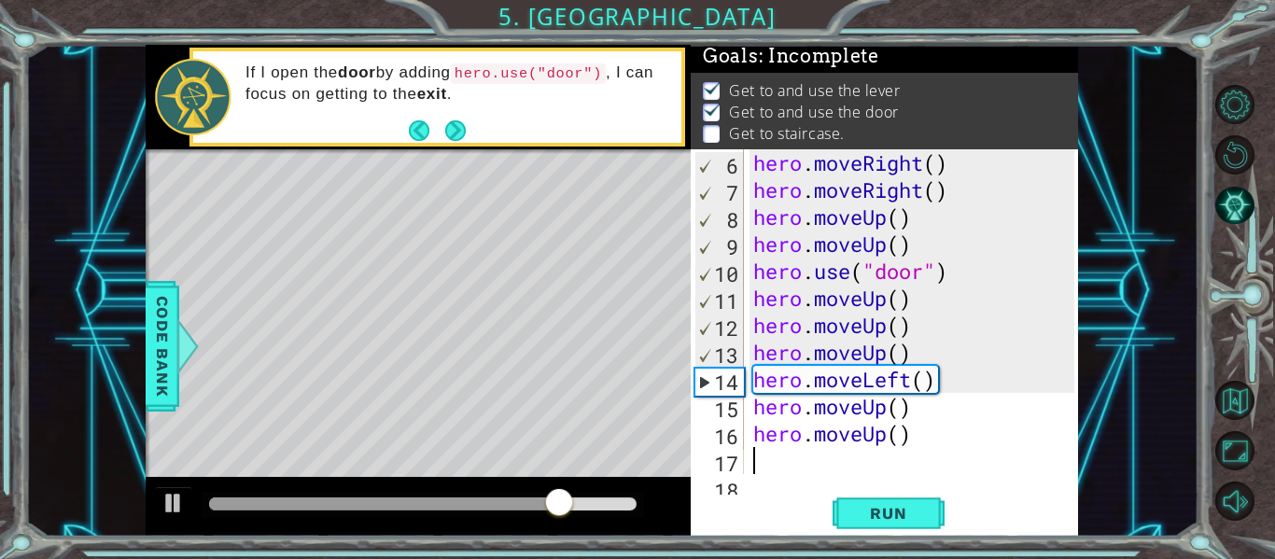
scroll to position [0, 0]
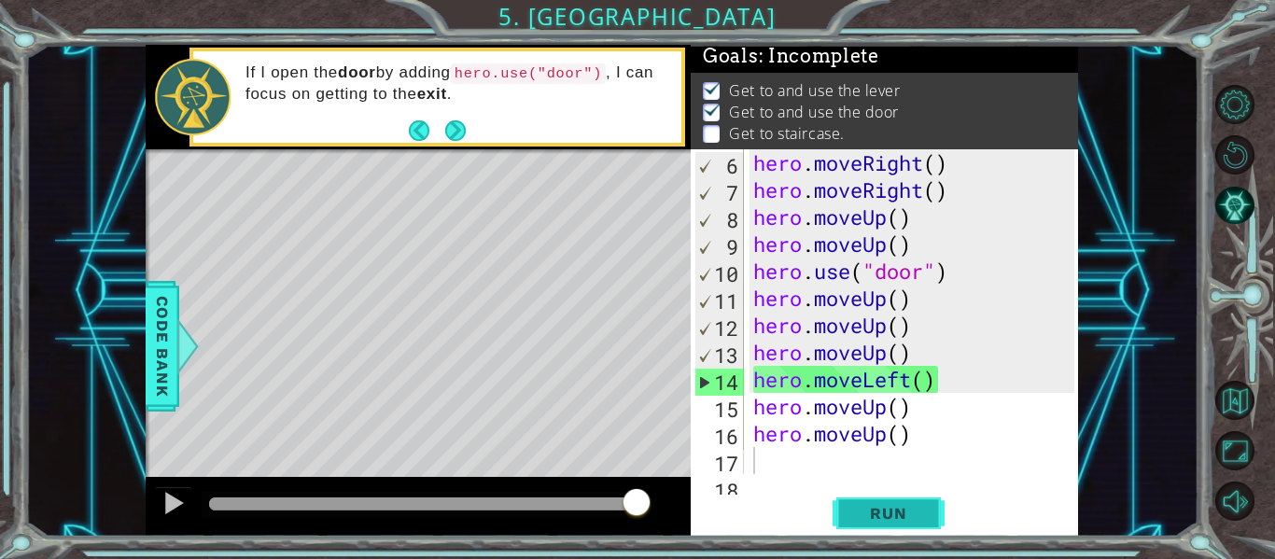
click at [858, 525] on button "Run" at bounding box center [888, 514] width 112 height 38
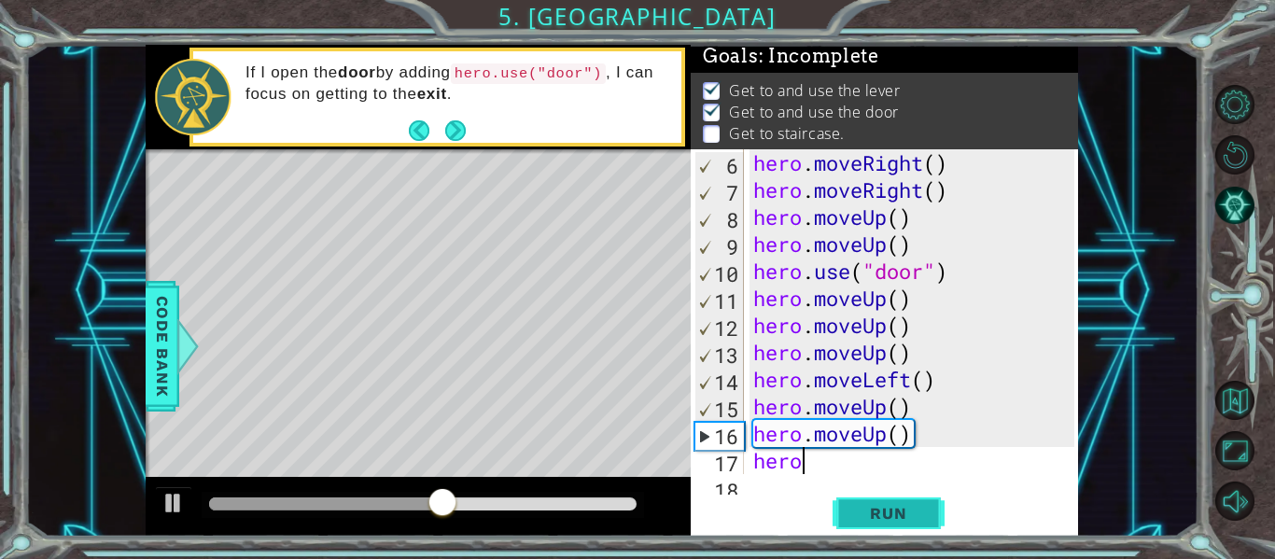
type textarea "hero."
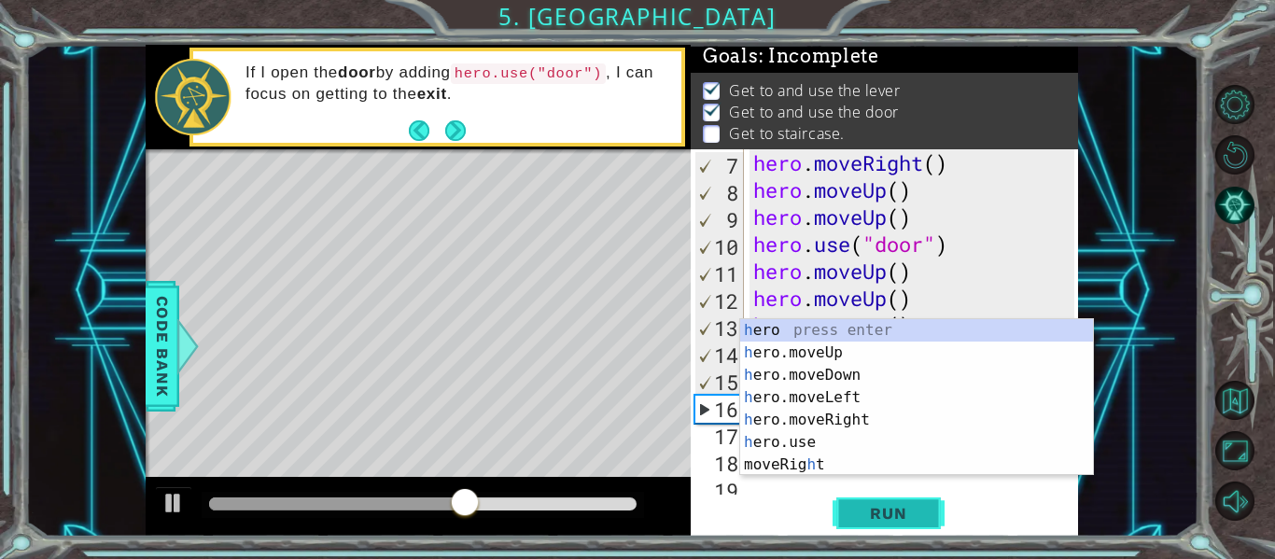
scroll to position [162, 0]
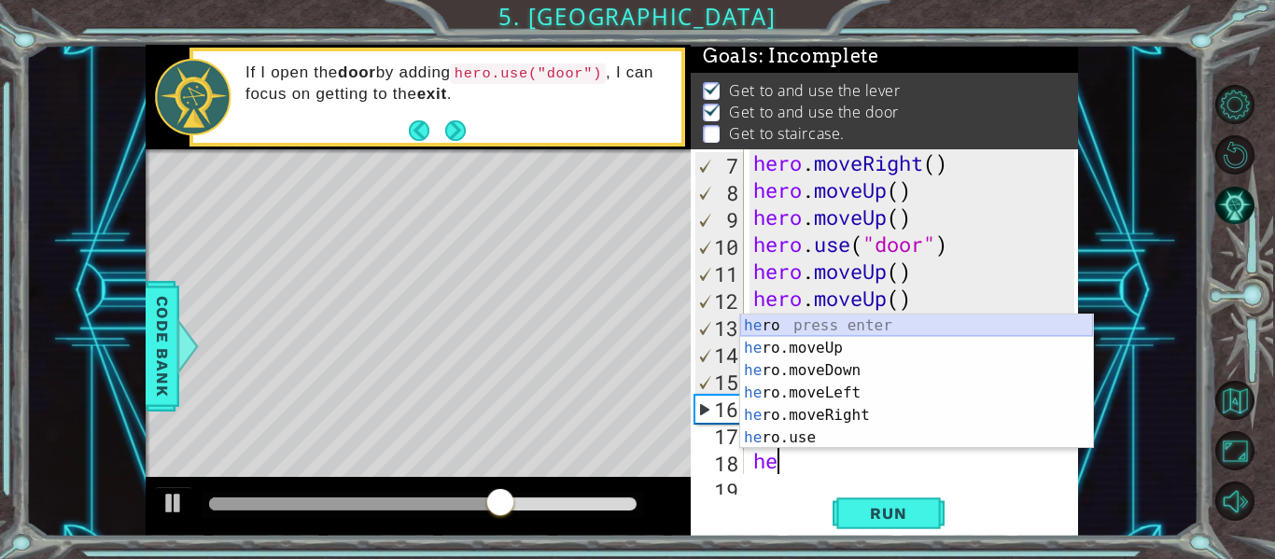
click at [844, 328] on div "he ro press enter he ro.moveUp press enter he ro.moveDown press enter he ro.mov…" at bounding box center [916, 403] width 353 height 179
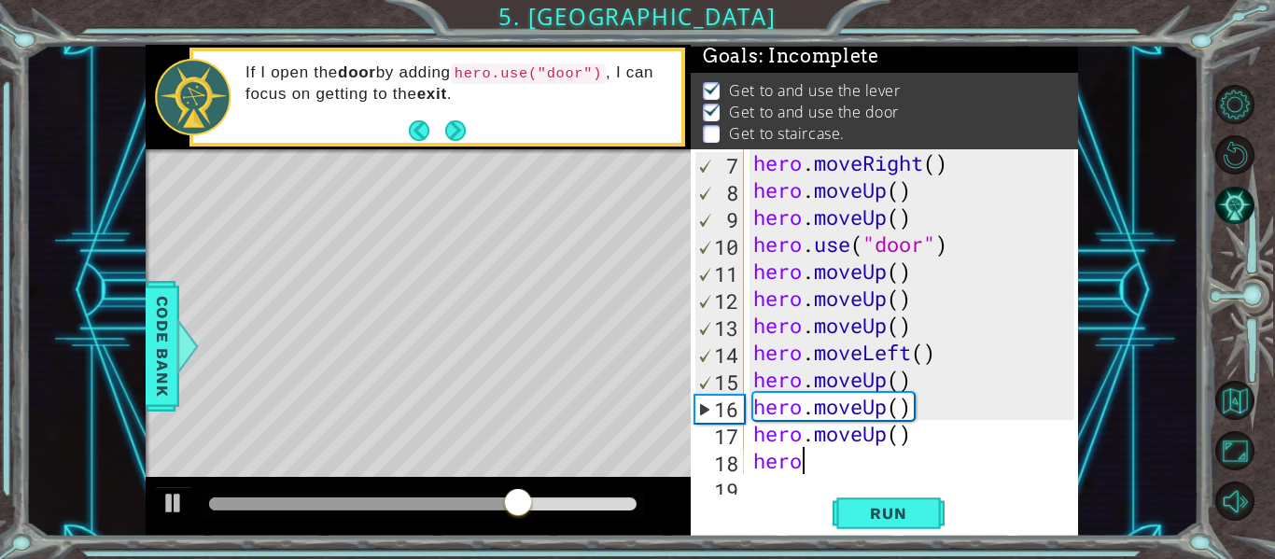
type textarea "hero."
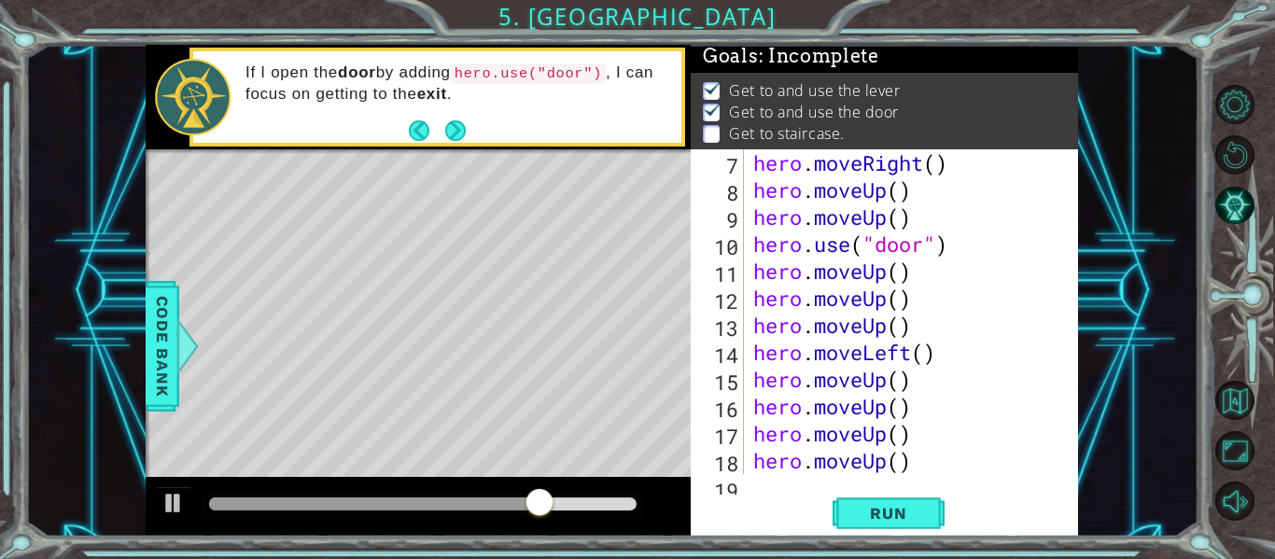
scroll to position [0, 0]
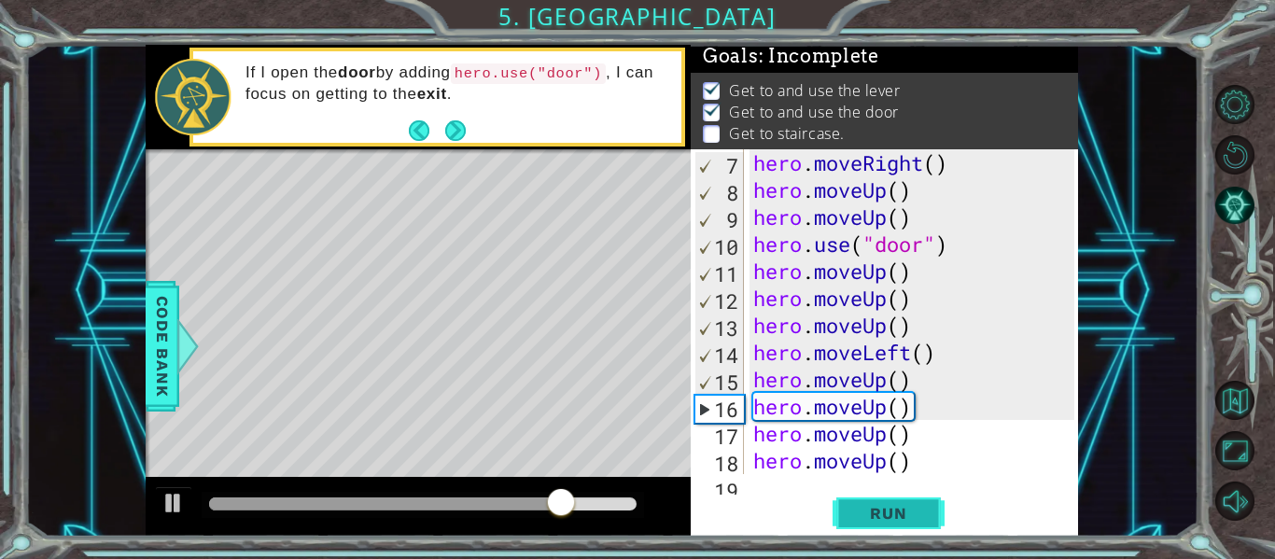
click at [852, 504] on span "Run" at bounding box center [888, 513] width 74 height 19
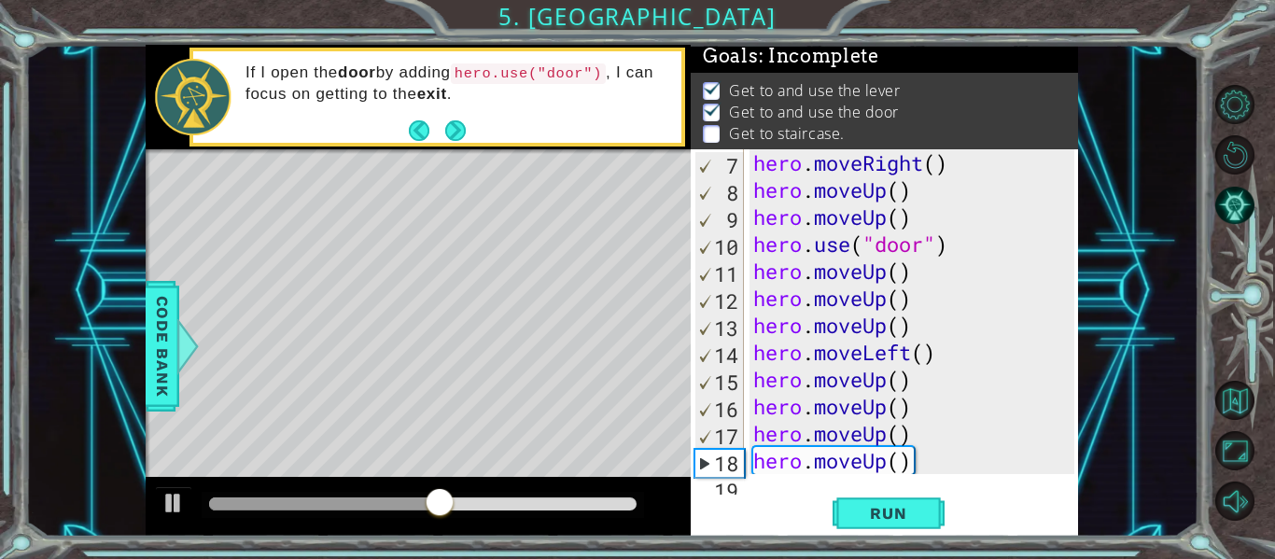
click at [827, 422] on div "hero . moveRight ( ) hero . moveUp ( ) hero . moveUp ( ) hero . use ( "door" ) …" at bounding box center [916, 338] width 334 height 379
type textarea "hero.moveUp()"
click at [914, 408] on div "hero . moveRight ( ) hero . moveUp ( ) hero . moveUp ( ) hero . use ( "door" ) …" at bounding box center [916, 338] width 334 height 379
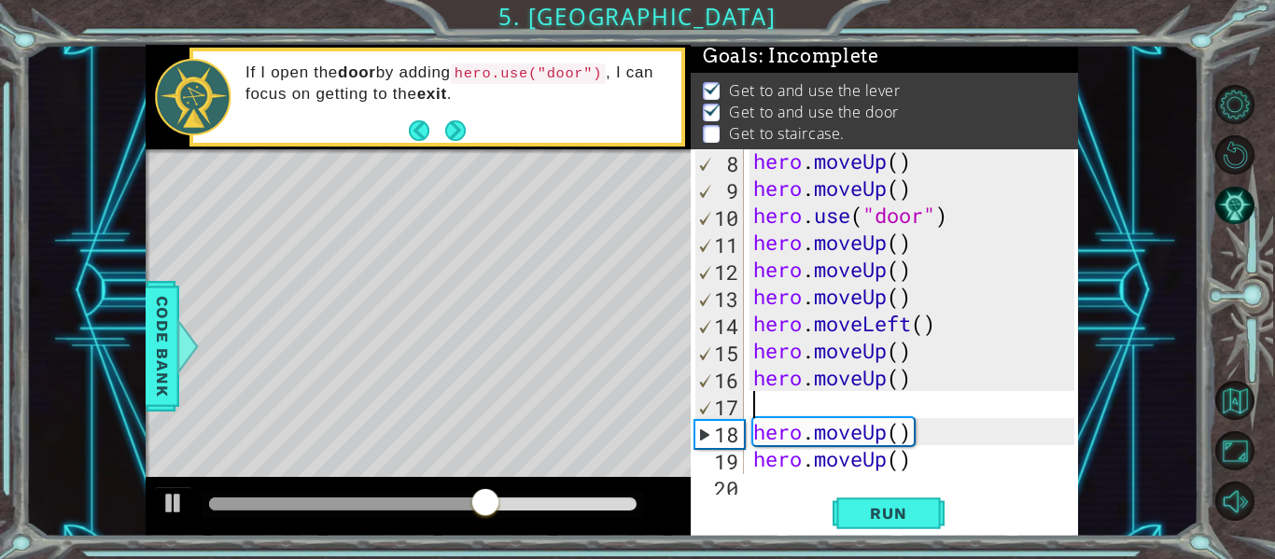
scroll to position [215, 0]
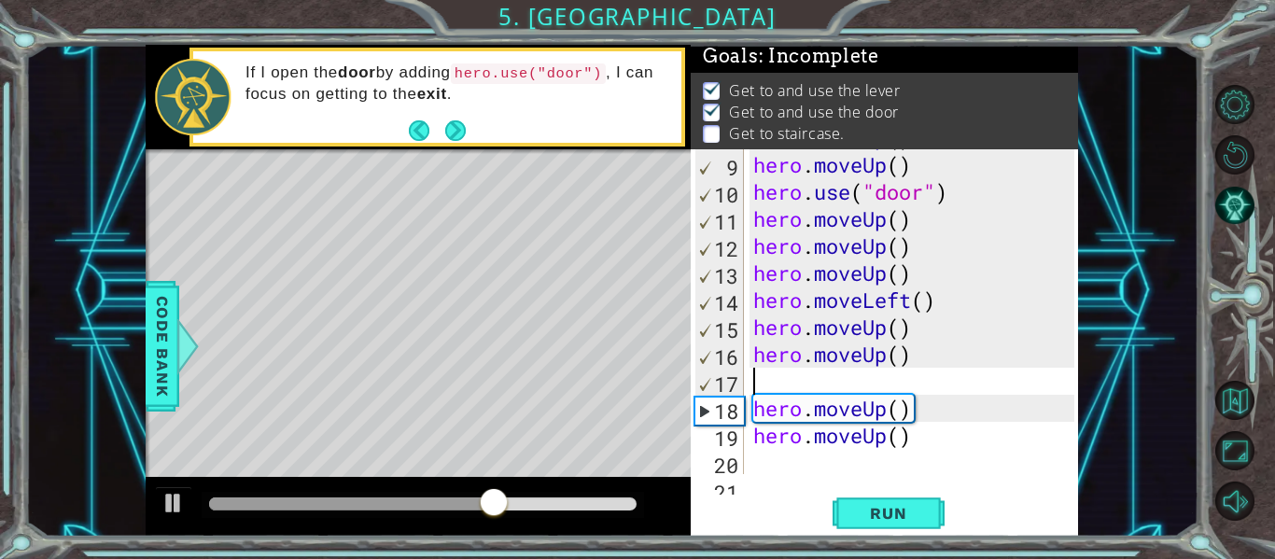
type textarea "h"
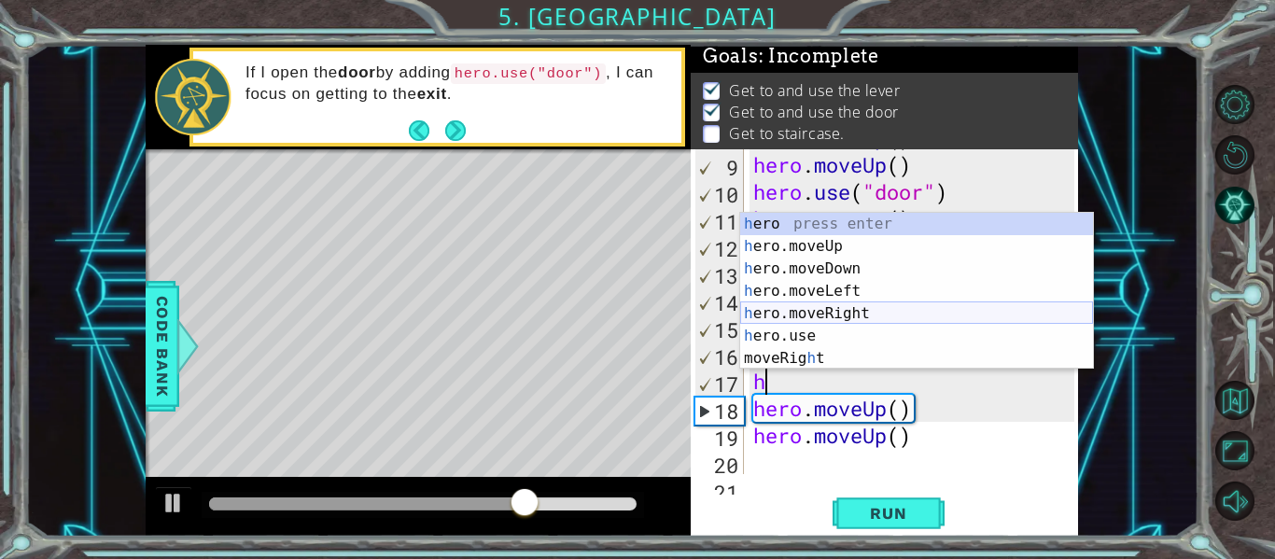
click at [854, 312] on div "h ero press enter h ero.moveUp press enter h ero.moveDown press enter h ero.mov…" at bounding box center [916, 314] width 353 height 202
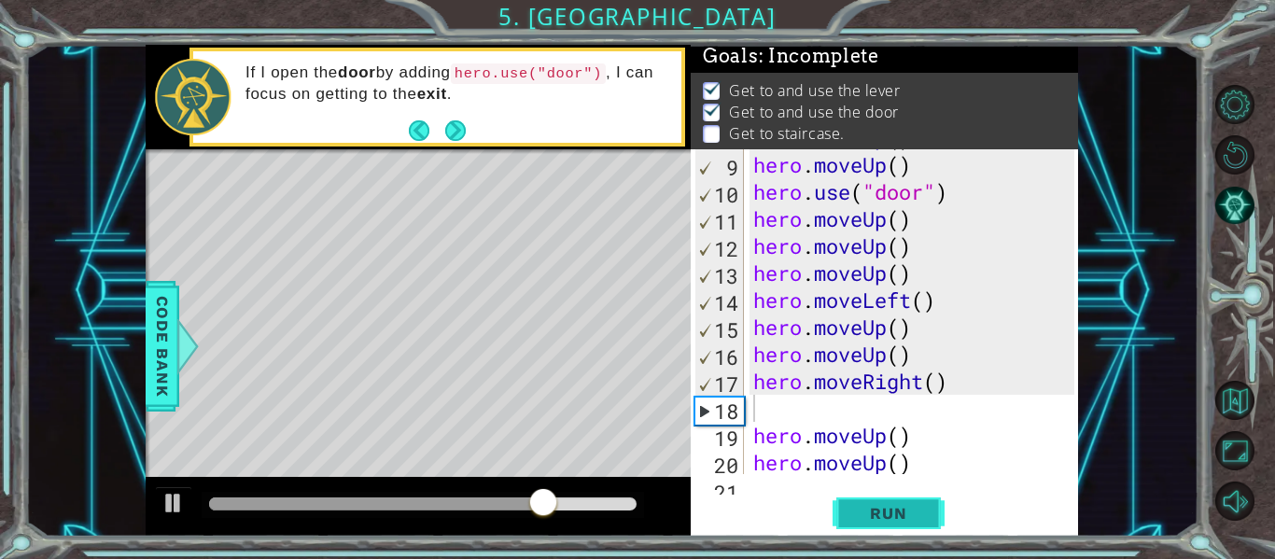
click at [882, 504] on span "Run" at bounding box center [888, 513] width 74 height 19
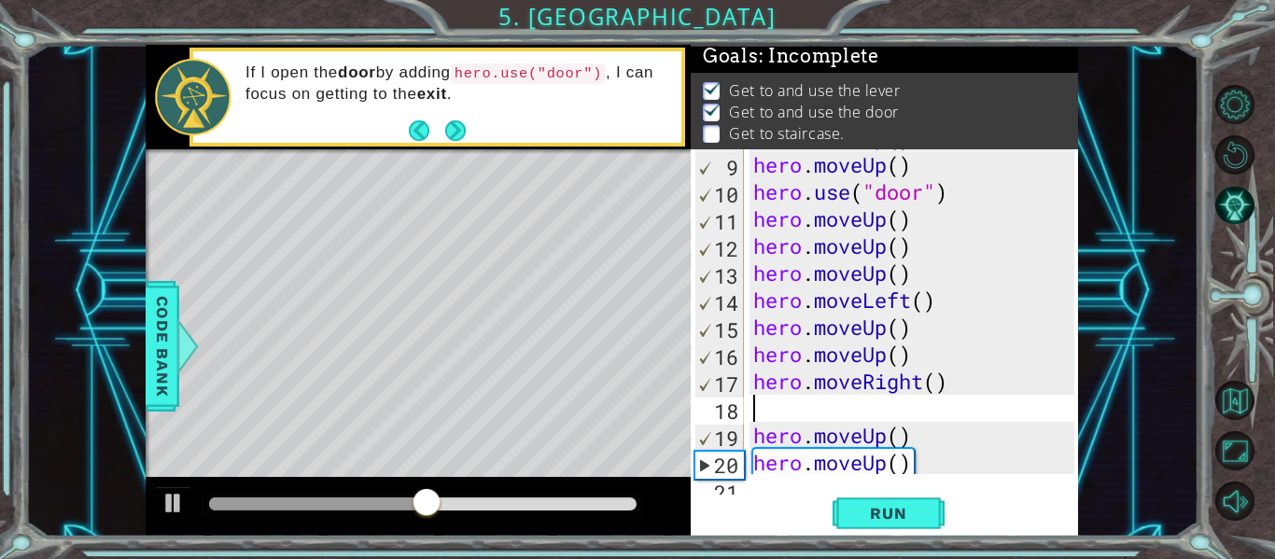
click at [921, 441] on div "hero . moveUp ( ) hero . moveUp ( ) hero . use ( "door" ) hero . moveUp ( ) her…" at bounding box center [916, 313] width 334 height 379
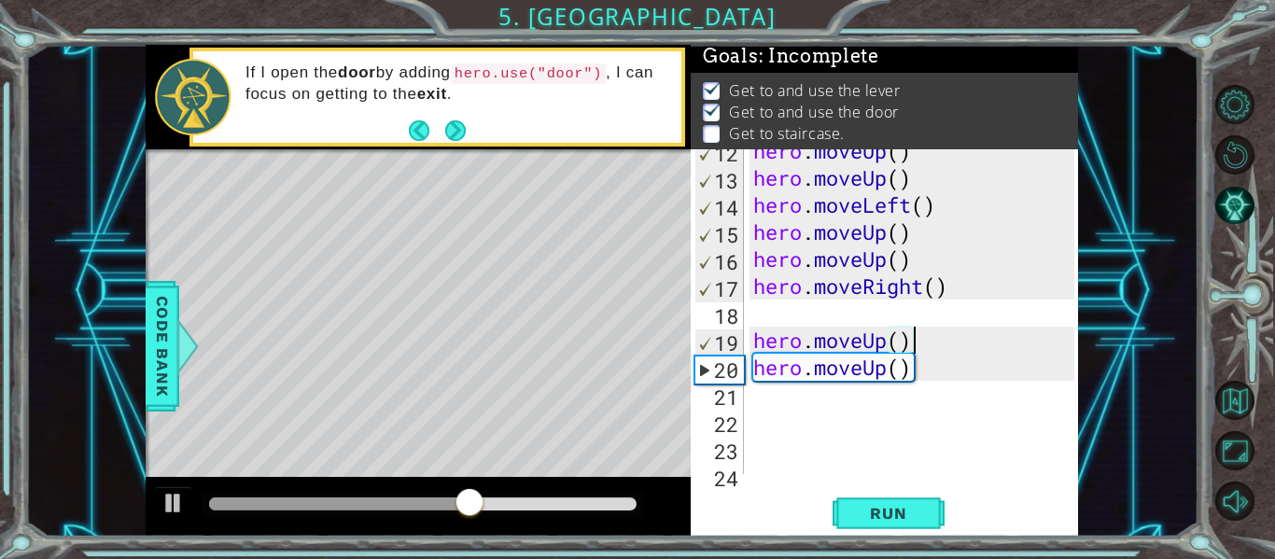
click at [949, 297] on div "hero . moveUp ( ) hero . moveUp ( ) hero . moveLeft ( ) hero . moveUp ( ) hero …" at bounding box center [916, 326] width 334 height 379
type textarea "hero.moveRight()"
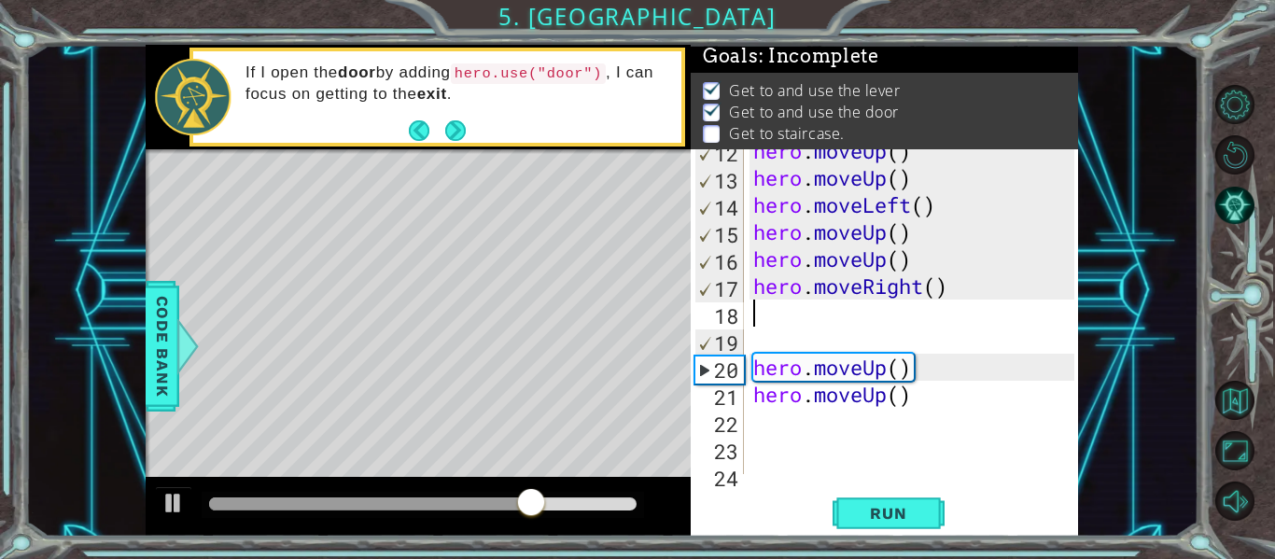
click at [941, 349] on div "hero . moveUp ( ) hero . moveUp ( ) hero . moveLeft ( ) hero . moveUp ( ) hero …" at bounding box center [916, 326] width 334 height 379
click at [929, 390] on div "hero . moveUp ( ) hero . moveUp ( ) hero . moveLeft ( ) hero . moveUp ( ) hero …" at bounding box center [916, 326] width 334 height 379
type textarea "hero.moveUp()"
click at [926, 377] on div "hero . moveUp ( ) hero . moveUp ( ) hero . moveLeft ( ) hero . moveUp ( ) hero …" at bounding box center [916, 326] width 334 height 379
type textarea "hero.moveUp("
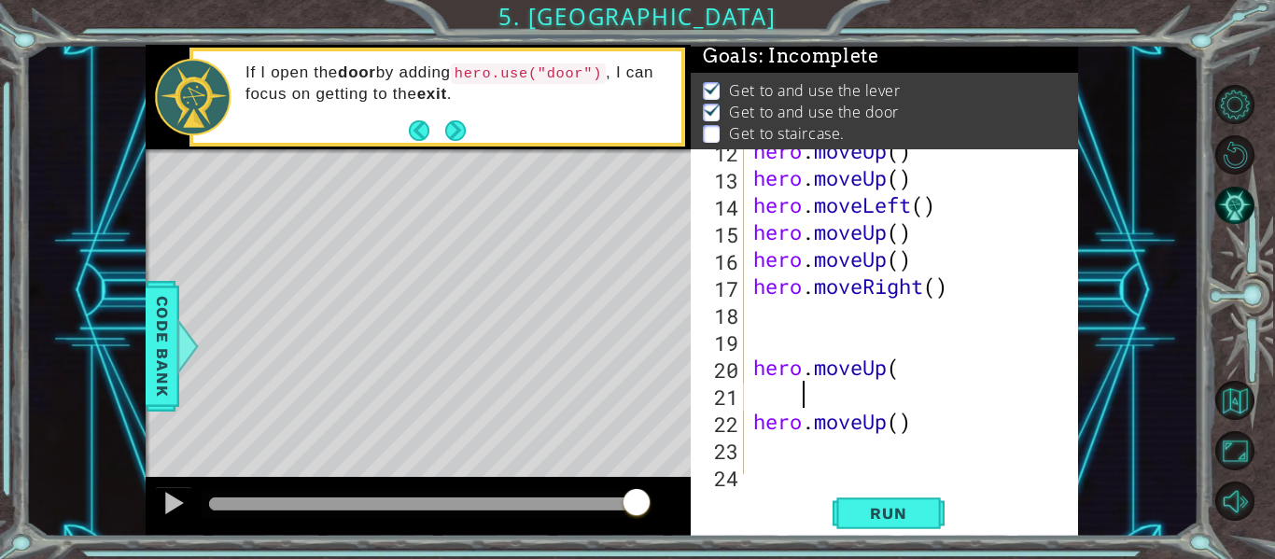
click at [916, 362] on div "hero . moveUp ( ) hero . moveUp ( ) hero . moveLeft ( ) hero . moveUp ( ) hero …" at bounding box center [916, 326] width 334 height 379
type textarea "hero.moveUp"
click at [920, 374] on div "hero . moveUp ( ) hero . moveUp ( ) hero . moveLeft ( ) hero . moveUp ( ) hero …" at bounding box center [916, 326] width 334 height 379
type textarea "hero.moveUp()"
click at [936, 314] on div "hero . moveUp ( ) hero . moveUp ( ) hero . moveLeft ( ) hero . moveUp ( ) hero …" at bounding box center [916, 326] width 334 height 379
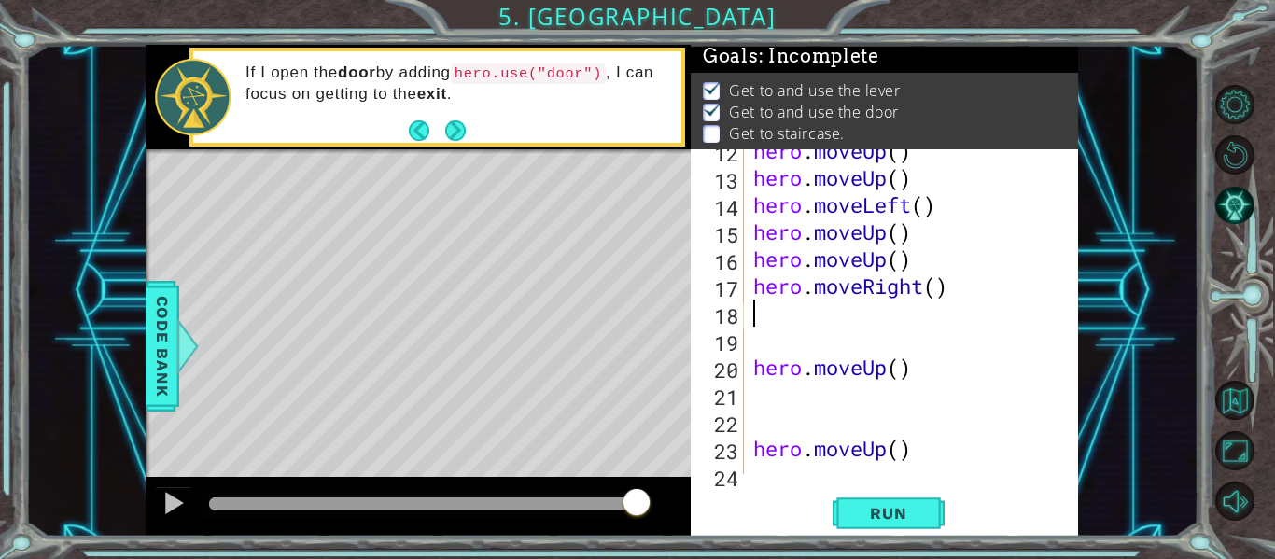
click at [930, 446] on div "hero . moveUp ( ) hero . moveUp ( ) hero . moveLeft ( ) hero . moveUp ( ) hero …" at bounding box center [916, 326] width 334 height 379
type textarea "hero.moveUp()"
click at [950, 300] on div "hero . moveUp ( ) hero . moveUp ( ) hero . moveLeft ( ) hero . moveUp ( ) hero …" at bounding box center [916, 326] width 334 height 379
type textarea "hero.moveRight()"
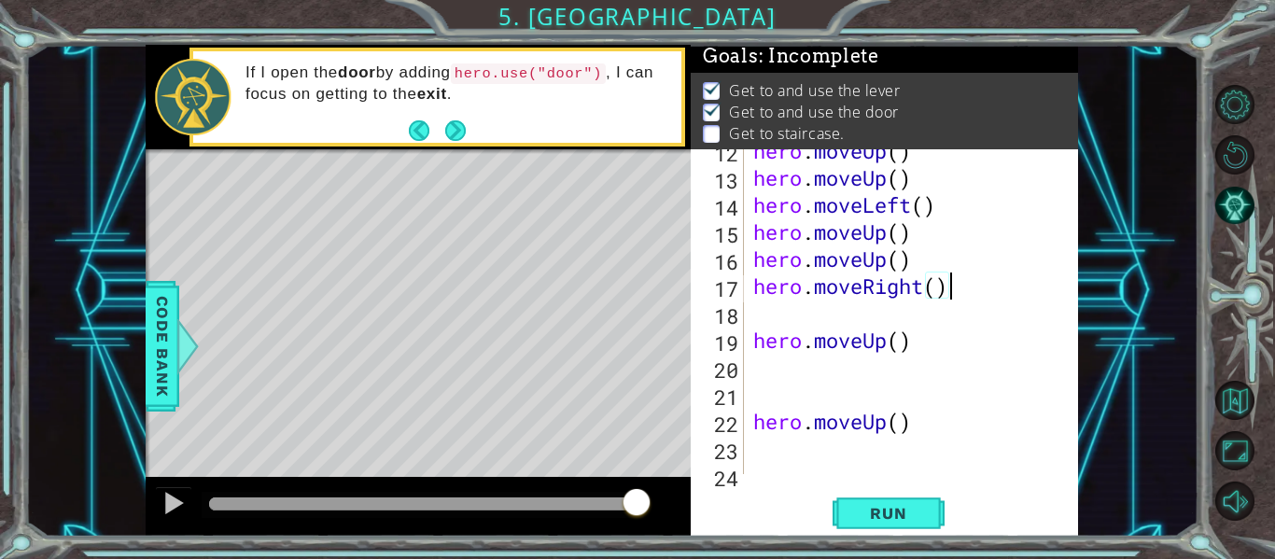
click at [785, 319] on div "hero . moveUp ( ) hero . moveUp ( ) hero . moveLeft ( ) hero . moveUp ( ) hero …" at bounding box center [916, 326] width 334 height 379
type textarea "hero.moveRight()"
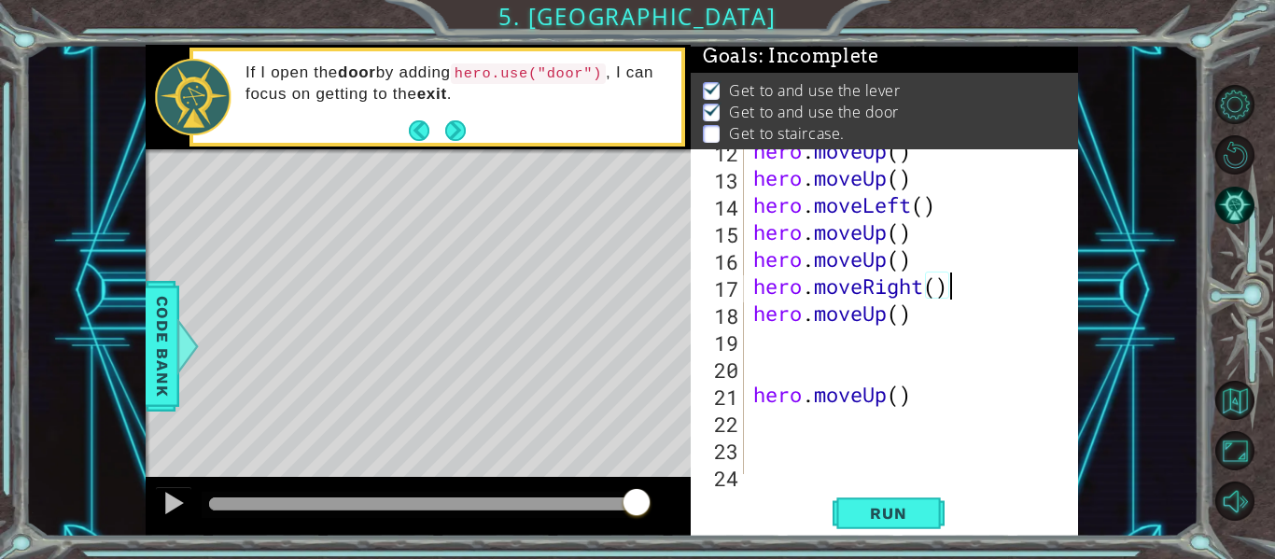
click at [755, 336] on div "hero . moveUp ( ) hero . moveUp ( ) hero . moveLeft ( ) hero . moveUp ( ) hero …" at bounding box center [916, 326] width 334 height 379
type textarea "hero.moveUp()"
click at [749, 342] on div "hero . moveUp ( ) hero . moveUp ( ) hero . moveLeft ( ) hero . moveUp ( ) hero …" at bounding box center [916, 326] width 334 height 379
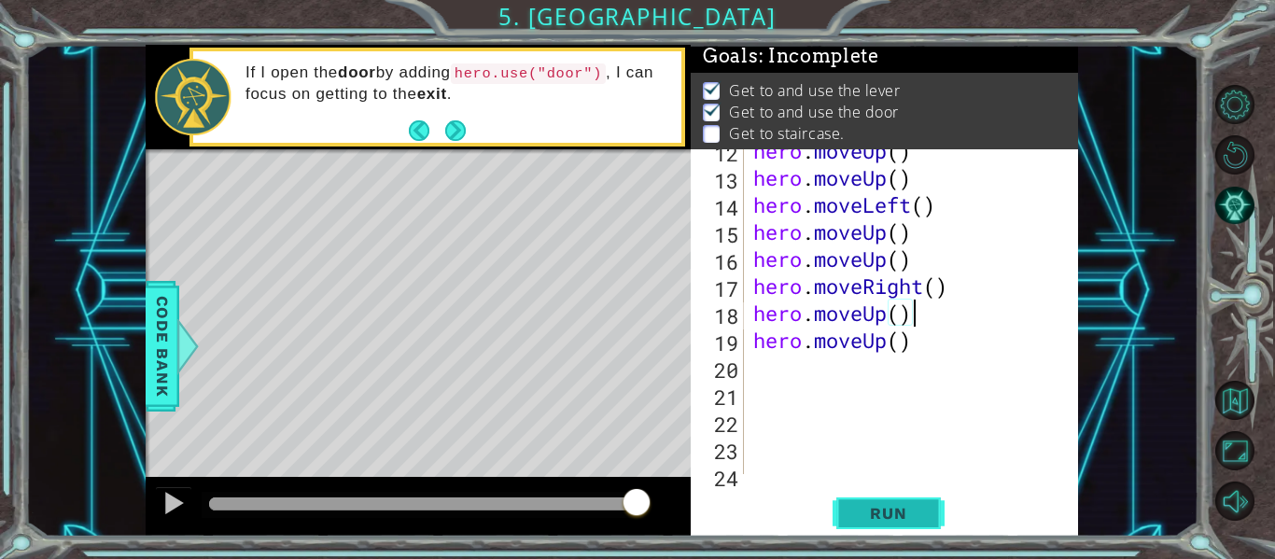
click at [903, 519] on span "Run" at bounding box center [888, 513] width 74 height 19
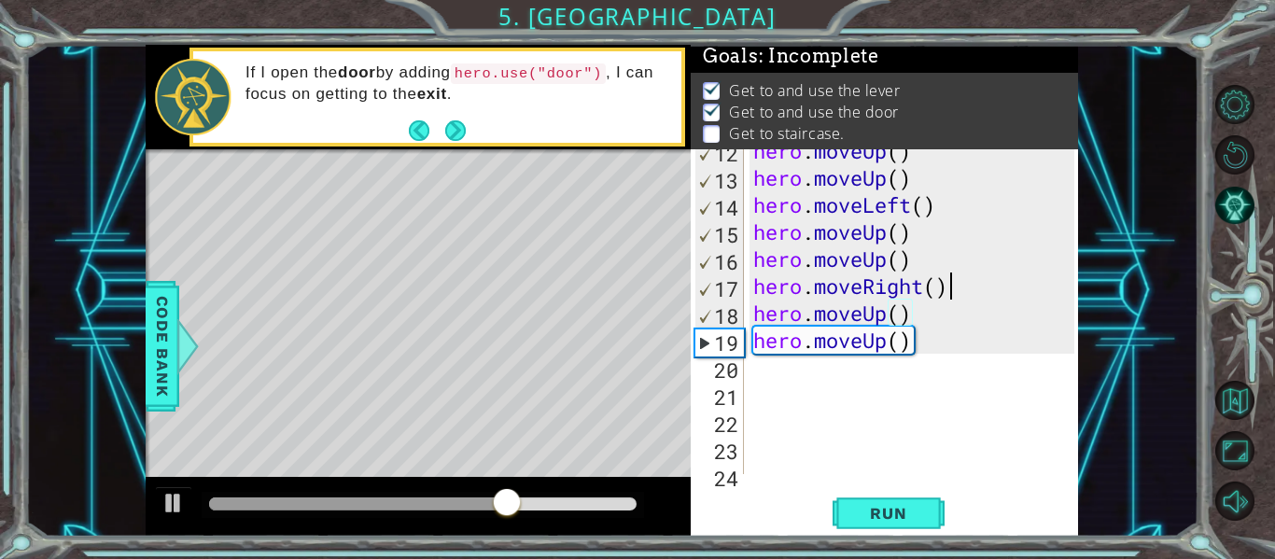
click at [957, 294] on div "hero . moveUp ( ) hero . moveUp ( ) hero . moveLeft ( ) hero . moveUp ( ) hero …" at bounding box center [916, 326] width 334 height 379
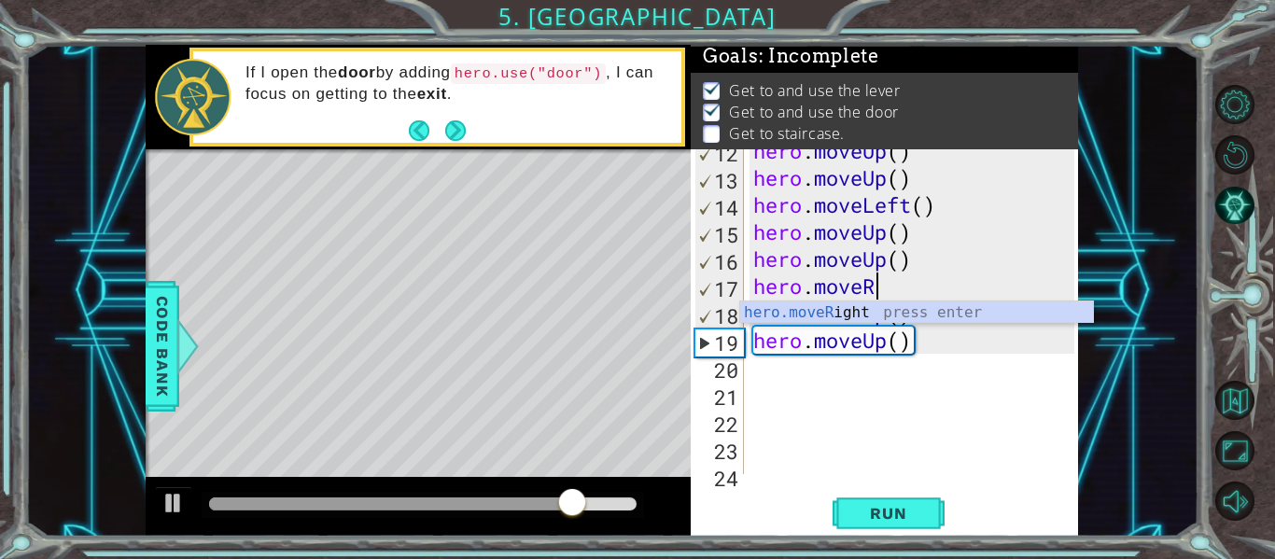
type textarea "hero.move"
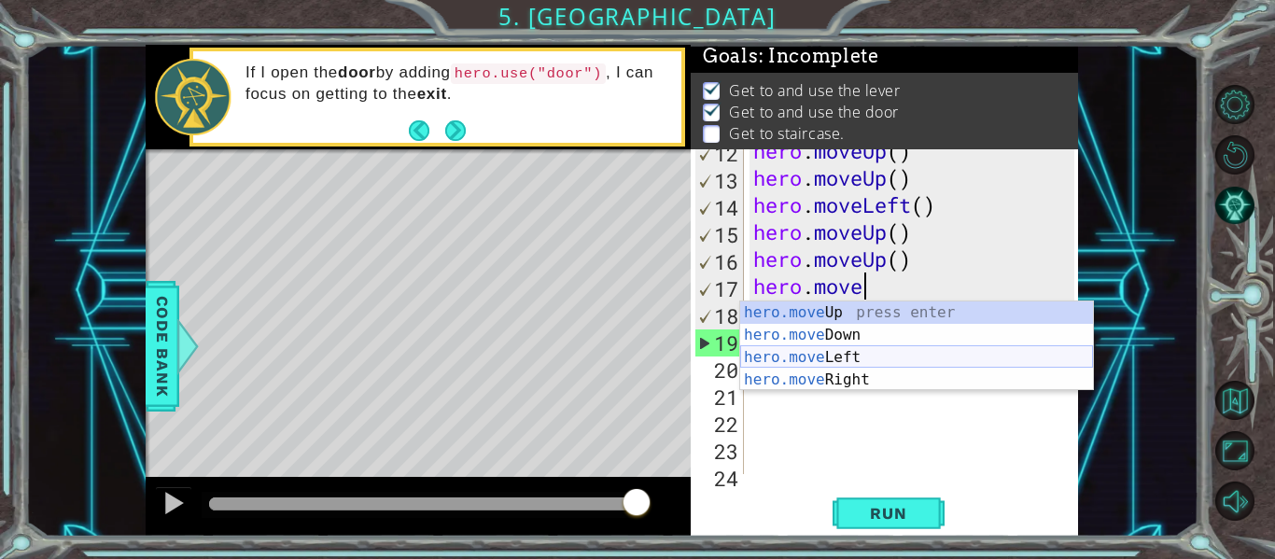
click at [916, 356] on div "hero.move Up press enter hero.move Down press enter hero.move Left press enter …" at bounding box center [916, 368] width 353 height 134
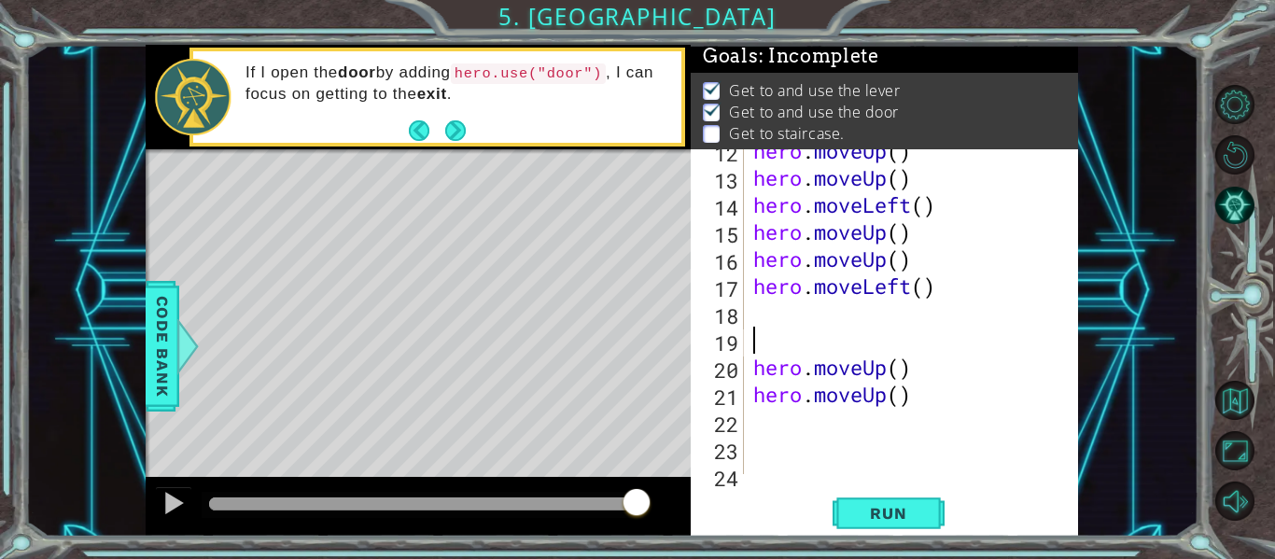
type textarea "hero.moveLeft()"
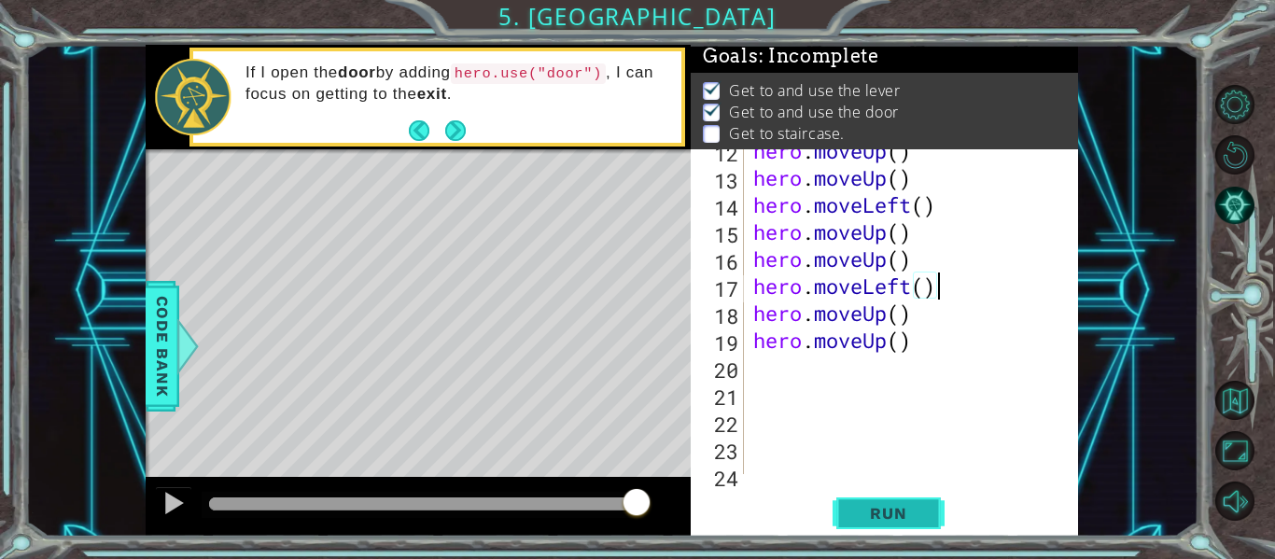
click at [876, 519] on span "Run" at bounding box center [888, 513] width 74 height 19
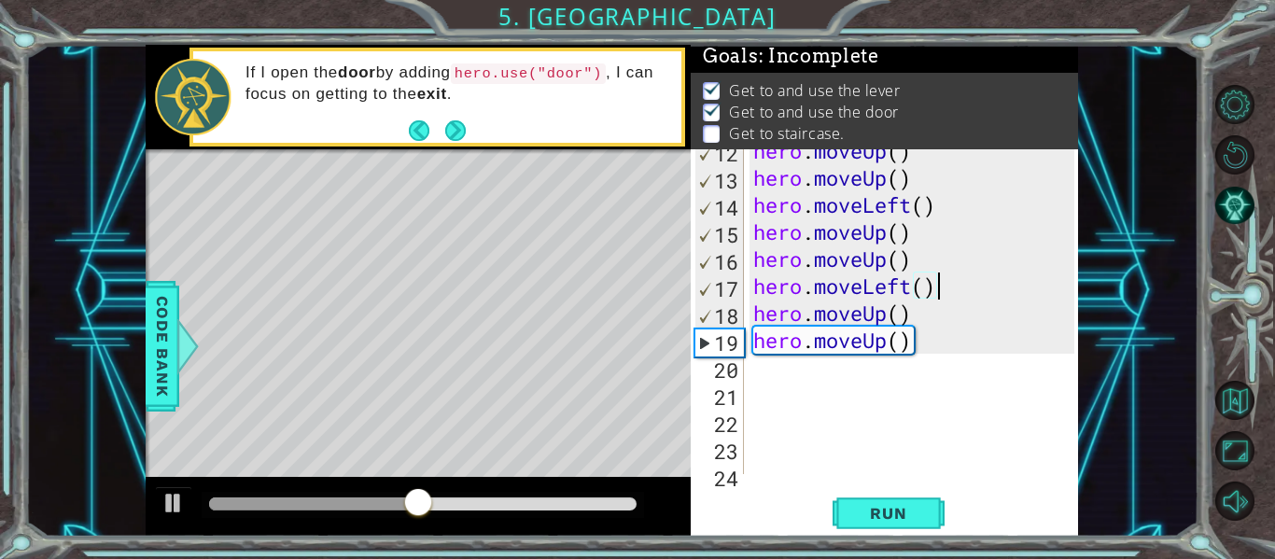
click at [812, 391] on div "hero . moveUp ( ) hero . moveUp ( ) hero . moveLeft ( ) hero . moveUp ( ) hero …" at bounding box center [916, 326] width 334 height 379
click at [796, 372] on div "hero . moveUp ( ) hero . moveUp ( ) hero . moveLeft ( ) hero . moveUp ( ) hero …" at bounding box center [916, 326] width 334 height 379
type textarea "hero."
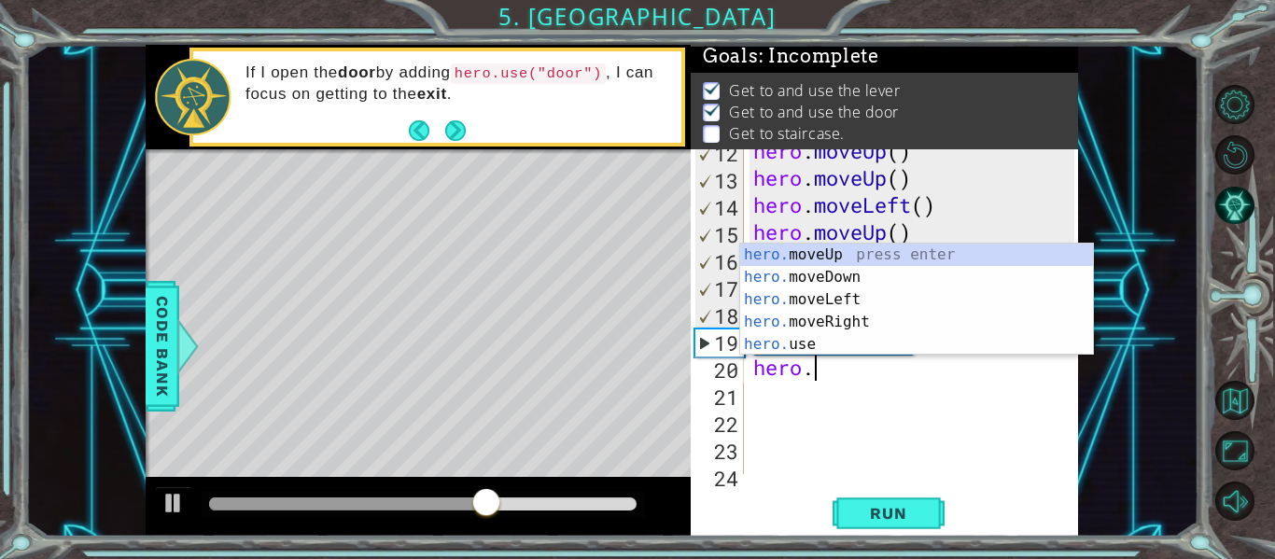
scroll to position [0, 0]
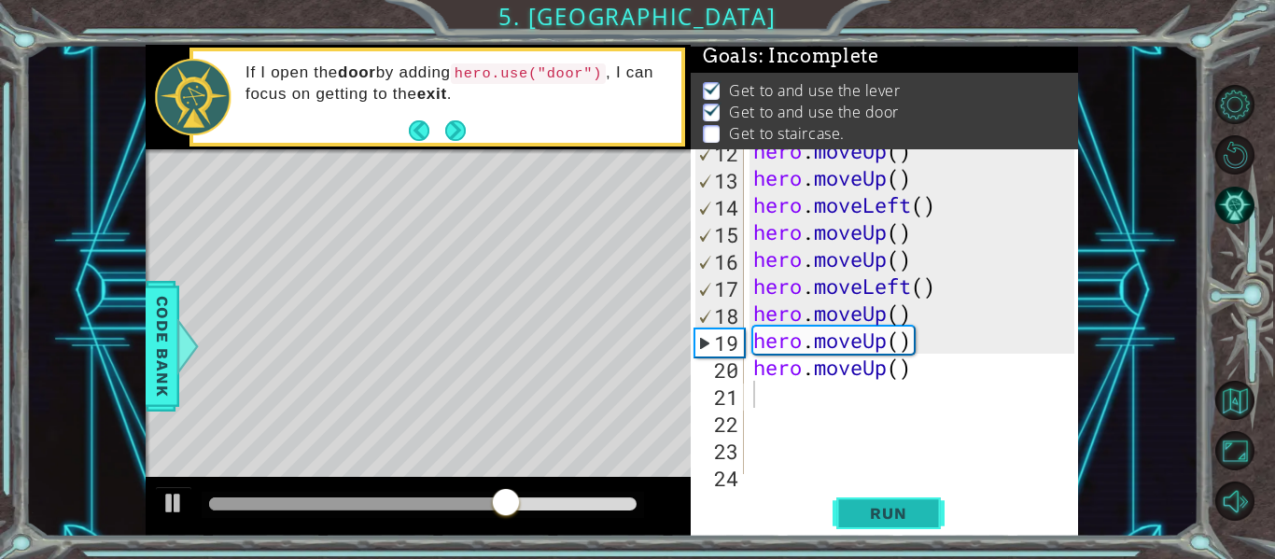
click at [875, 521] on span "Run" at bounding box center [888, 513] width 74 height 19
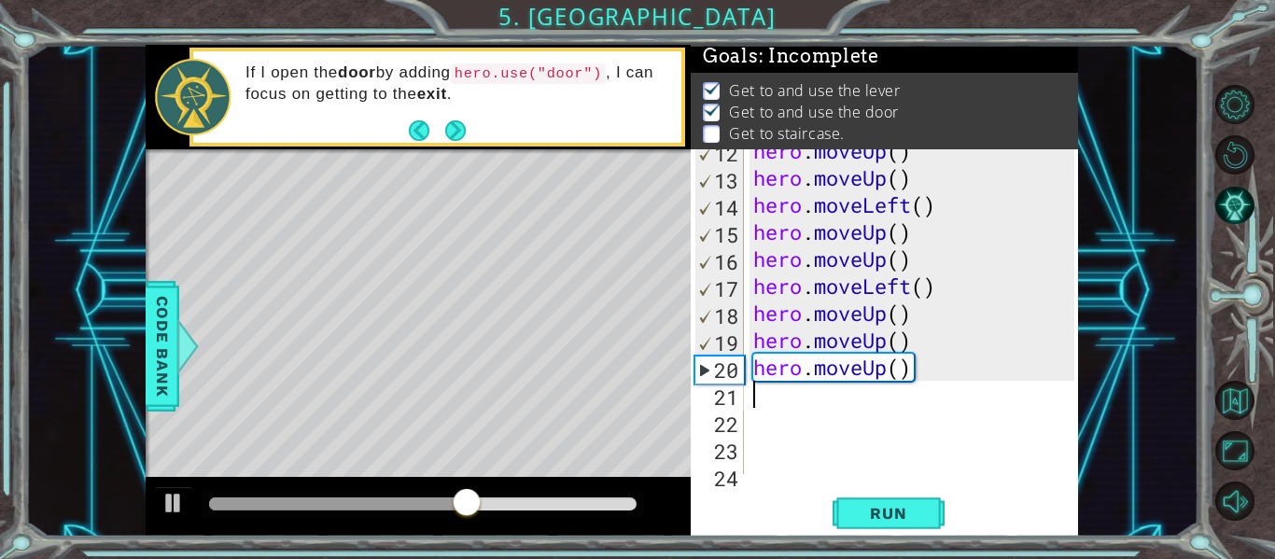
click at [914, 340] on div "hero . moveUp ( ) hero . moveUp ( ) hero . moveLeft ( ) hero . moveUp ( ) hero …" at bounding box center [916, 326] width 334 height 379
type textarea "hero.moveUp()"
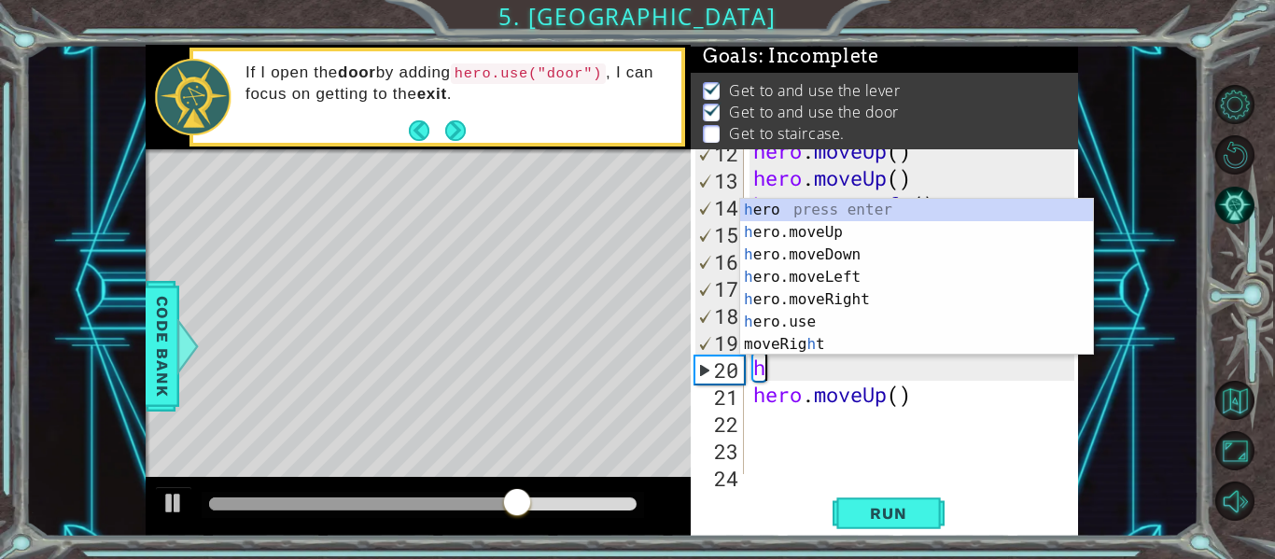
type textarea "he"
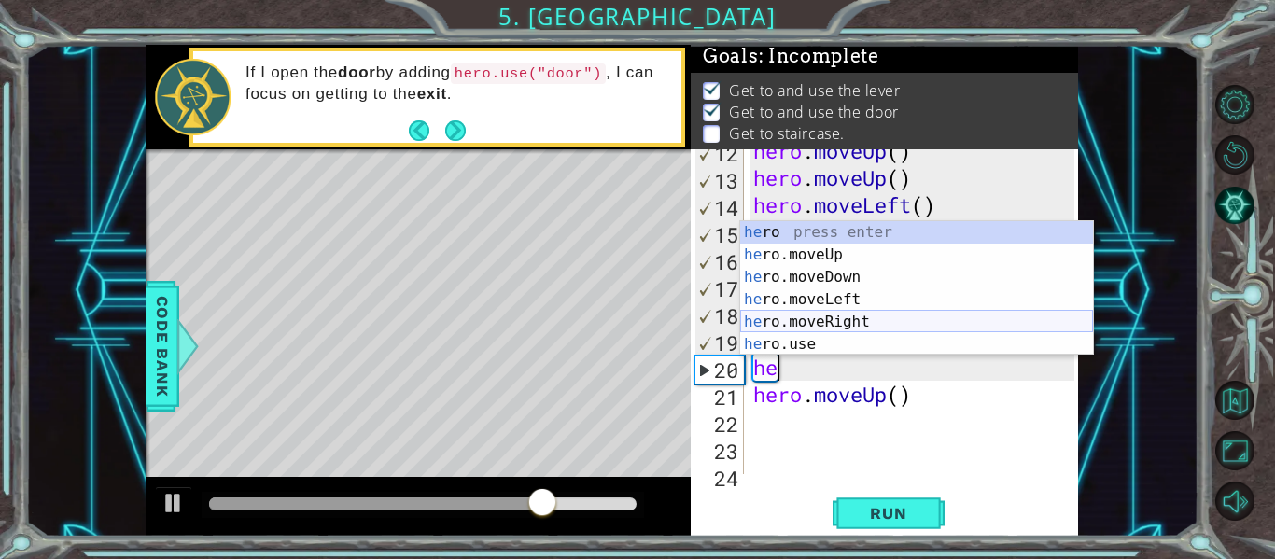
click at [886, 324] on div "he ro press enter he ro.moveUp press enter he ro.moveDown press enter he ro.mov…" at bounding box center [916, 310] width 353 height 179
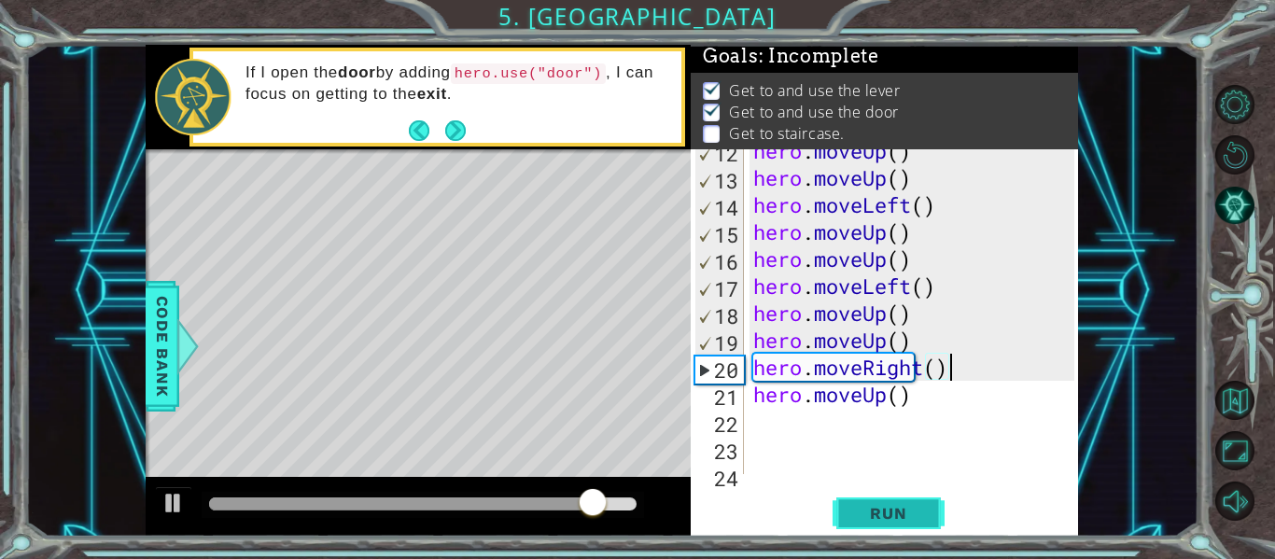
click at [878, 519] on span "Run" at bounding box center [888, 513] width 74 height 19
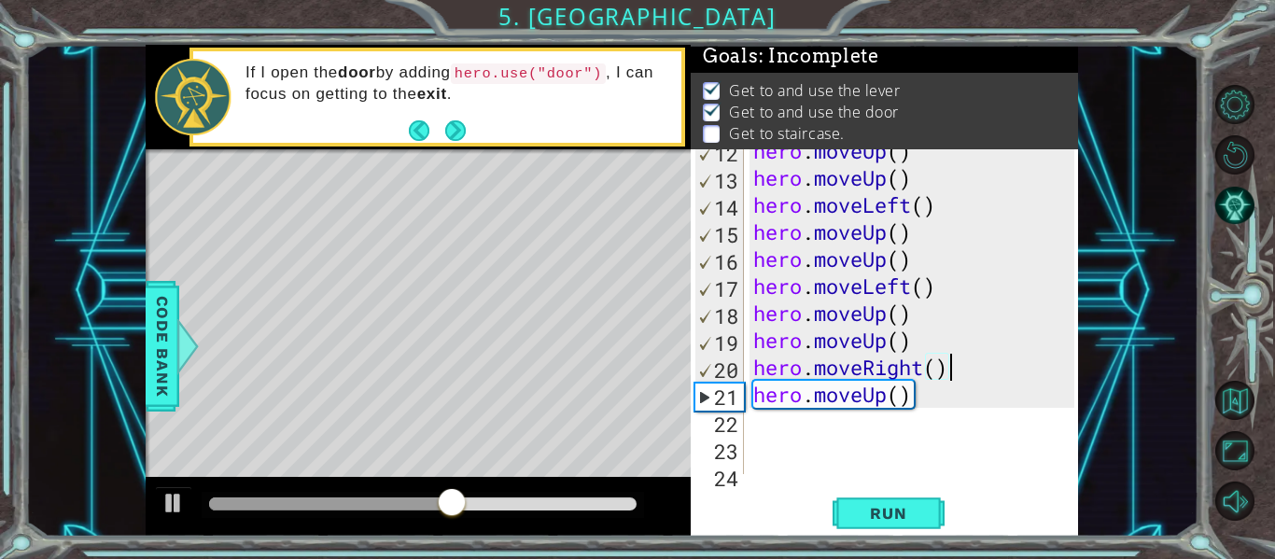
click at [925, 373] on div "hero . moveUp ( ) hero . moveUp ( ) hero . moveLeft ( ) hero . moveUp ( ) hero …" at bounding box center [916, 326] width 334 height 379
click at [180, 506] on div at bounding box center [173, 503] width 24 height 24
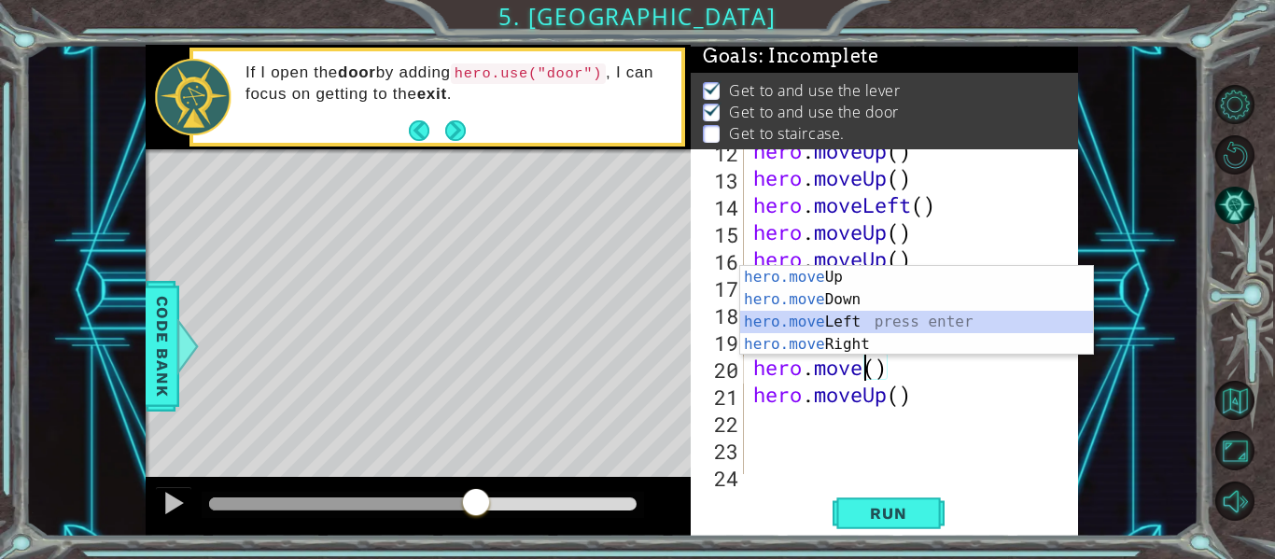
click at [825, 320] on div "hero.move Up press enter hero.move Down press enter hero.move Left press enter …" at bounding box center [916, 333] width 353 height 134
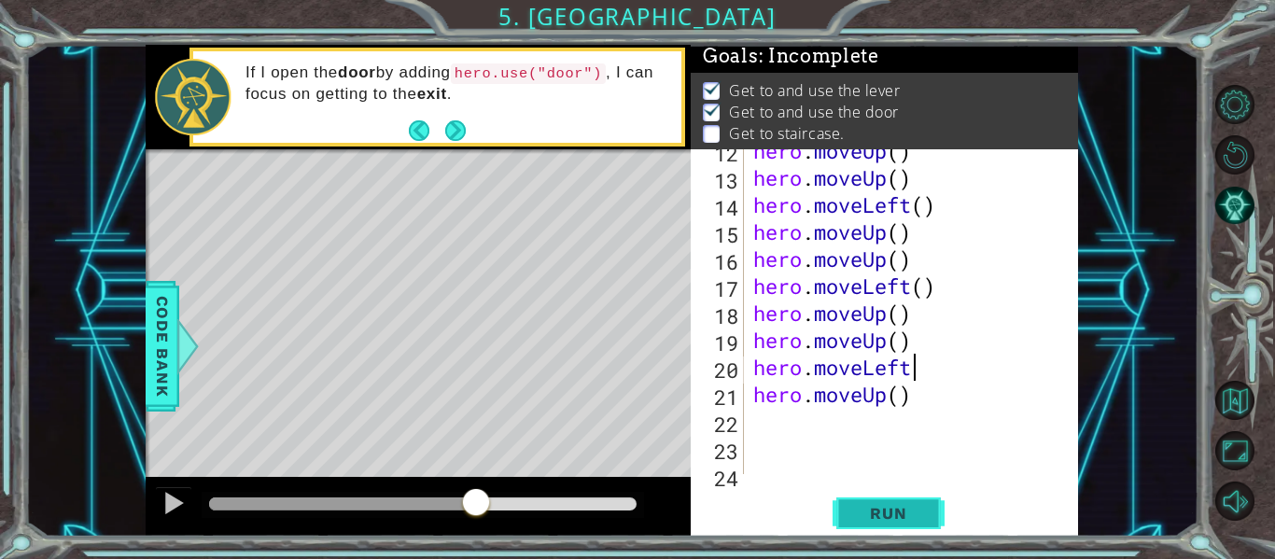
click at [854, 506] on span "Run" at bounding box center [888, 513] width 74 height 19
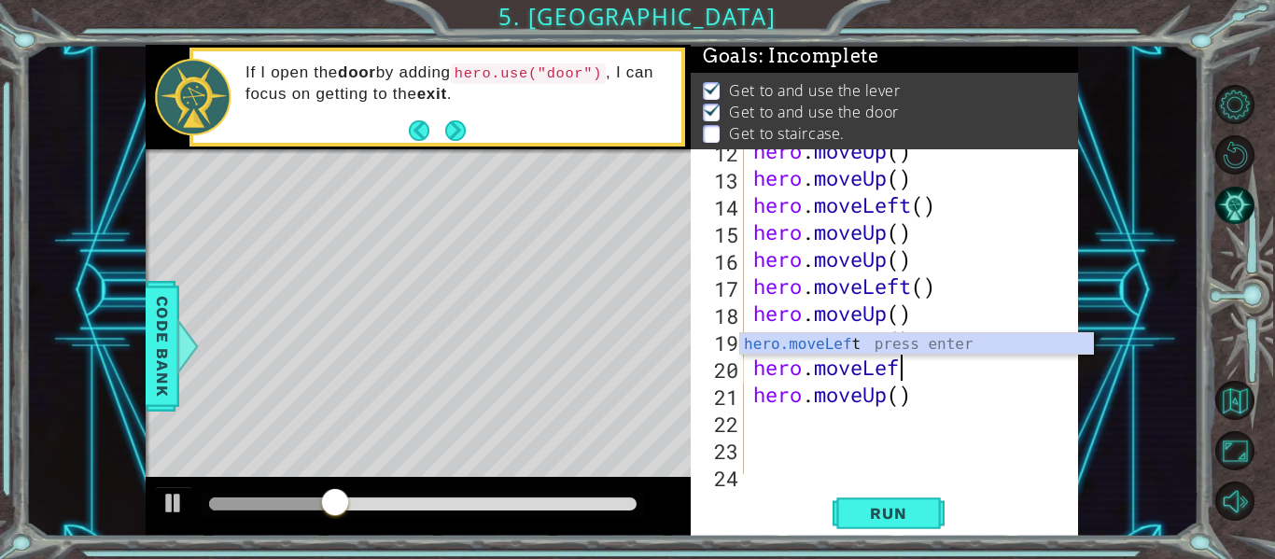
type textarea "hero.moveL"
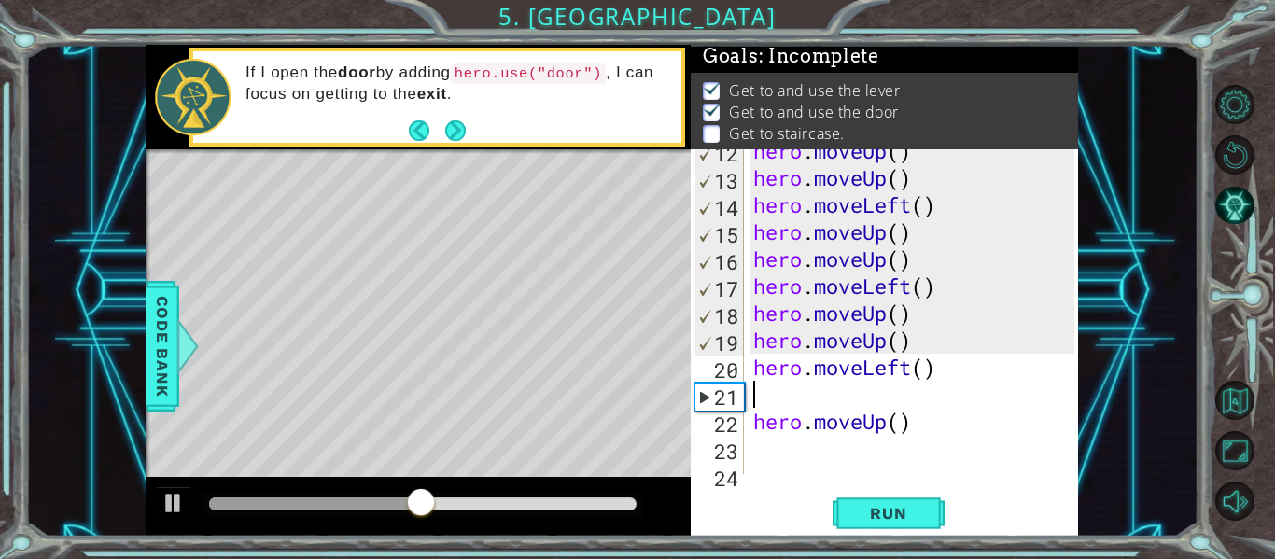
type textarea "hero.moveLeft()"
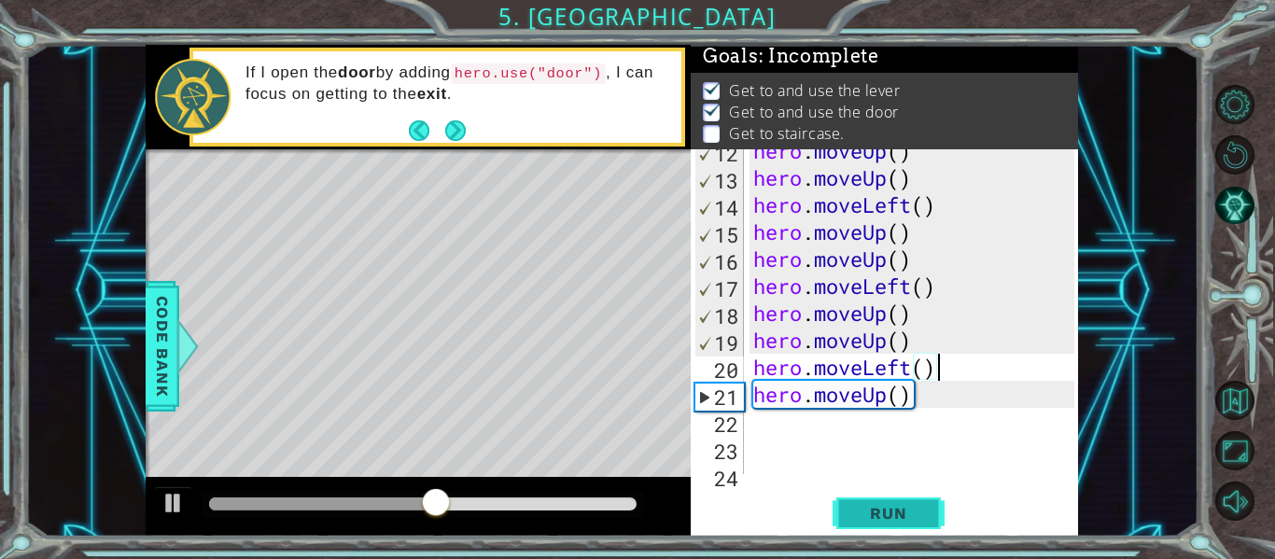
click at [874, 513] on span "Run" at bounding box center [888, 513] width 74 height 19
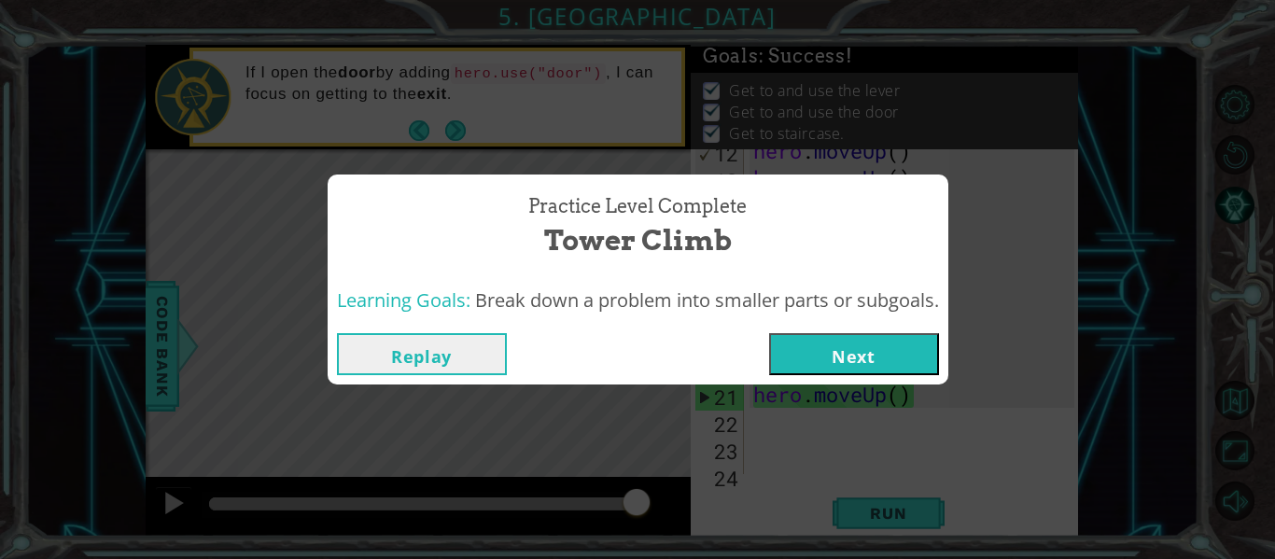
click at [831, 356] on button "Next" at bounding box center [854, 354] width 170 height 42
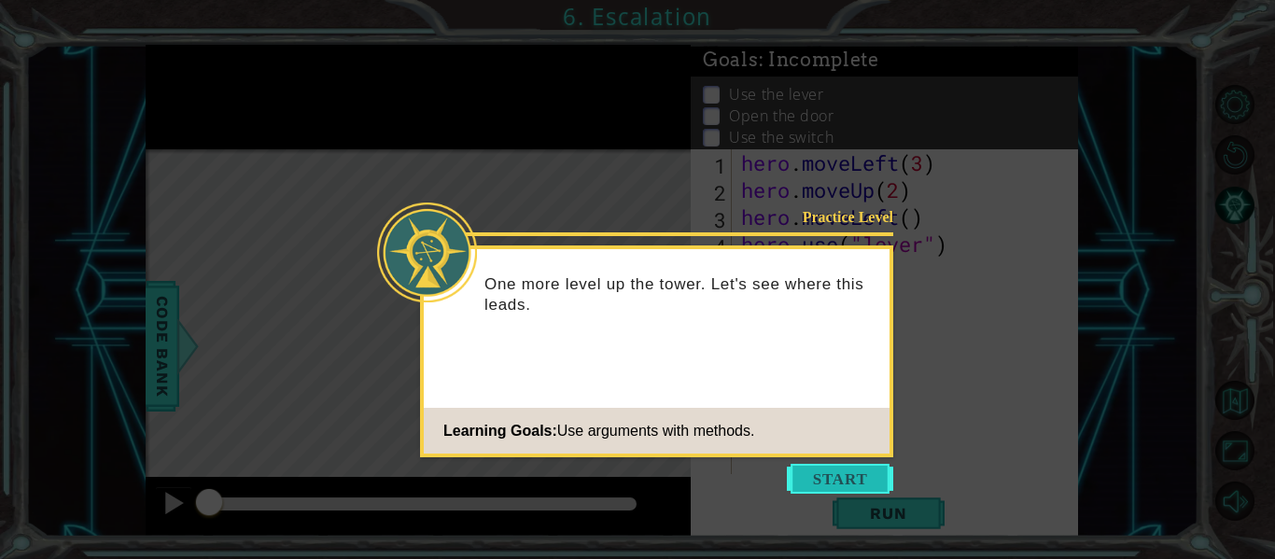
click at [819, 464] on button "Start" at bounding box center [840, 479] width 106 height 30
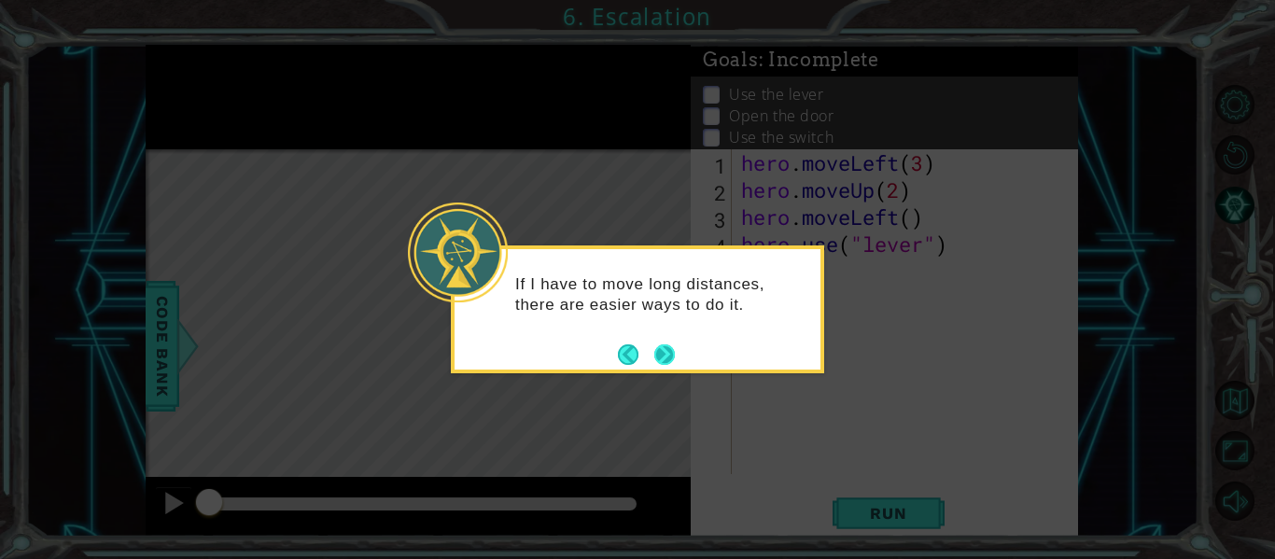
click at [662, 361] on button "Next" at bounding box center [664, 353] width 21 height 21
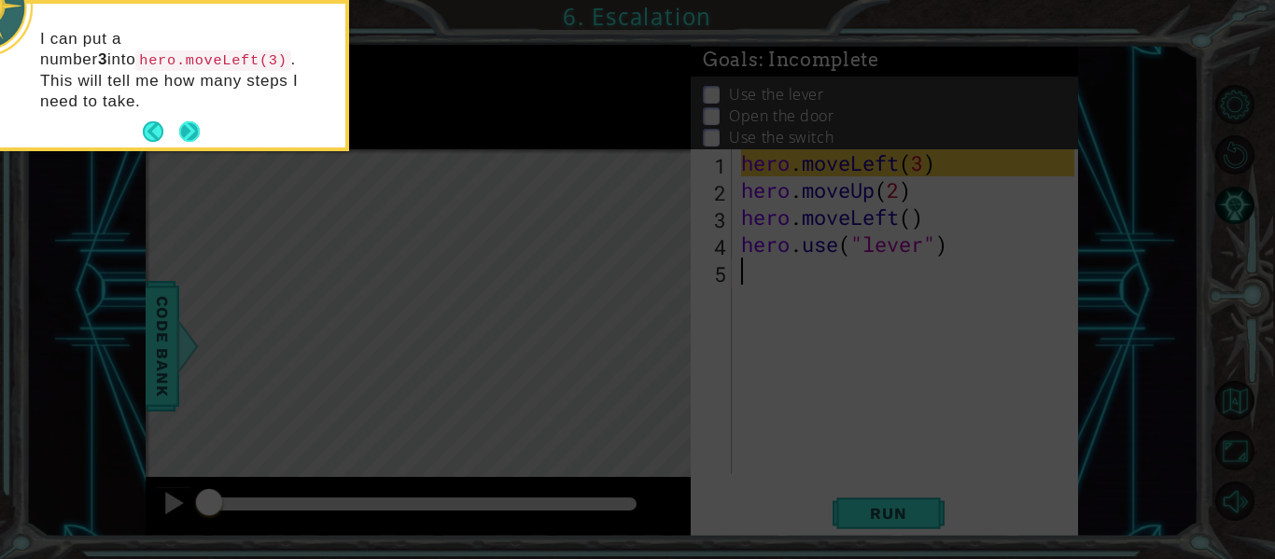
click at [190, 120] on button "Next" at bounding box center [189, 131] width 22 height 22
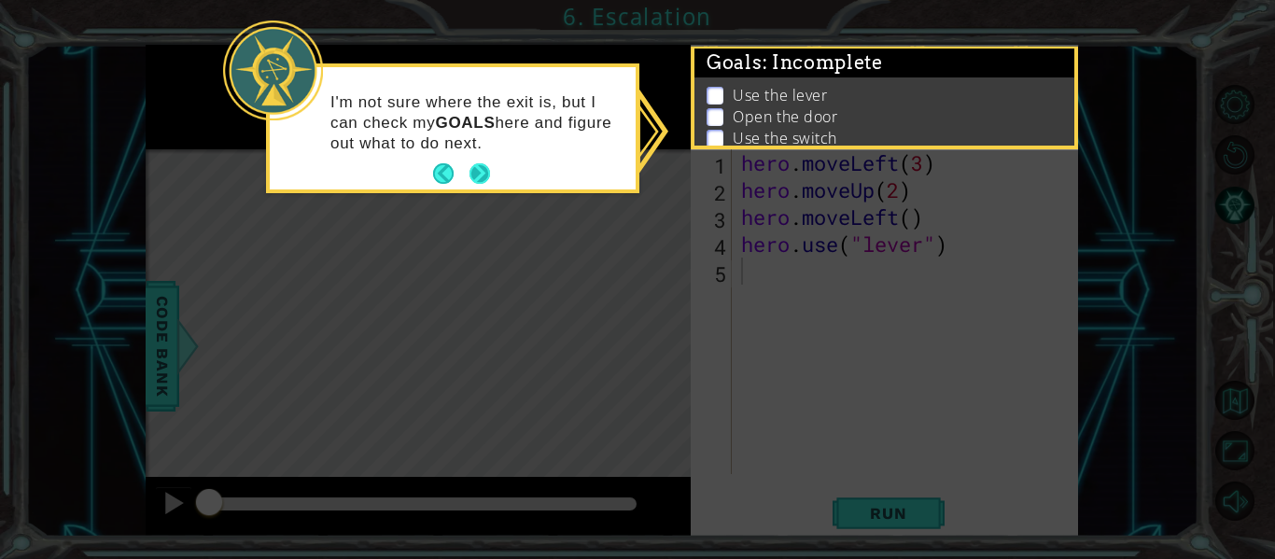
click at [485, 165] on button "Next" at bounding box center [479, 173] width 21 height 21
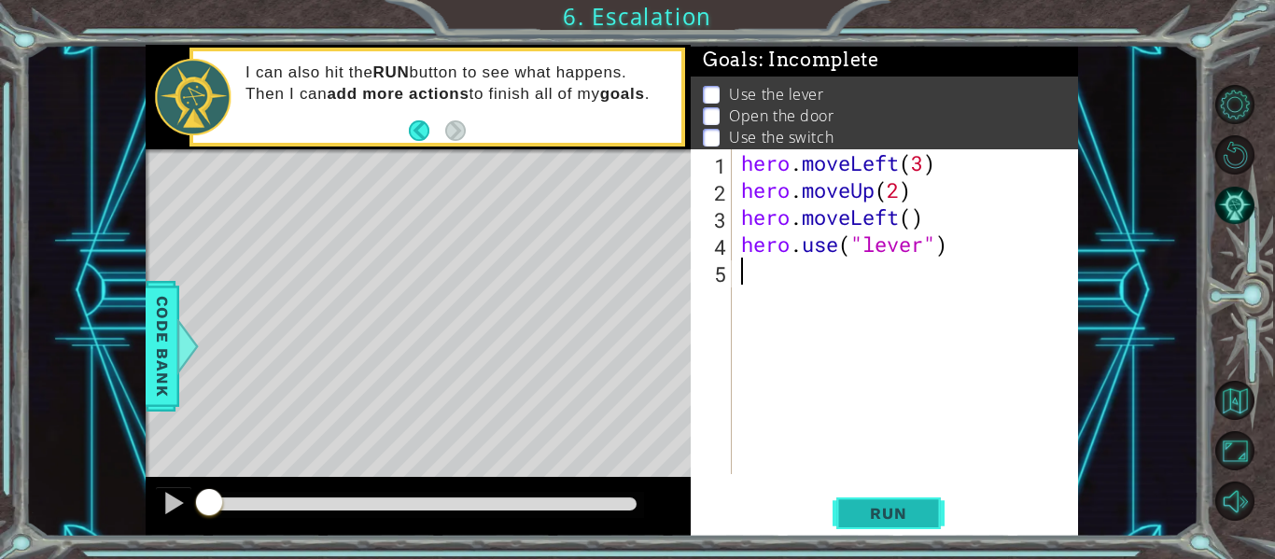
click at [879, 507] on span "Run" at bounding box center [888, 513] width 74 height 19
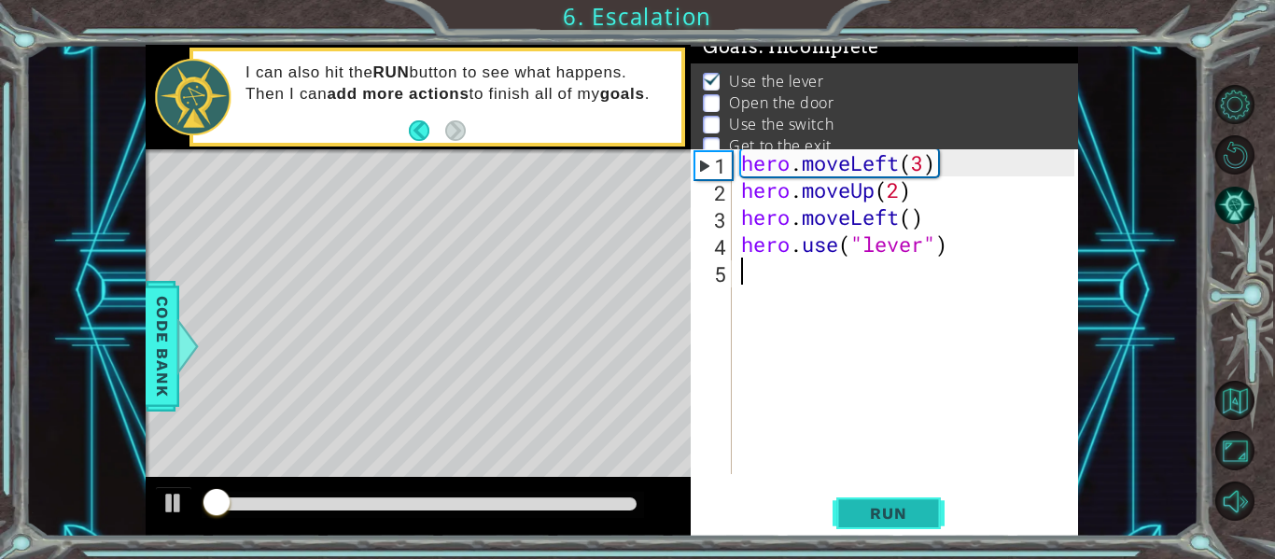
scroll to position [15, 0]
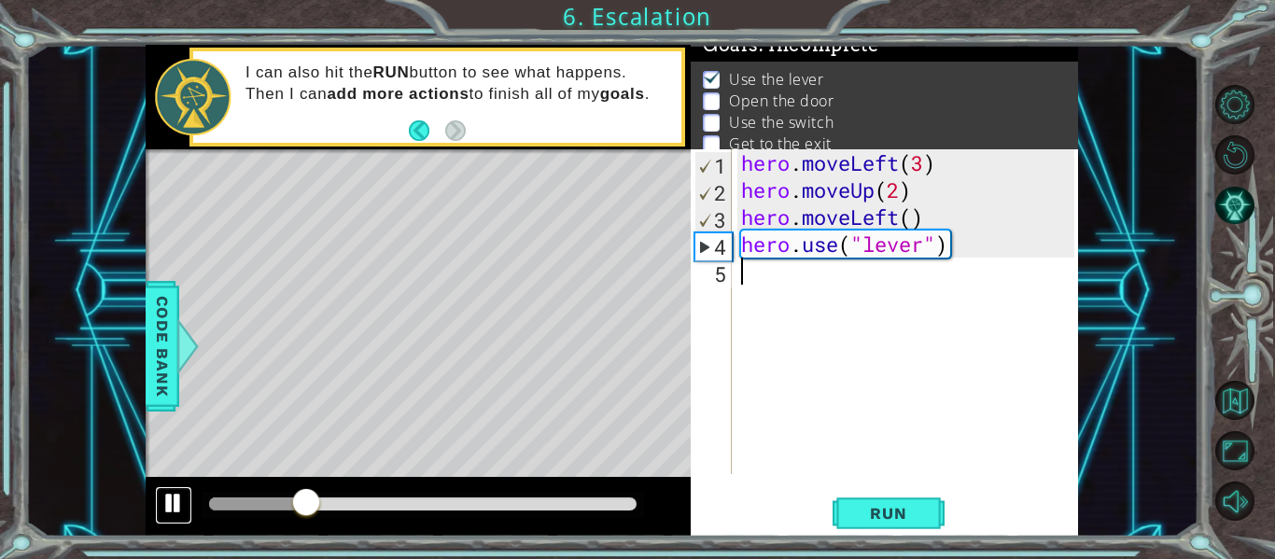
click at [175, 502] on div at bounding box center [173, 503] width 24 height 24
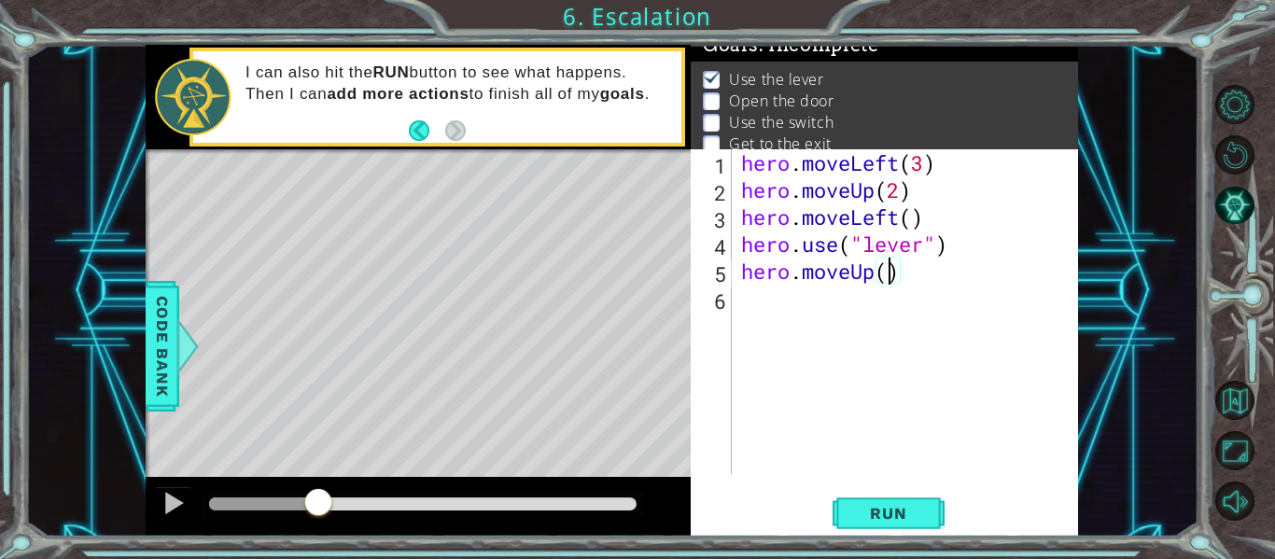
scroll to position [0, 7]
click at [874, 513] on span "Run" at bounding box center [888, 513] width 74 height 19
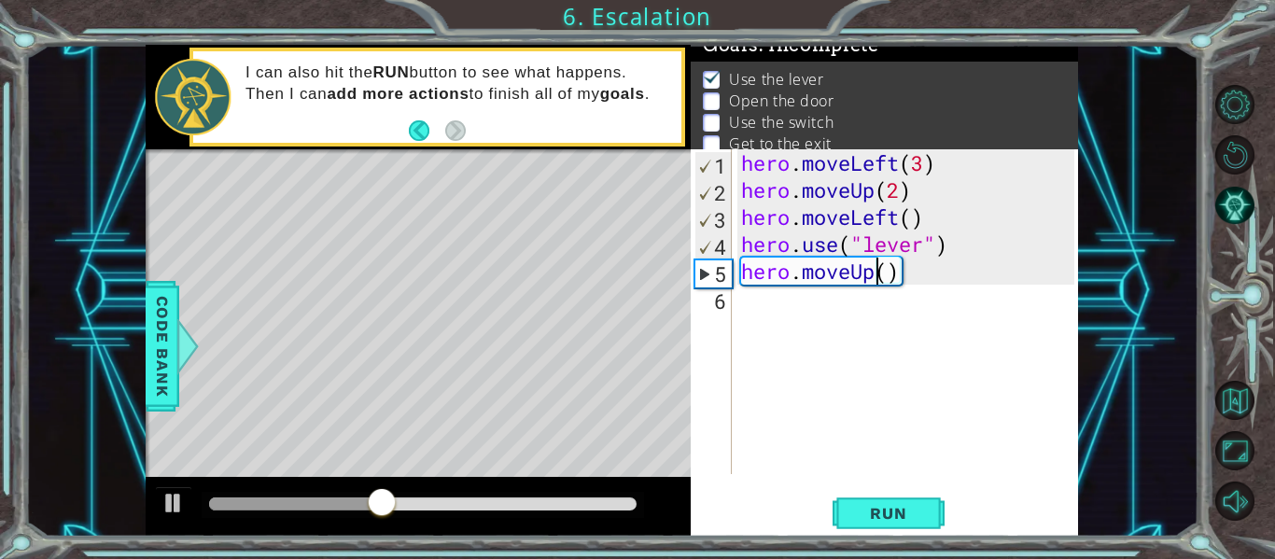
click at [876, 277] on div "hero . moveLeft ( 3 ) hero . moveUp ( 2 ) hero . moveLeft ( ) hero . use ( "lev…" at bounding box center [910, 338] width 346 height 379
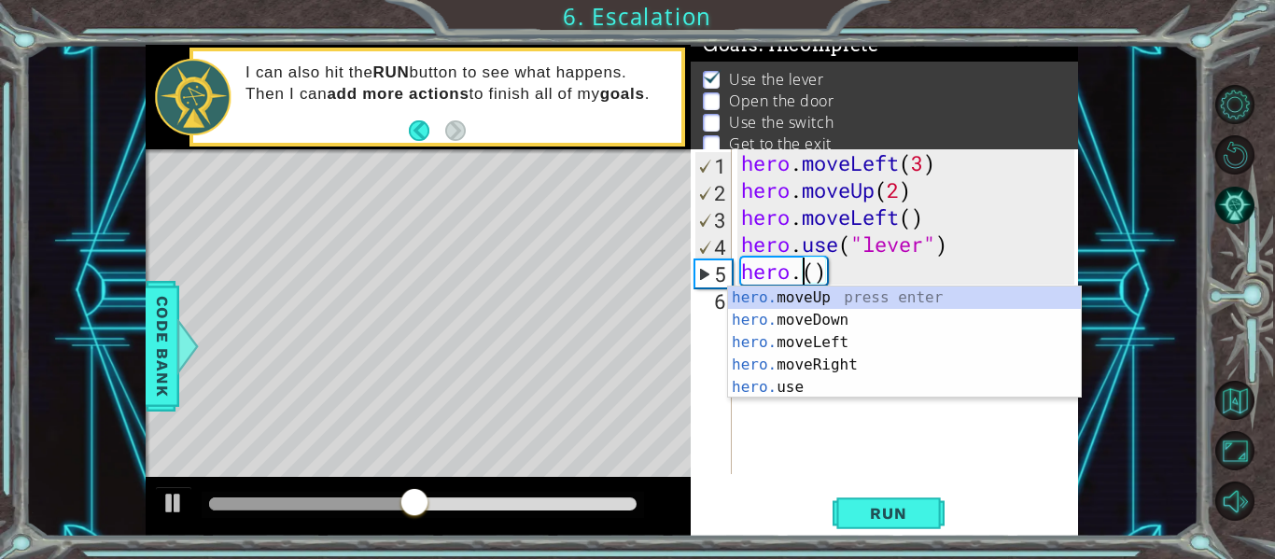
scroll to position [0, 3]
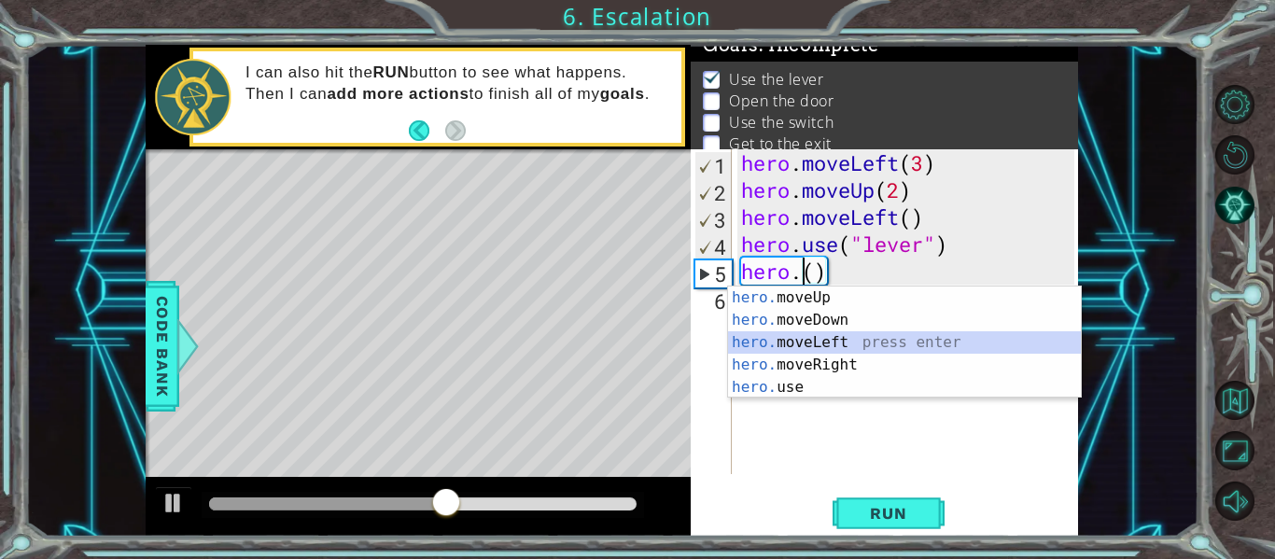
click at [872, 338] on div "hero. moveUp press enter hero. moveDown press enter hero. moveLeft press enter …" at bounding box center [904, 365] width 353 height 157
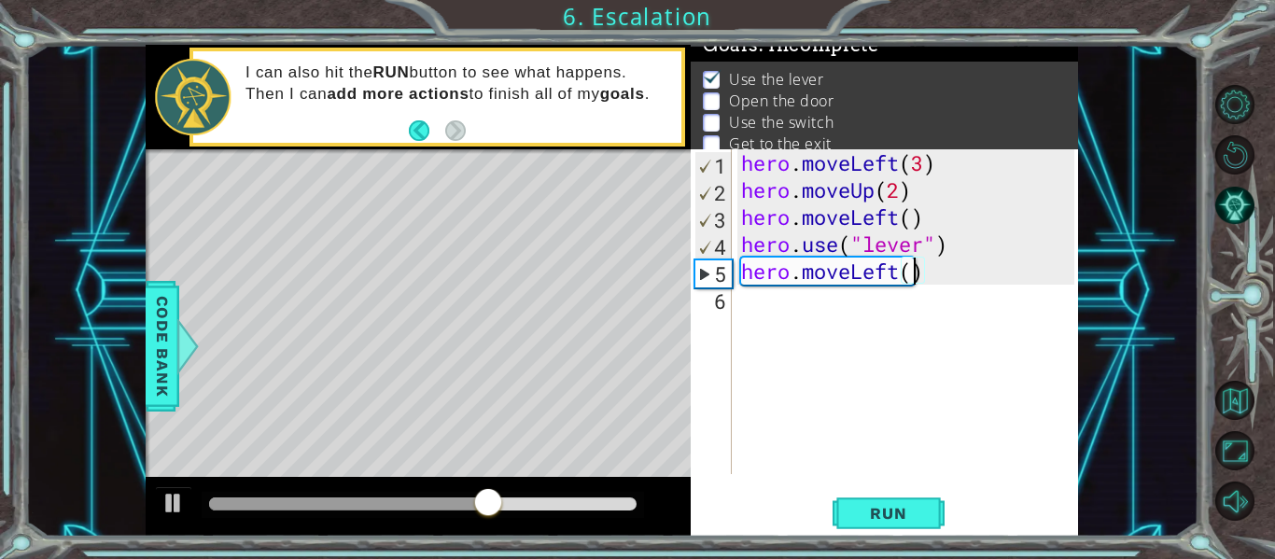
type textarea "hero.moveLeft(2)"
click at [823, 298] on div "hero . moveLeft ( 3 ) hero . moveUp ( 2 ) hero . moveLeft ( ) hero . use ( "lev…" at bounding box center [910, 338] width 346 height 379
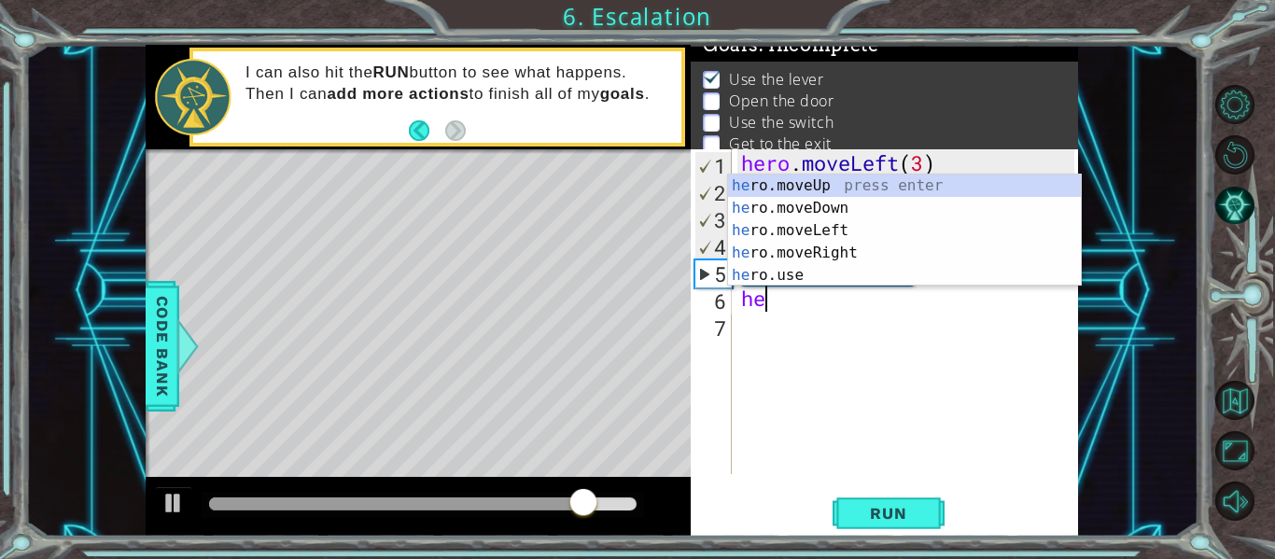
type textarea "h"
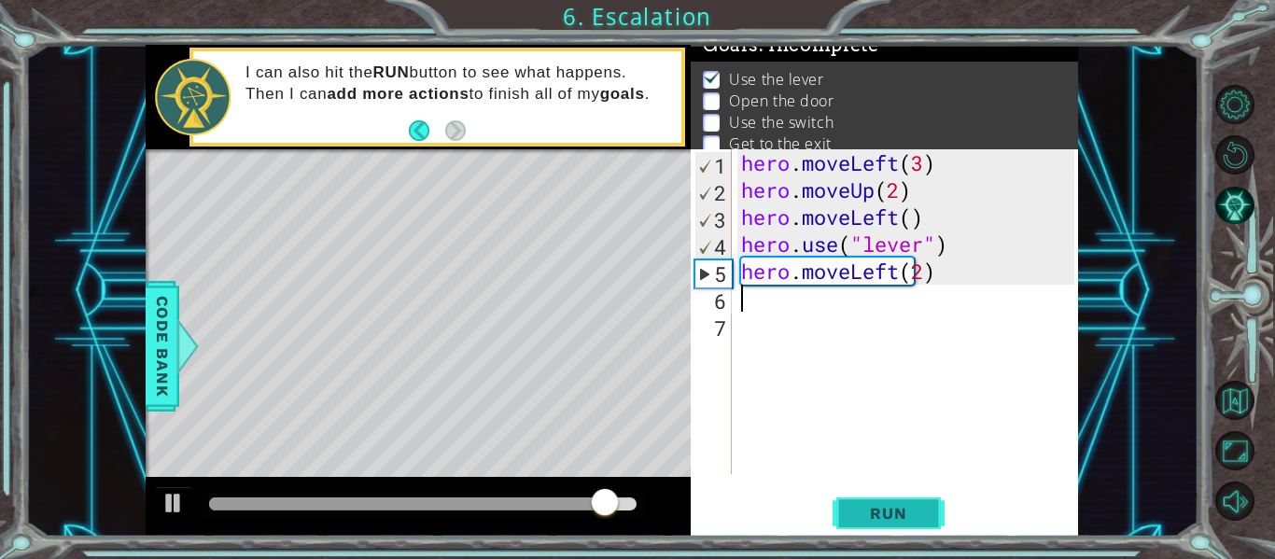
click at [886, 520] on span "Run" at bounding box center [888, 513] width 74 height 19
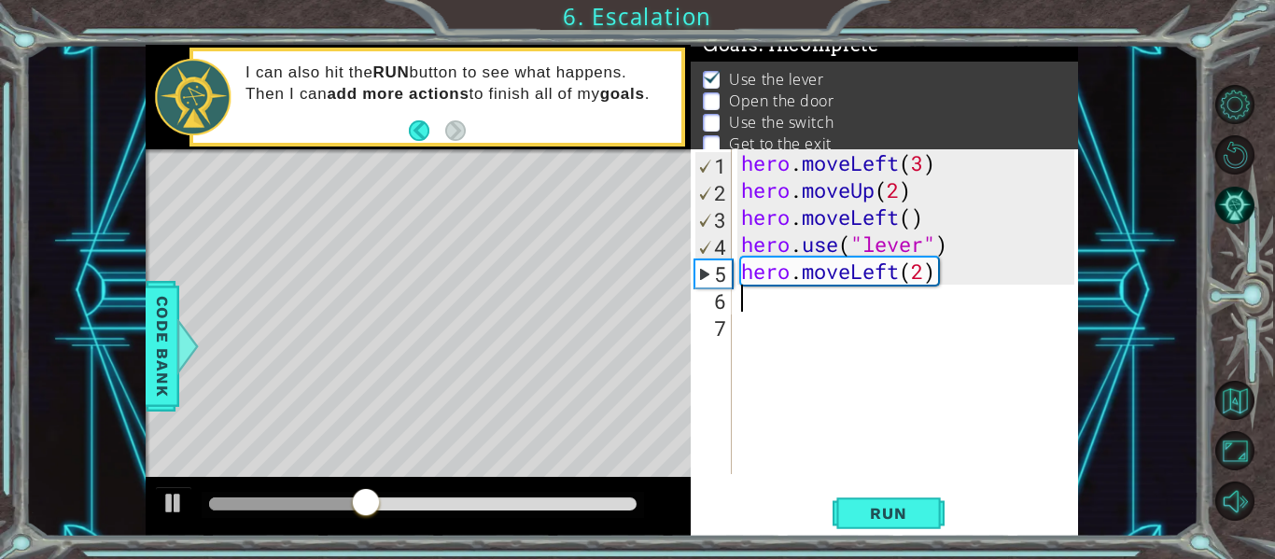
click at [928, 274] on div "hero . moveLeft ( 3 ) hero . moveUp ( 2 ) hero . moveLeft ( ) hero . use ( "lev…" at bounding box center [910, 338] width 346 height 379
type textarea "hero.moveLeft(1)"
click at [842, 277] on div "hero . moveLeft ( 3 ) hero . moveUp ( 2 ) hero . moveLeft ( ) hero . use ( "lev…" at bounding box center [910, 338] width 346 height 379
click at [829, 316] on div "hero . moveLeft ( 3 ) hero . moveUp ( 2 ) hero . moveLeft ( ) hero . use ( "lev…" at bounding box center [910, 338] width 346 height 379
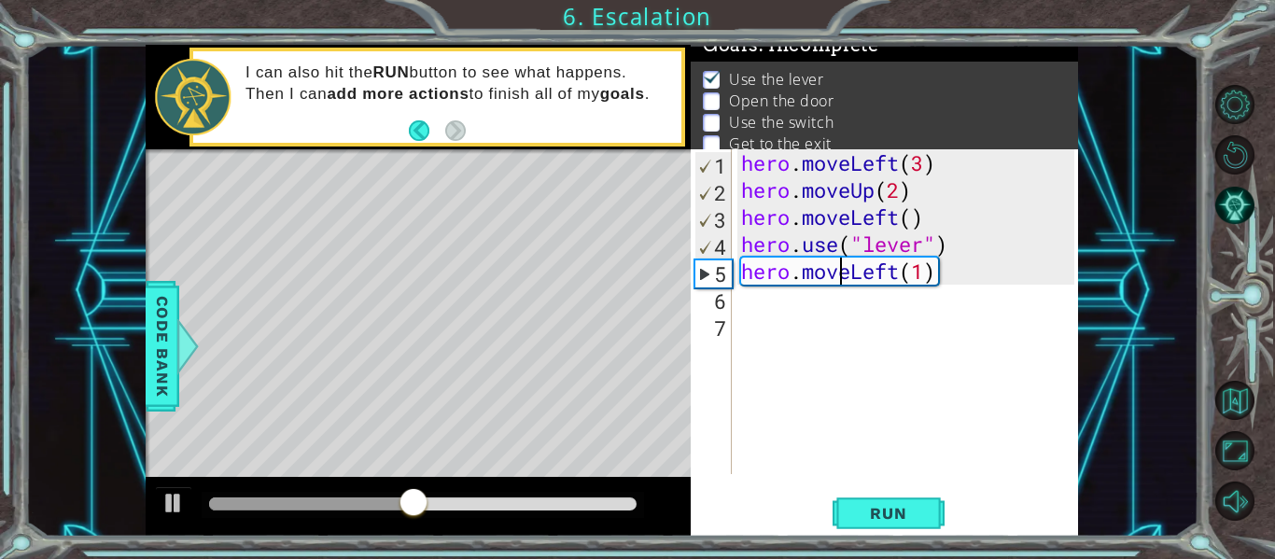
scroll to position [0, 0]
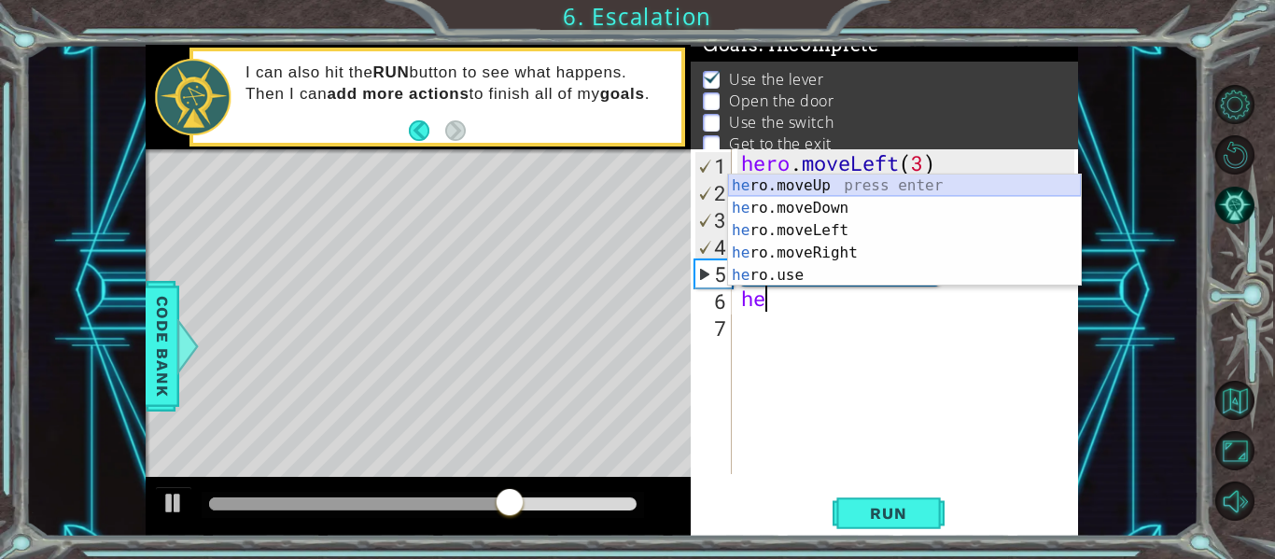
click at [839, 189] on div "he ro.moveUp press enter he ro.moveDown press enter he ro.moveLeft press enter …" at bounding box center [904, 253] width 353 height 157
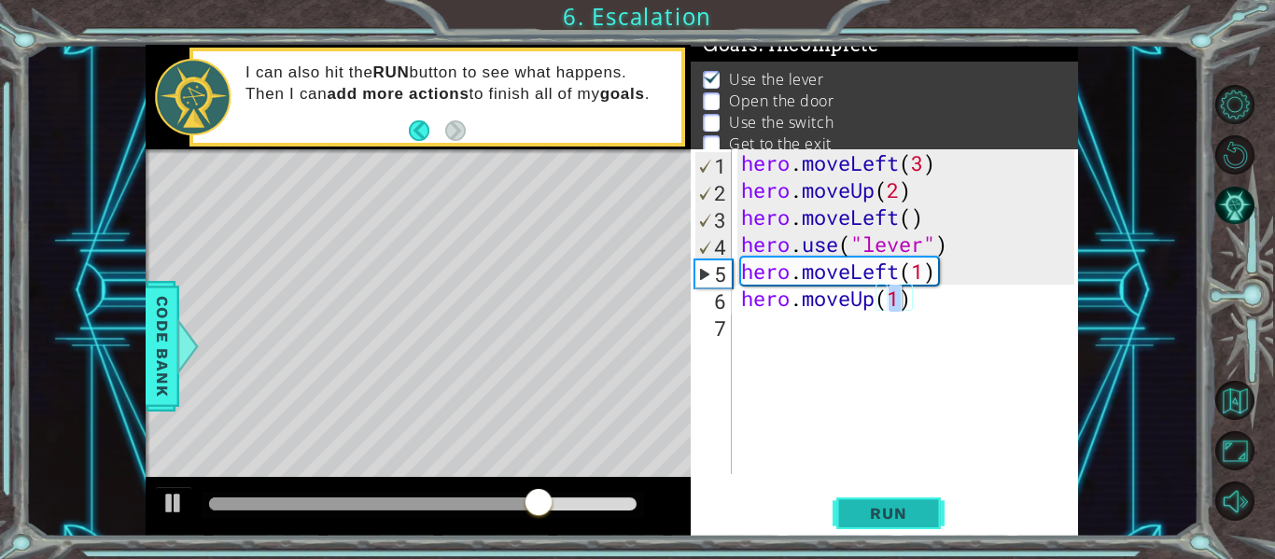
click at [881, 500] on button "Run" at bounding box center [888, 514] width 112 height 38
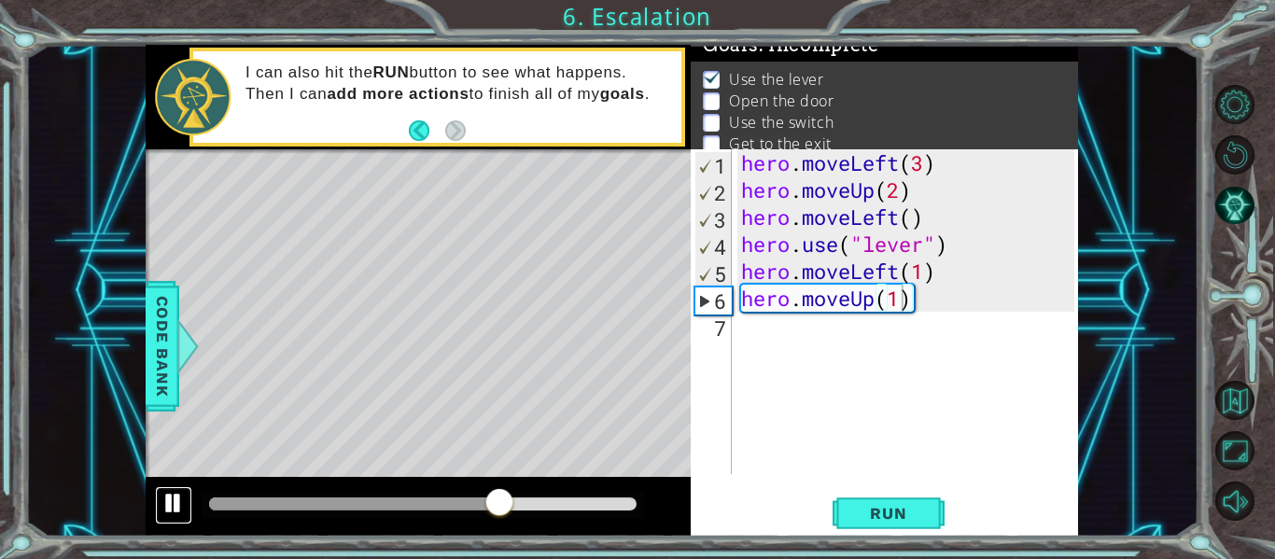
click at [160, 507] on button at bounding box center [173, 505] width 37 height 38
click at [928, 274] on div "hero . moveLeft ( 3 ) hero . moveUp ( 2 ) hero . moveLeft ( ) hero . use ( "lev…" at bounding box center [910, 338] width 346 height 379
click at [914, 301] on div "hero . moveLeft ( 3 ) hero . moveUp ( 2 ) hero . moveLeft ( ) hero . use ( "lev…" at bounding box center [910, 338] width 346 height 379
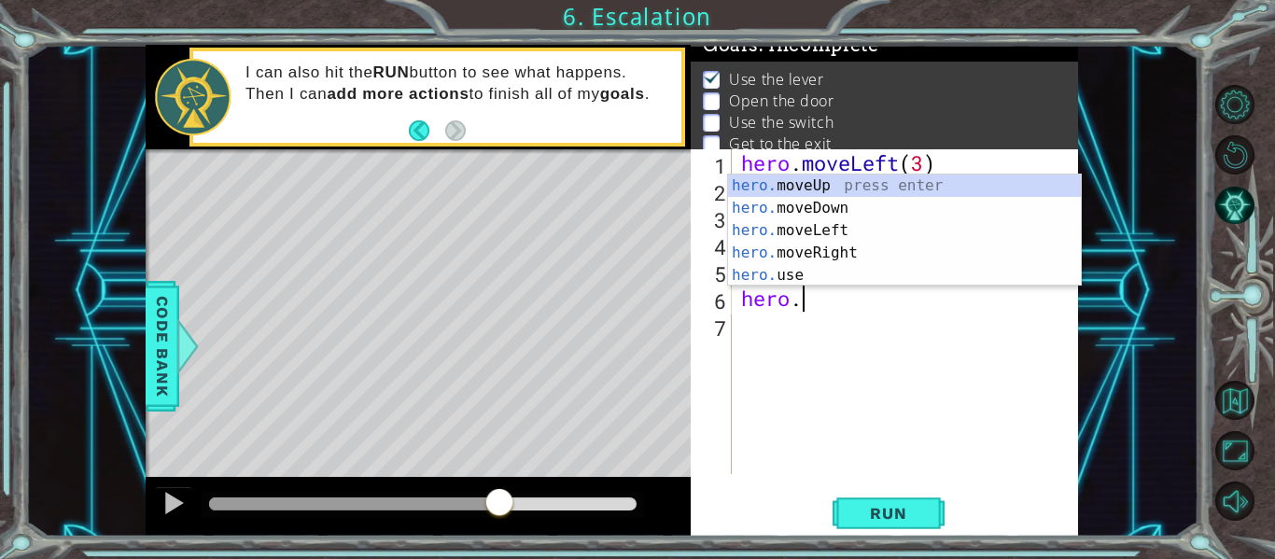
type textarea "h"
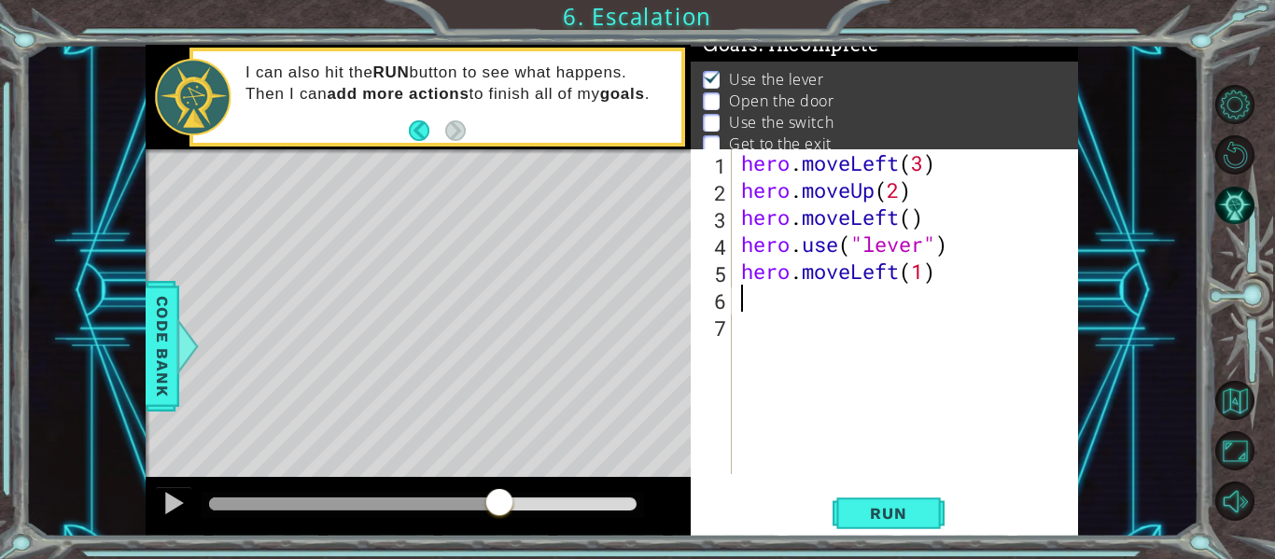
type textarea "hero.moveLeft(1)"
click at [873, 506] on span "Run" at bounding box center [888, 513] width 74 height 19
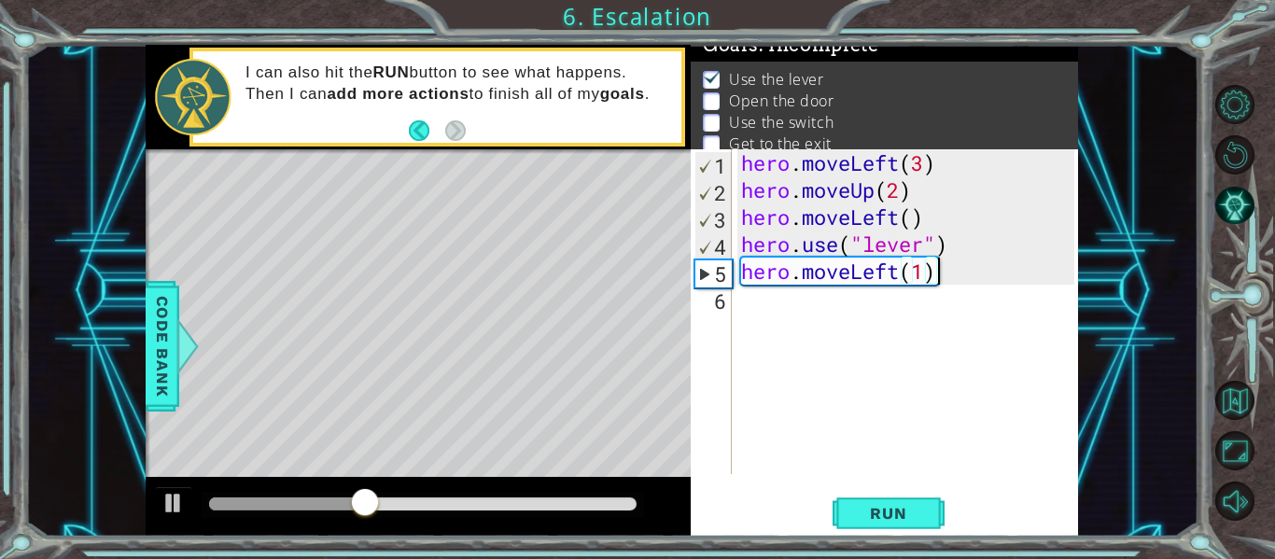
click at [756, 297] on div "hero . moveLeft ( 3 ) hero . moveUp ( 2 ) hero . moveLeft ( ) hero . use ( "lev…" at bounding box center [910, 338] width 346 height 379
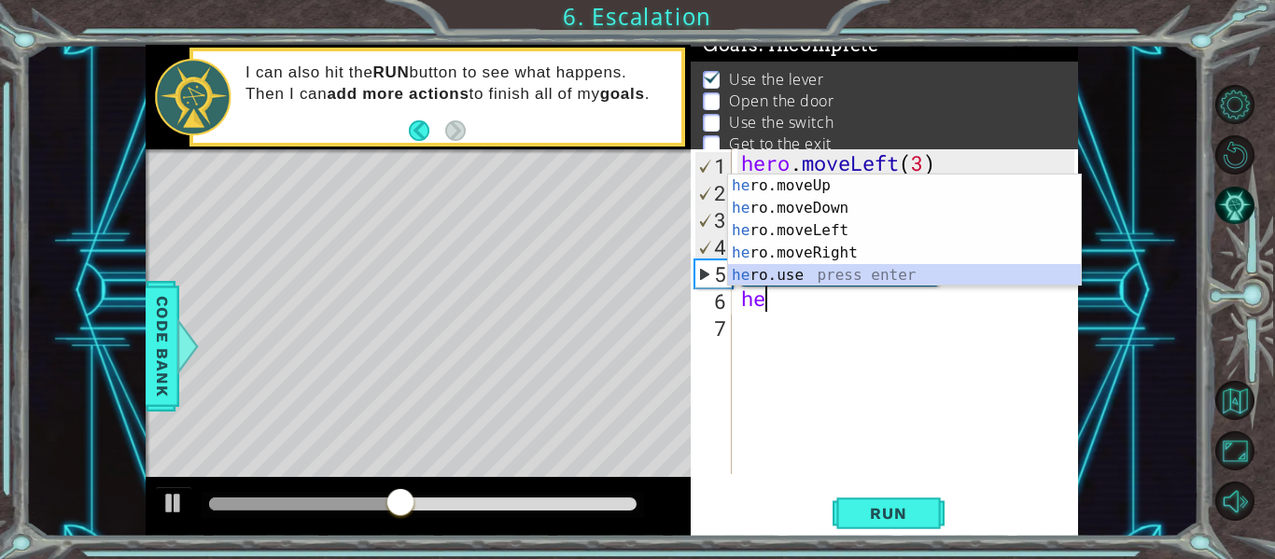
click at [755, 278] on div "he ro.moveUp press enter he ro.moveDown press enter he ro.moveLeft press enter …" at bounding box center [904, 253] width 353 height 157
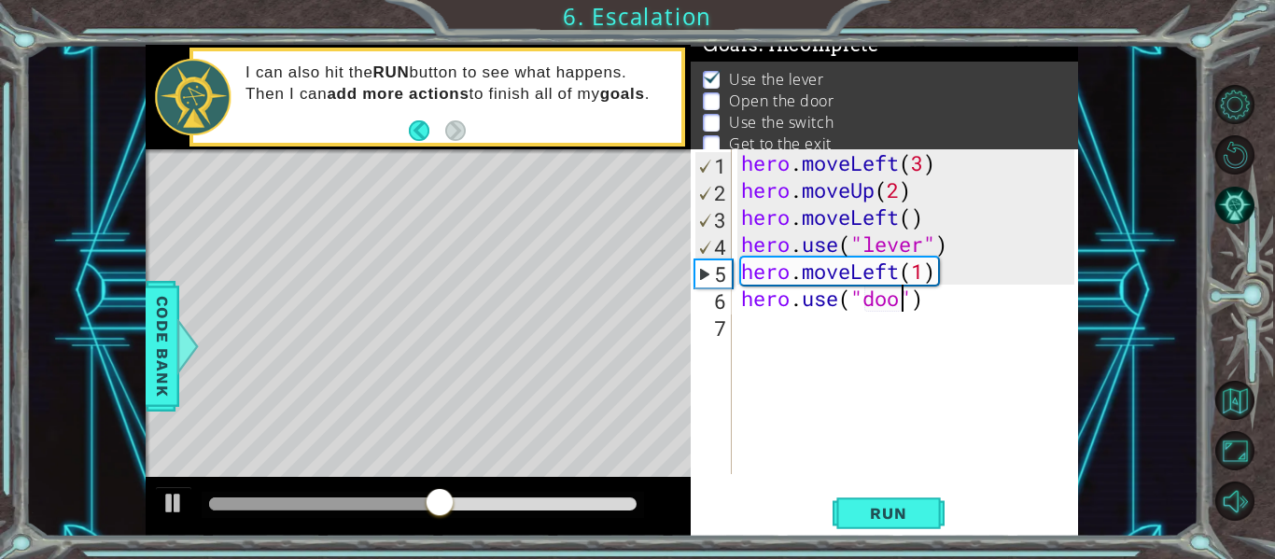
scroll to position [0, 8]
type textarea "hero.use("door")"
click at [765, 345] on div "hero . moveLeft ( 3 ) hero . moveUp ( 2 ) hero . moveLeft ( ) hero . use ( "lev…" at bounding box center [910, 338] width 346 height 379
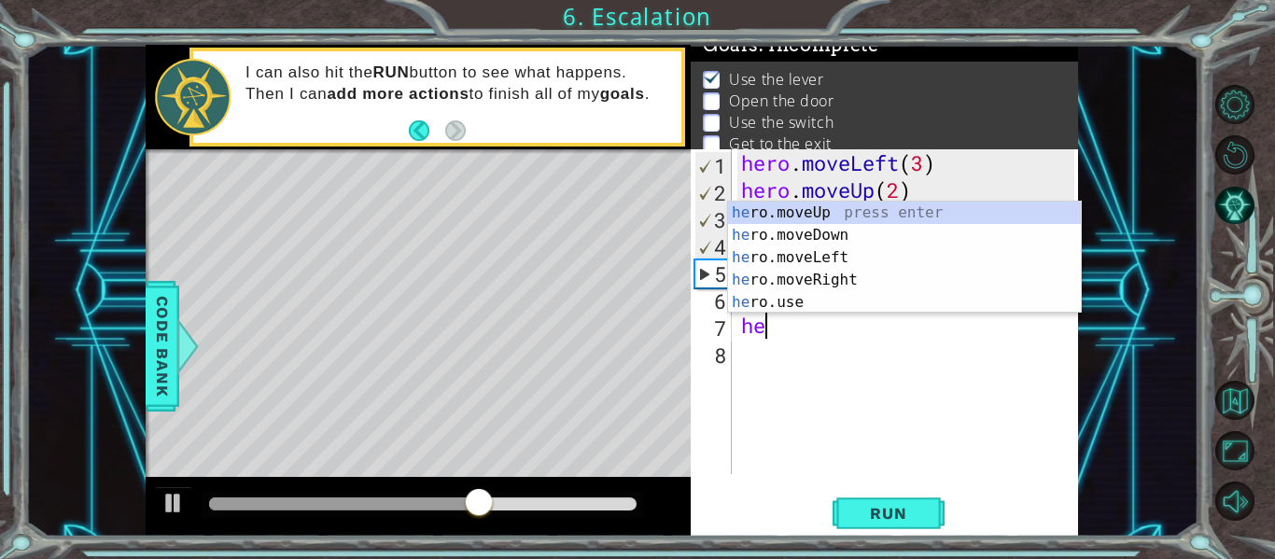
scroll to position [0, 1]
type textarea "hero.moveUp(1)"
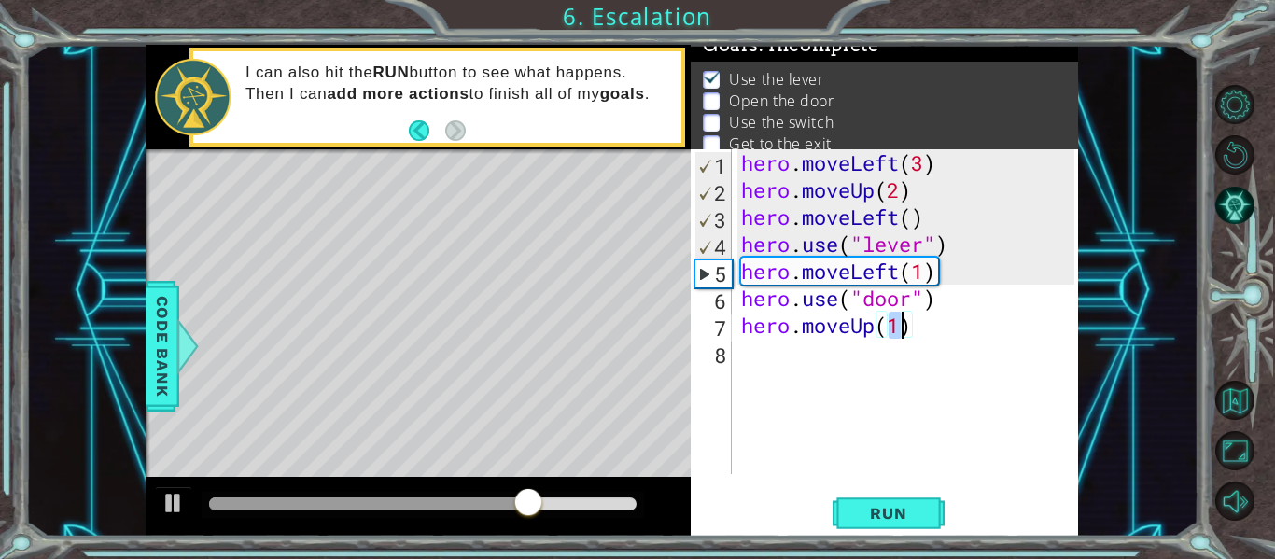
click at [867, 461] on div "hero . moveLeft ( 3 ) hero . moveUp ( 2 ) hero . moveLeft ( ) hero . use ( "lev…" at bounding box center [910, 338] width 346 height 379
click at [866, 505] on span "Run" at bounding box center [888, 513] width 74 height 19
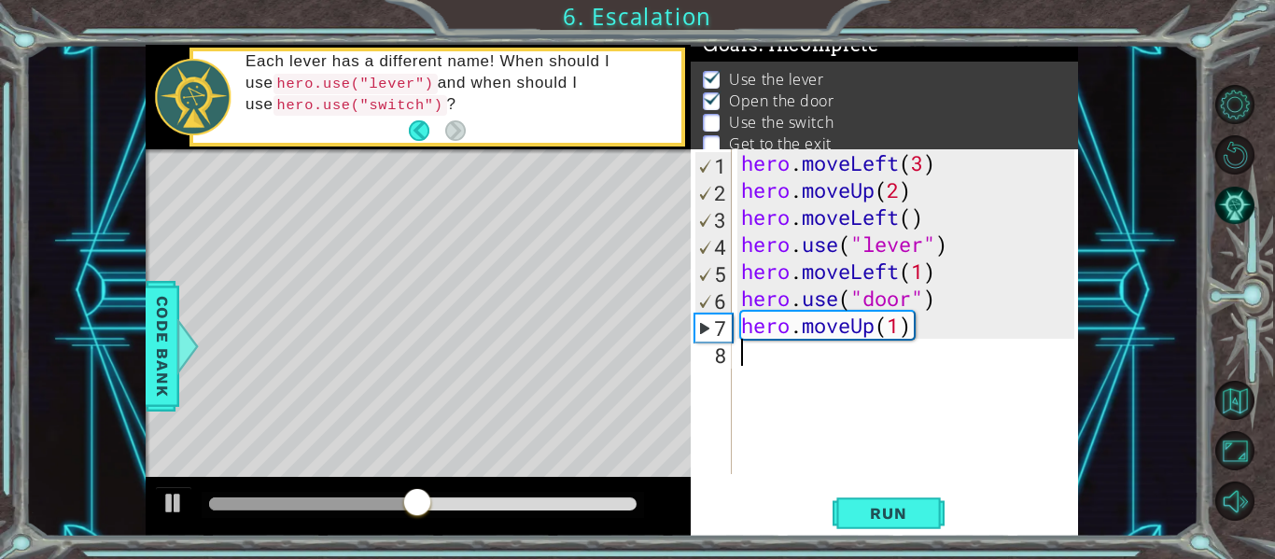
click at [901, 331] on div "hero . moveLeft ( 3 ) hero . moveUp ( 2 ) hero . moveLeft ( ) hero . use ( "lev…" at bounding box center [910, 338] width 346 height 379
type textarea "hero.moveUp(2)"
click at [860, 510] on span "Run" at bounding box center [888, 513] width 74 height 19
click at [797, 369] on div "hero . moveLeft ( 3 ) hero . moveUp ( 2 ) hero . moveLeft ( ) hero . use ( "lev…" at bounding box center [910, 338] width 346 height 379
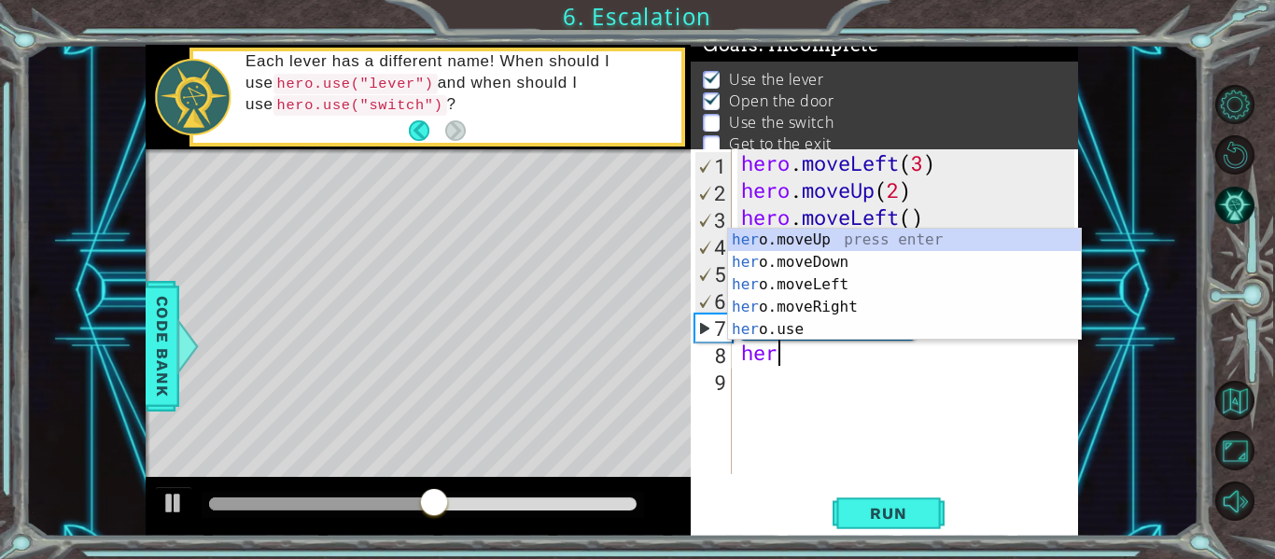
scroll to position [0, 1]
click at [808, 283] on div "her o.moveUp press enter her o.moveDown press enter her o.moveLeft press enter …" at bounding box center [904, 307] width 353 height 157
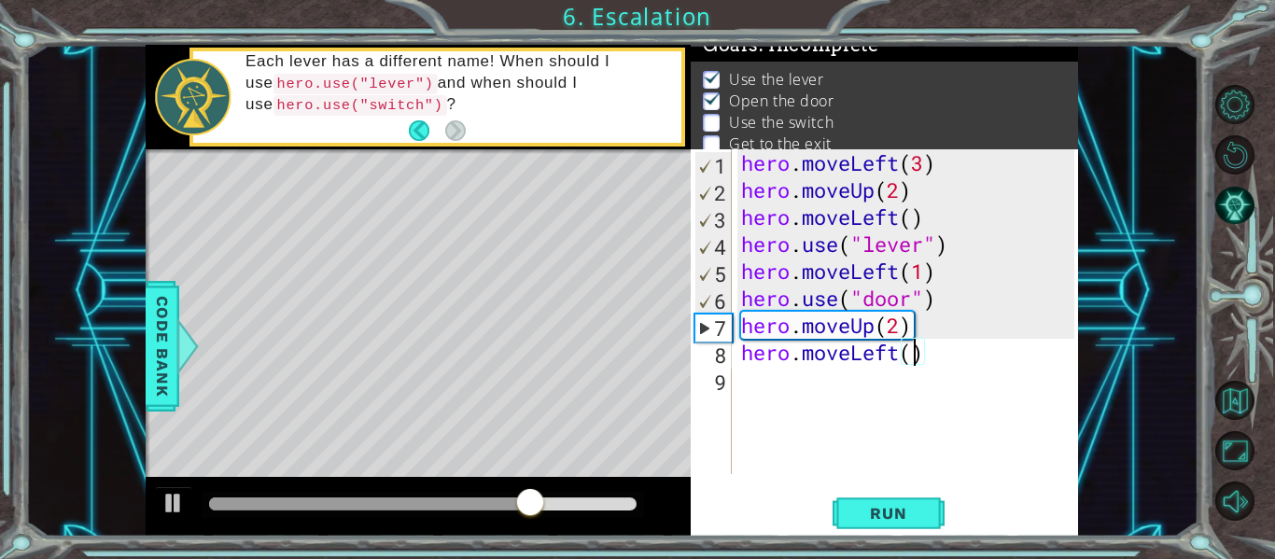
scroll to position [0, 8]
type textarea "hero.moveLeft(1)"
click at [867, 510] on span "Run" at bounding box center [888, 513] width 74 height 19
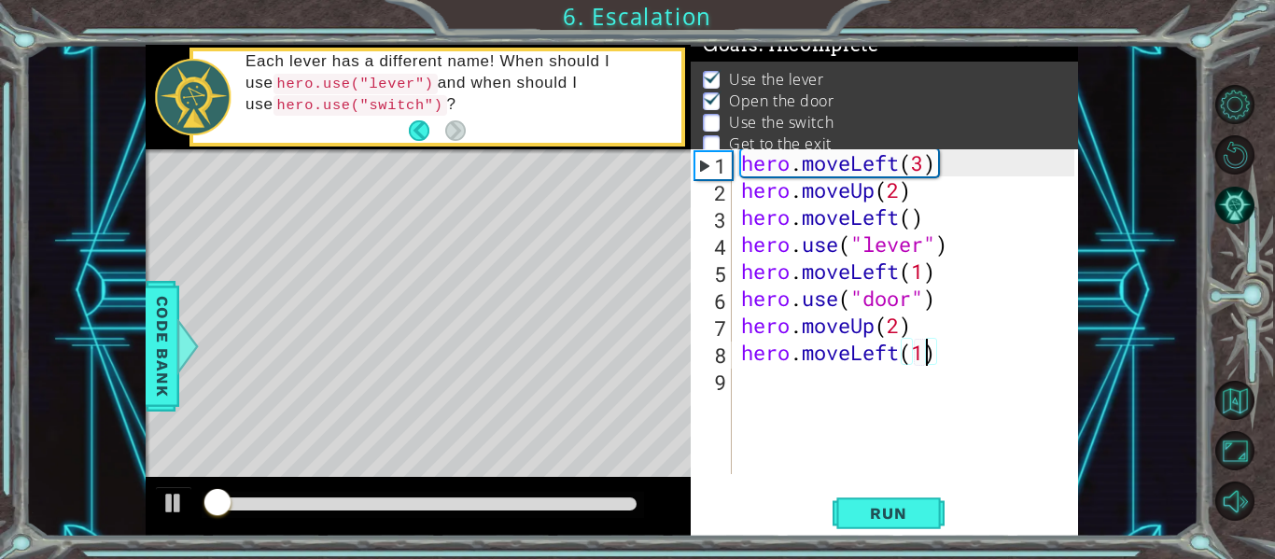
click at [811, 373] on div "hero . moveLeft ( 3 ) hero . moveUp ( 2 ) hero . moveLeft ( ) hero . use ( "lev…" at bounding box center [910, 338] width 346 height 379
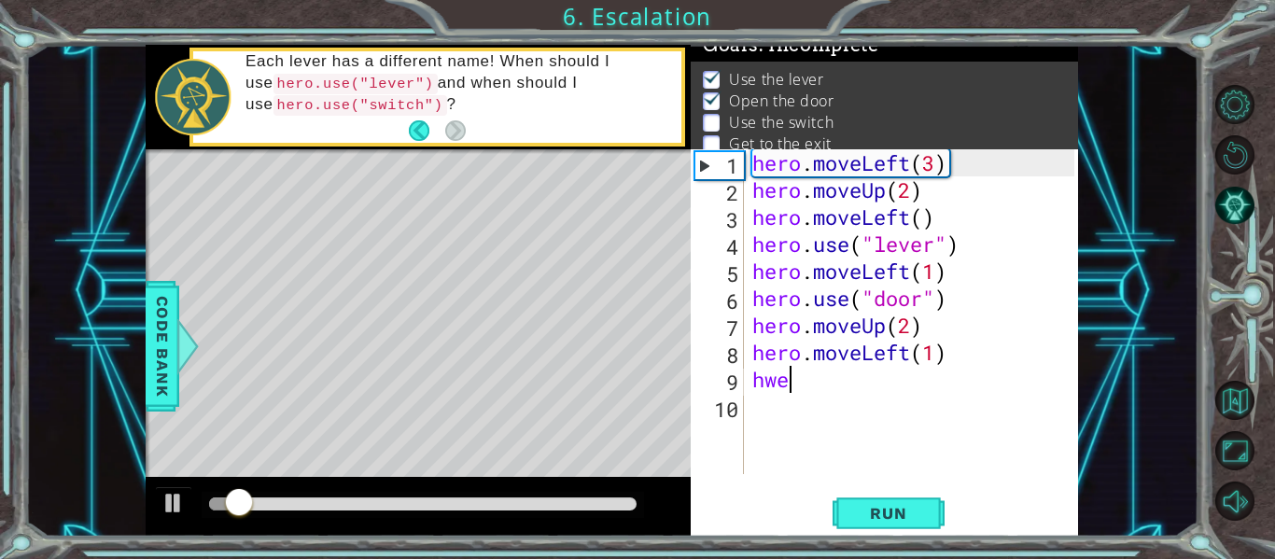
type textarea "hwe"
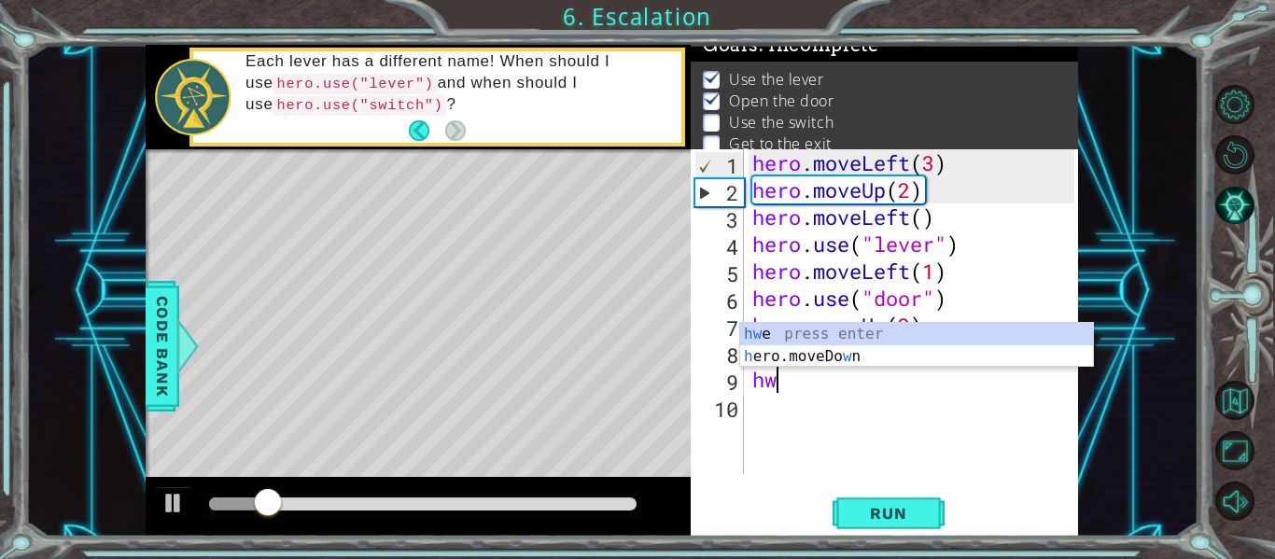
type textarea "h"
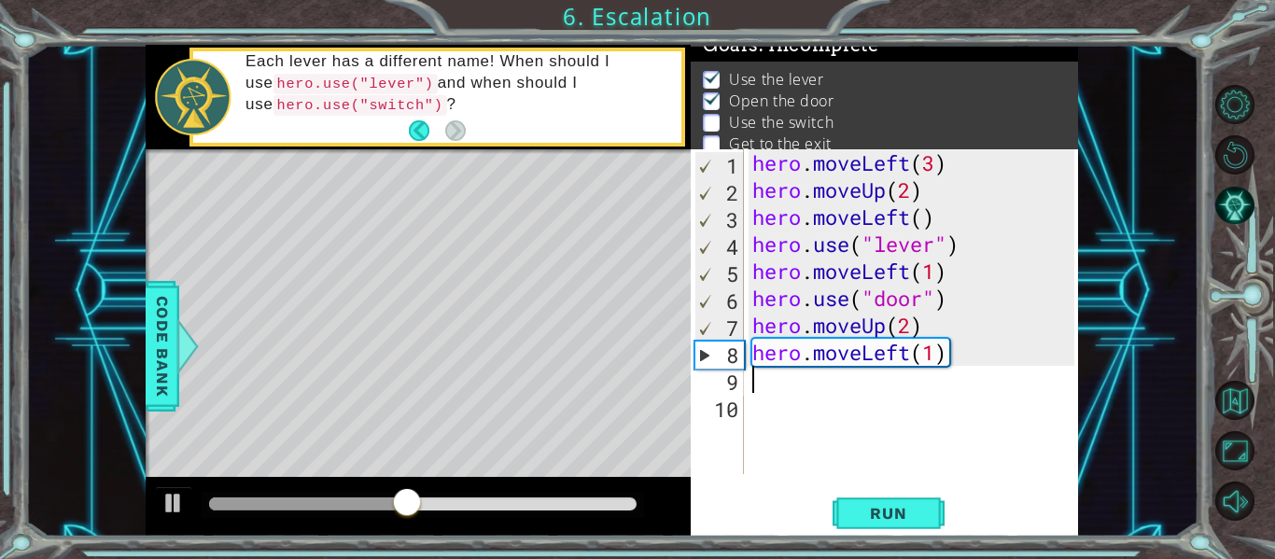
click at [908, 351] on div "hero . moveLeft ( 3 ) hero . moveUp ( 2 ) hero . moveLeft ( ) hero . use ( "lev…" at bounding box center [915, 338] width 335 height 379
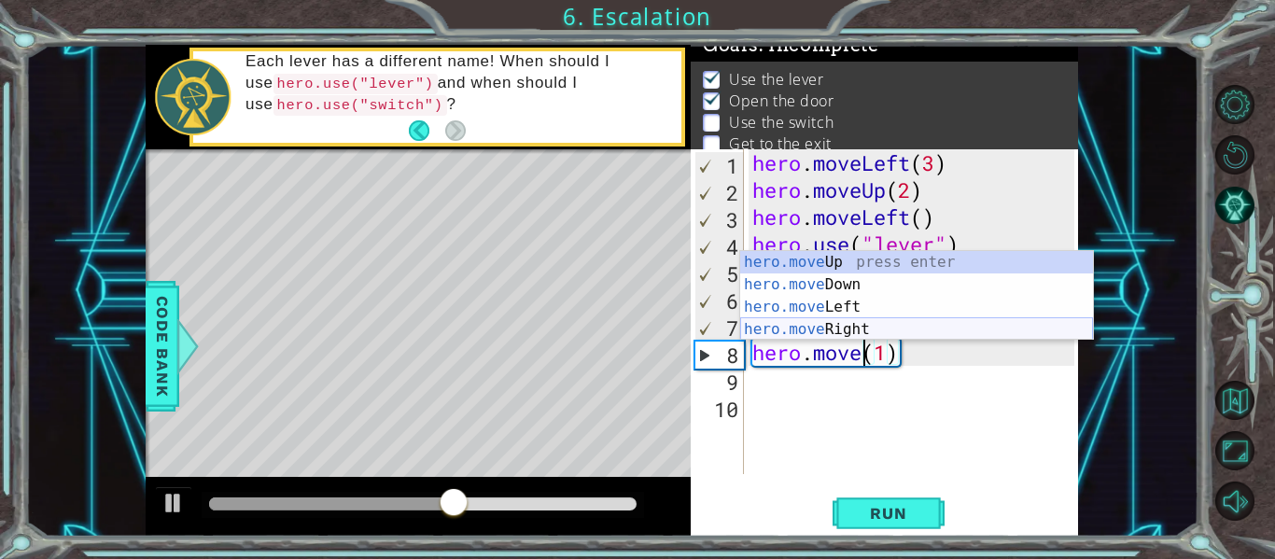
click at [886, 327] on div "hero.move Up press enter hero.move Down press enter hero.move Left press enter …" at bounding box center [916, 318] width 353 height 134
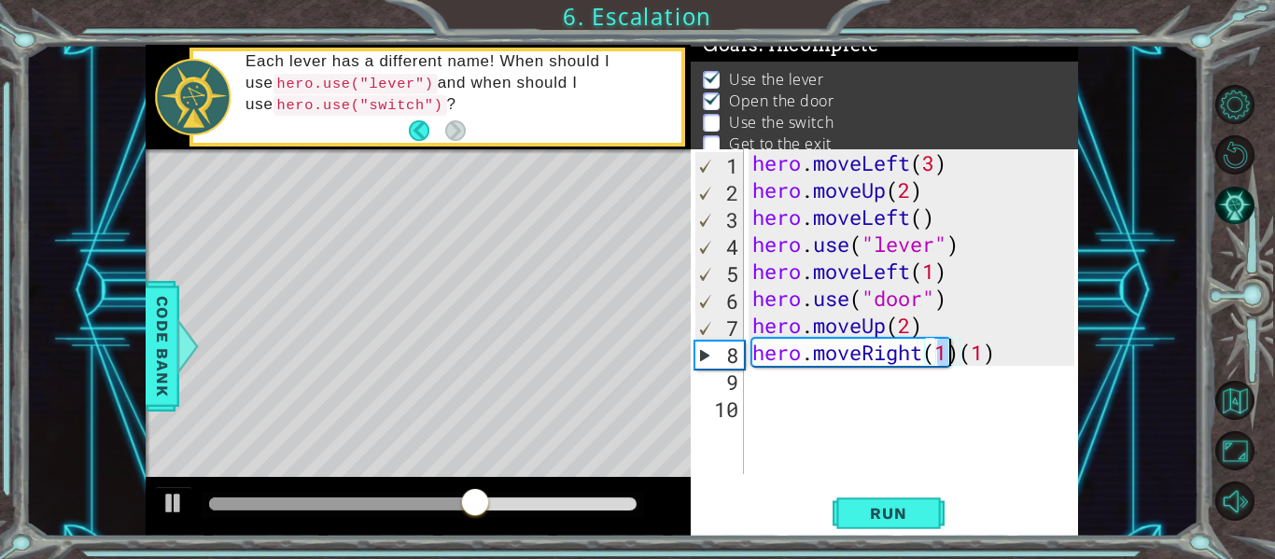
click at [976, 316] on div "hero . moveLeft ( 3 ) hero . moveUp ( 2 ) hero . moveLeft ( ) hero . use ( "lev…" at bounding box center [915, 338] width 335 height 379
click at [1008, 362] on div "hero . moveLeft ( 3 ) hero . moveUp ( 2 ) hero . moveLeft ( ) hero . use ( "lev…" at bounding box center [915, 338] width 335 height 379
type textarea "hero.moveRight(1)"
click at [896, 515] on span "Run" at bounding box center [888, 513] width 74 height 19
click at [837, 380] on div "hero . moveLeft ( 3 ) hero . moveUp ( 2 ) hero . moveLeft ( ) hero . use ( "lev…" at bounding box center [915, 338] width 335 height 379
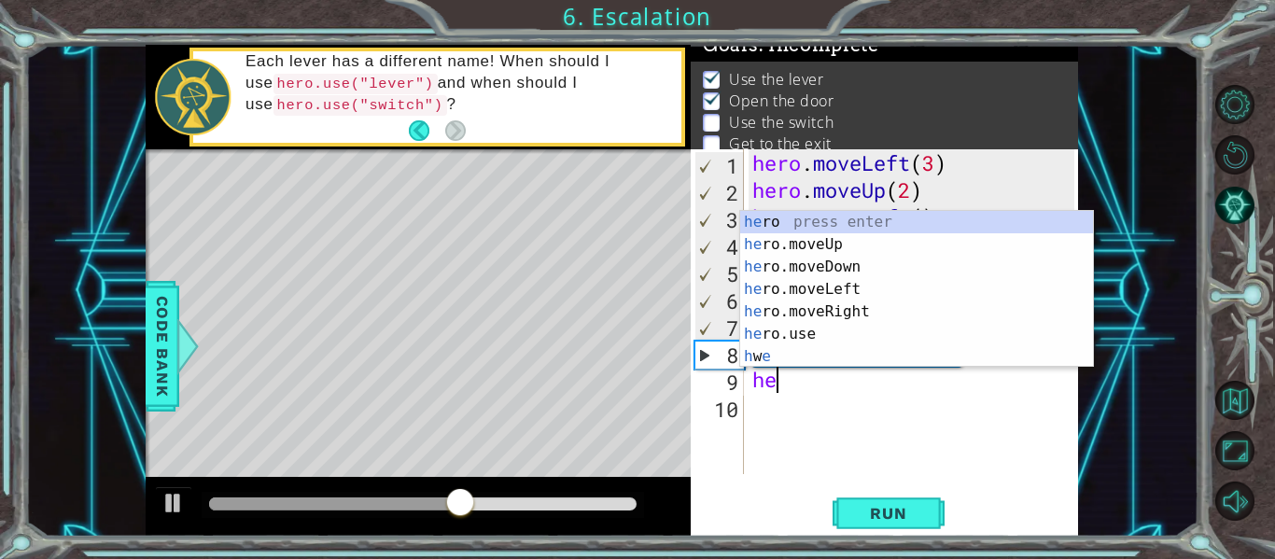
scroll to position [0, 1]
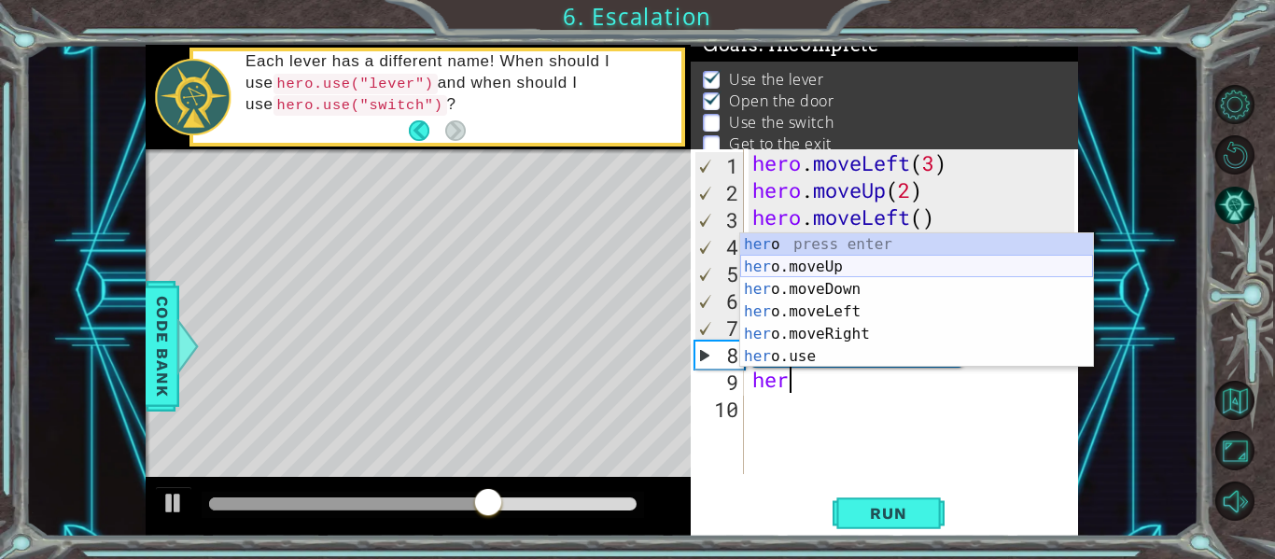
click at [812, 257] on div "her o press enter her o.moveUp press enter her o.moveDown press enter her o.mov…" at bounding box center [916, 322] width 353 height 179
type textarea "hero.moveUp(1)"
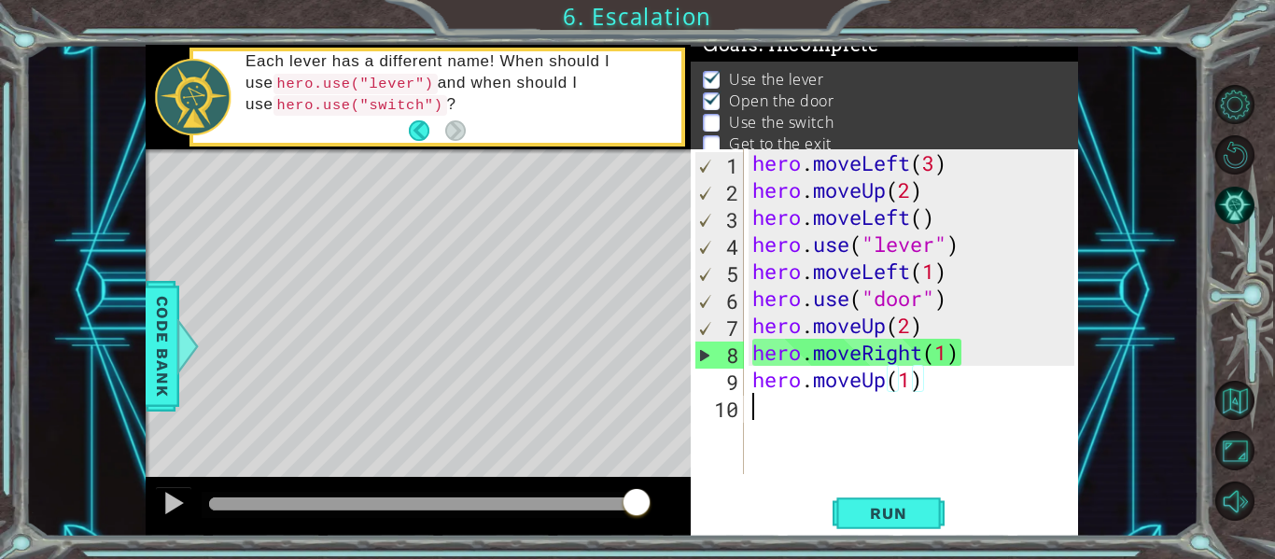
click at [814, 416] on div "hero . moveLeft ( 3 ) hero . moveUp ( 2 ) hero . moveLeft ( ) hero . use ( "lev…" at bounding box center [915, 338] width 335 height 379
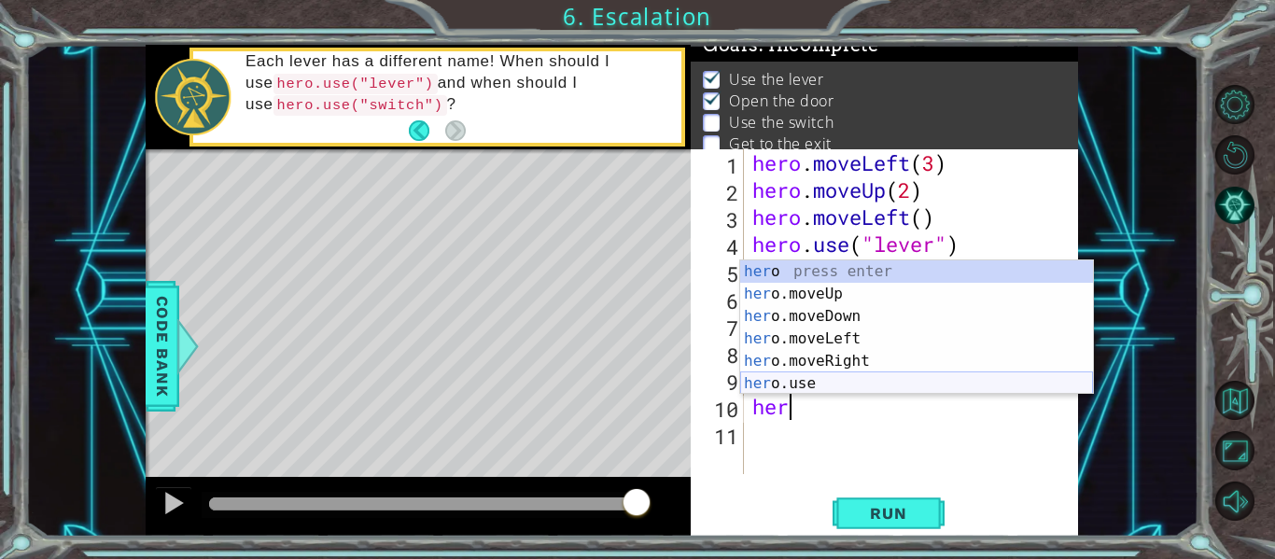
click at [804, 386] on div "her o press enter her o.moveUp press enter her o.moveDown press enter her o.mov…" at bounding box center [916, 349] width 353 height 179
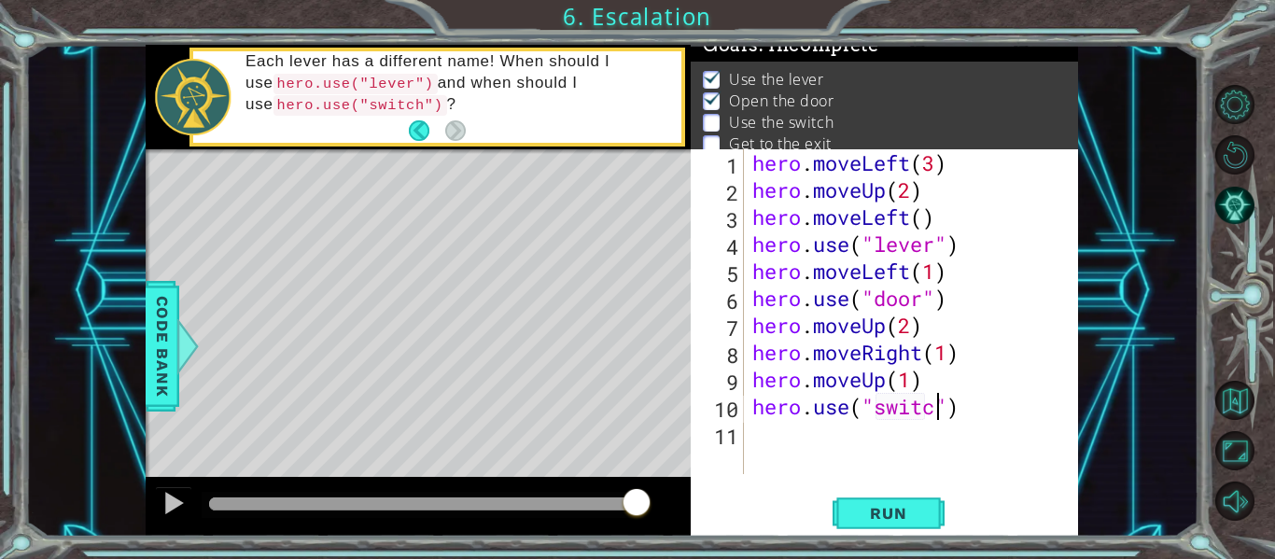
scroll to position [0, 9]
click at [875, 512] on span "Run" at bounding box center [888, 513] width 74 height 19
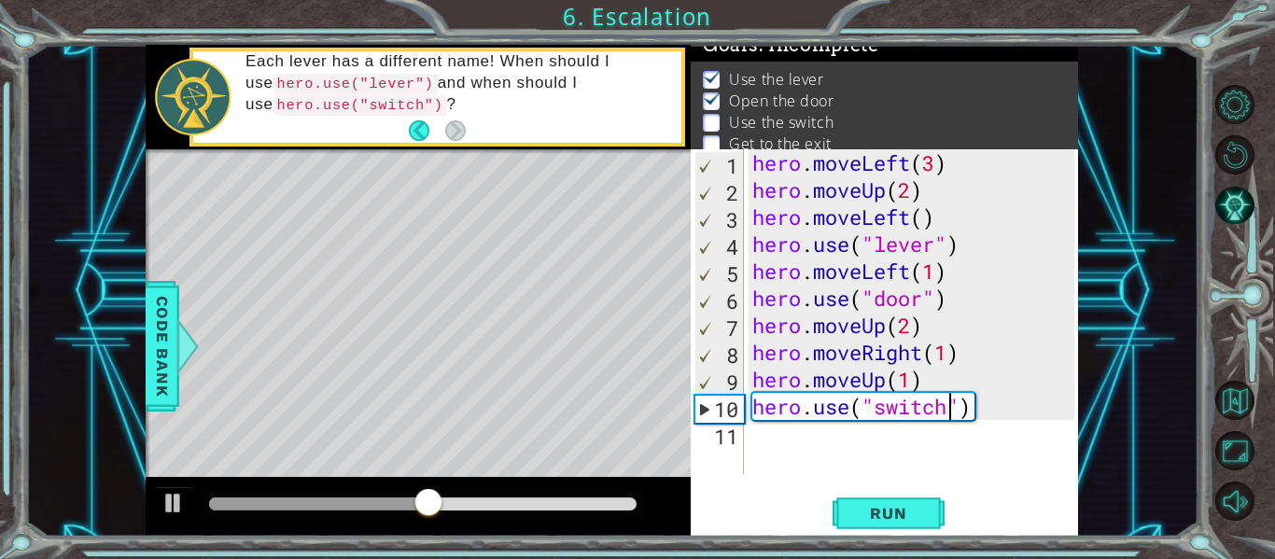
click at [943, 355] on div "hero . moveLeft ( 3 ) hero . moveUp ( 2 ) hero . moveLeft ( ) hero . use ( "lev…" at bounding box center [915, 338] width 335 height 379
click at [947, 356] on div "hero . moveLeft ( 3 ) hero . moveUp ( 2 ) hero . moveLeft ( ) hero . use ( "lev…" at bounding box center [915, 338] width 335 height 379
click at [925, 379] on div "hero . moveLeft ( 3 ) hero . moveUp ( 2 ) hero . moveLeft ( ) hero . use ( "lev…" at bounding box center [915, 338] width 335 height 379
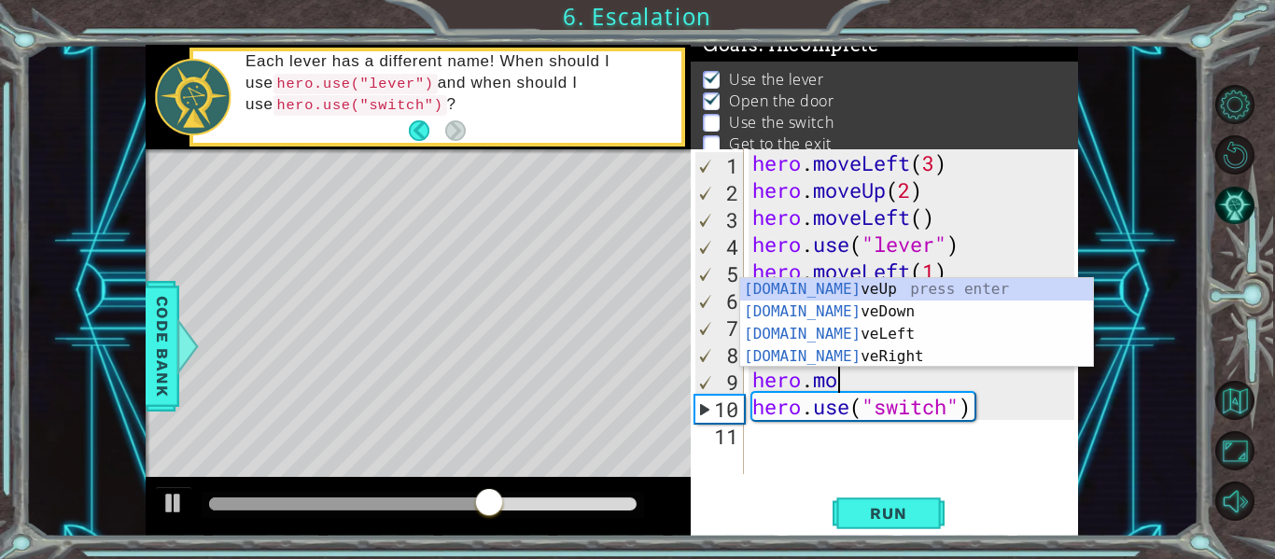
type textarea "h"
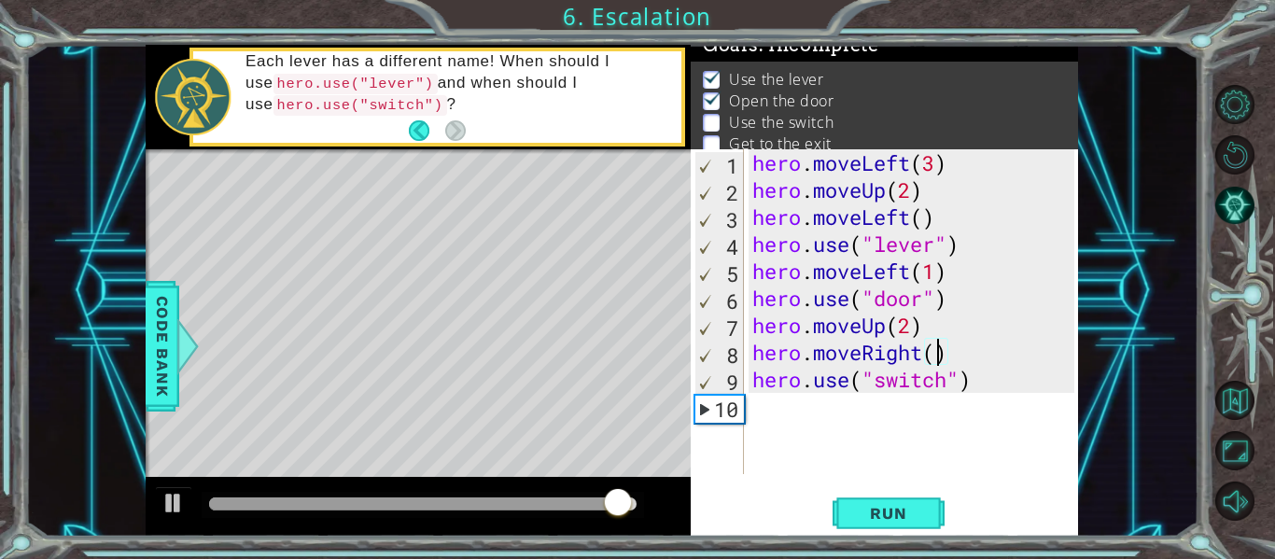
scroll to position [0, 8]
type textarea "hero.moveRight(2)"
click at [879, 508] on span "Run" at bounding box center [888, 513] width 74 height 19
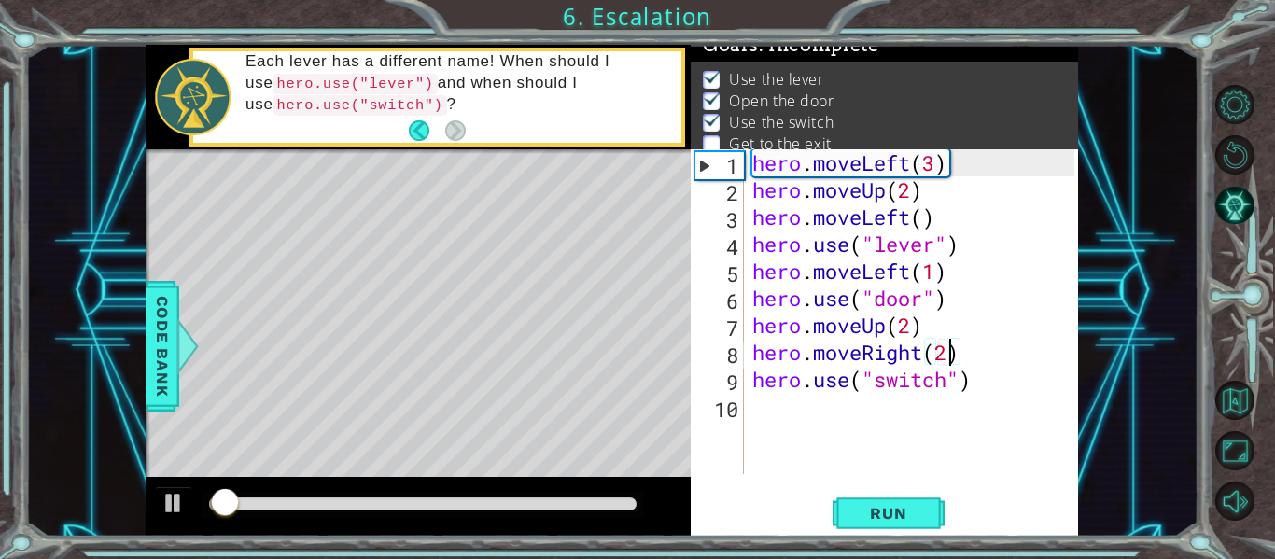
click at [819, 446] on div "hero . moveLeft ( 3 ) hero . moveUp ( 2 ) hero . moveLeft ( ) hero . use ( "lev…" at bounding box center [915, 338] width 335 height 379
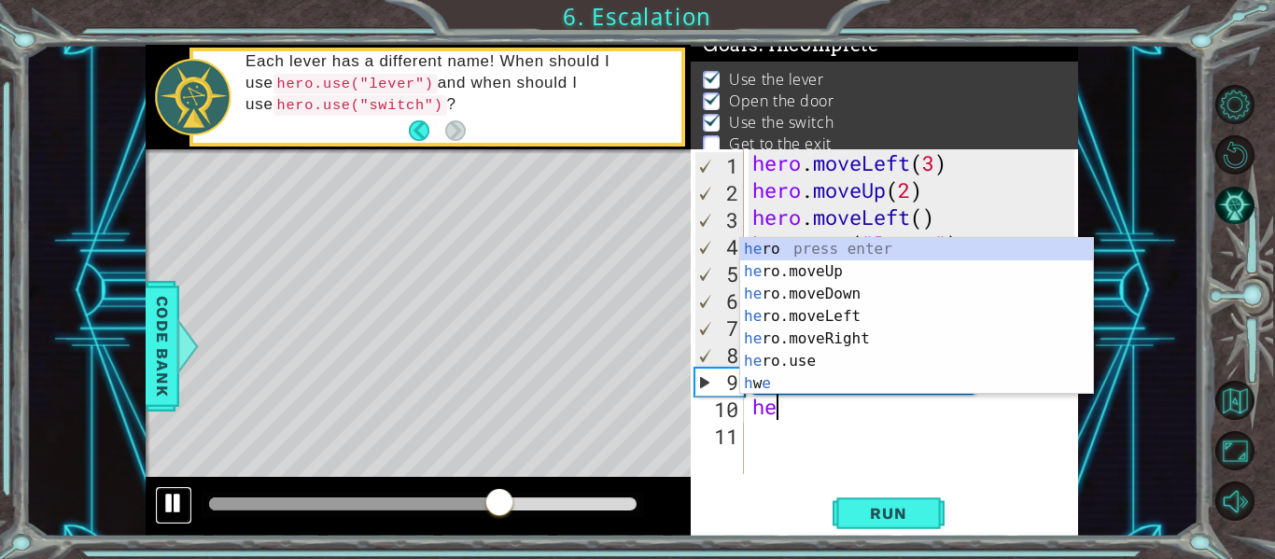
click at [170, 491] on div at bounding box center [173, 503] width 24 height 24
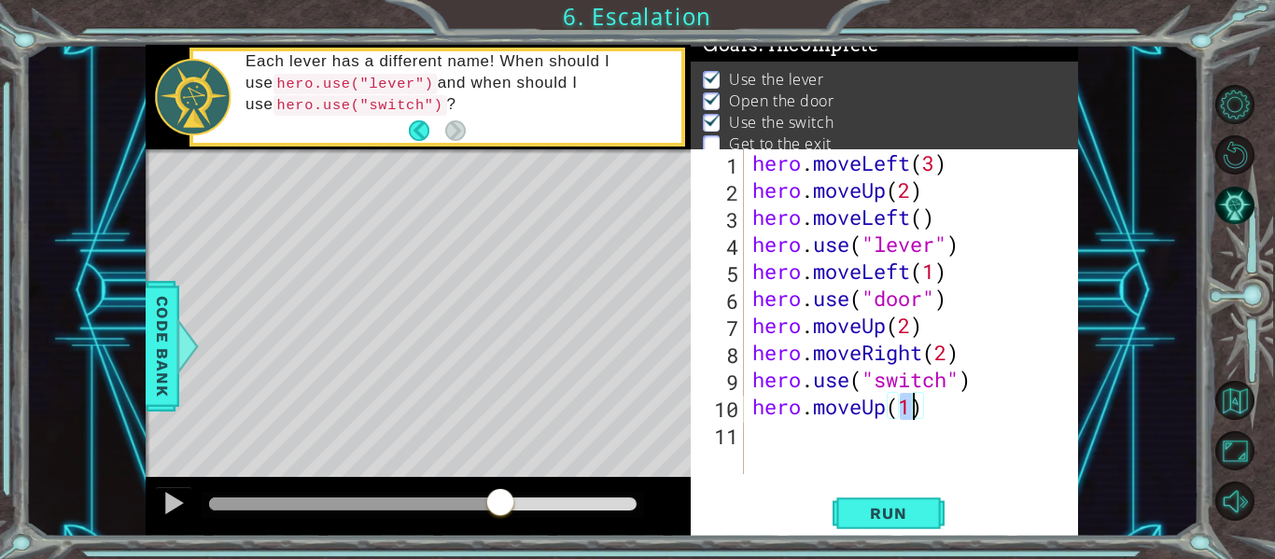
scroll to position [0, 7]
click at [900, 514] on span "Run" at bounding box center [888, 513] width 74 height 19
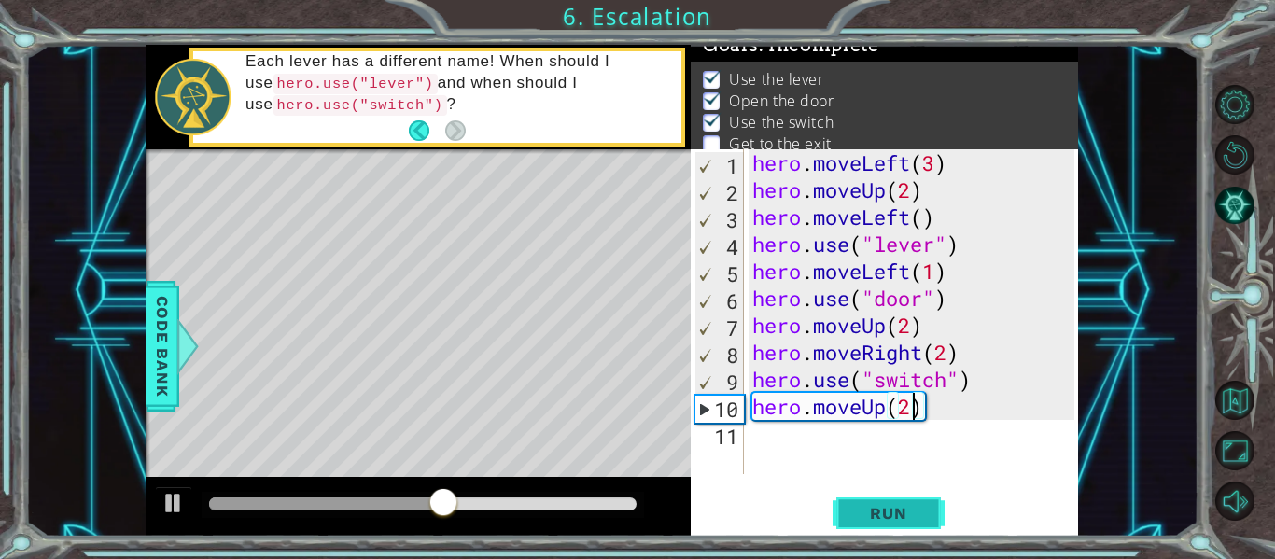
click at [900, 514] on span "Run" at bounding box center [888, 513] width 74 height 19
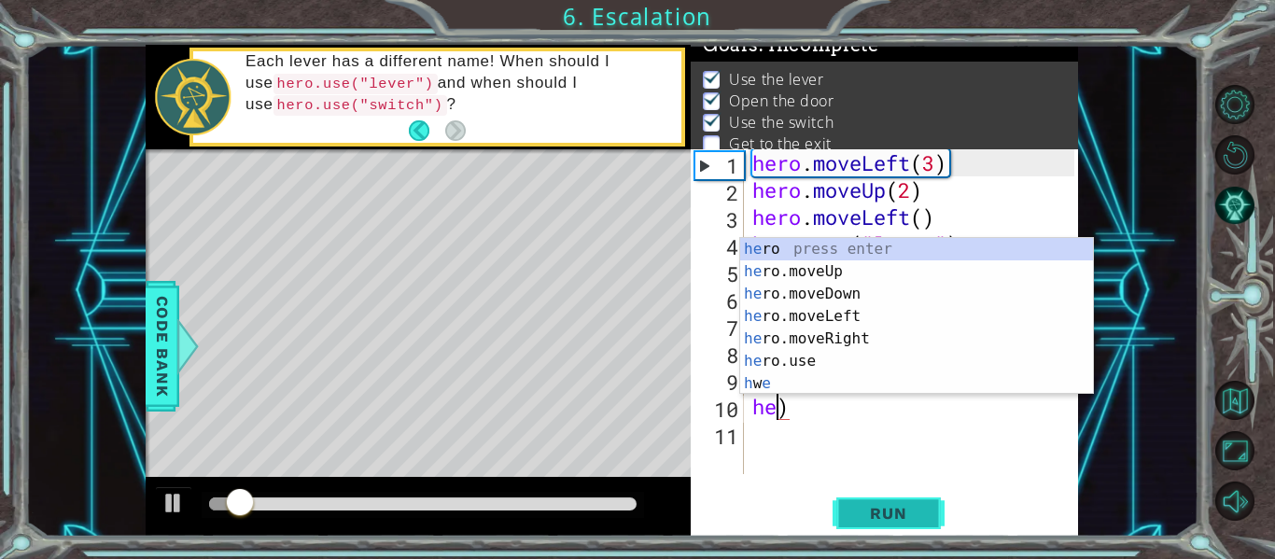
scroll to position [0, 1]
click at [832, 416] on div "hero . moveLeft ( 3 ) hero . moveUp ( 2 ) hero . moveLeft ( ) hero . use ( "lev…" at bounding box center [915, 338] width 335 height 379
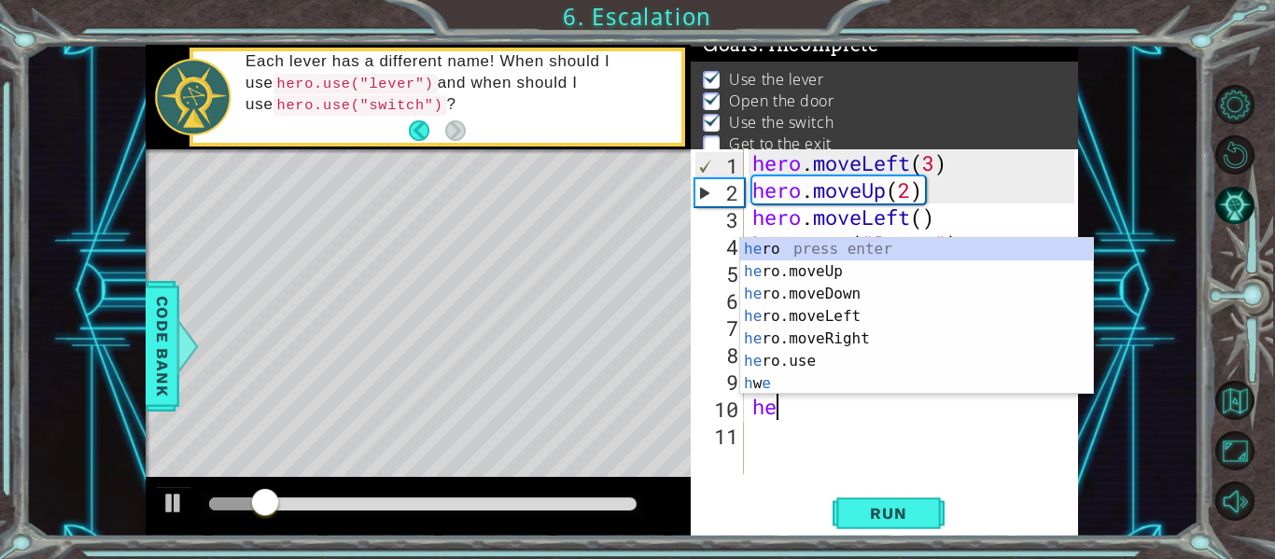
scroll to position [0, 0]
type textarea "h"
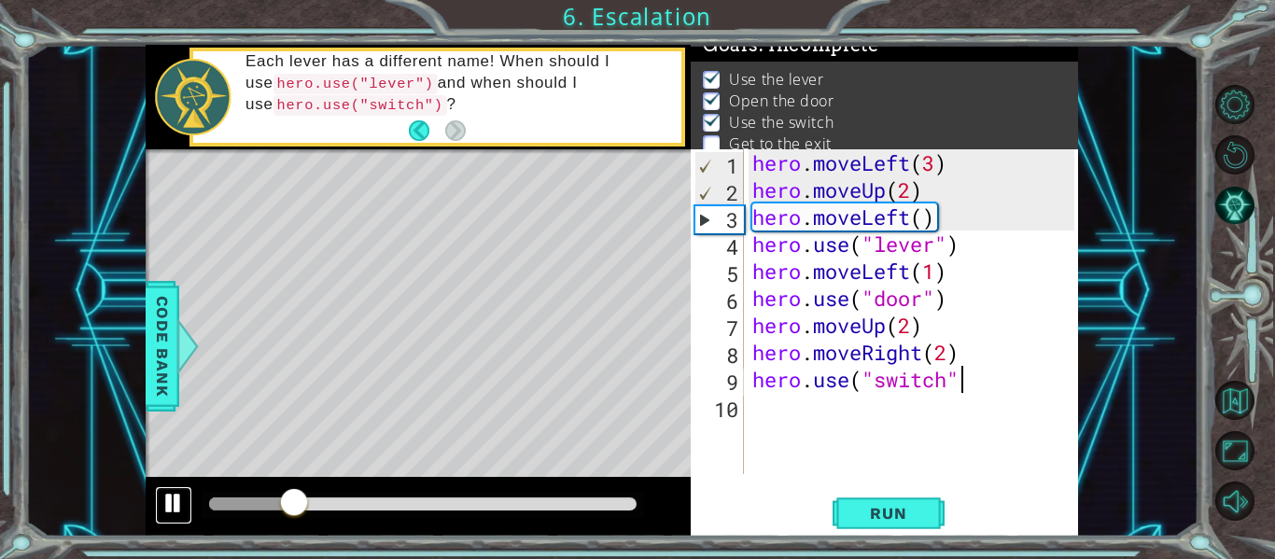
click at [158, 494] on button at bounding box center [173, 505] width 37 height 38
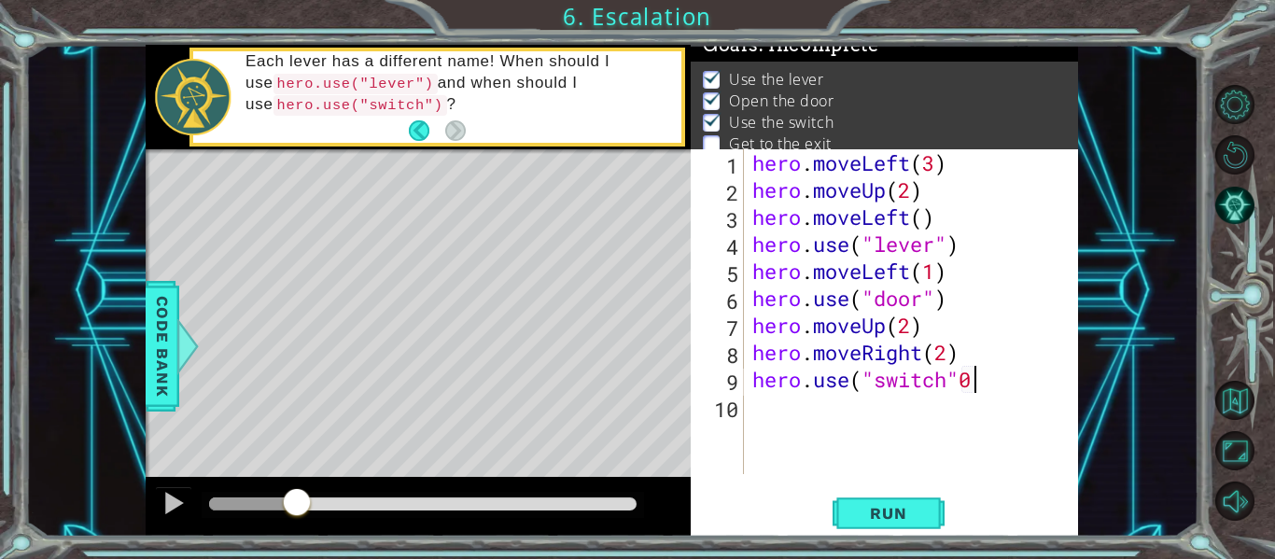
scroll to position [0, 8]
type textarea "hero.use("switch")"
click at [826, 440] on div "hero . moveLeft ( 3 ) hero . moveUp ( 2 ) hero . moveLeft ( ) hero . use ( "lev…" at bounding box center [915, 338] width 335 height 379
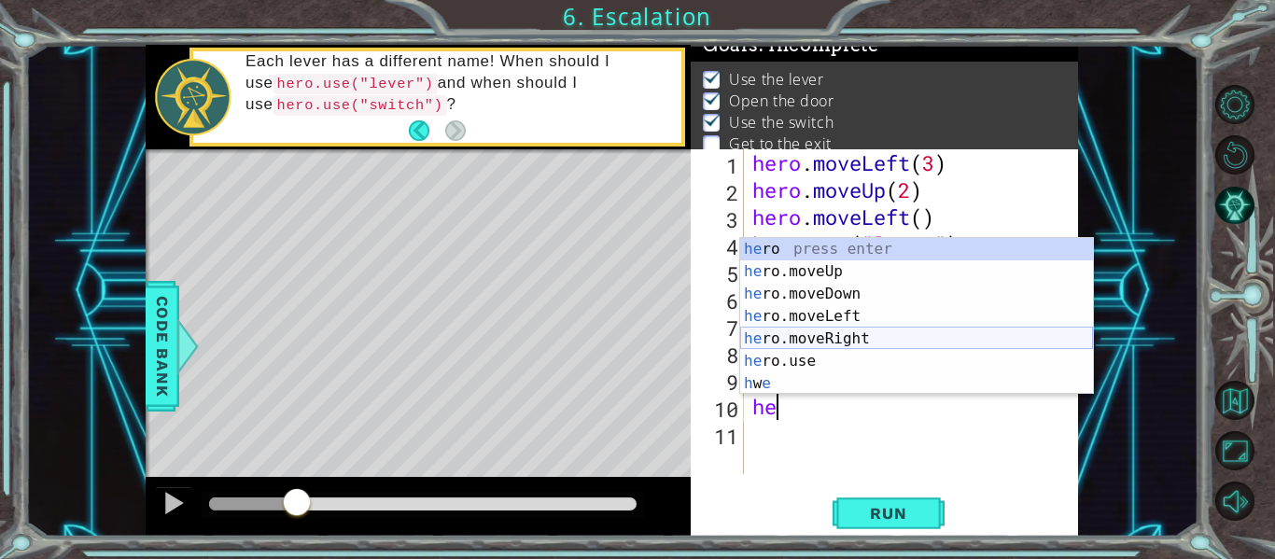
click at [846, 333] on div "he ro press enter he ro.moveUp press enter he ro.moveDown press enter he ro.mov…" at bounding box center [916, 339] width 353 height 202
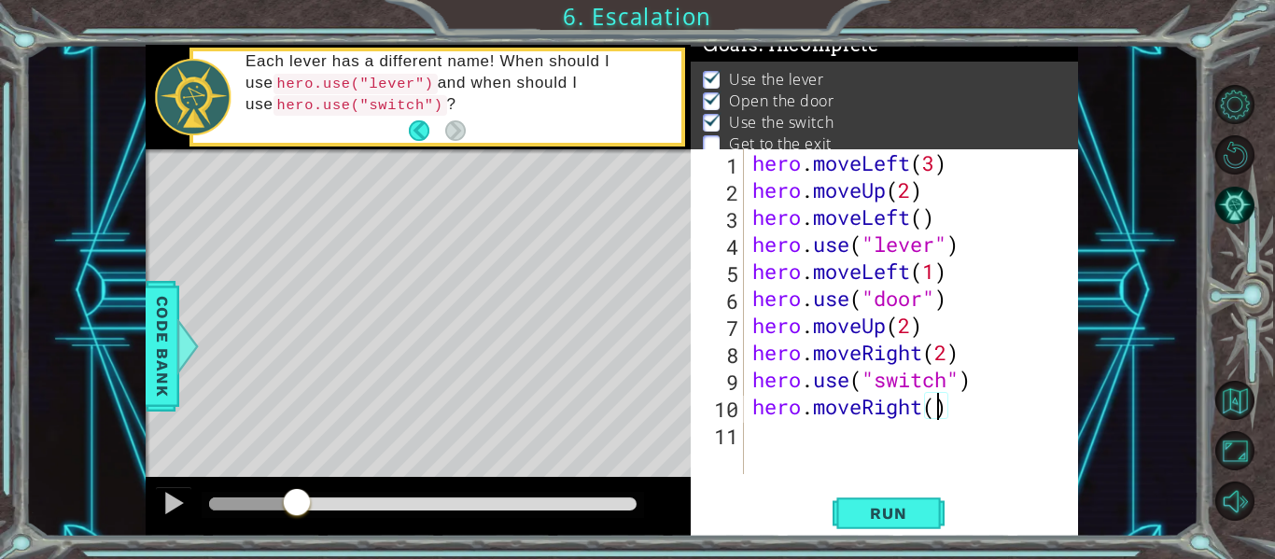
type textarea "hero.moveRight(2)"
click at [906, 509] on span "Run" at bounding box center [888, 513] width 74 height 19
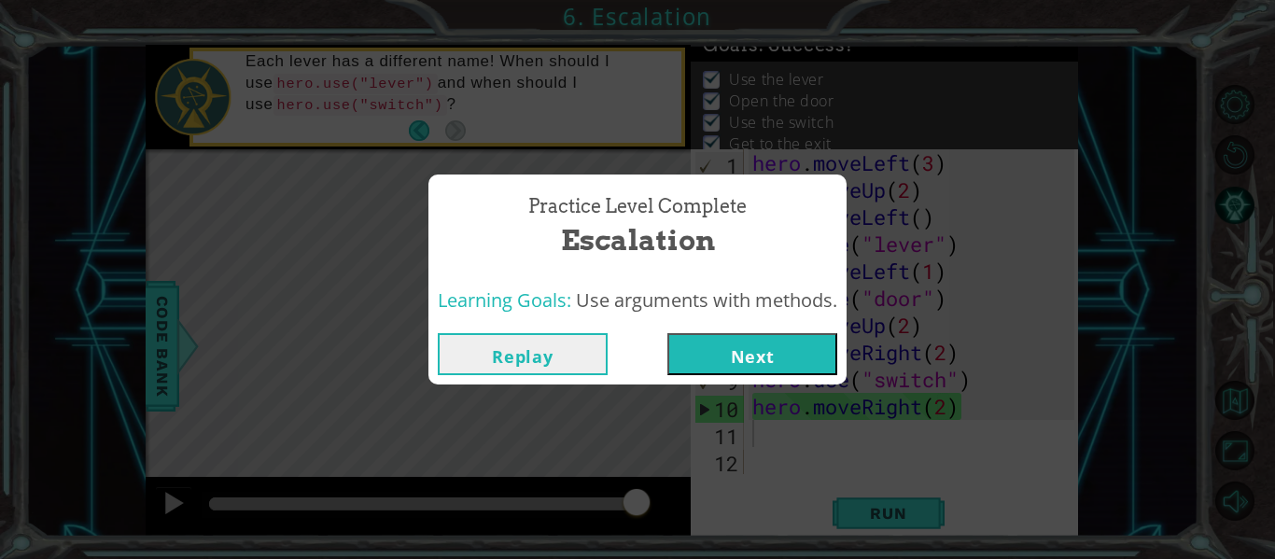
click at [770, 351] on button "Next" at bounding box center [752, 354] width 170 height 42
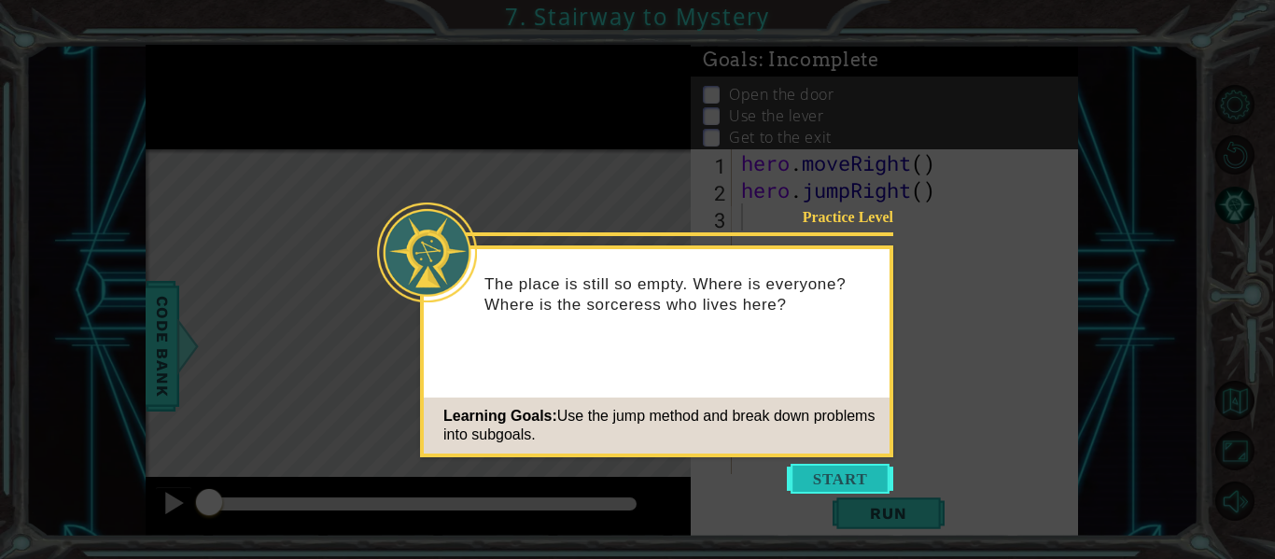
click at [813, 480] on button "Start" at bounding box center [840, 479] width 106 height 30
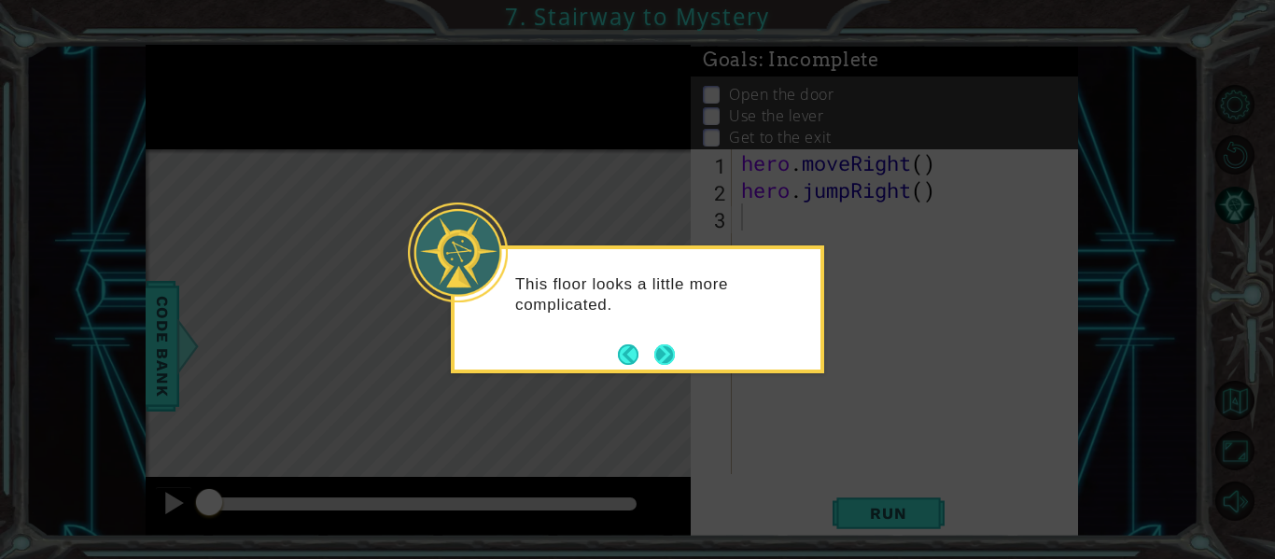
click at [661, 357] on button "Next" at bounding box center [664, 354] width 21 height 21
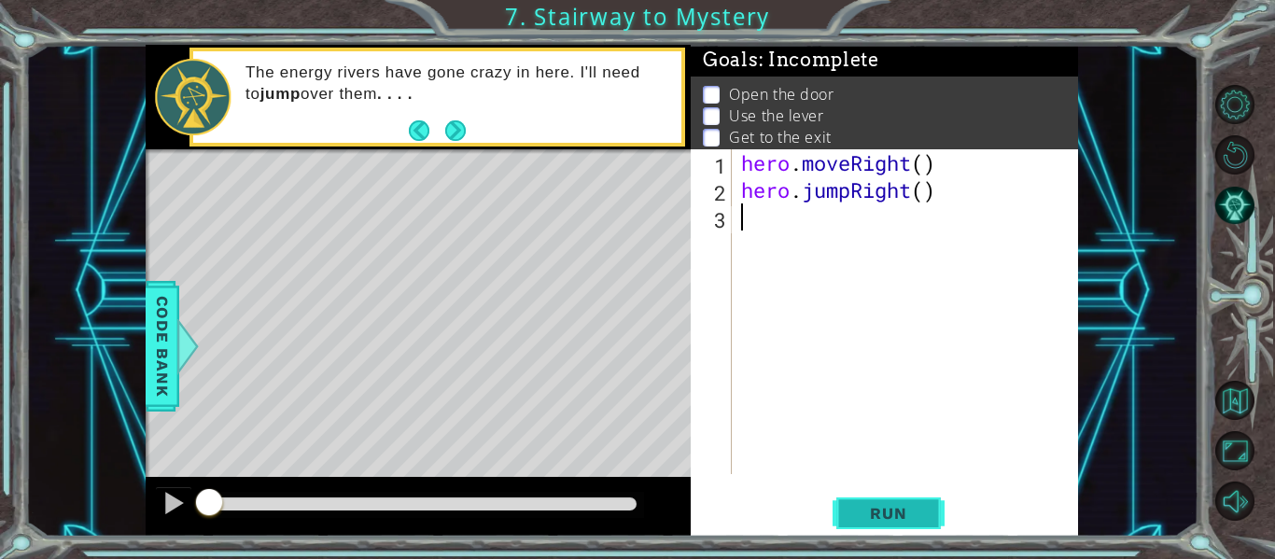
click at [872, 511] on span "Run" at bounding box center [888, 513] width 74 height 19
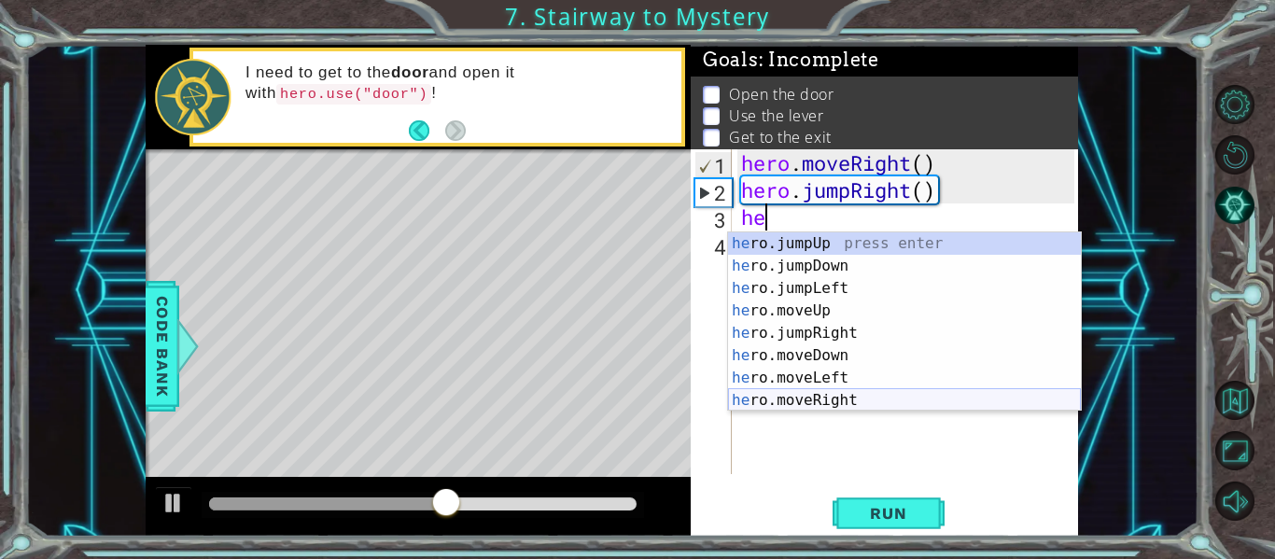
click at [825, 400] on div "he ro.jumpUp press enter he ro.jumpDown press enter he ro.jumpLeft press enter …" at bounding box center [904, 344] width 353 height 224
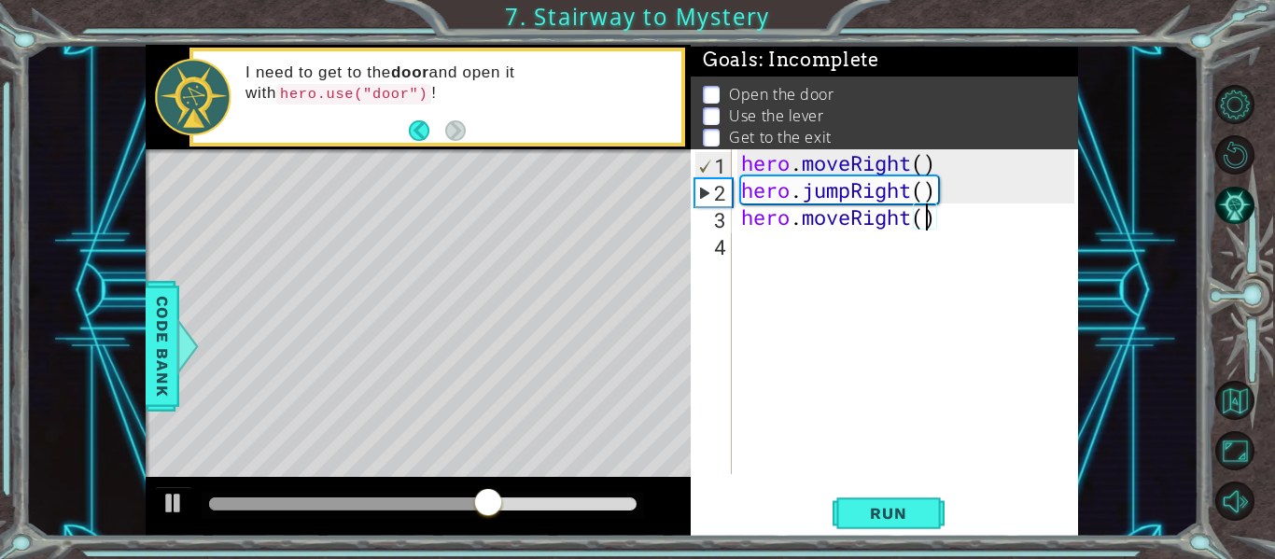
scroll to position [0, 8]
type textarea "hero.moveRight(2)"
click at [893, 515] on span "Run" at bounding box center [888, 513] width 74 height 19
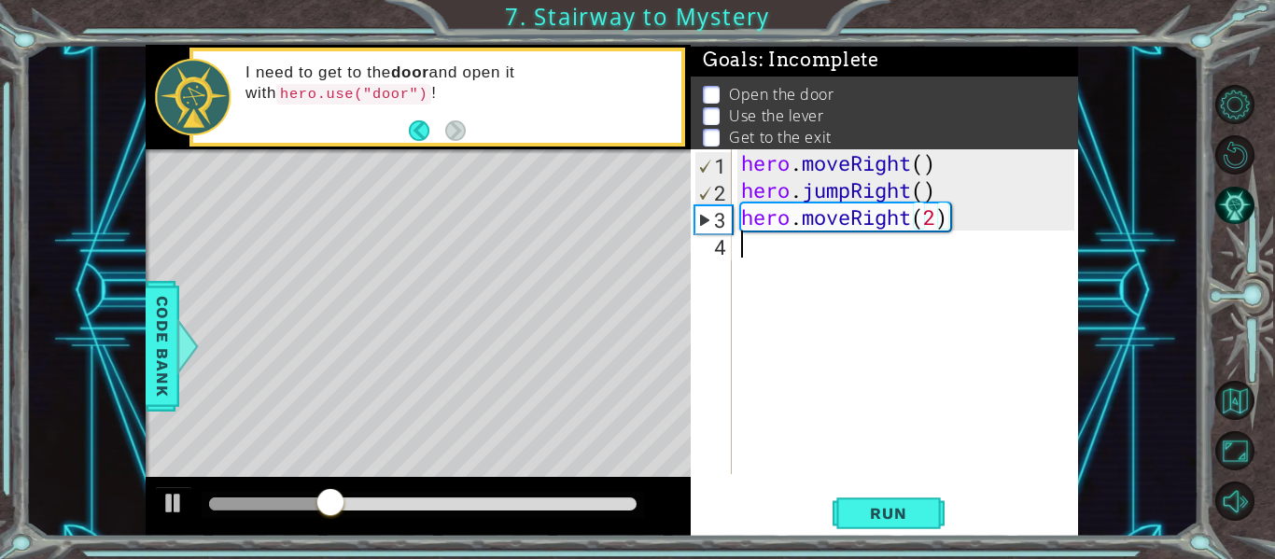
click at [788, 255] on div "hero . moveRight ( ) hero . jumpRight ( ) hero . moveRight ( 2 )" at bounding box center [910, 338] width 346 height 379
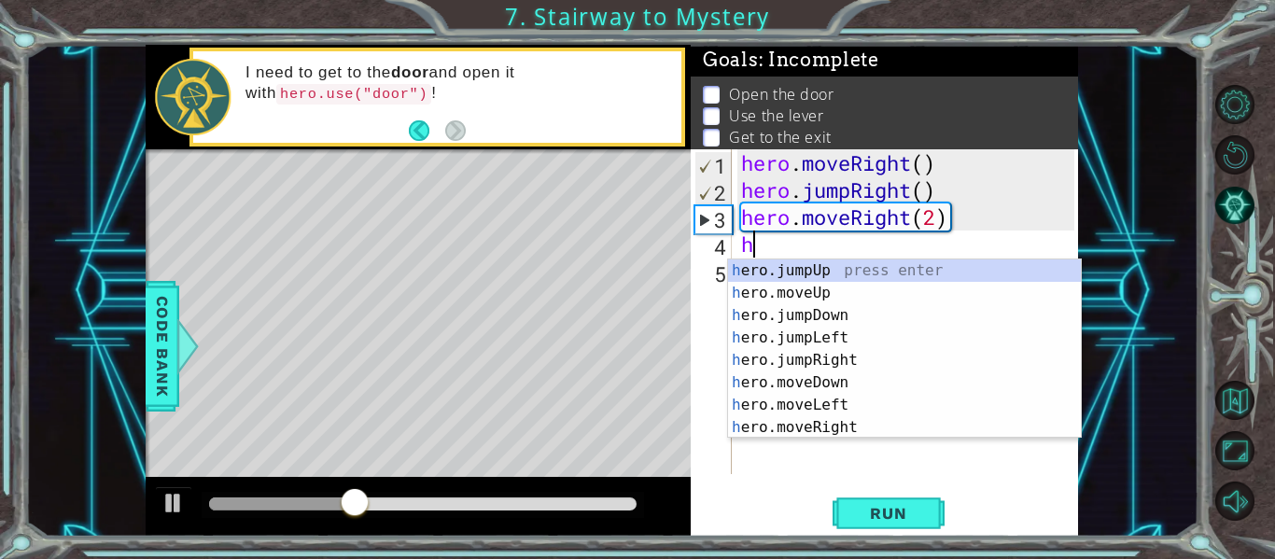
type textarea "he"
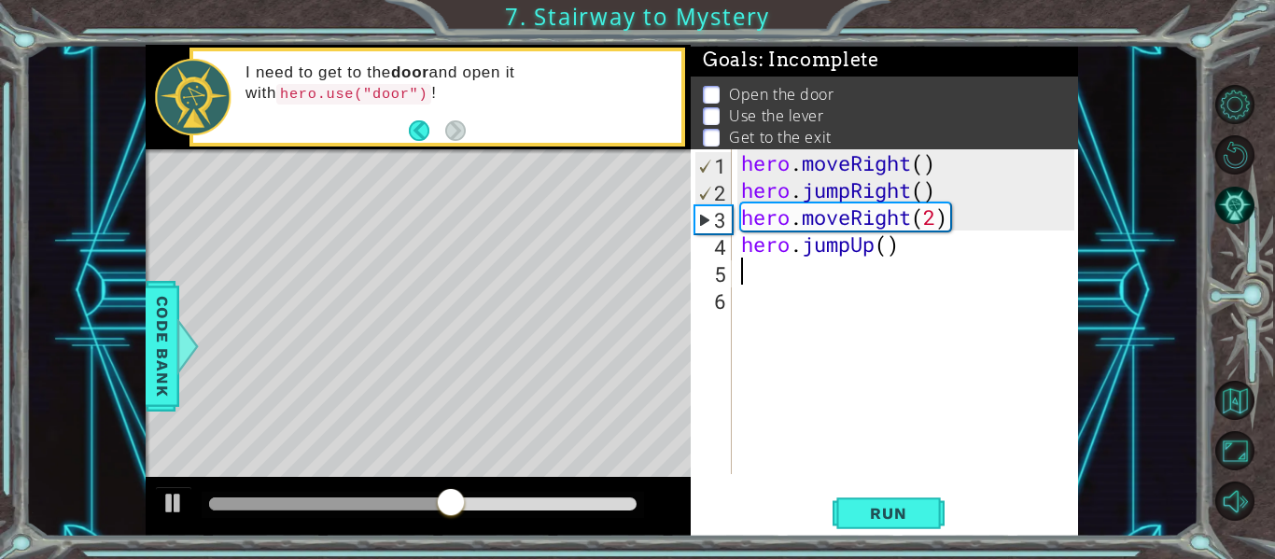
click at [903, 240] on div "hero . moveRight ( ) hero . jumpRight ( ) hero . moveRight ( 2 ) hero . jumpUp …" at bounding box center [910, 338] width 346 height 379
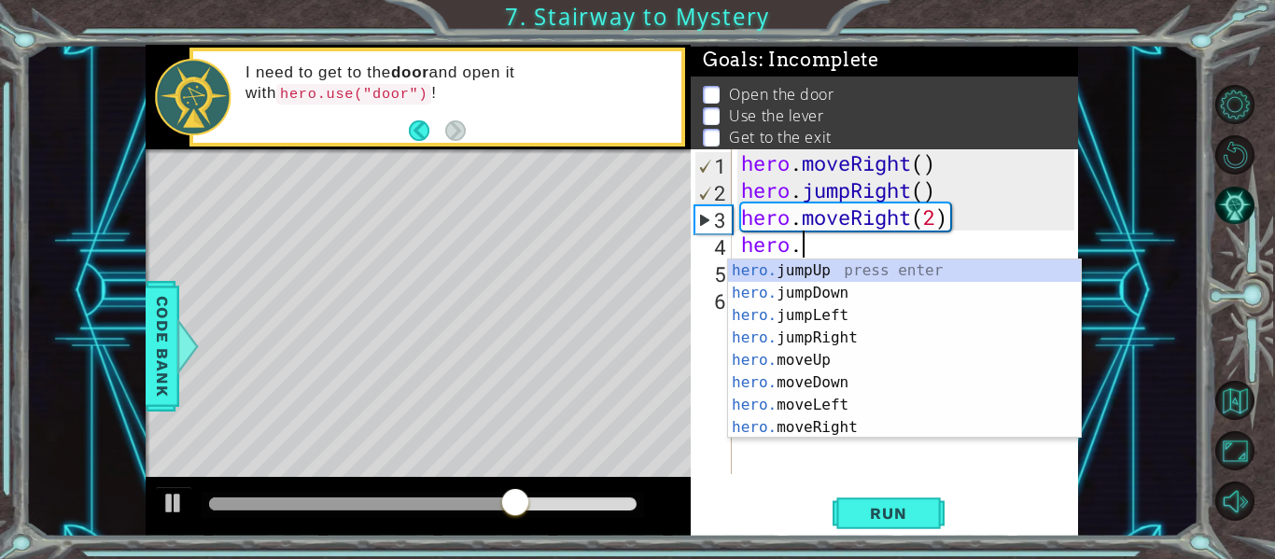
scroll to position [0, 3]
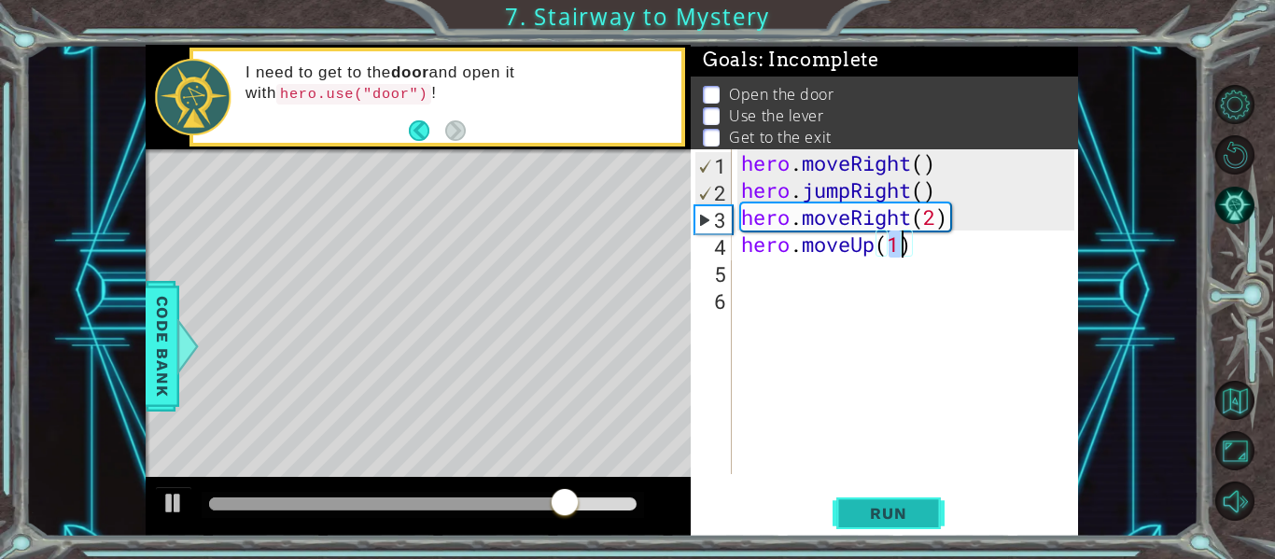
type textarea "hero.moveUp(1)"
click at [884, 495] on button "Run" at bounding box center [888, 514] width 112 height 38
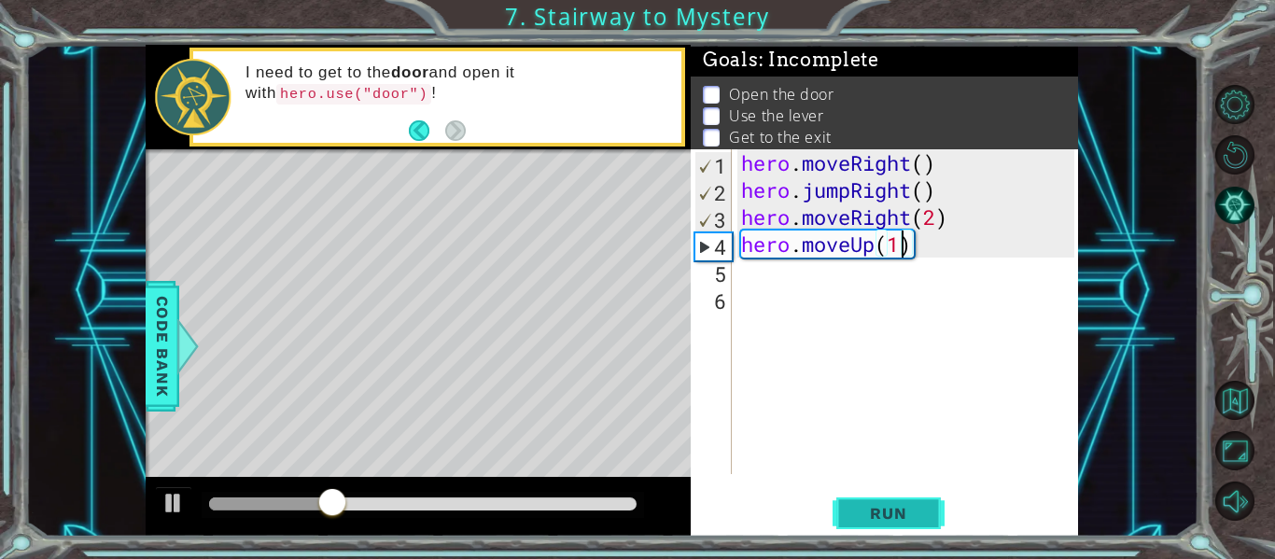
scroll to position [0, 0]
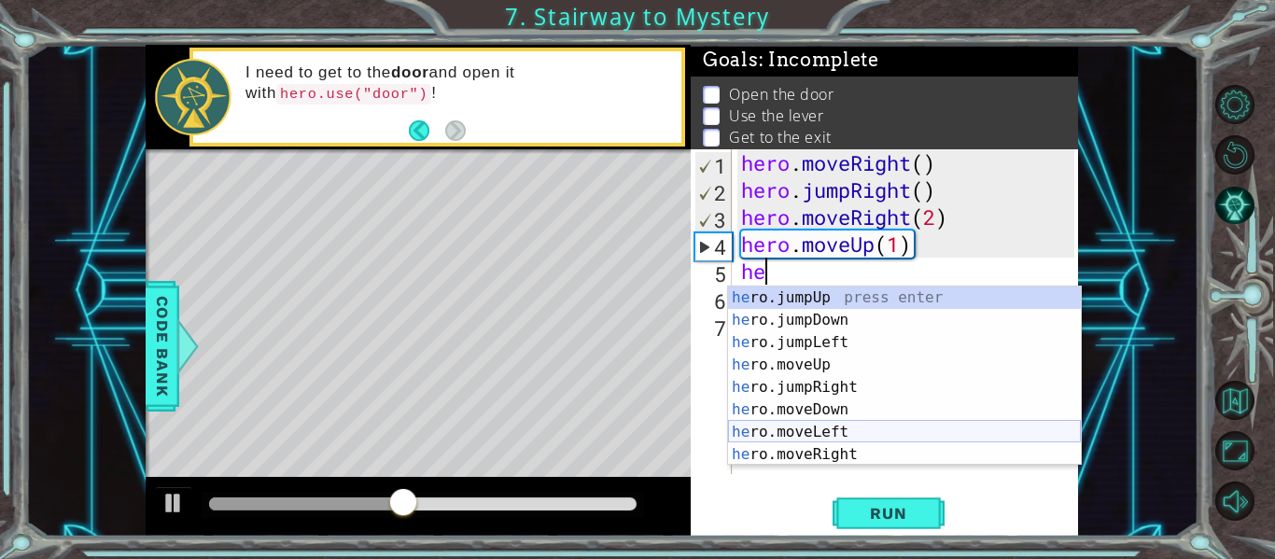
click at [855, 430] on div "he ro.jumpUp press enter he ro.jumpDown press enter he ro.jumpLeft press enter …" at bounding box center [904, 399] width 353 height 224
type textarea "hero.moveLeft(1)"
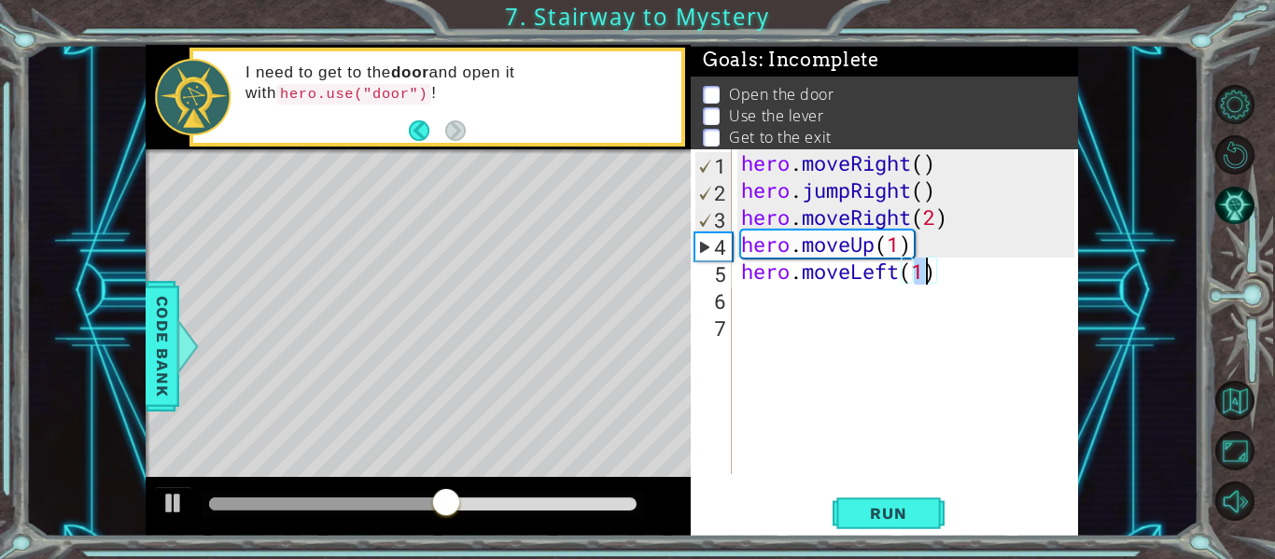
click at [791, 308] on div "hero . moveRight ( ) hero . jumpRight ( ) hero . moveRight ( 2 ) hero . moveUp …" at bounding box center [910, 338] width 346 height 379
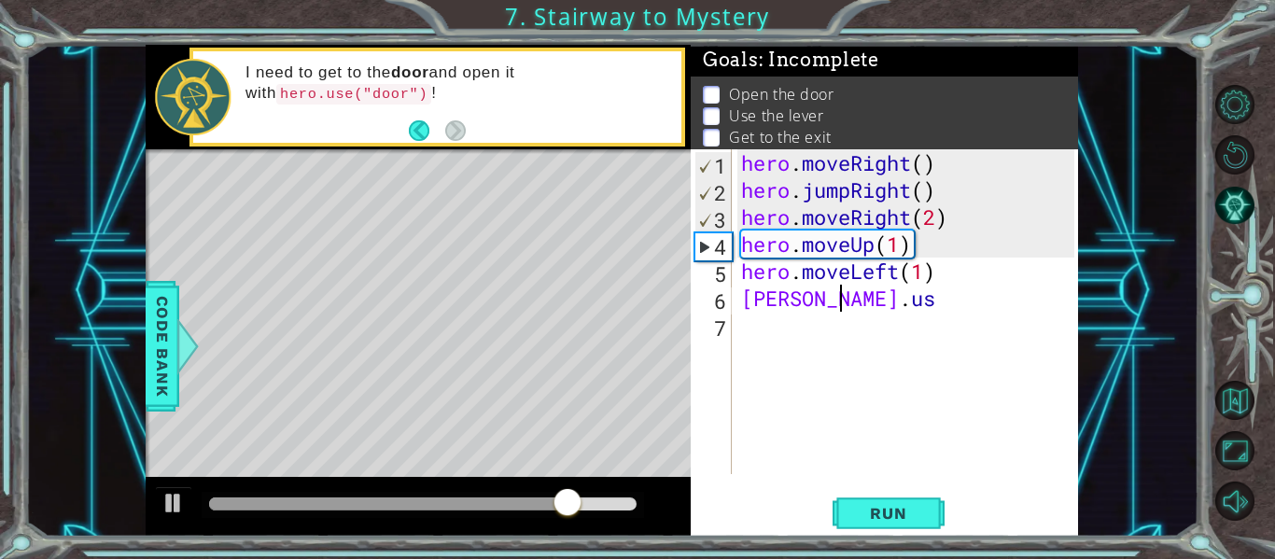
scroll to position [0, 4]
type textarea "[PERSON_NAME].use"
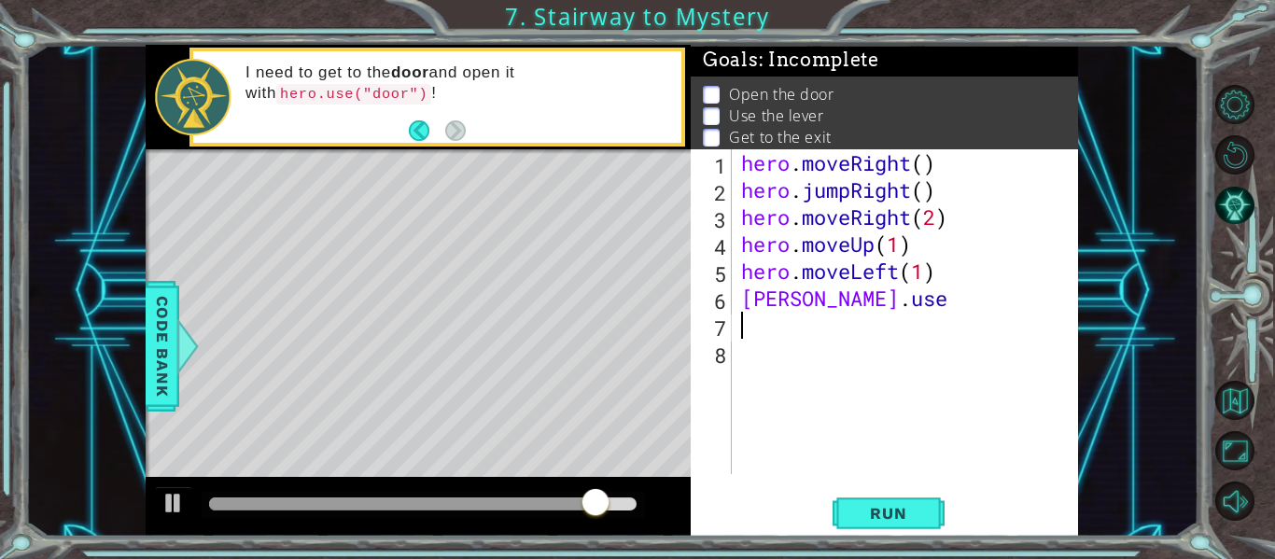
scroll to position [0, 0]
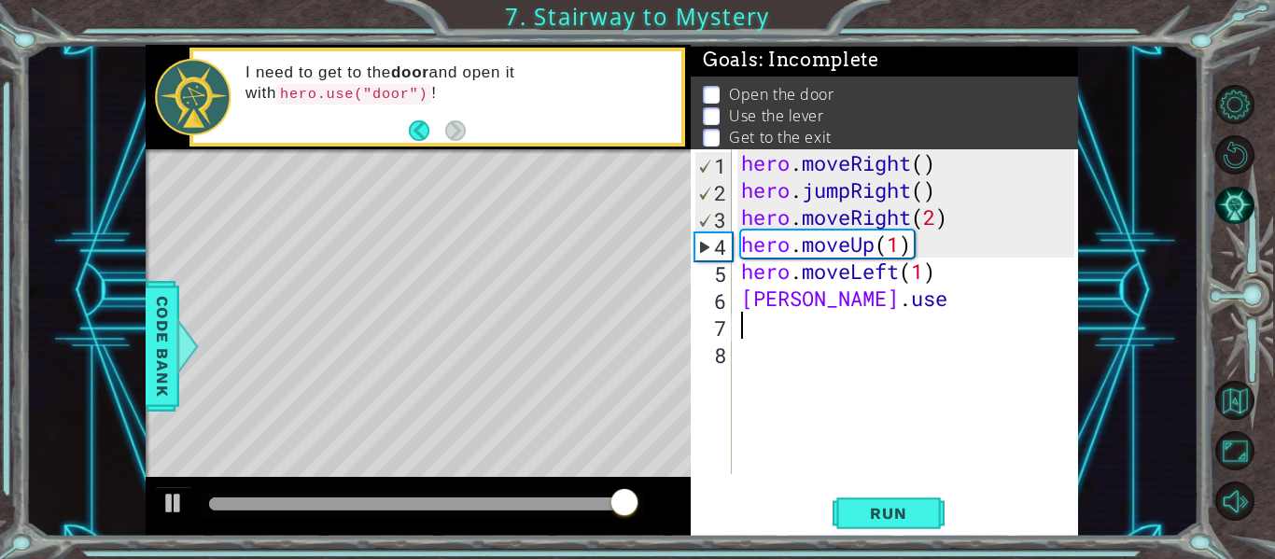
click at [786, 303] on div "hero . moveRight ( ) hero . jumpRight ( ) hero . moveRight ( 2 ) hero . moveUp …" at bounding box center [910, 338] width 346 height 379
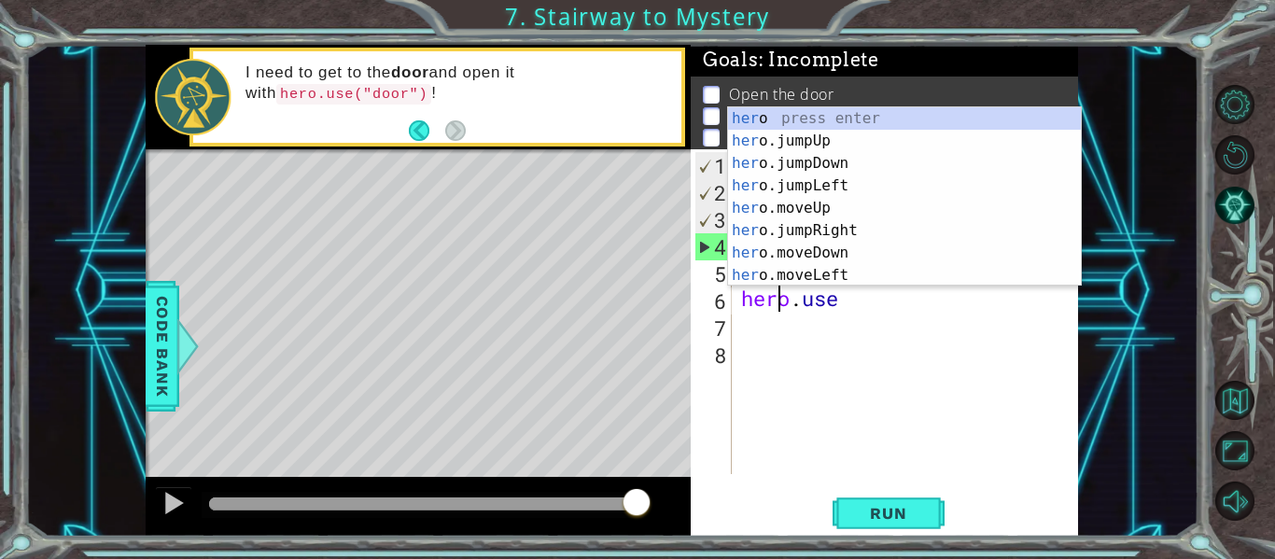
click at [846, 298] on div "hero . moveRight ( ) hero . jumpRight ( ) hero . moveRight ( 2 ) hero . moveUp …" at bounding box center [910, 338] width 346 height 379
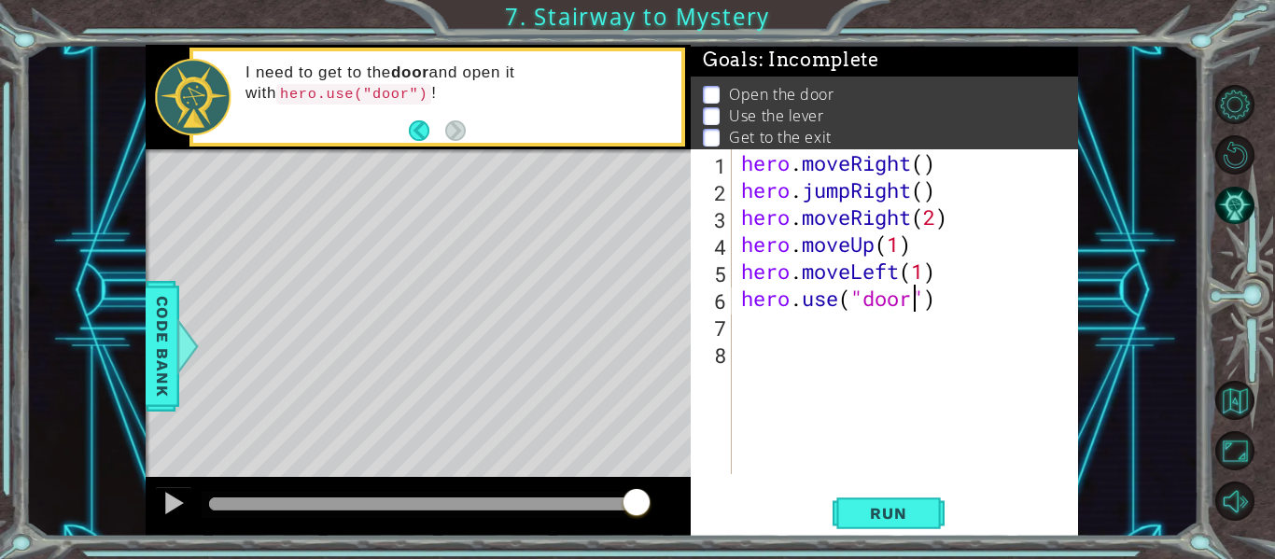
scroll to position [0, 8]
type textarea "hero.use("door")"
click at [857, 517] on span "Run" at bounding box center [888, 513] width 74 height 19
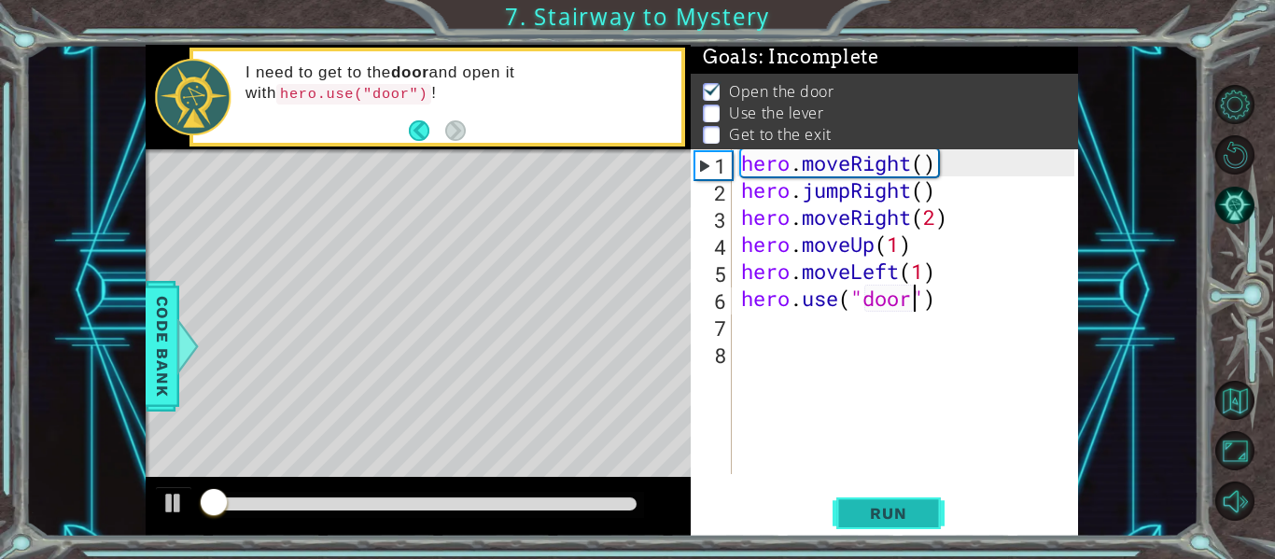
scroll to position [4, 0]
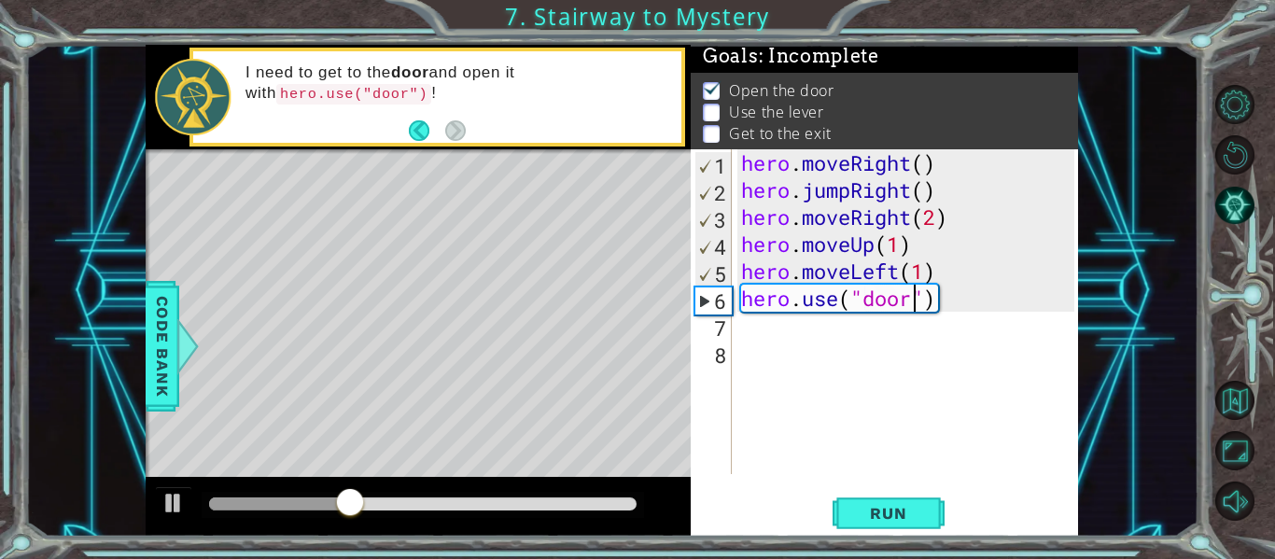
click at [823, 315] on div "hero . moveRight ( ) hero . jumpRight ( ) hero . moveRight ( 2 ) hero . moveUp …" at bounding box center [910, 338] width 346 height 379
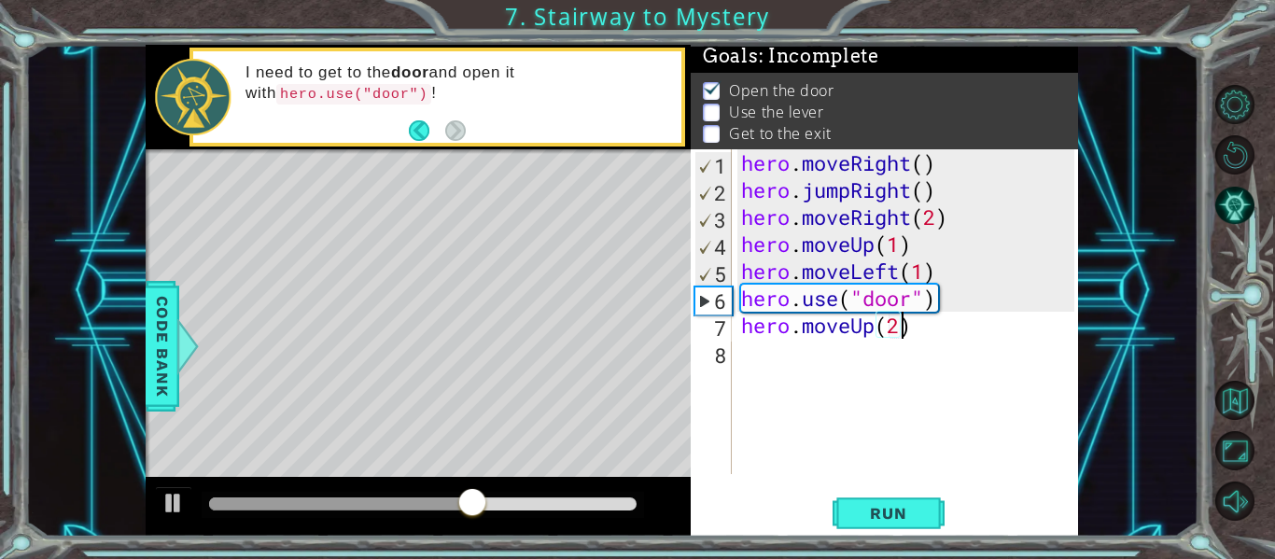
scroll to position [0, 7]
type textarea "hero.moveUp(2)"
click at [860, 509] on span "Run" at bounding box center [888, 513] width 74 height 19
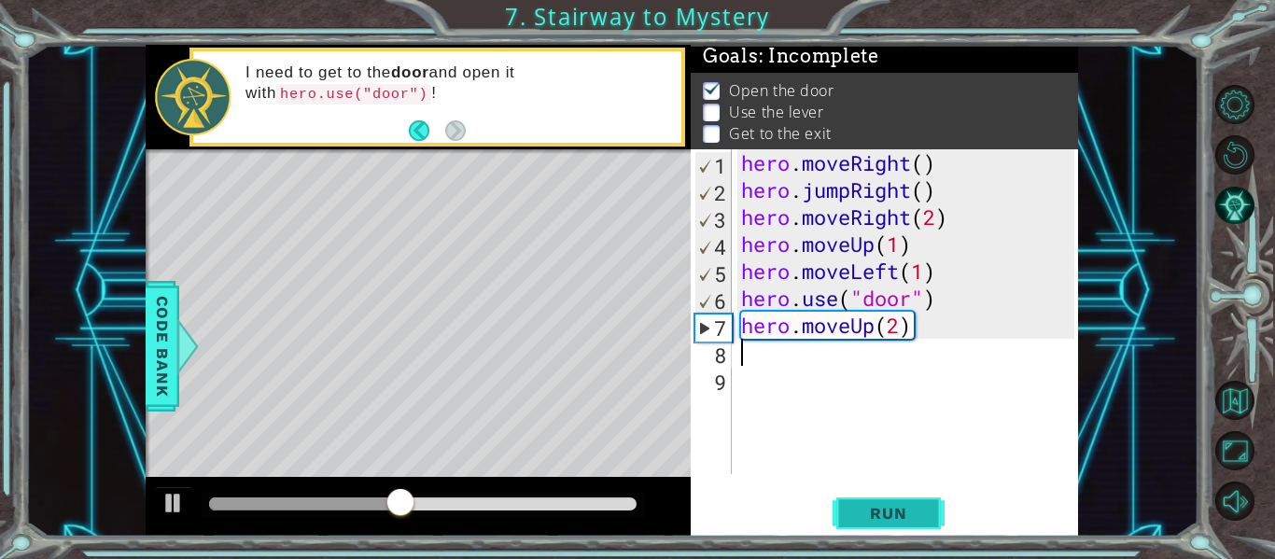
scroll to position [0, 0]
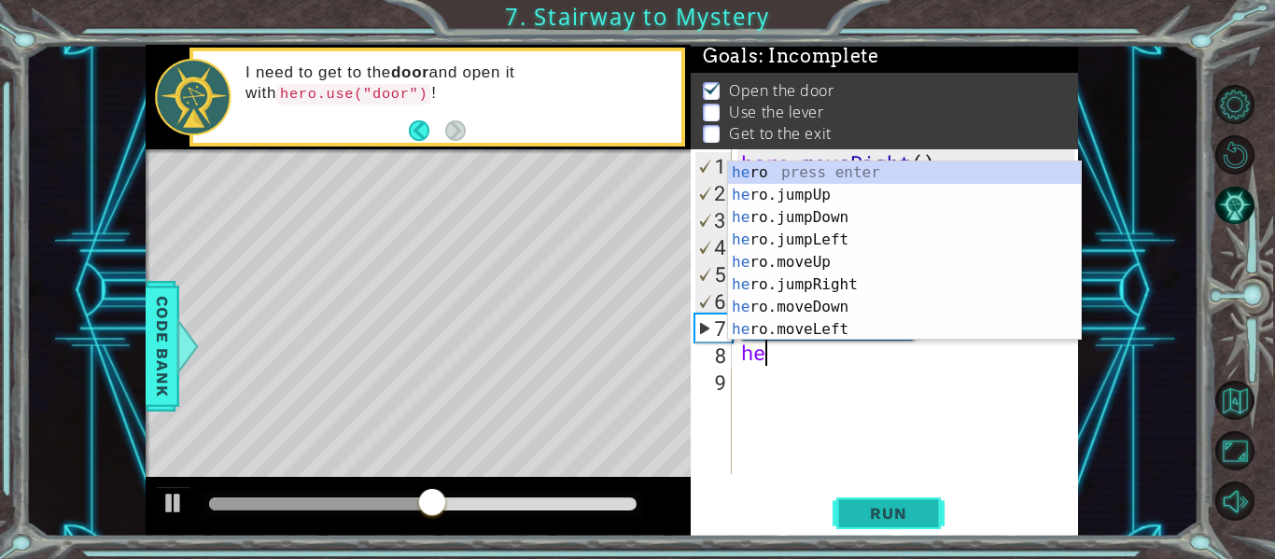
type textarea "her"
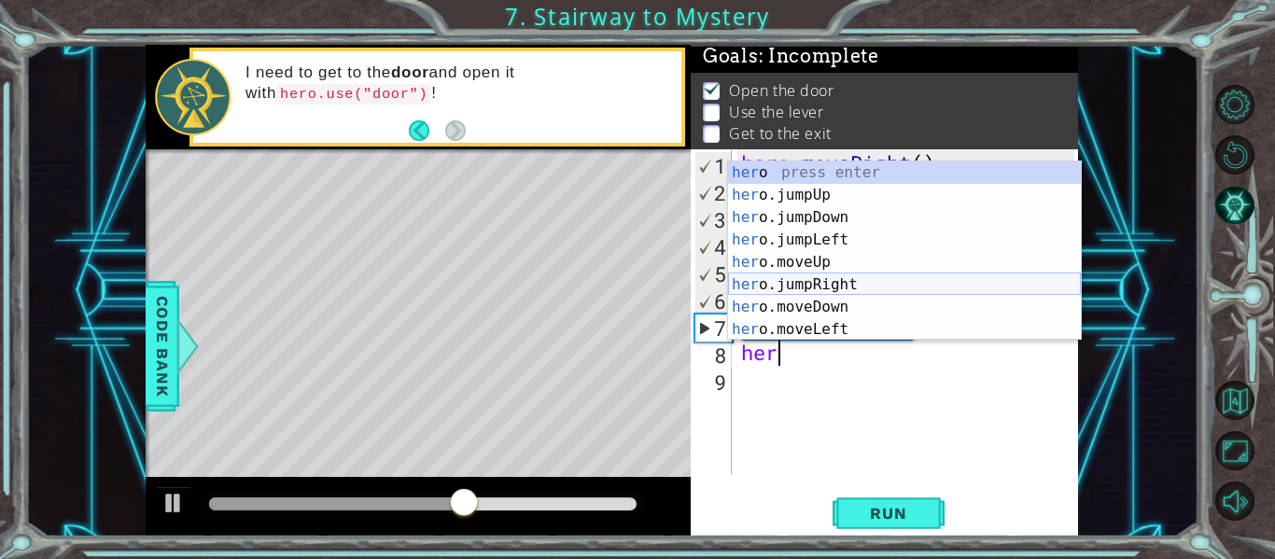
click at [833, 285] on div "her o press enter her o.jumpUp press enter her o.jumpDown press enter her o.jum…" at bounding box center [904, 273] width 353 height 224
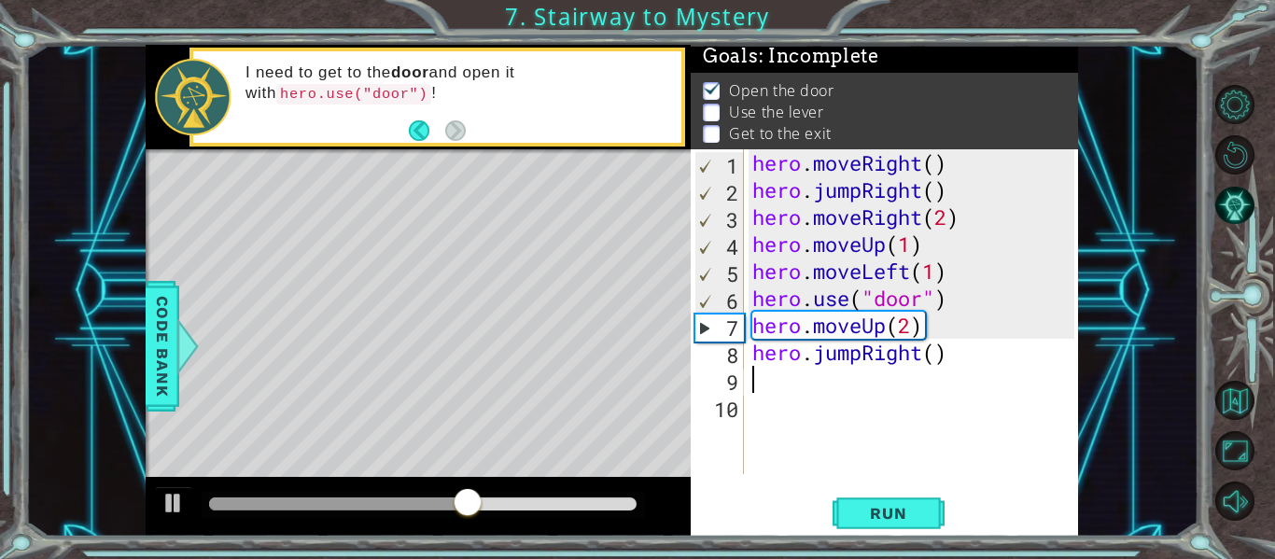
scroll to position [0, 0]
click at [953, 348] on div "hero . moveRight ( ) hero . jumpRight ( ) hero . moveRight ( 2 ) hero . moveUp …" at bounding box center [915, 338] width 335 height 379
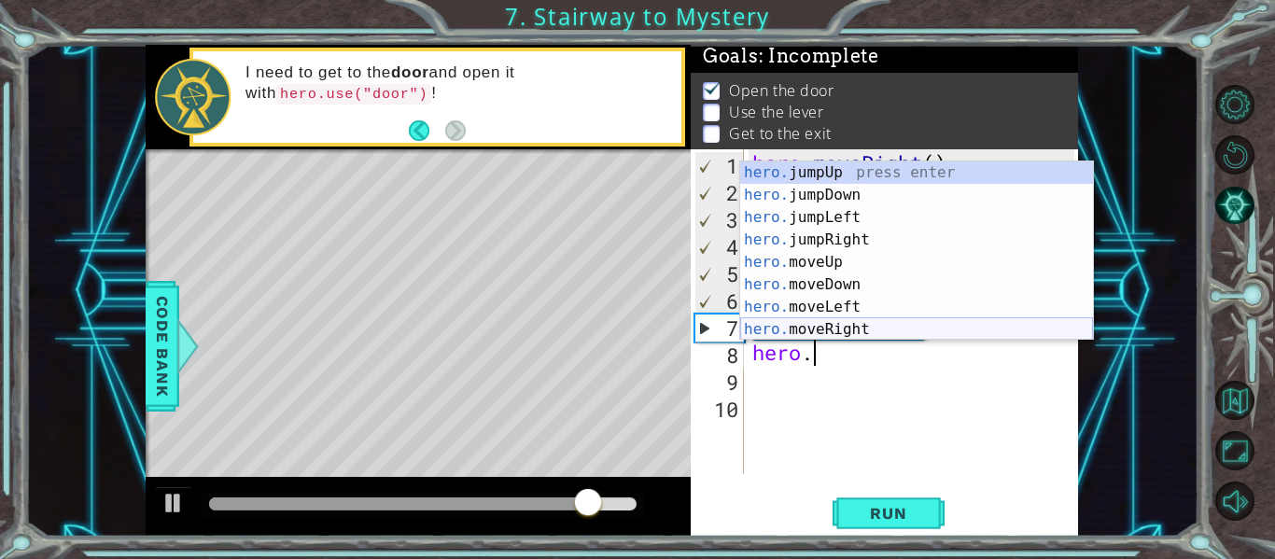
click at [908, 324] on div "hero. jumpUp press enter hero. jumpDown press enter hero. jumpLeft press enter …" at bounding box center [916, 273] width 353 height 224
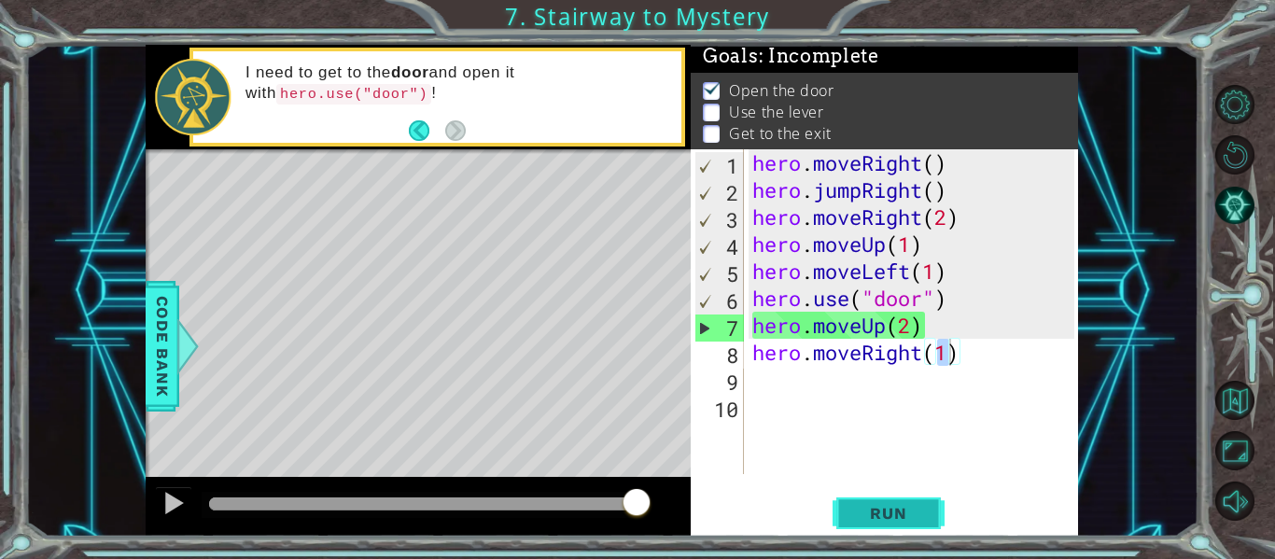
click at [884, 502] on button "Run" at bounding box center [888, 514] width 112 height 38
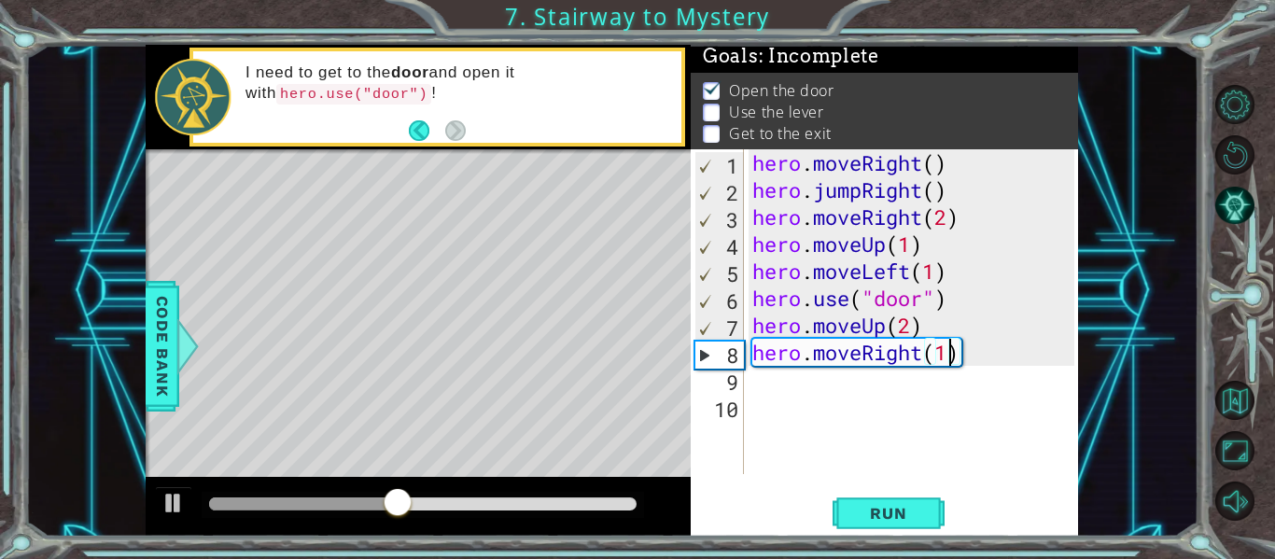
click at [919, 356] on div "hero . moveRight ( ) hero . jumpRight ( ) hero . moveRight ( 2 ) hero . moveUp …" at bounding box center [915, 338] width 335 height 379
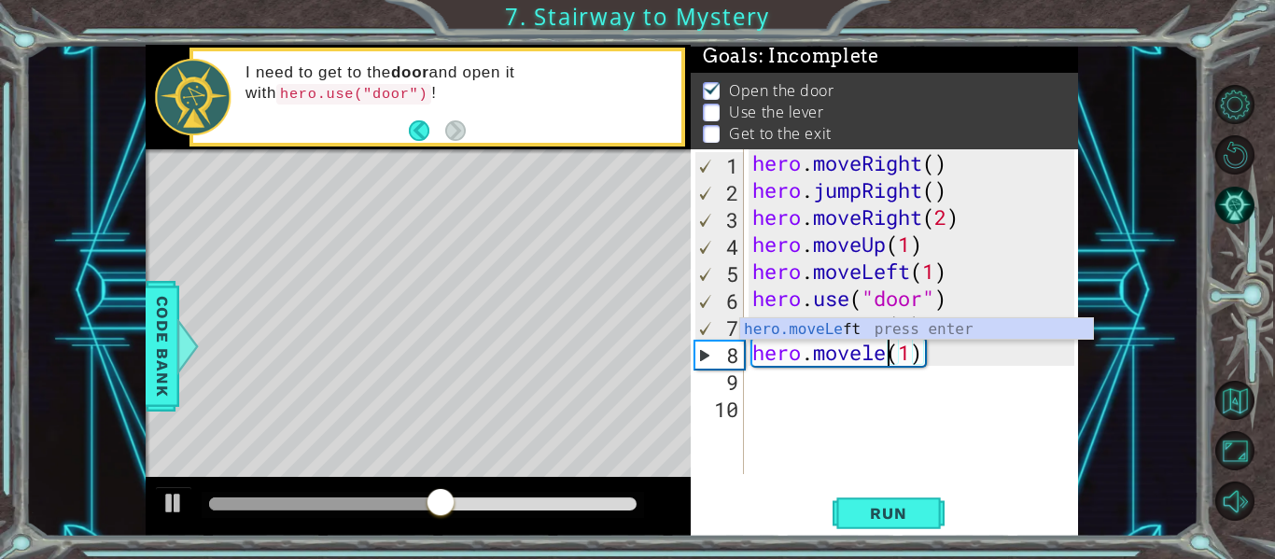
scroll to position [0, 7]
click at [890, 510] on span "Run" at bounding box center [888, 513] width 74 height 19
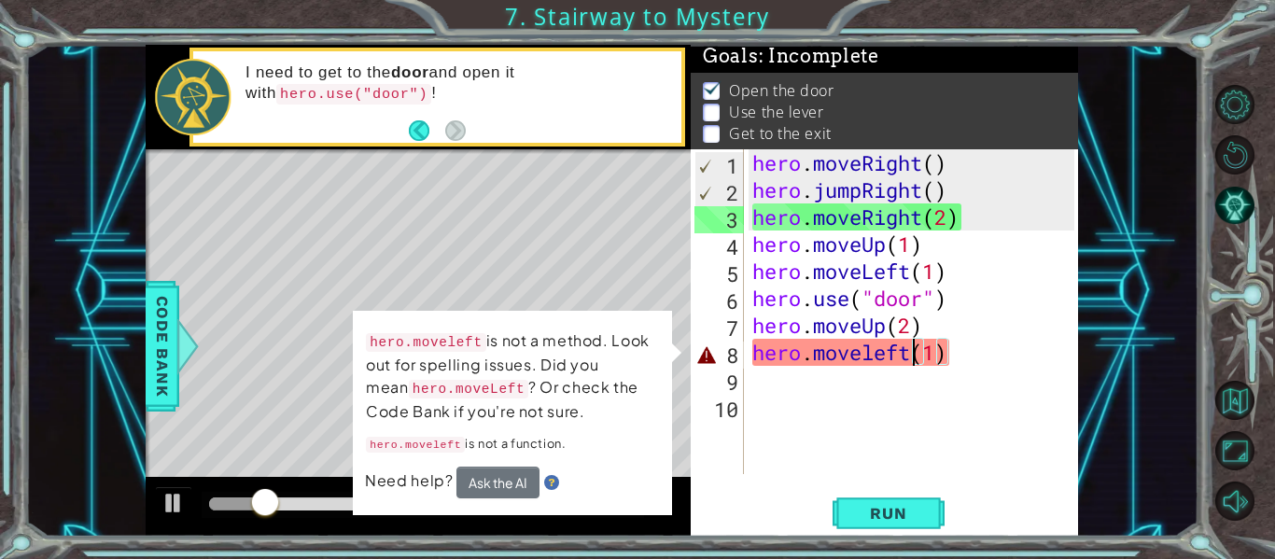
click at [645, 419] on p "hero.moveleft is not a method. Look out for spelling issues. Did you mean hero.…" at bounding box center [512, 375] width 293 height 93
click at [768, 491] on div "hero.moveleft(1) 1 2 3 4 5 6 7 8 9 10 hero . moveRight ( ) hero . jumpRight ( )…" at bounding box center [884, 342] width 387 height 387
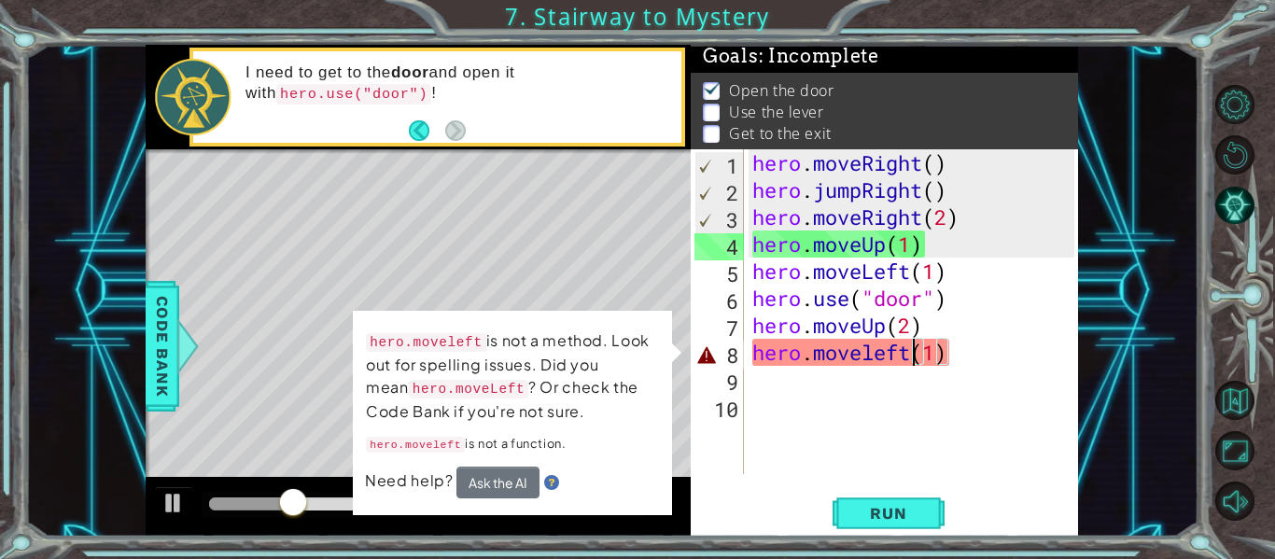
click at [962, 361] on div "hero . moveRight ( ) hero . jumpRight ( ) hero . moveRight ( 2 ) hero . moveUp …" at bounding box center [915, 338] width 335 height 379
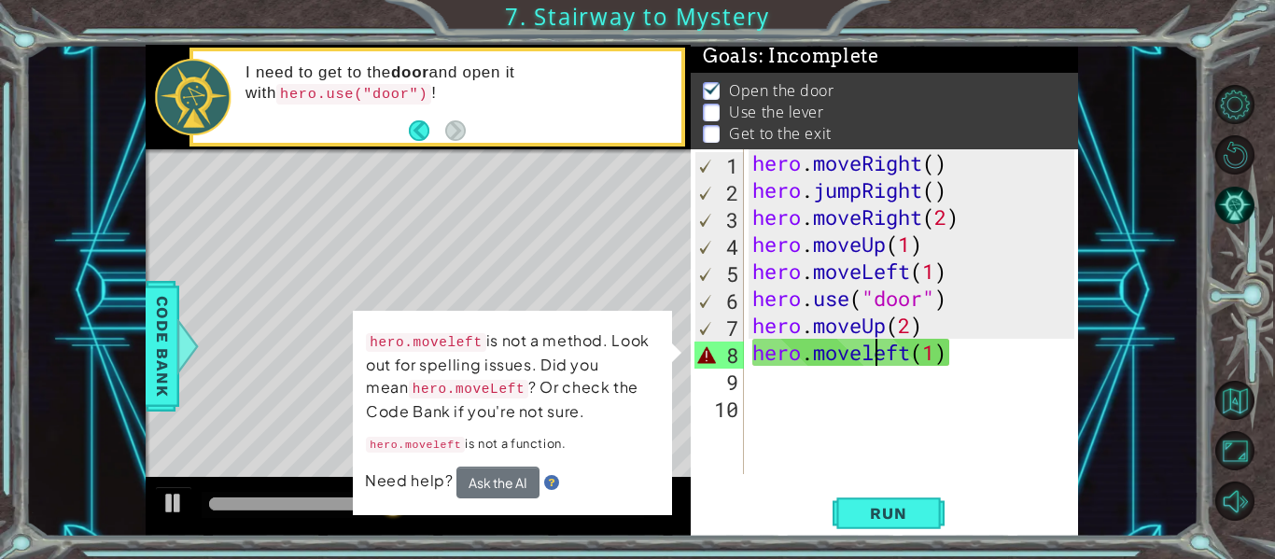
click at [876, 353] on div "hero . moveRight ( ) hero . jumpRight ( ) hero . moveRight ( 2 ) hero . moveUp …" at bounding box center [915, 338] width 335 height 379
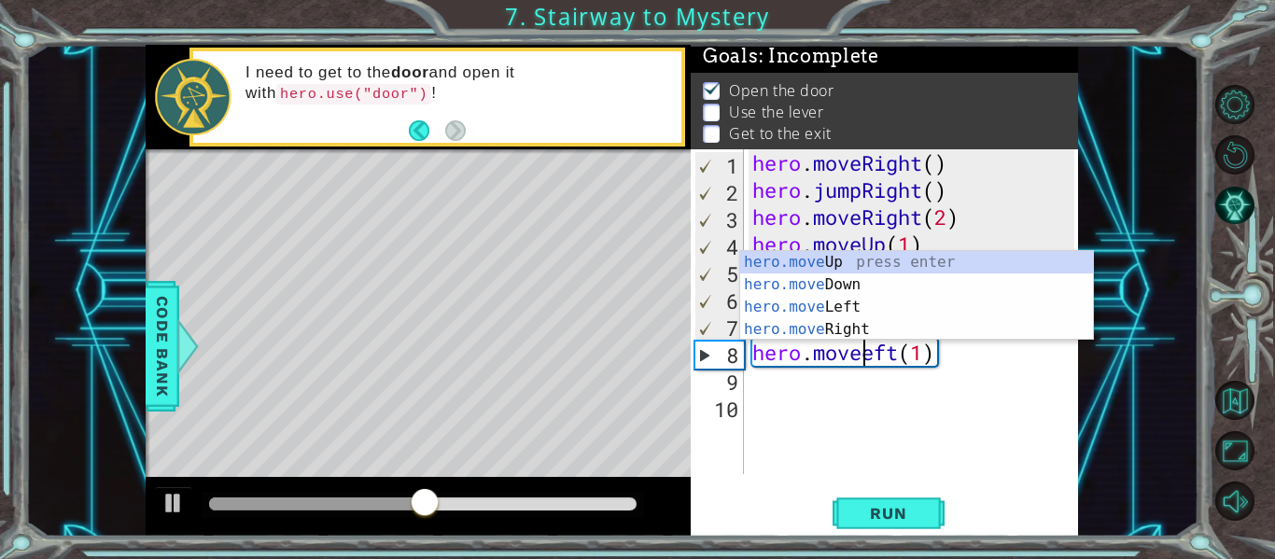
scroll to position [0, 7]
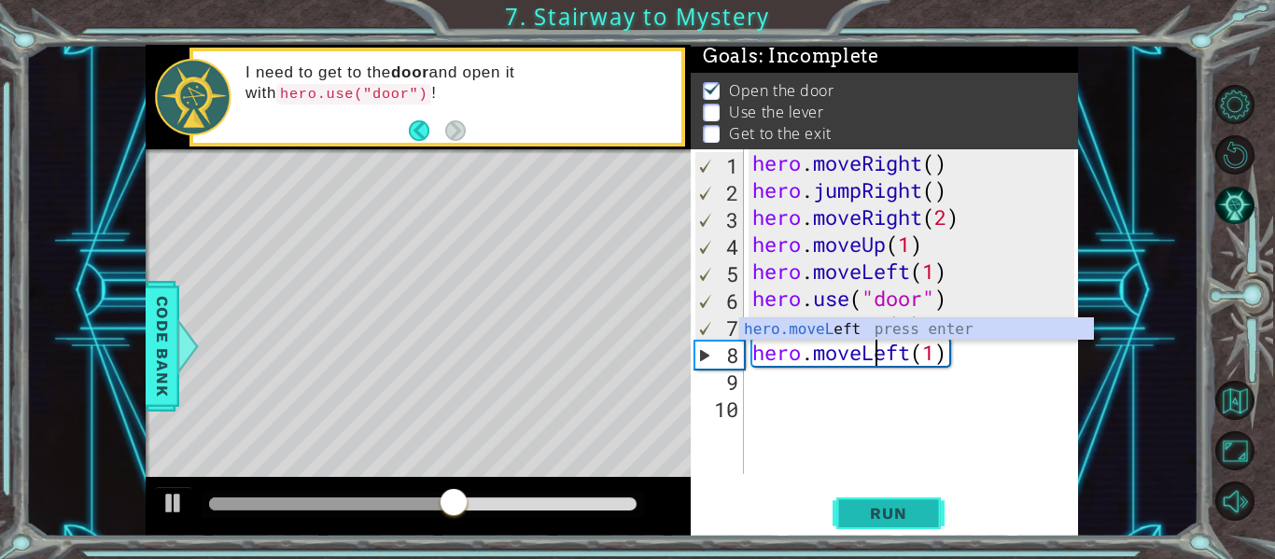
type textarea "hero.moveLeft(1)"
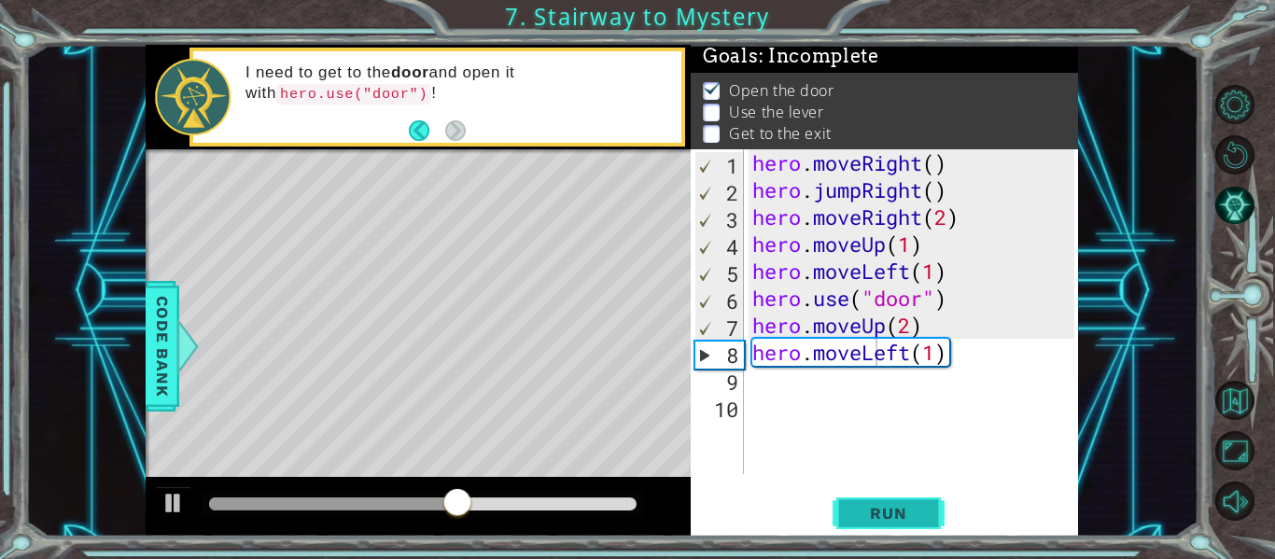
click at [860, 504] on span "Run" at bounding box center [888, 513] width 74 height 19
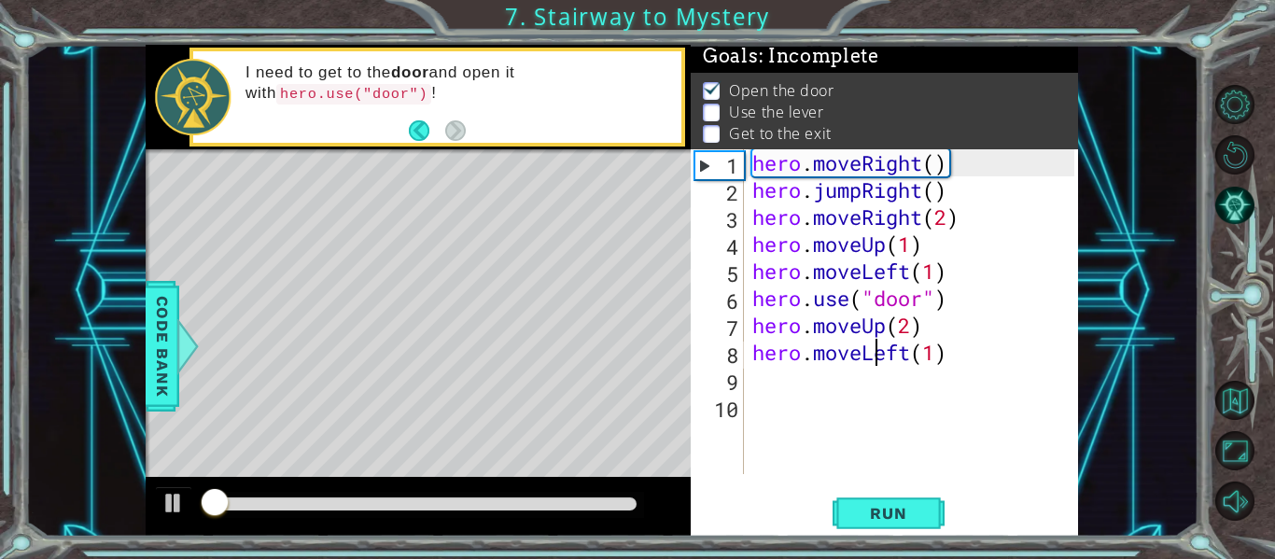
click at [926, 396] on div "hero . moveRight ( ) hero . jumpRight ( ) hero . moveRight ( 2 ) hero . moveUp …" at bounding box center [915, 338] width 335 height 379
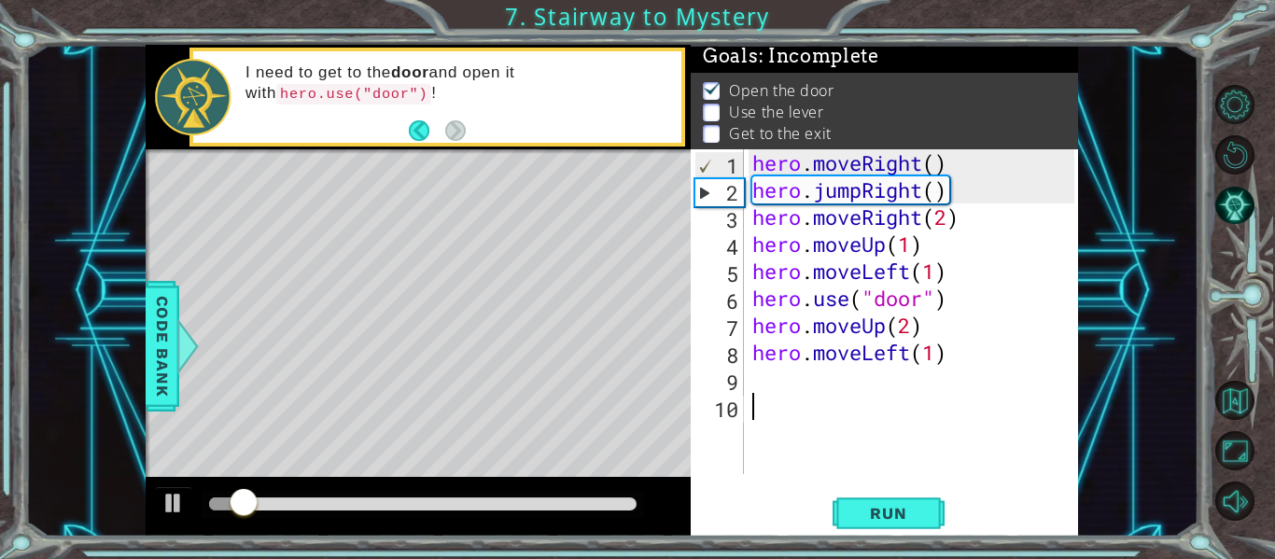
click at [836, 372] on div "hero . moveRight ( ) hero . jumpRight ( ) hero . moveRight ( 2 ) hero . moveUp …" at bounding box center [915, 338] width 335 height 379
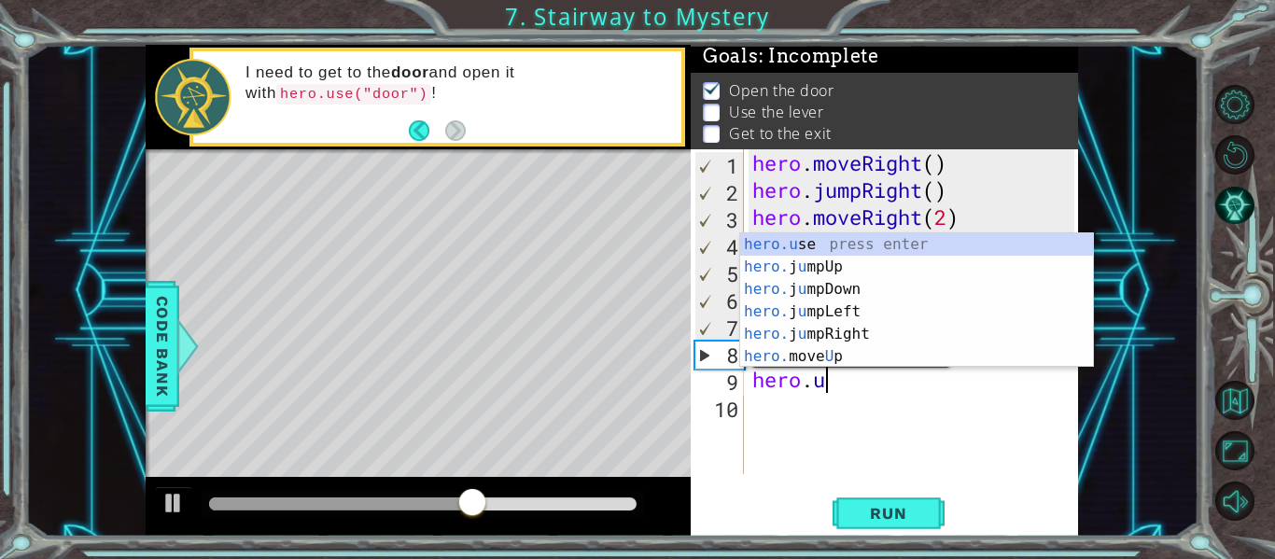
scroll to position [0, 3]
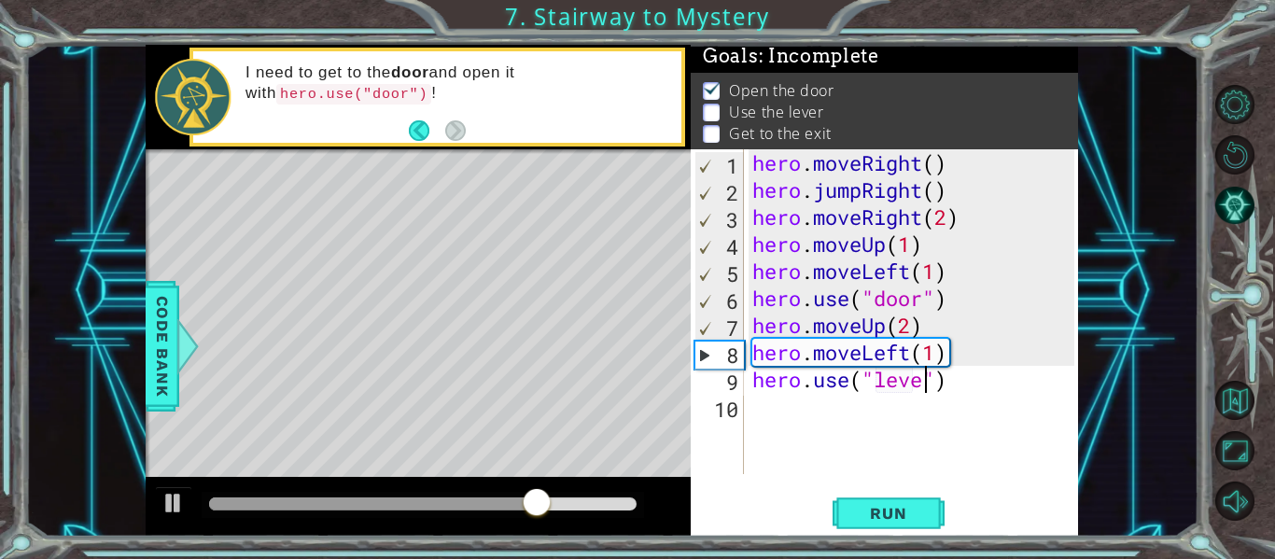
type textarea "hero.use("lever")"
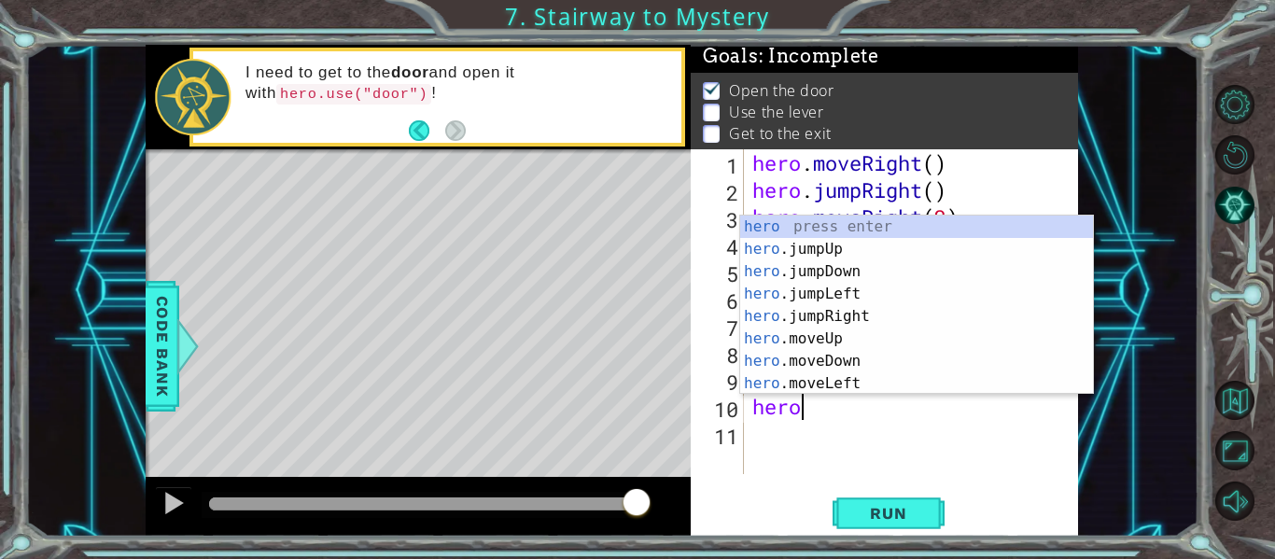
scroll to position [0, 2]
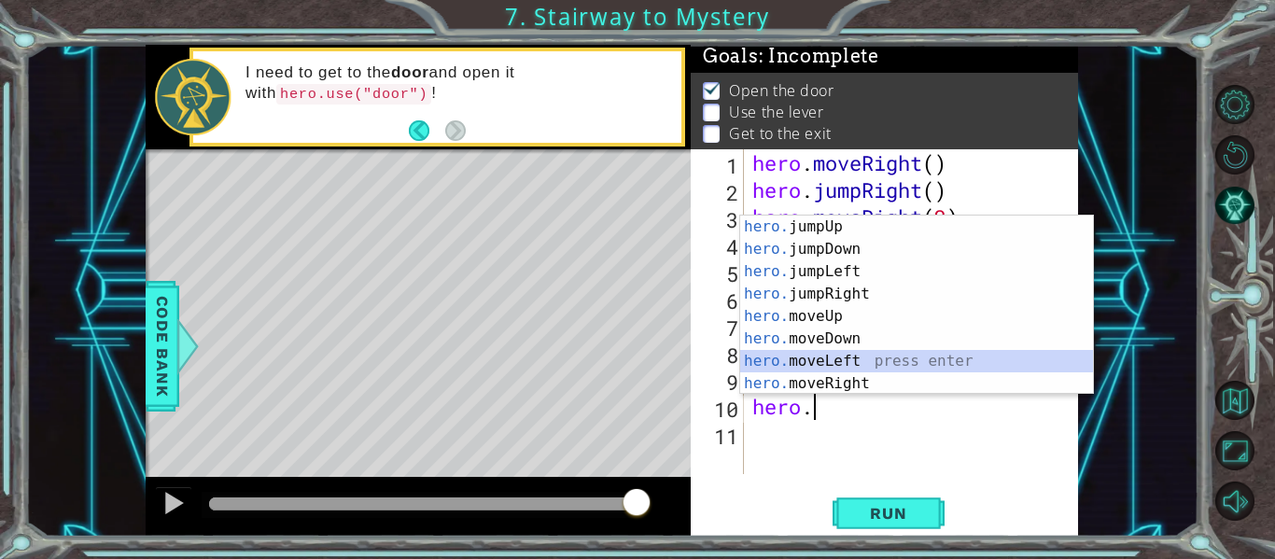
click at [816, 363] on div "hero. jumpUp press enter hero. jumpDown press enter hero. jumpLeft press enter …" at bounding box center [916, 328] width 353 height 224
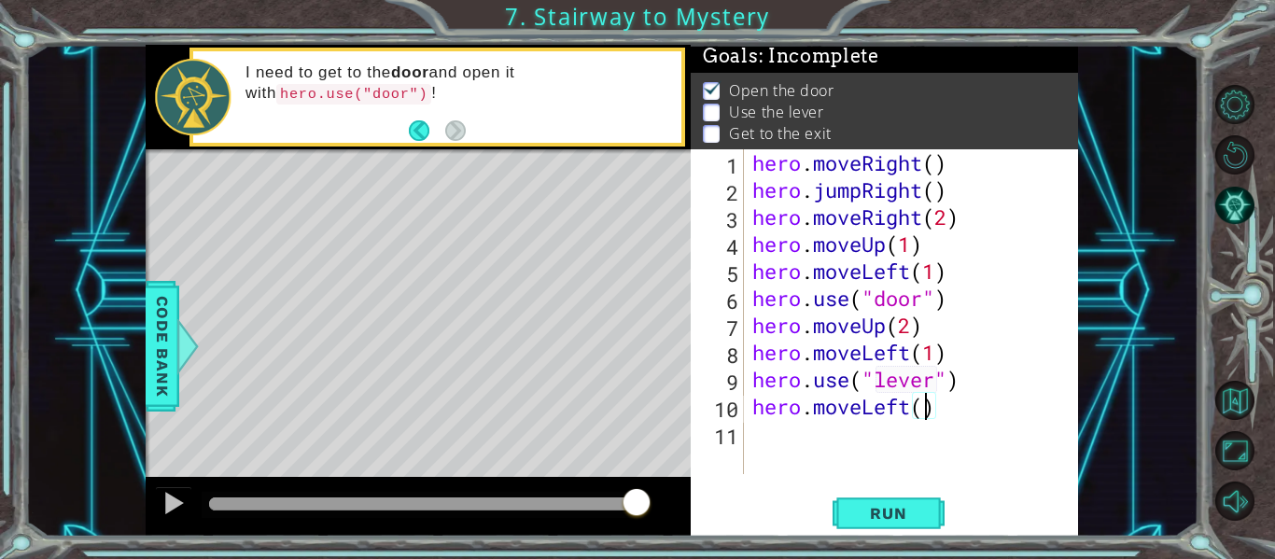
type textarea "hero.moveLeft(2)"
click at [900, 502] on button "Run" at bounding box center [888, 514] width 112 height 38
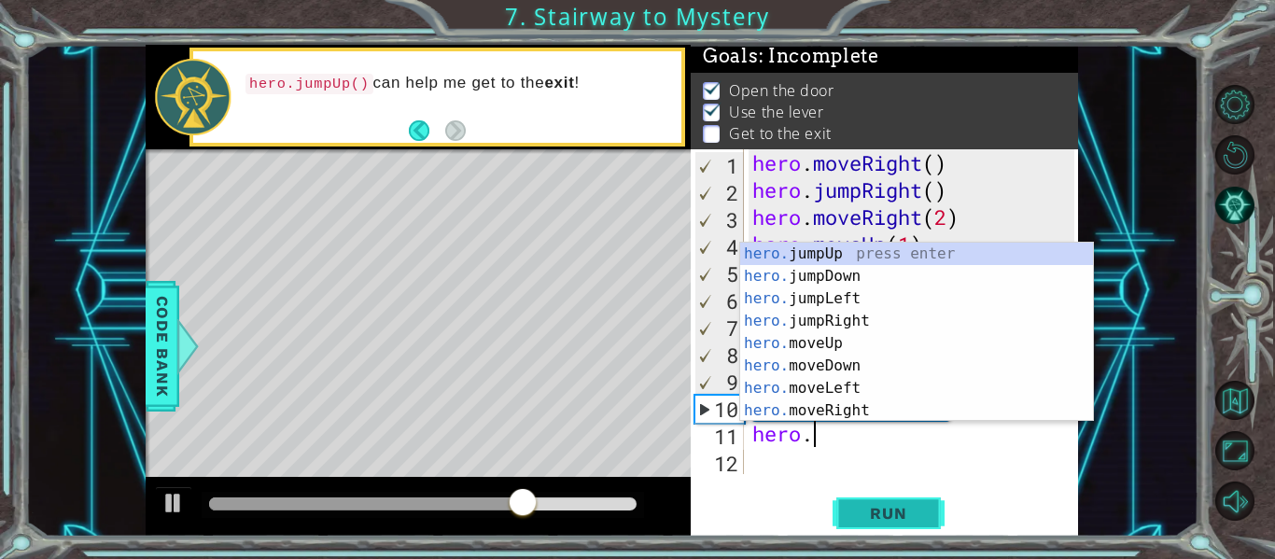
scroll to position [0, 3]
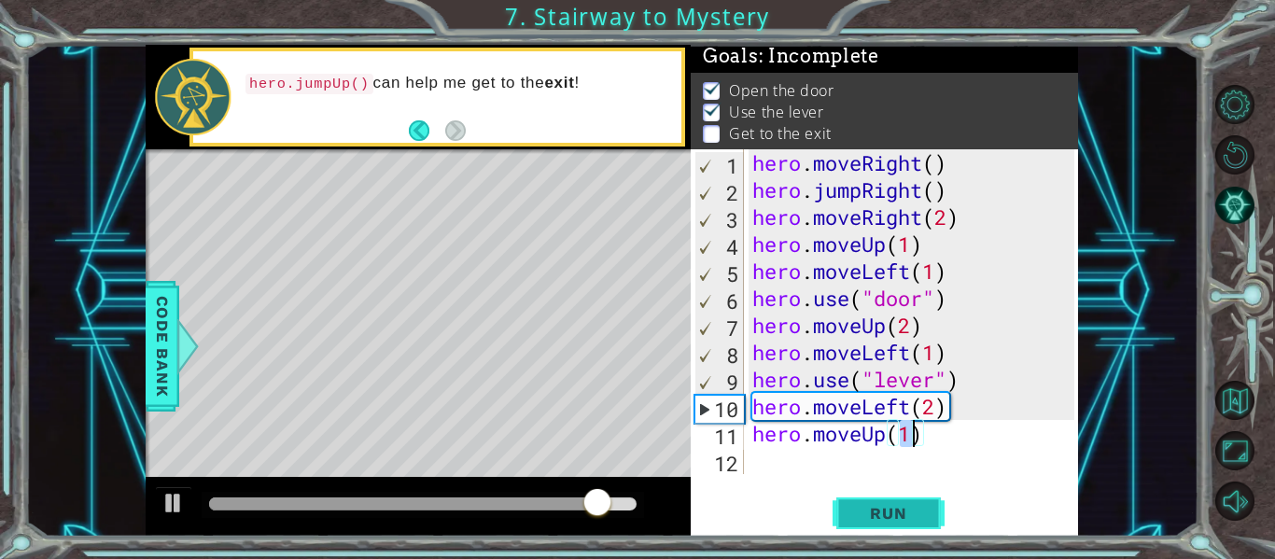
type textarea "hero.moveUp()"
click at [915, 452] on div "hero . moveRight ( ) hero . jumpRight ( ) hero . moveRight ( 2 ) hero . moveUp …" at bounding box center [915, 338] width 335 height 379
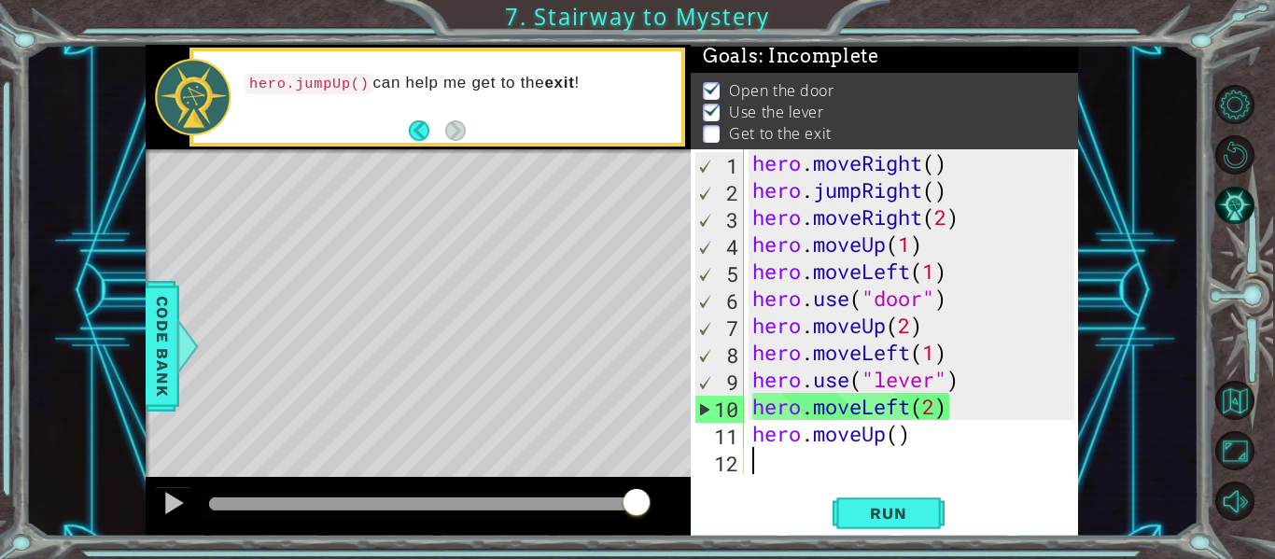
click at [915, 436] on div "hero . moveRight ( ) hero . jumpRight ( ) hero . moveRight ( 2 ) hero . moveUp …" at bounding box center [915, 338] width 335 height 379
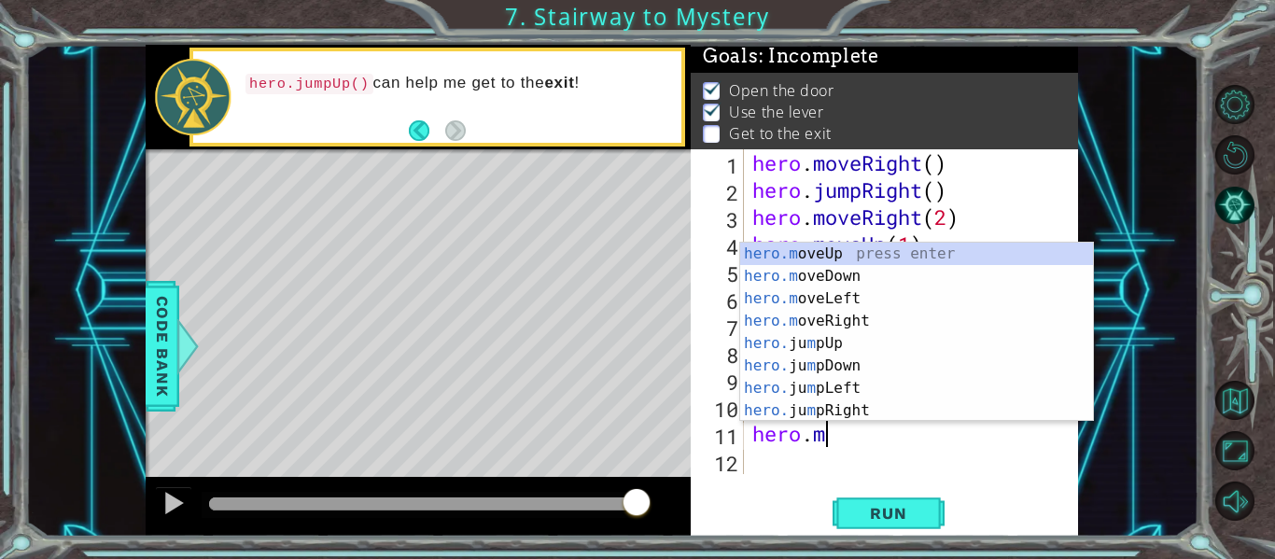
type textarea "hero."
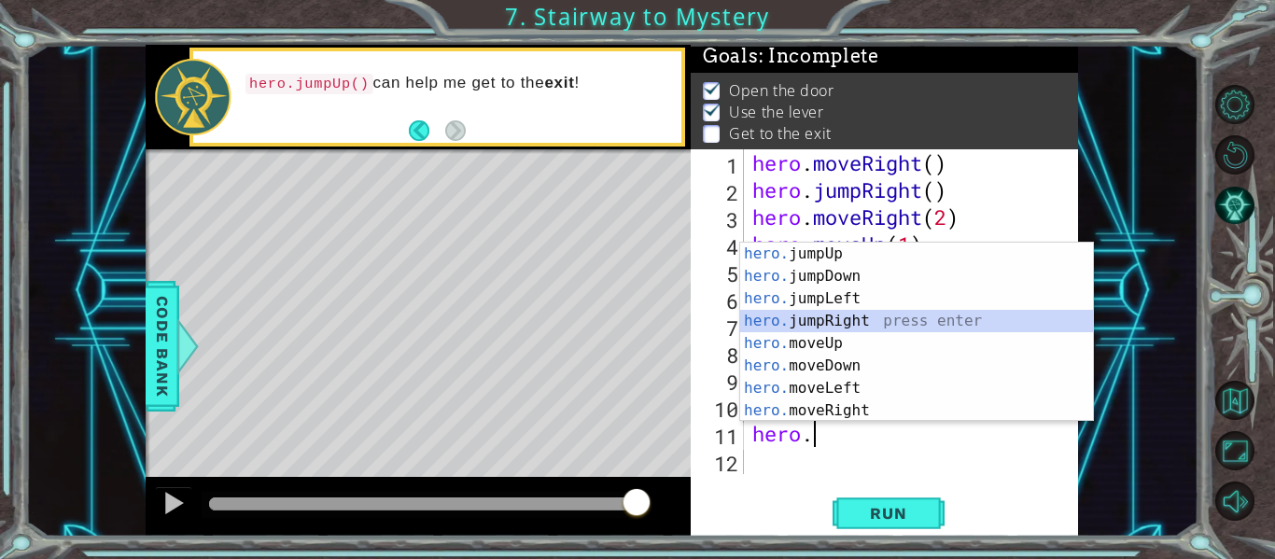
click at [899, 314] on div "hero. jumpUp press enter hero. jumpDown press enter hero. jumpLeft press enter …" at bounding box center [916, 355] width 353 height 224
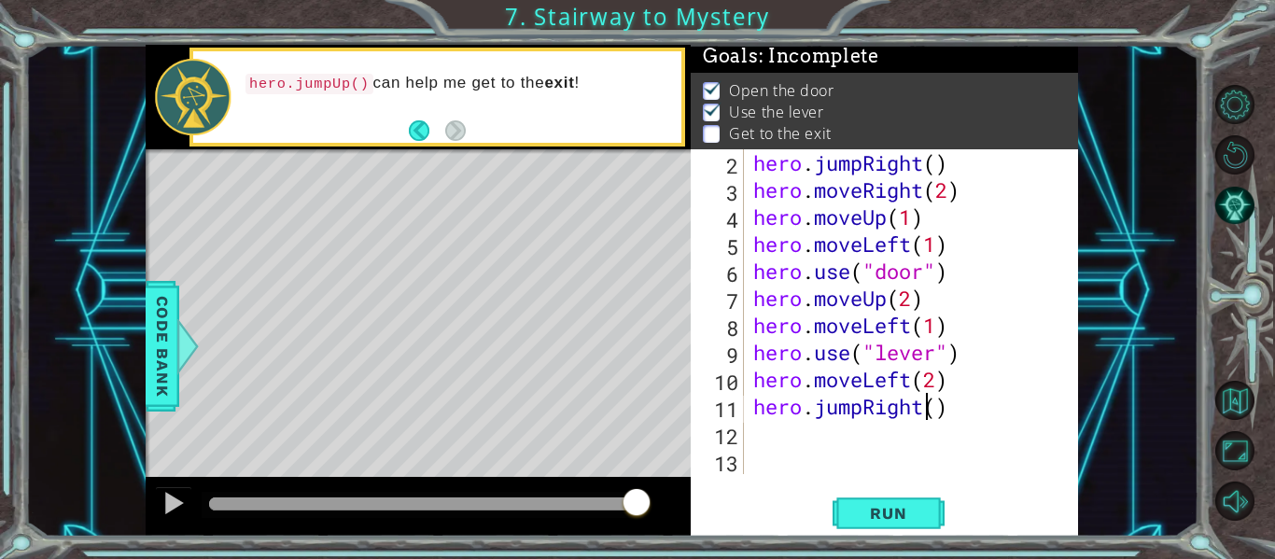
click at [920, 404] on div "hero . jumpRight ( ) hero . moveRight ( 2 ) hero . moveUp ( 1 ) hero . moveLeft…" at bounding box center [916, 338] width 334 height 379
click at [879, 503] on button "Run" at bounding box center [888, 514] width 112 height 38
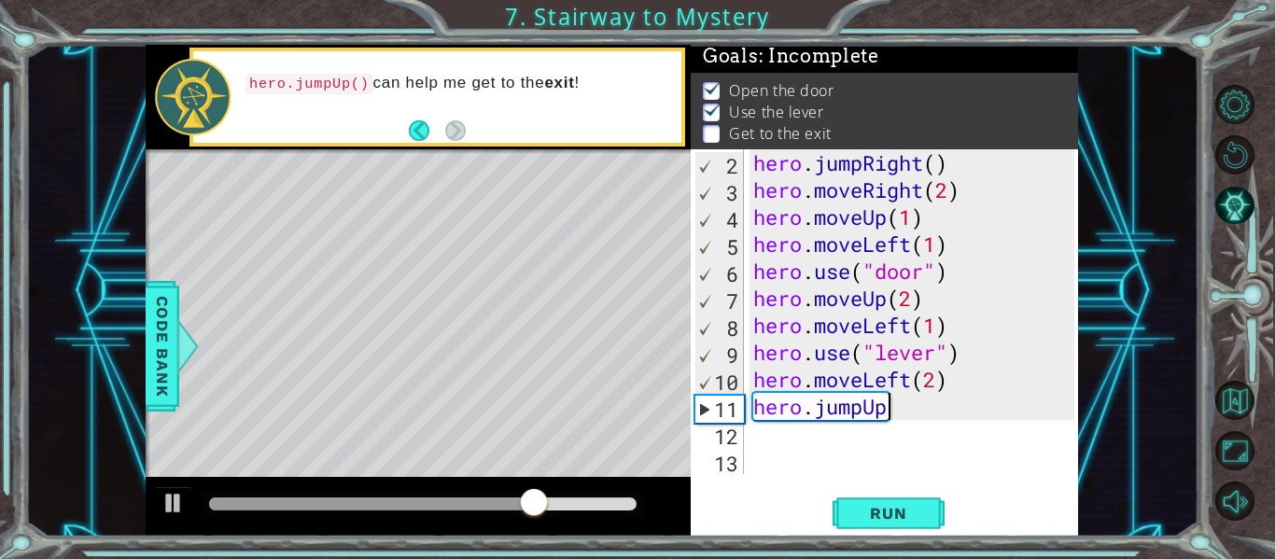
click at [893, 407] on div "hero . jumpRight ( ) hero . moveRight ( 2 ) hero . moveUp ( 1 ) hero . moveLeft…" at bounding box center [916, 338] width 334 height 379
click at [860, 520] on span "Run" at bounding box center [888, 513] width 74 height 19
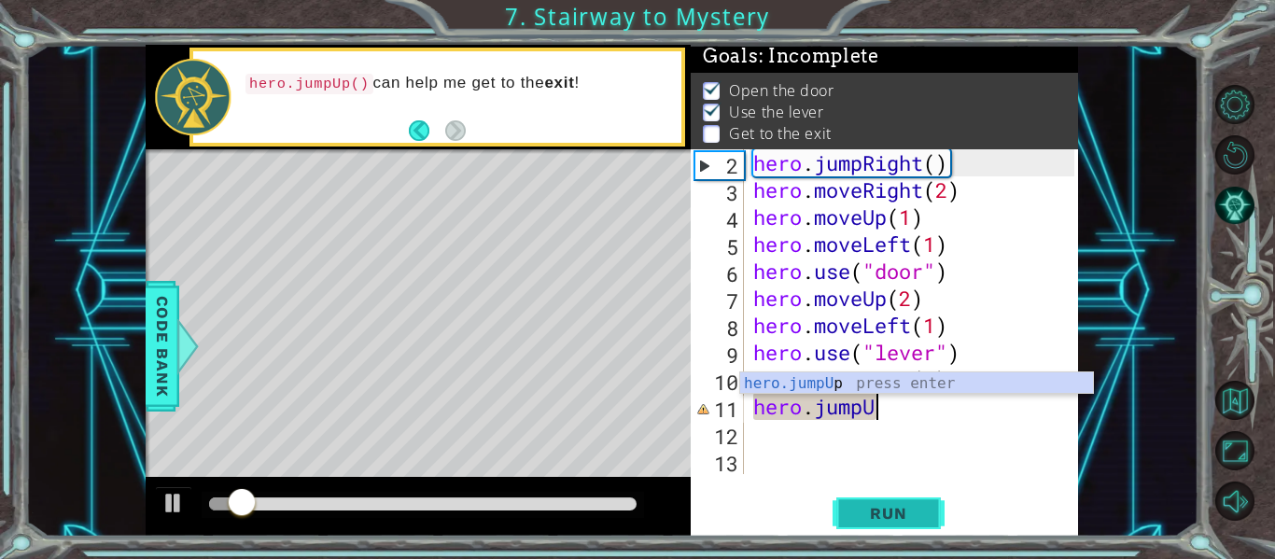
type textarea "hero.jump"
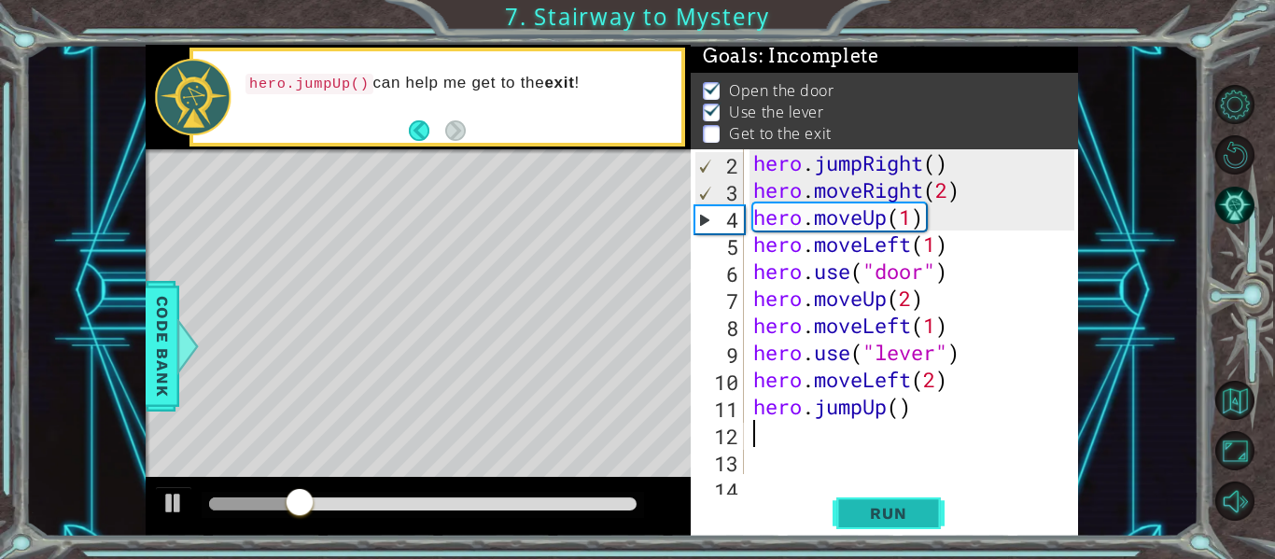
click at [902, 514] on span "Run" at bounding box center [888, 513] width 74 height 19
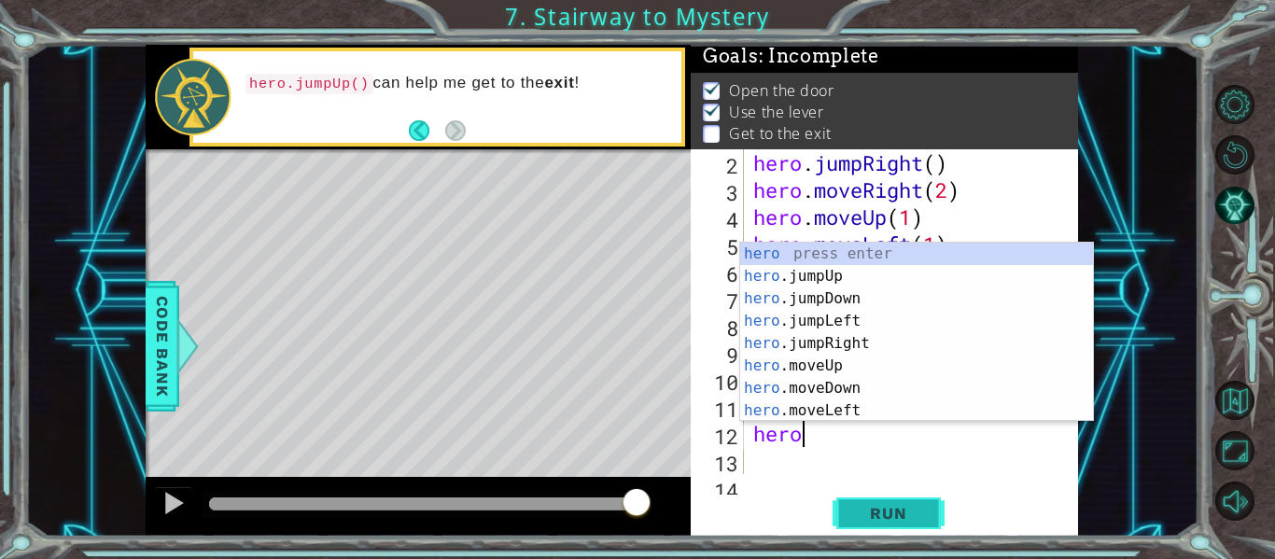
scroll to position [0, 2]
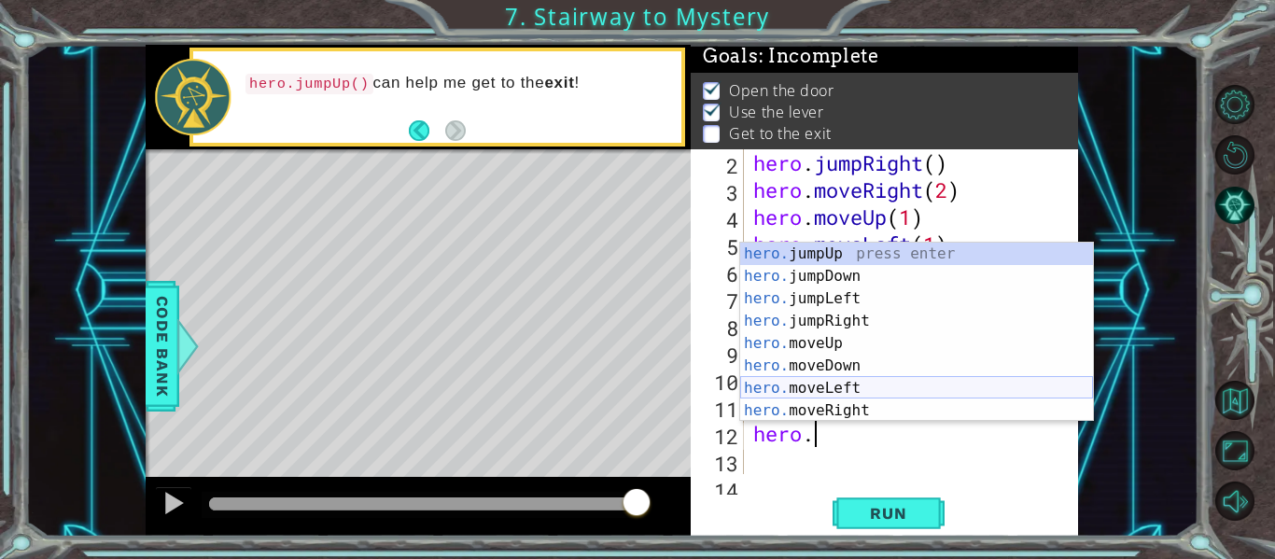
click at [883, 390] on div "hero. jumpUp press enter hero. jumpDown press enter hero. jumpLeft press enter …" at bounding box center [916, 355] width 353 height 224
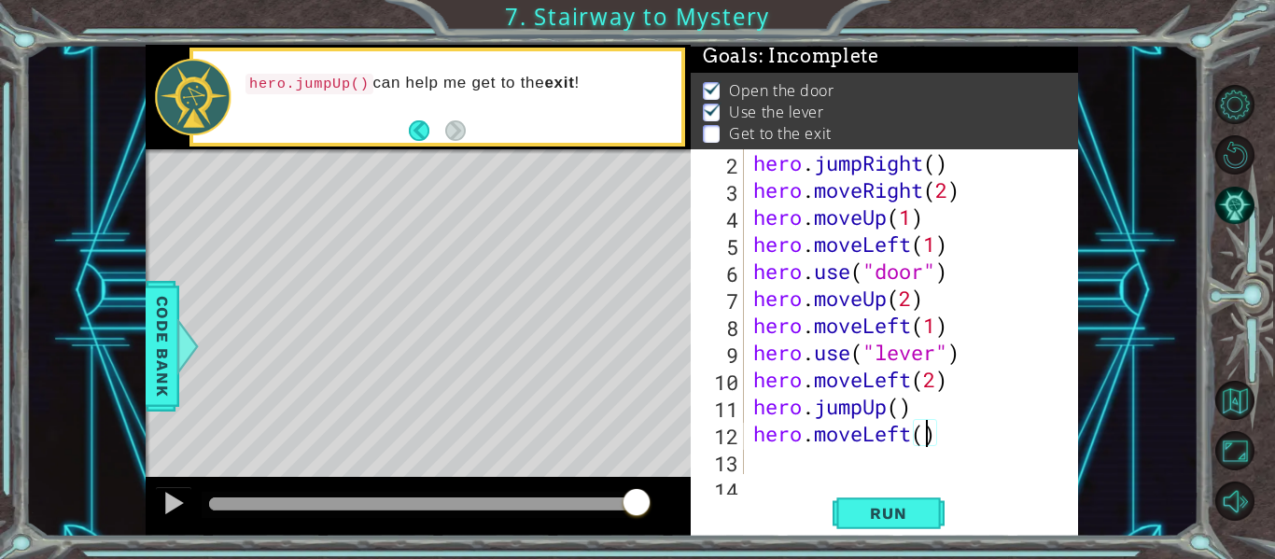
type textarea "hero.moveLeft(2)"
click at [854, 520] on span "Run" at bounding box center [888, 513] width 74 height 19
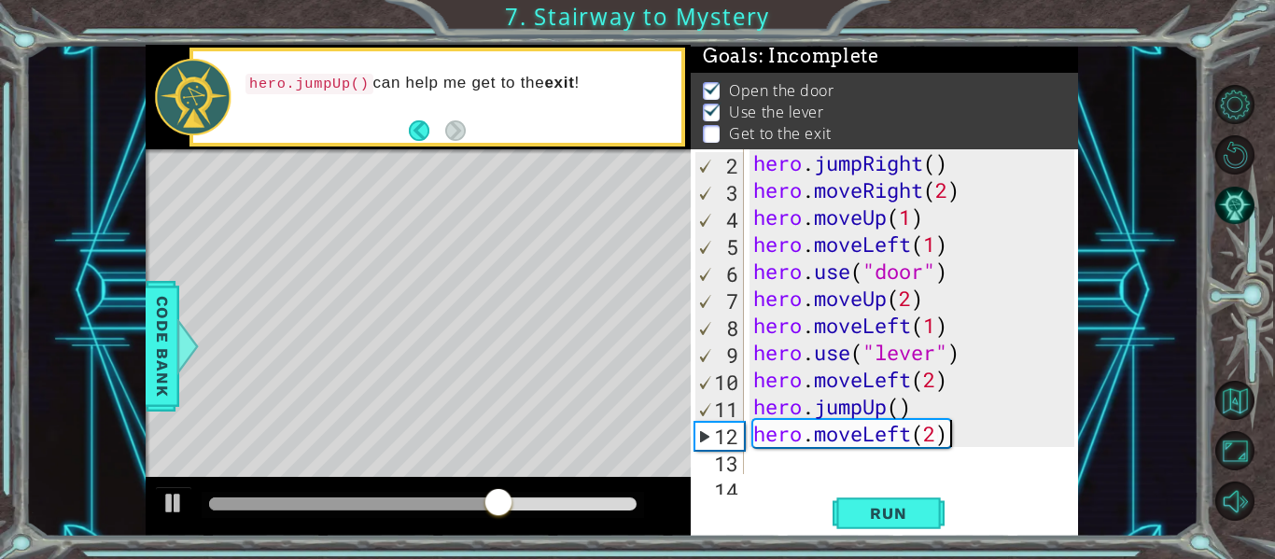
click at [954, 441] on div "hero . jumpRight ( ) hero . moveRight ( 2 ) hero . moveUp ( 1 ) hero . moveLeft…" at bounding box center [916, 338] width 334 height 379
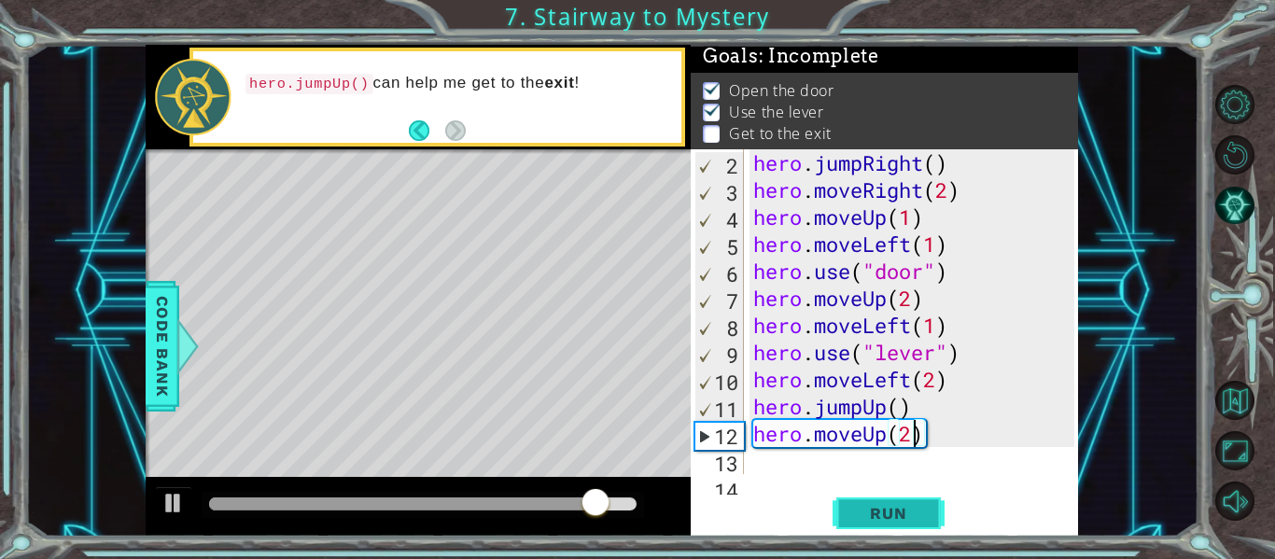
click at [926, 524] on button "Run" at bounding box center [888, 514] width 112 height 38
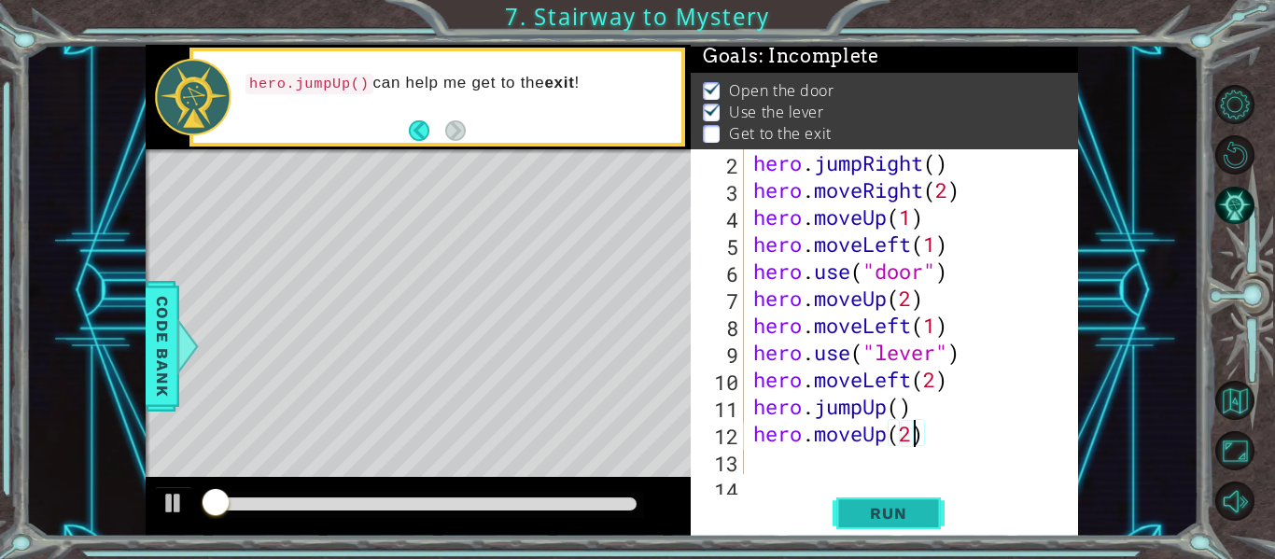
click at [926, 524] on button "Run" at bounding box center [888, 514] width 112 height 38
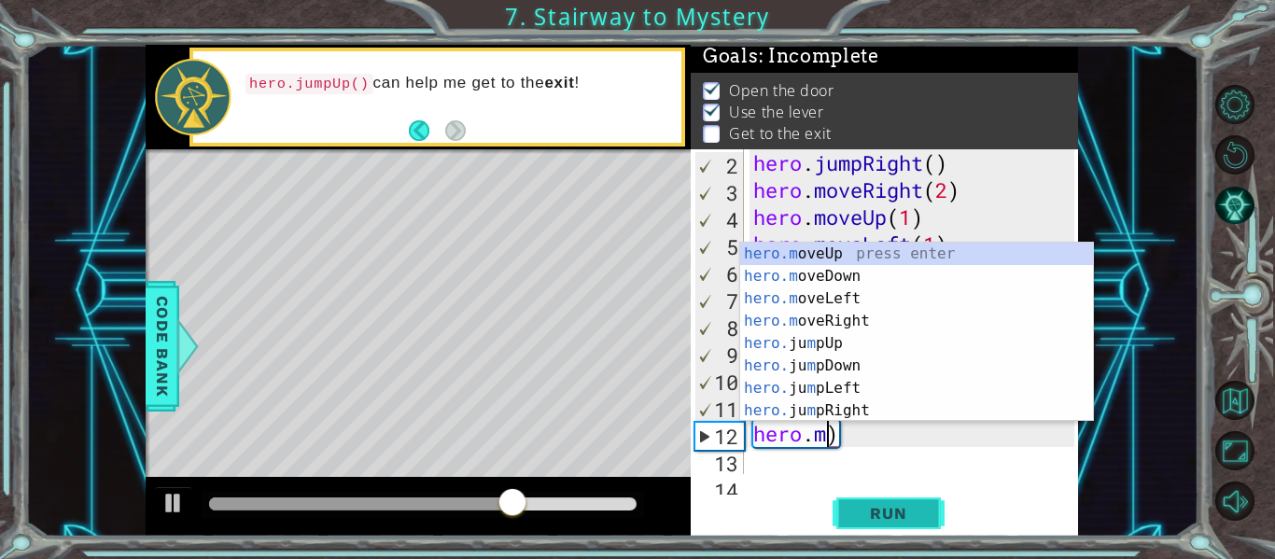
scroll to position [0, 3]
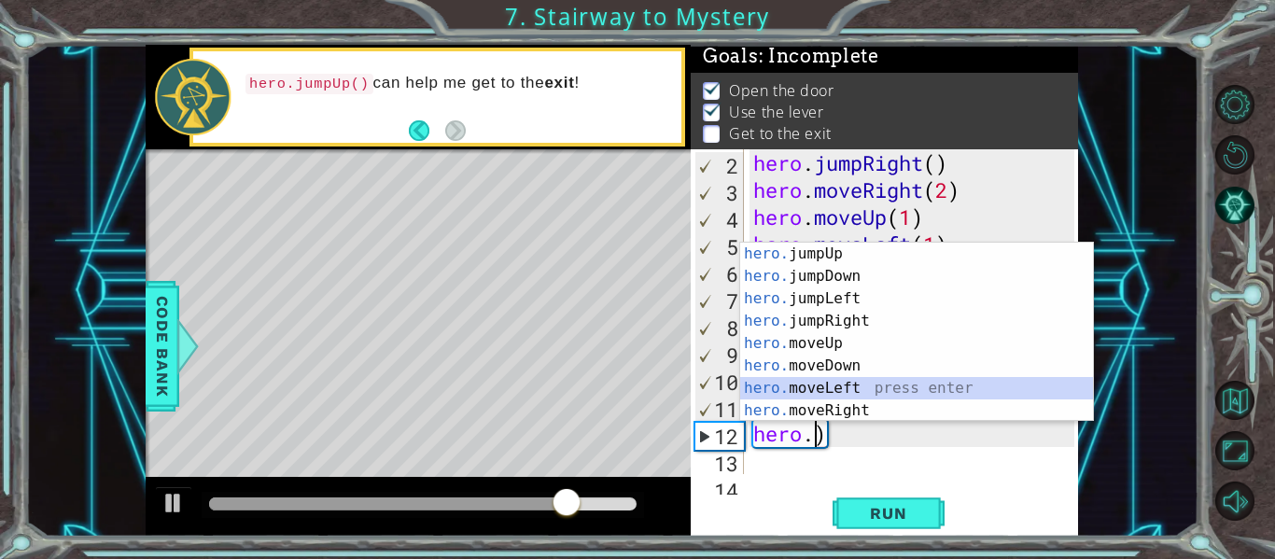
click at [878, 399] on div "hero. jumpUp press enter hero. jumpDown press enter hero. jumpLeft press enter …" at bounding box center [916, 355] width 353 height 224
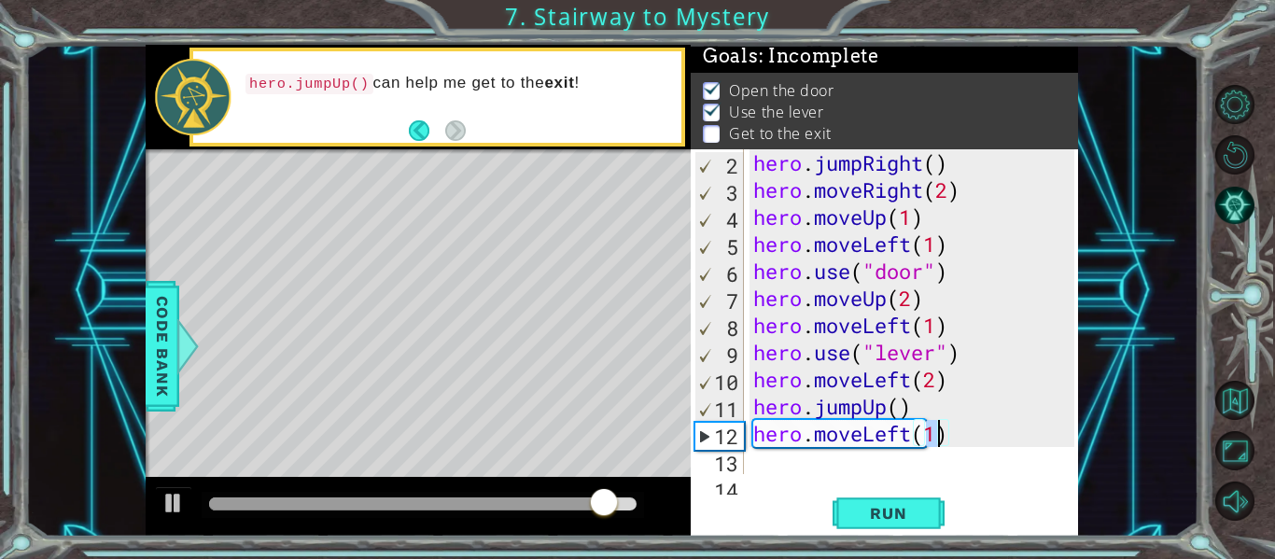
click at [909, 428] on div "hero . jumpRight ( ) hero . moveRight ( 2 ) hero . moveUp ( 1 ) hero . moveLeft…" at bounding box center [916, 338] width 334 height 379
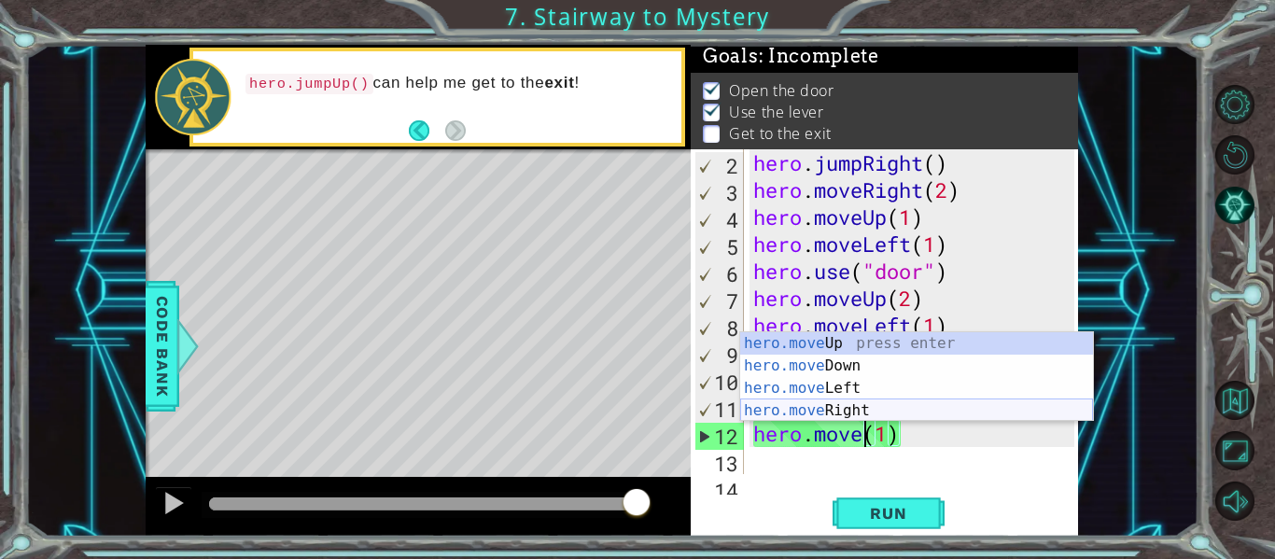
click at [875, 409] on div "hero.move Up press enter hero.move Down press enter hero.move Left press enter …" at bounding box center [916, 399] width 353 height 134
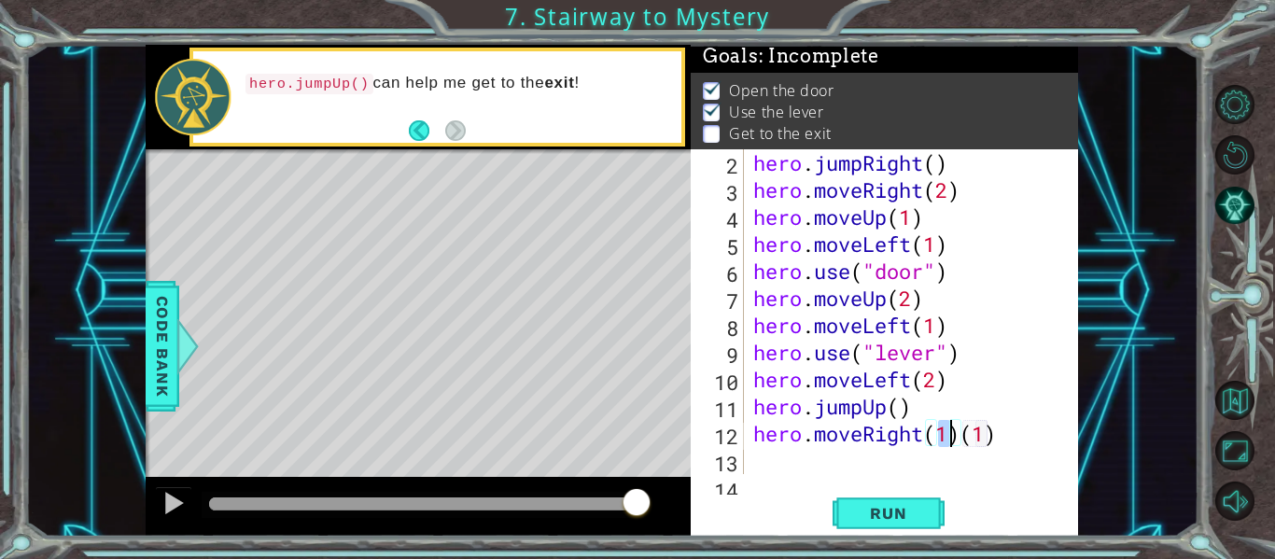
click at [997, 433] on div "hero . jumpRight ( ) hero . moveRight ( 2 ) hero . moveUp ( 1 ) hero . moveLeft…" at bounding box center [916, 338] width 334 height 379
type textarea "hero.moveRight(2)"
click at [917, 507] on span "Run" at bounding box center [888, 513] width 74 height 19
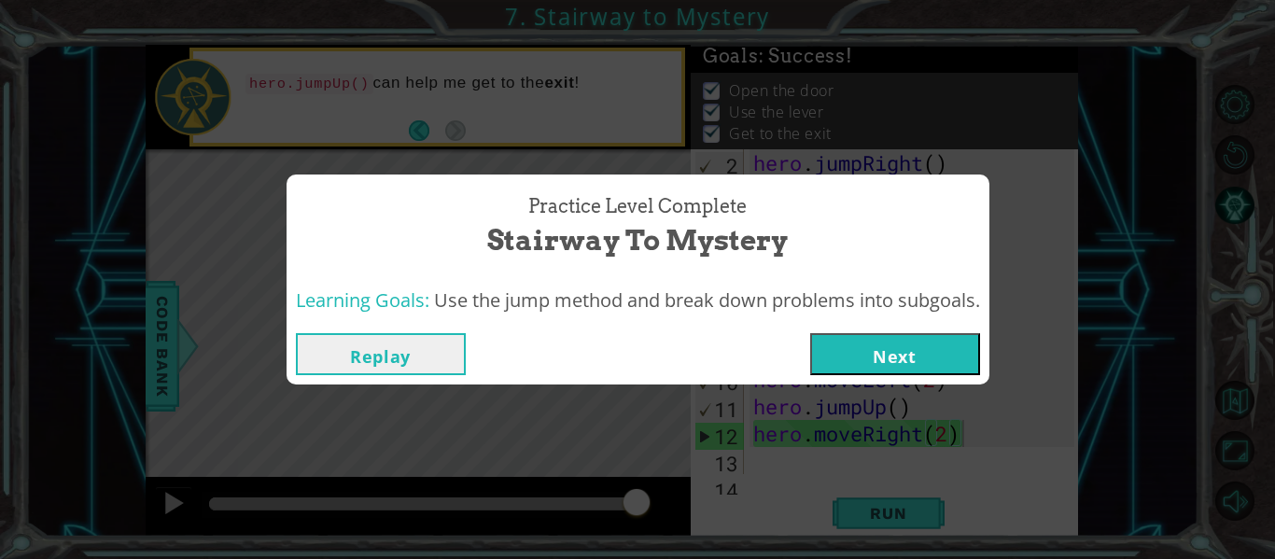
click at [865, 365] on button "Next" at bounding box center [895, 354] width 170 height 42
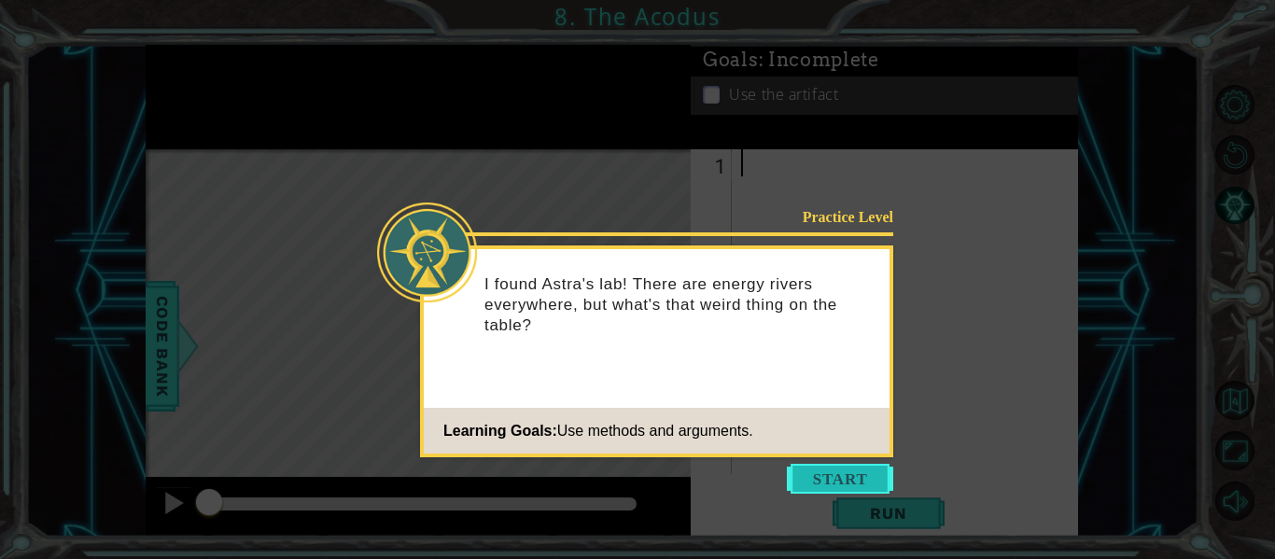
click at [840, 468] on button "Start" at bounding box center [840, 479] width 106 height 30
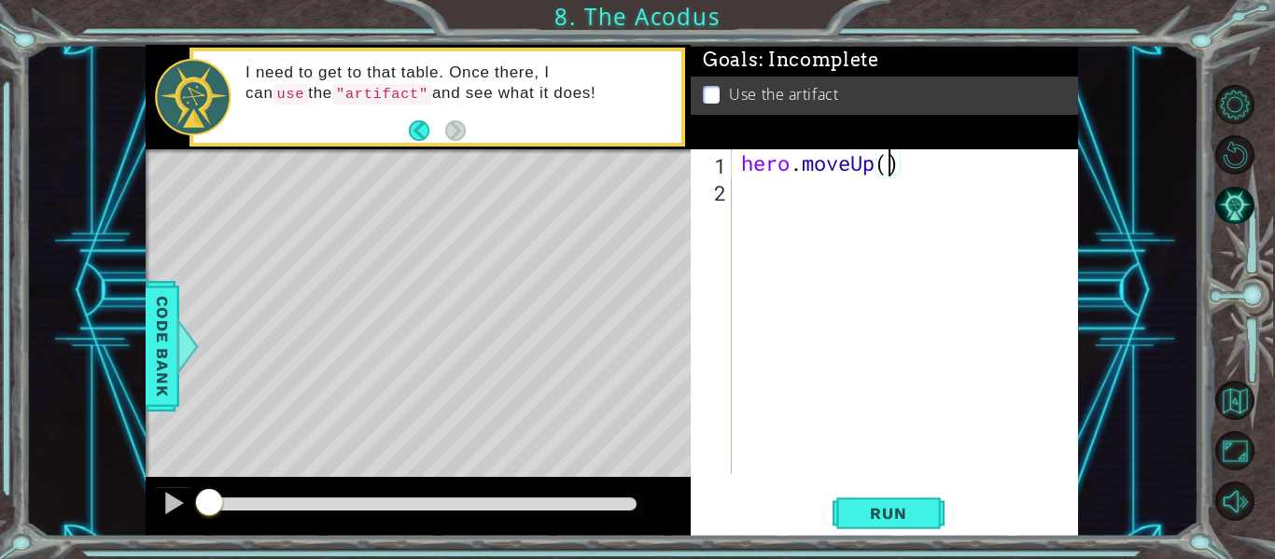
scroll to position [0, 7]
type textarea "hero.moveUp(2)"
click at [869, 499] on button "Run" at bounding box center [888, 514] width 112 height 38
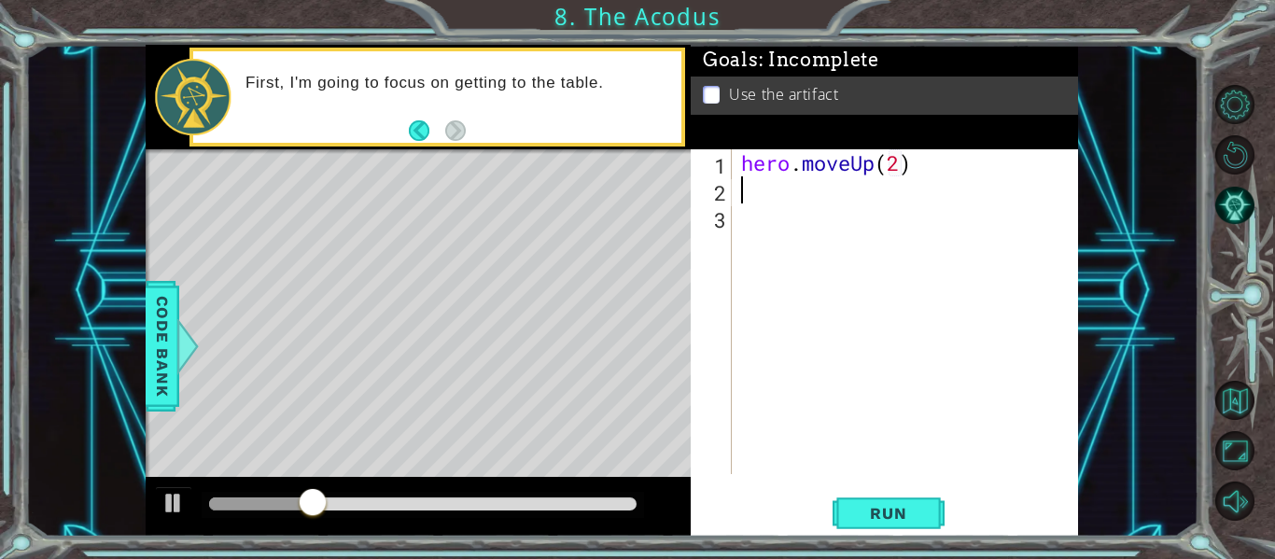
scroll to position [0, 0]
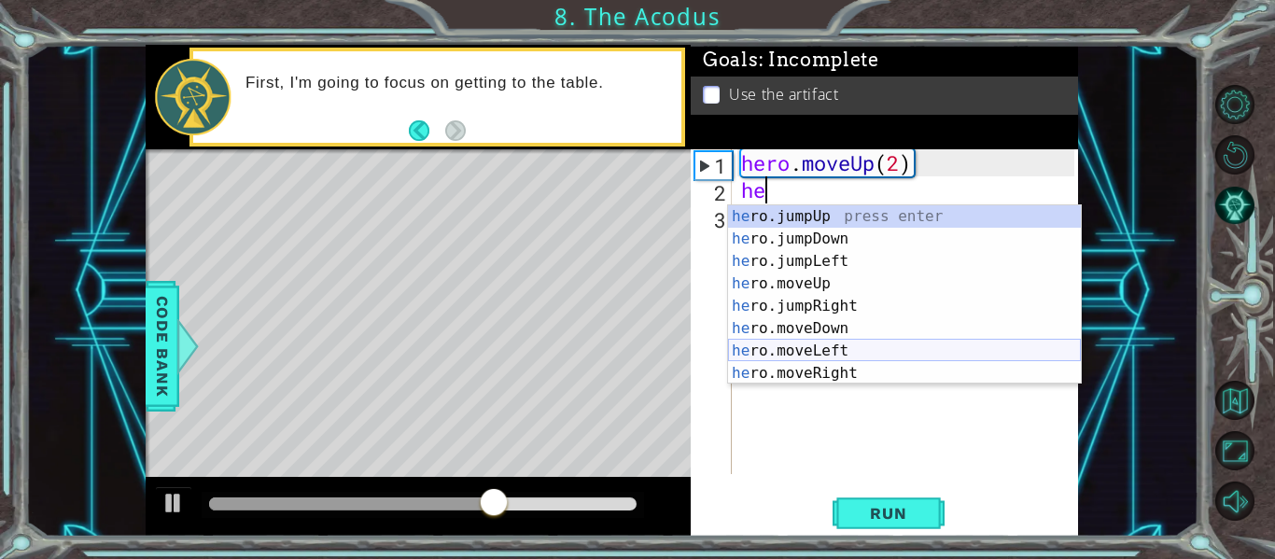
click at [843, 350] on div "he ro.jumpUp press enter he ro.jumpDown press enter he ro.jumpLeft press enter …" at bounding box center [904, 317] width 353 height 224
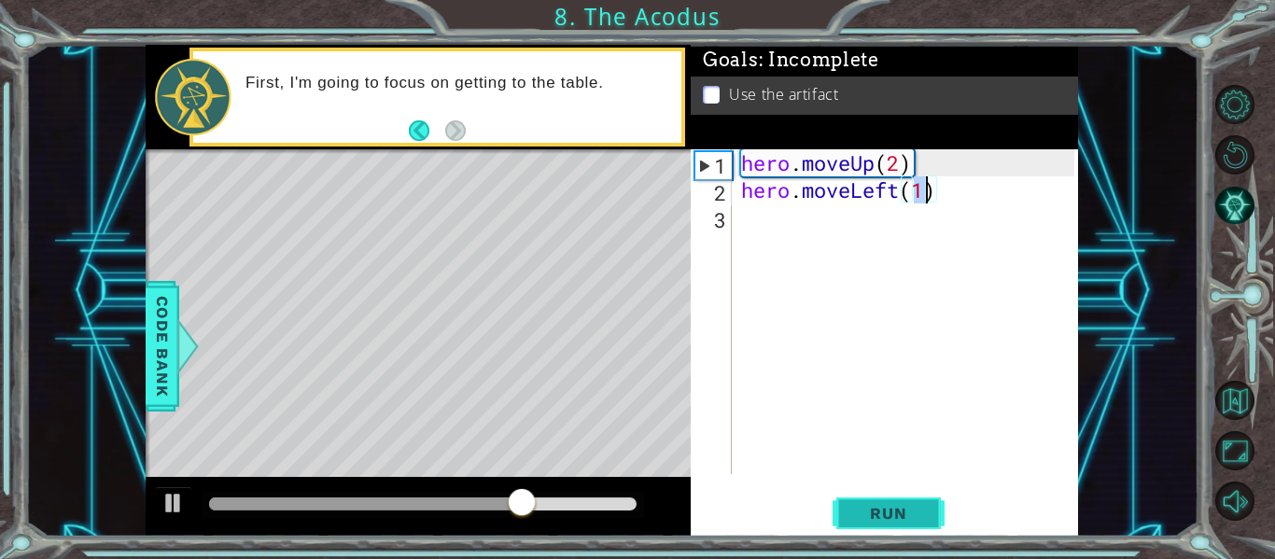
type textarea "hero.moveLeft(1)"
click at [889, 517] on span "Run" at bounding box center [888, 513] width 74 height 19
